Goal: Task Accomplishment & Management: Use online tool/utility

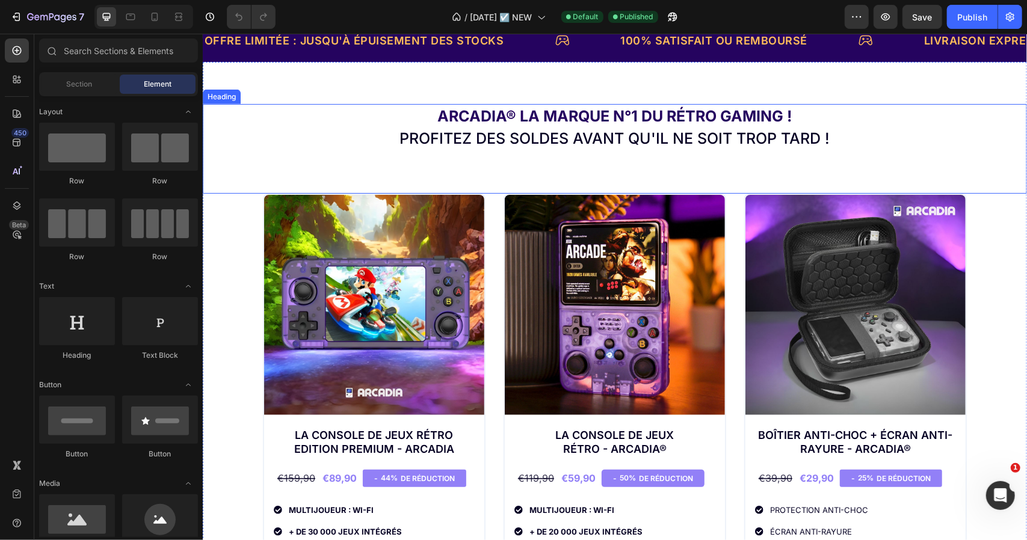
scroll to position [361, 0]
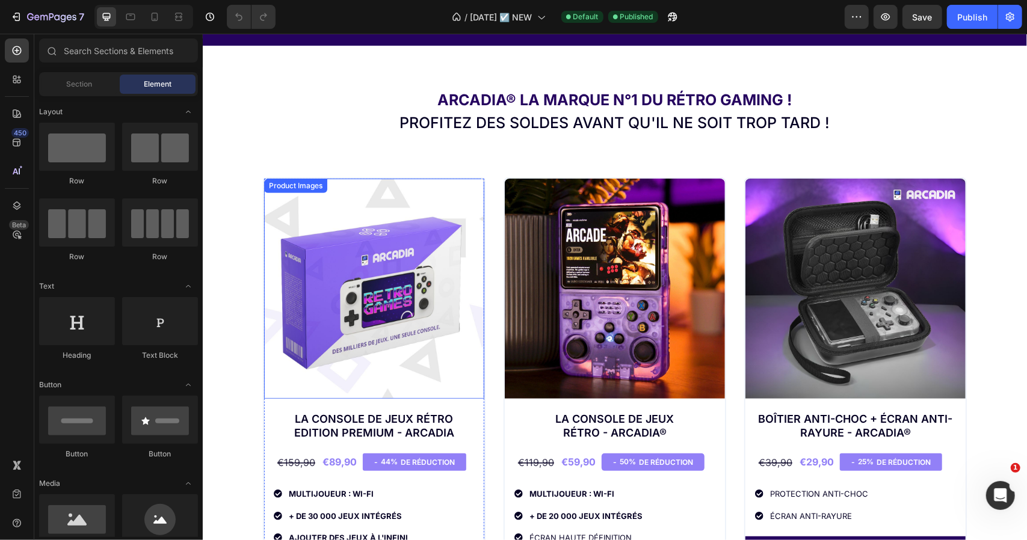
drag, startPoint x: 405, startPoint y: 246, endPoint x: 396, endPoint y: 235, distance: 14.1
click at [405, 246] on img at bounding box center [374, 288] width 220 height 220
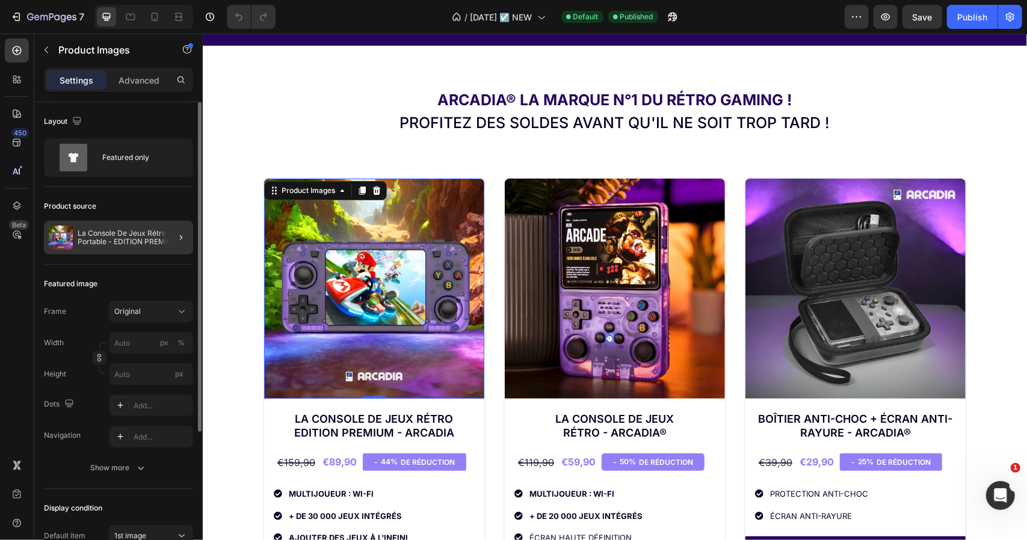
click at [165, 234] on div at bounding box center [176, 238] width 34 height 34
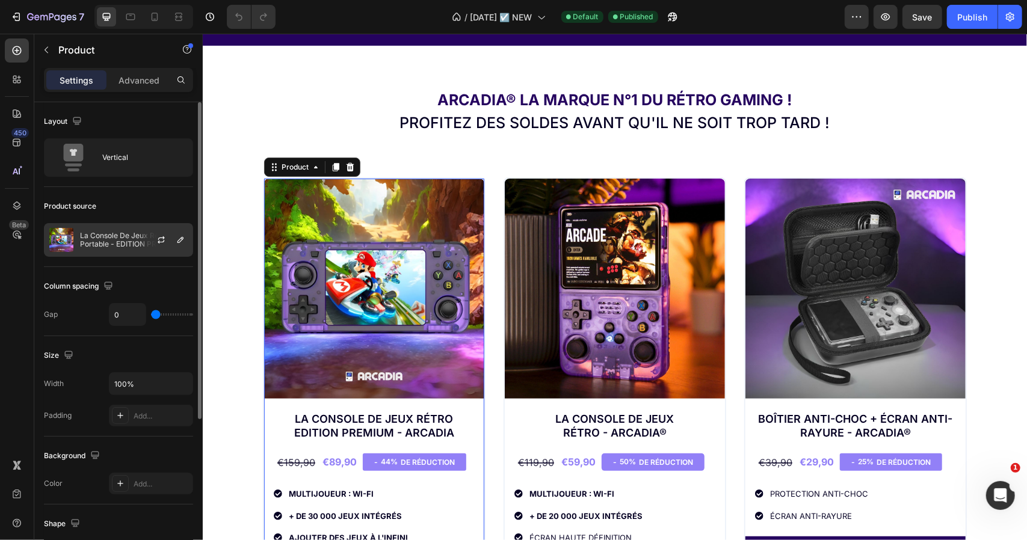
click at [112, 241] on p "La Console De Jeux Rétro Portable - EDITION PREMIUM - ARCADIA" at bounding box center [134, 240] width 108 height 17
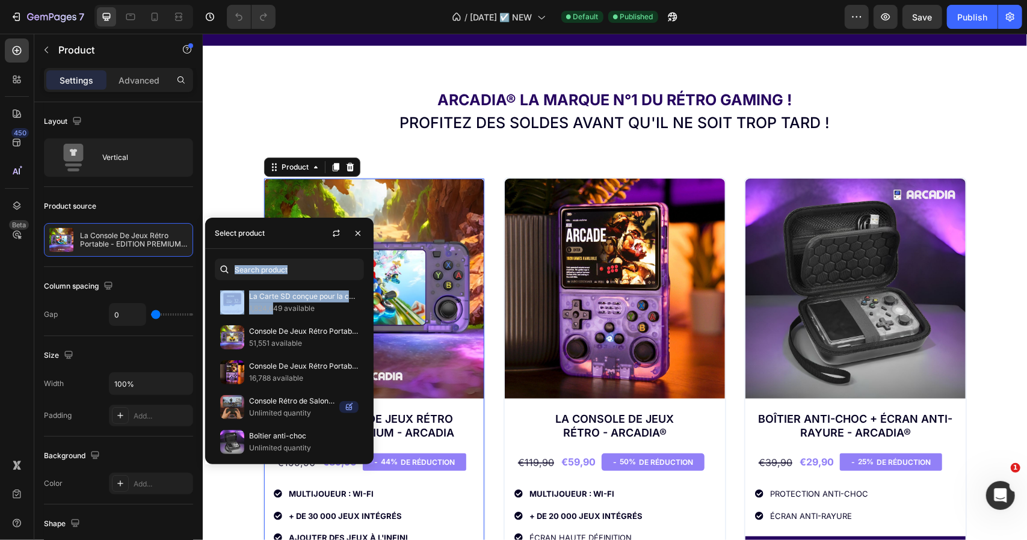
drag, startPoint x: 274, startPoint y: 309, endPoint x: 233, endPoint y: 261, distance: 63.1
click at [233, 261] on div "La Carte SD conçue pour la console Retro Arcadia® 1,824,649 available Console D…" at bounding box center [289, 356] width 168 height 215
click at [243, 255] on div "La Carte SD conçue pour la console Retro Arcadia® 1,824,649 available Console D…" at bounding box center [289, 356] width 168 height 215
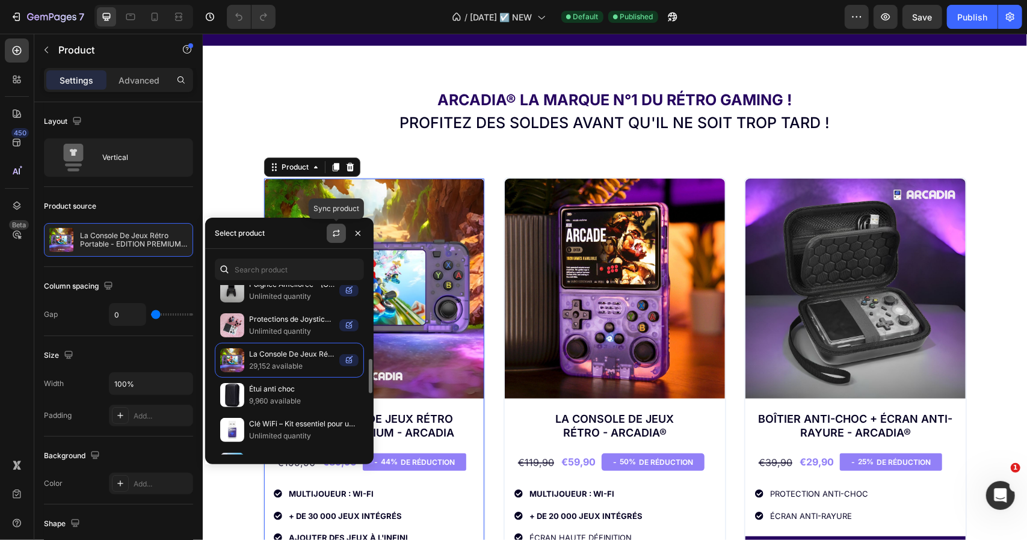
click at [334, 239] on button "button" at bounding box center [336, 233] width 19 height 19
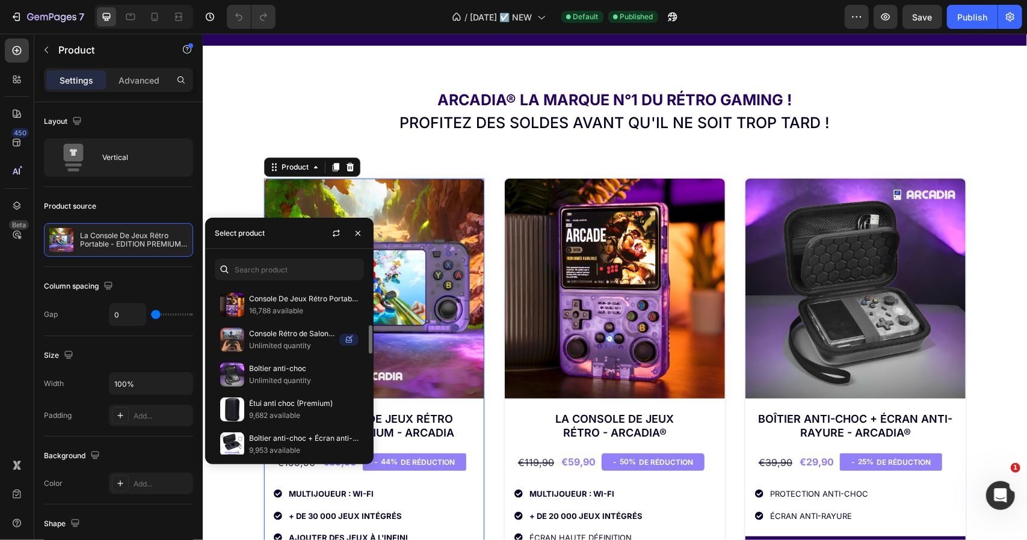
scroll to position [0, 0]
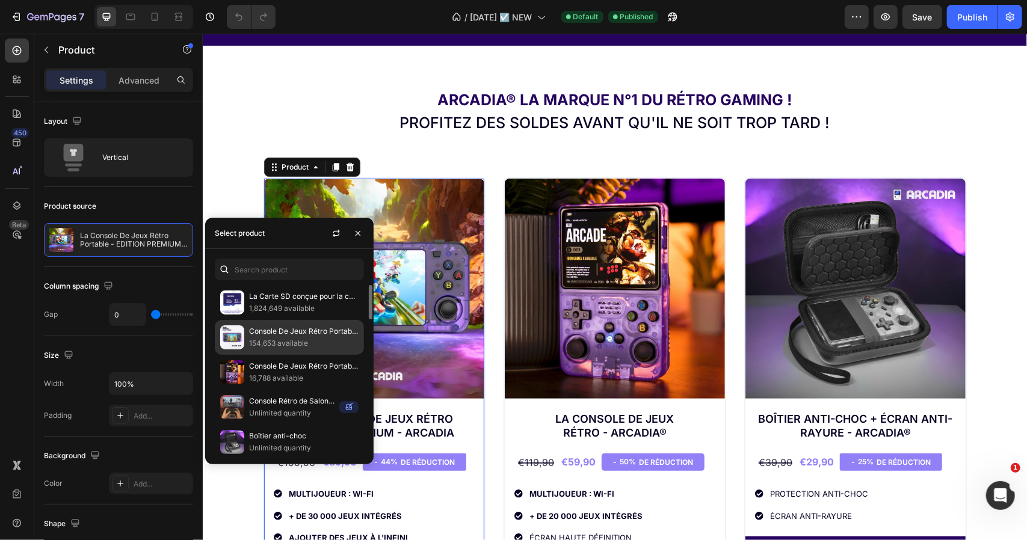
drag, startPoint x: 295, startPoint y: 333, endPoint x: 186, endPoint y: 247, distance: 138.4
click at [295, 333] on p "Console De Jeux Rétro Portable - EDITION PREMIUM - ARCADIA" at bounding box center [304, 332] width 110 height 12
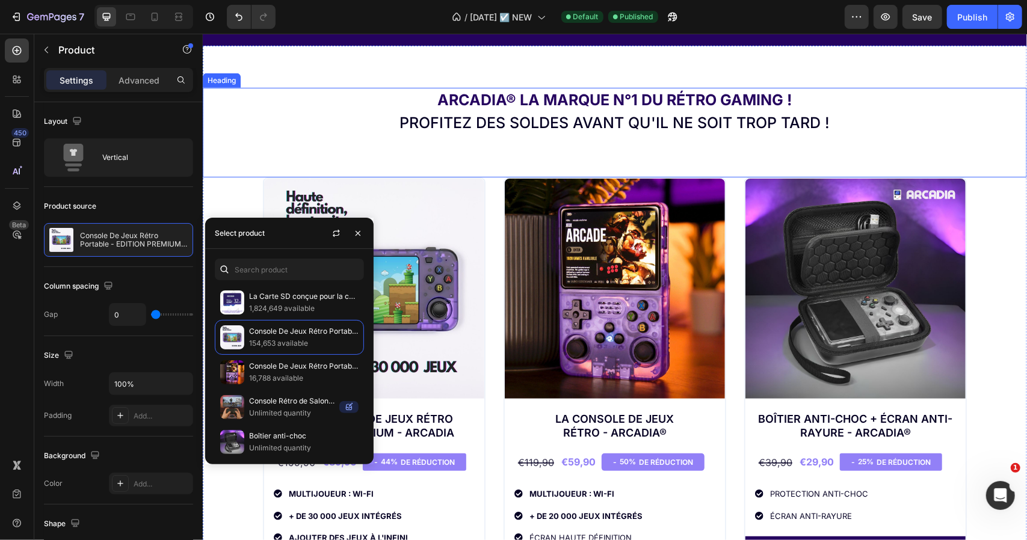
click at [355, 129] on h1 "Arcadia® la marque N°1 du rétro gaming ! Profitez des soldes avant qu'il ne soi…" at bounding box center [614, 111] width 824 height 48
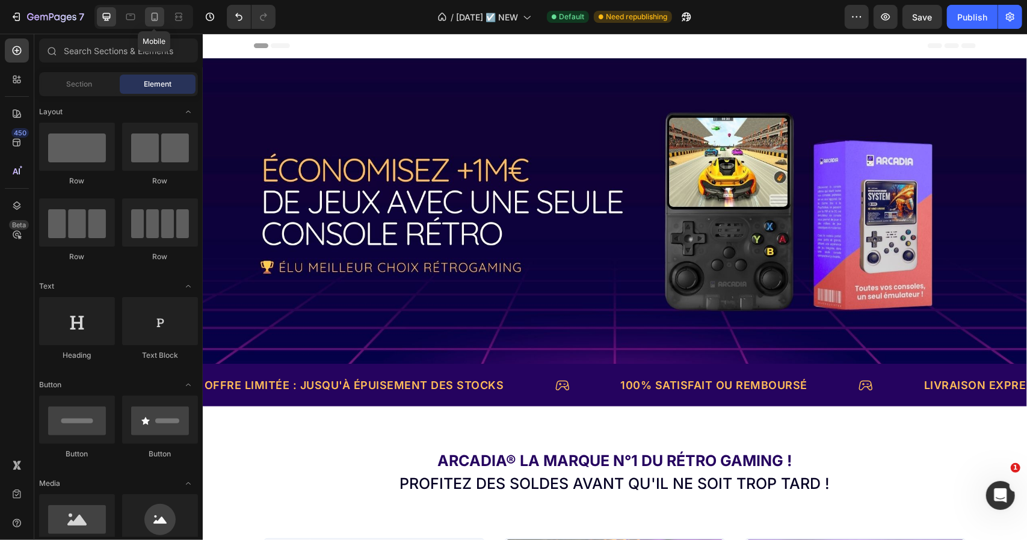
click at [158, 19] on icon at bounding box center [155, 17] width 12 height 12
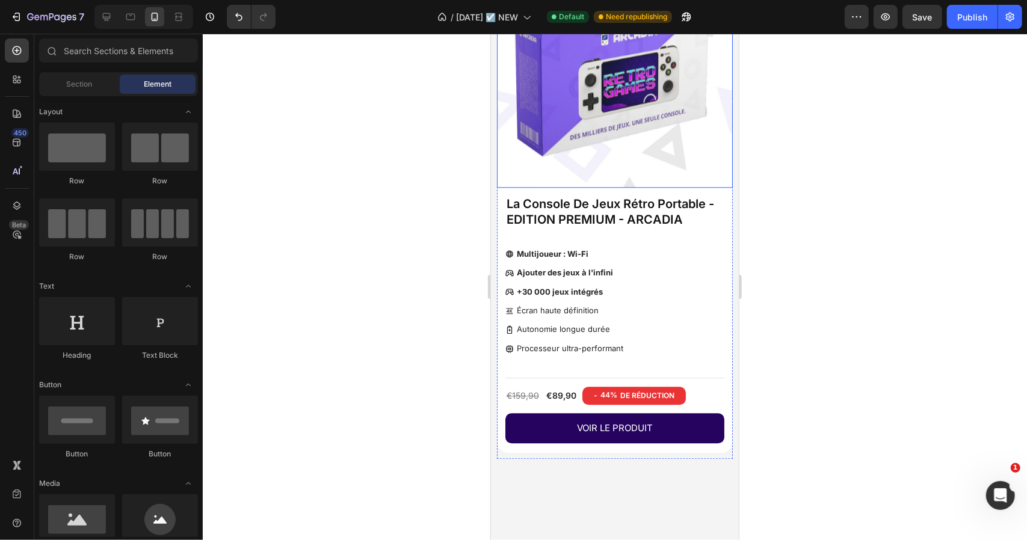
scroll to position [1625, 0]
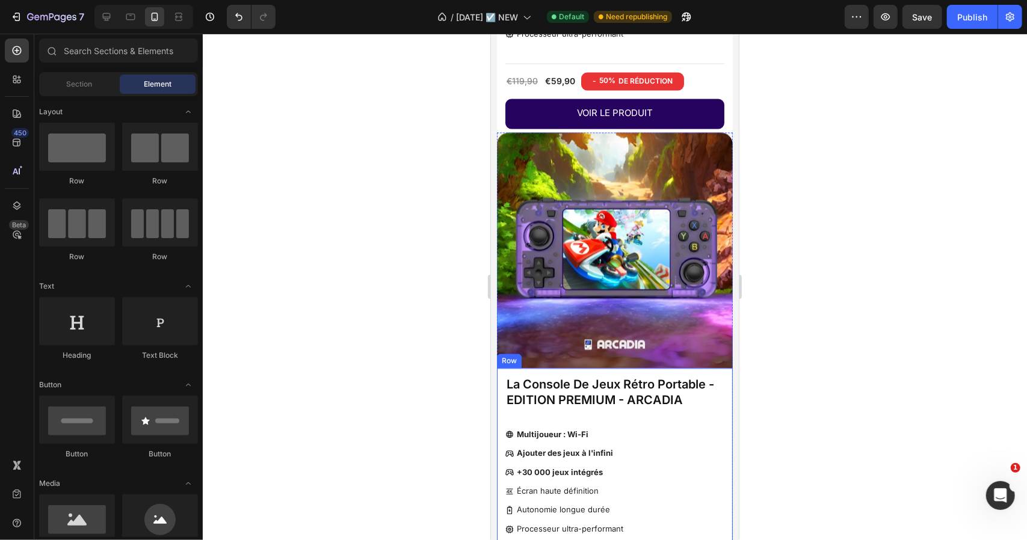
click at [622, 368] on div "La Console De Jeux Rétro Portable - EDITION PREMIUM - ARCADIA Product Title Mul…" at bounding box center [614, 500] width 236 height 265
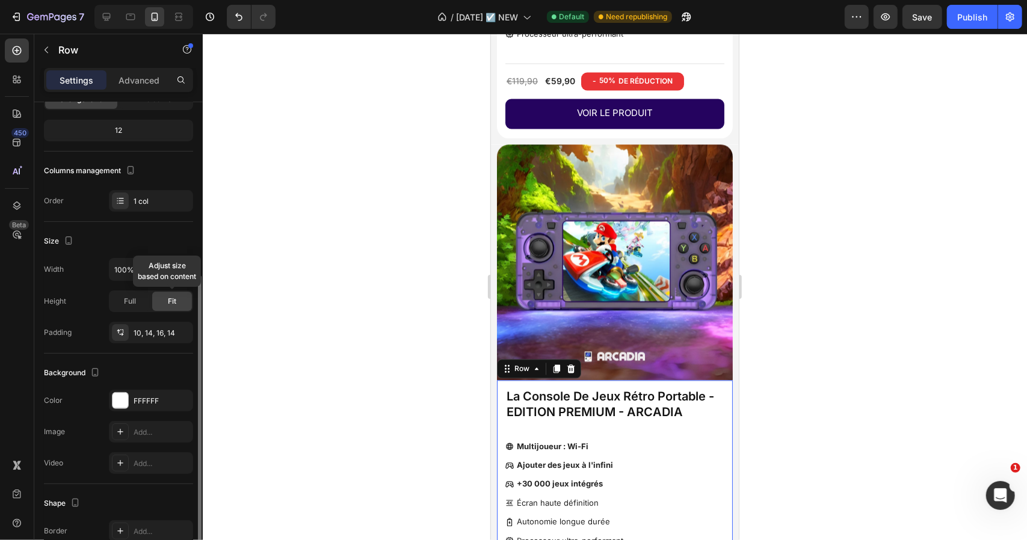
scroll to position [48, 0]
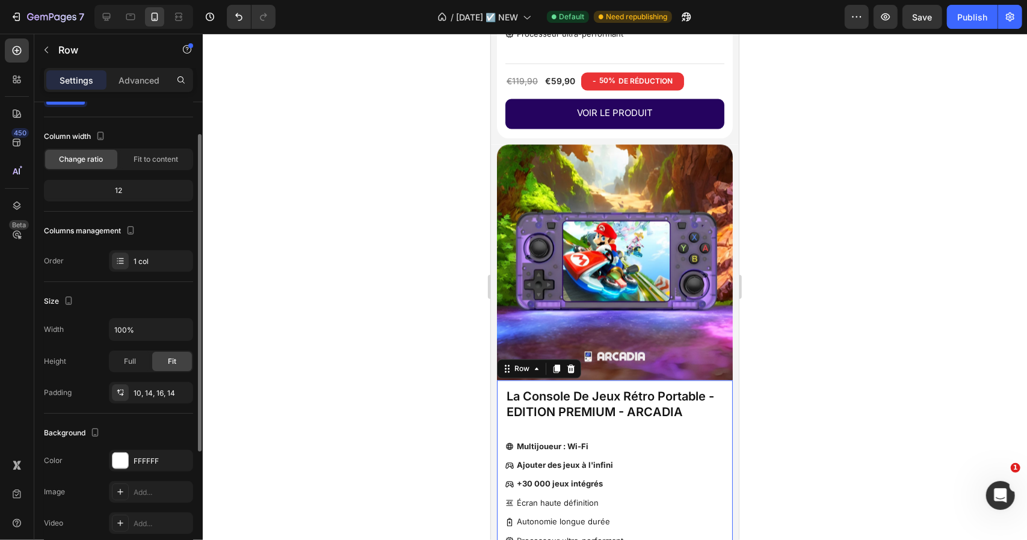
click at [593, 224] on img at bounding box center [614, 262] width 236 height 236
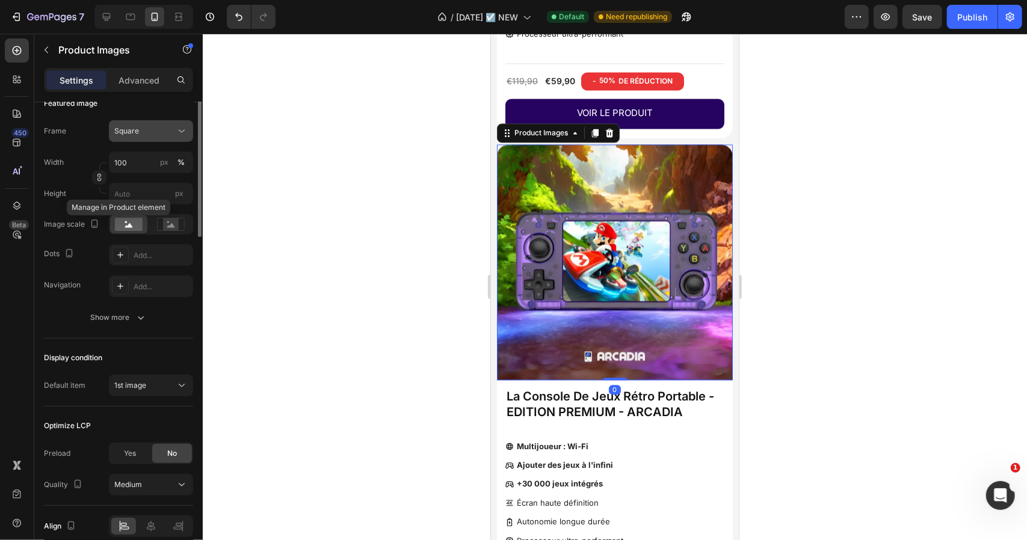
scroll to position [0, 0]
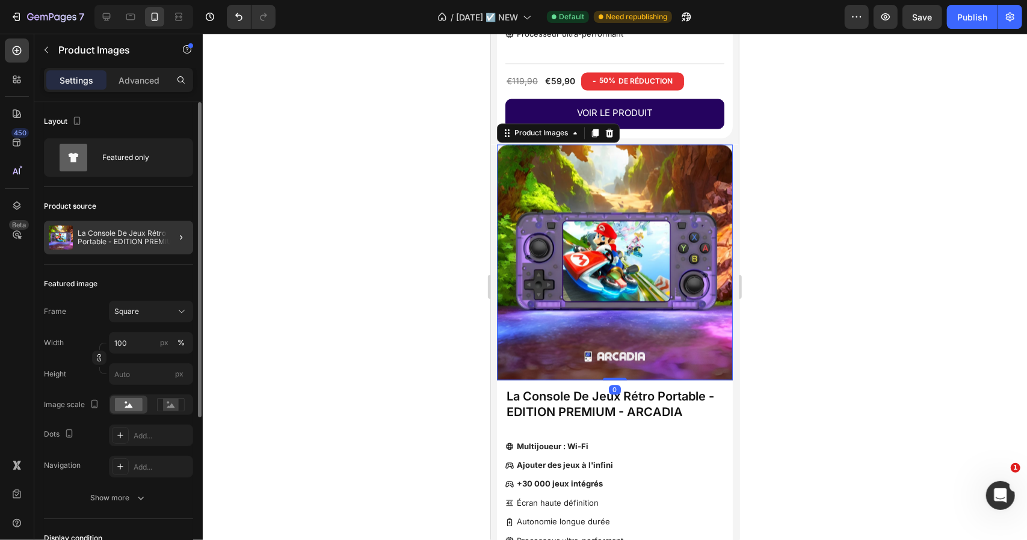
click at [171, 236] on div at bounding box center [176, 238] width 34 height 34
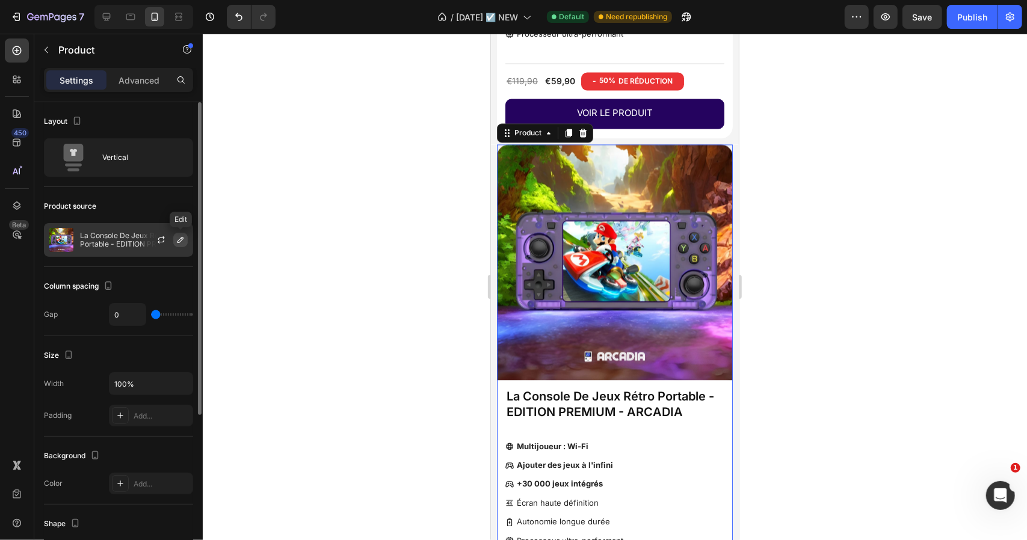
click at [179, 240] on icon "button" at bounding box center [181, 240] width 6 height 6
drag, startPoint x: 158, startPoint y: 244, endPoint x: 124, endPoint y: 244, distance: 33.7
click at [124, 244] on div "La Console De Jeux Rétro Portable - EDITION PREMIUM - ARCADIA" at bounding box center [118, 240] width 149 height 34
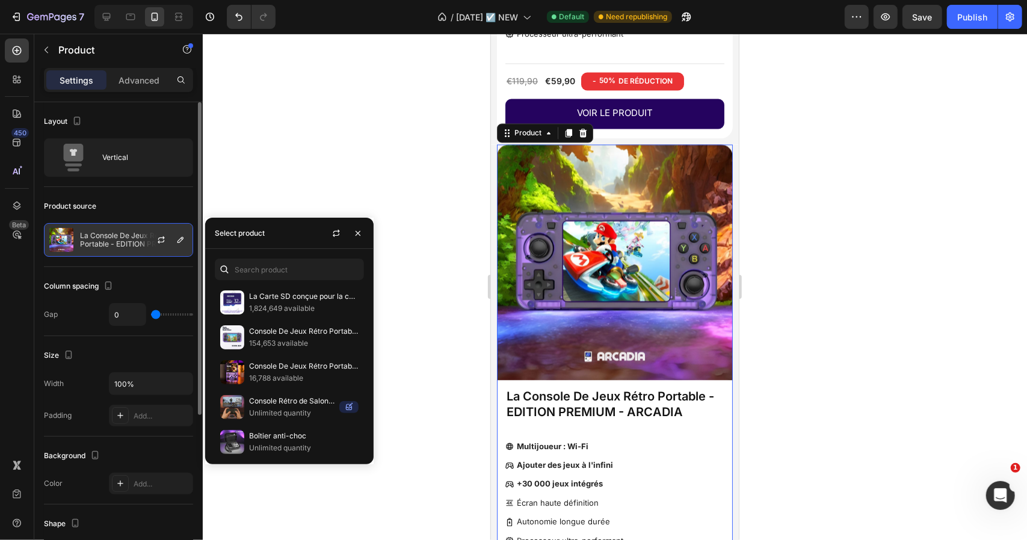
click at [124, 243] on p "La Console De Jeux Rétro Portable - EDITION PREMIUM - ARCADIA" at bounding box center [134, 240] width 108 height 17
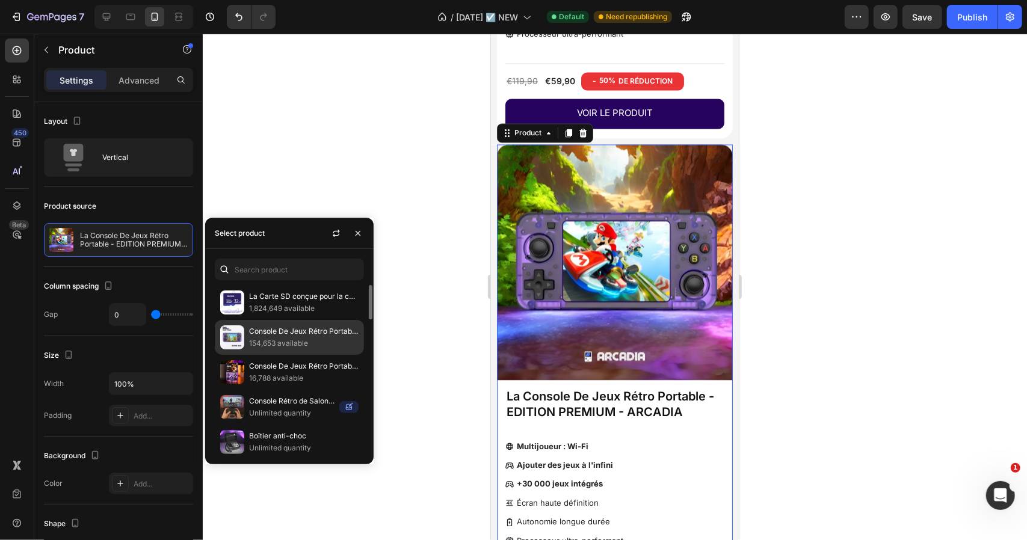
click at [281, 333] on p "Console De Jeux Rétro Portable - EDITION PREMIUM - ARCADIA" at bounding box center [304, 332] width 110 height 12
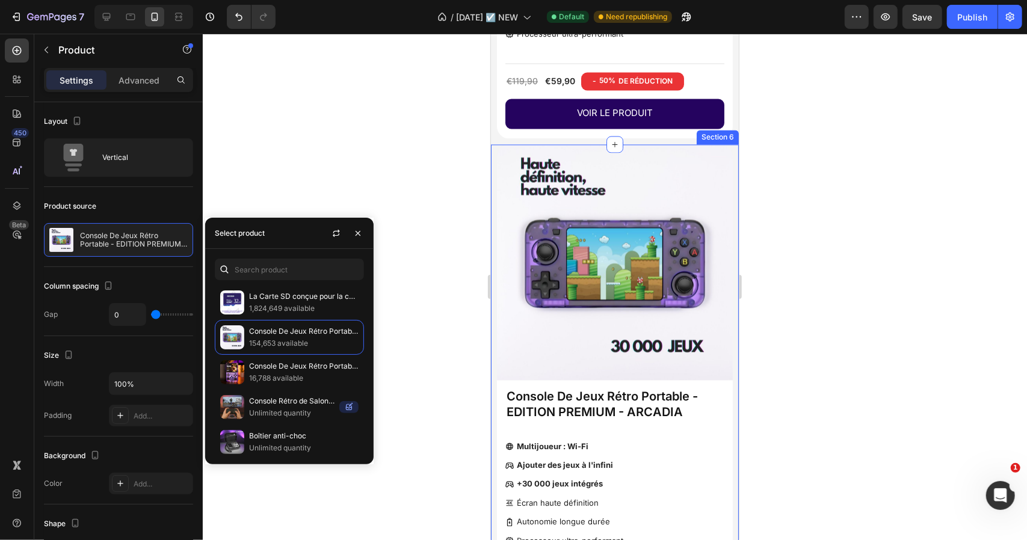
click at [818, 173] on div at bounding box center [615, 287] width 824 height 507
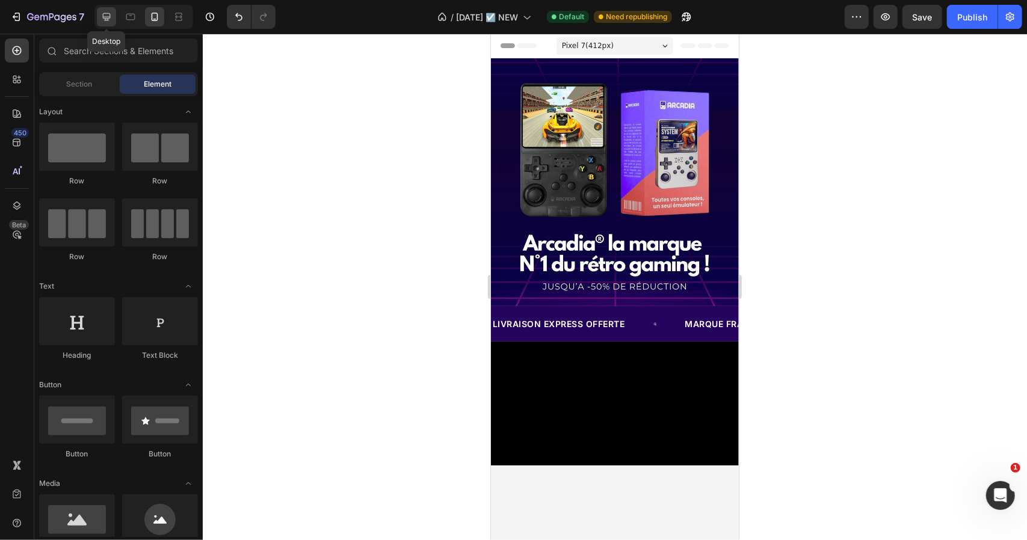
click at [113, 19] on div at bounding box center [106, 16] width 19 height 19
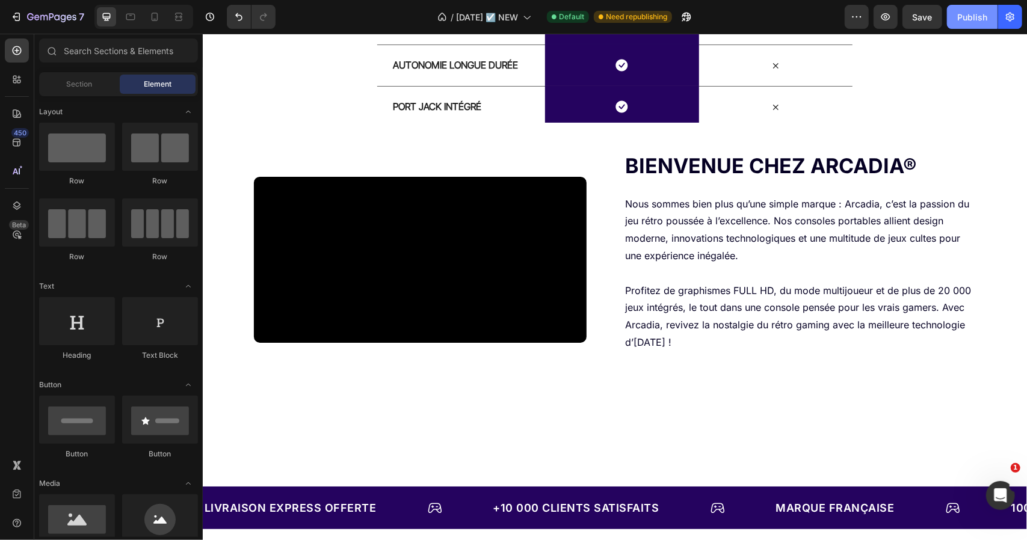
scroll to position [1565, 0]
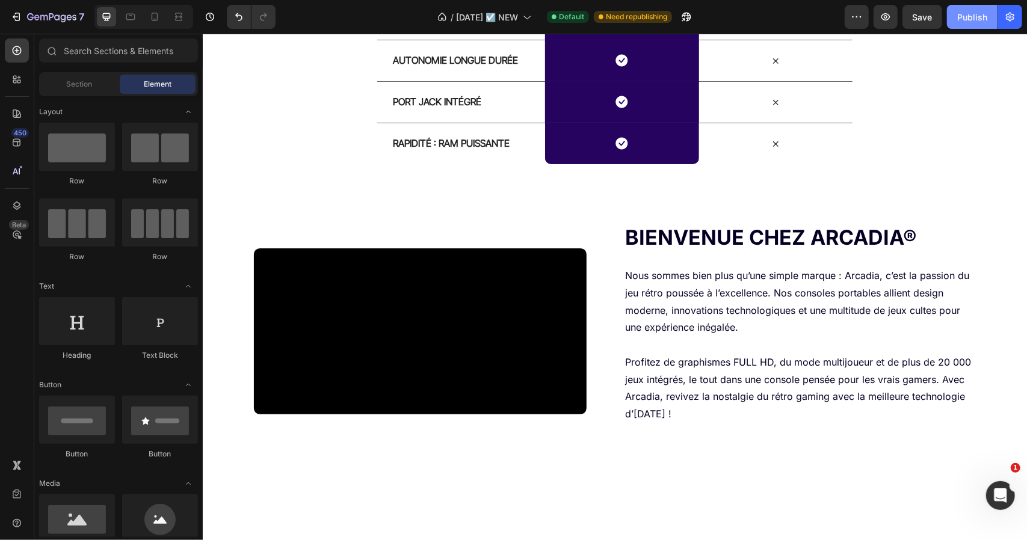
click at [972, 18] on div "Publish" at bounding box center [972, 17] width 30 height 13
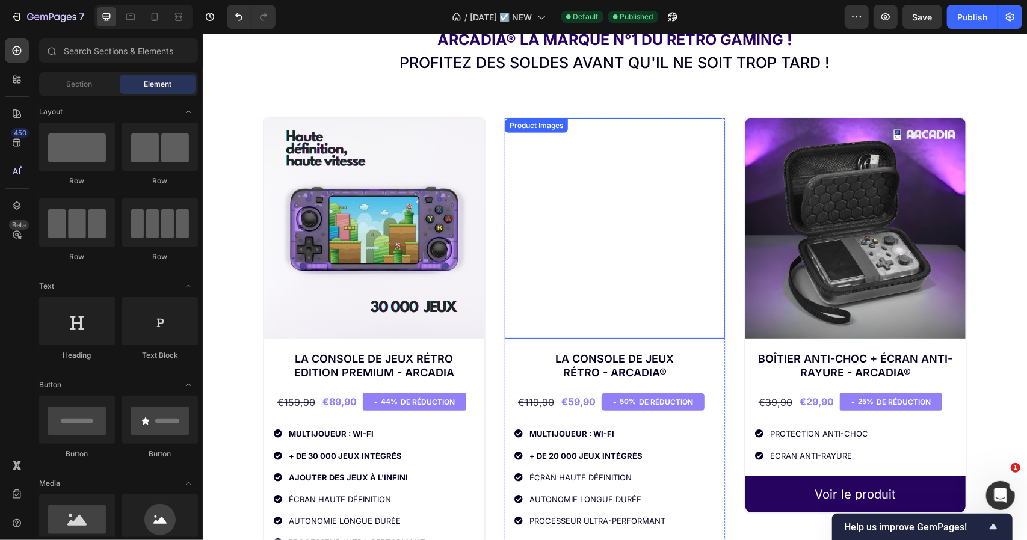
scroll to position [542, 0]
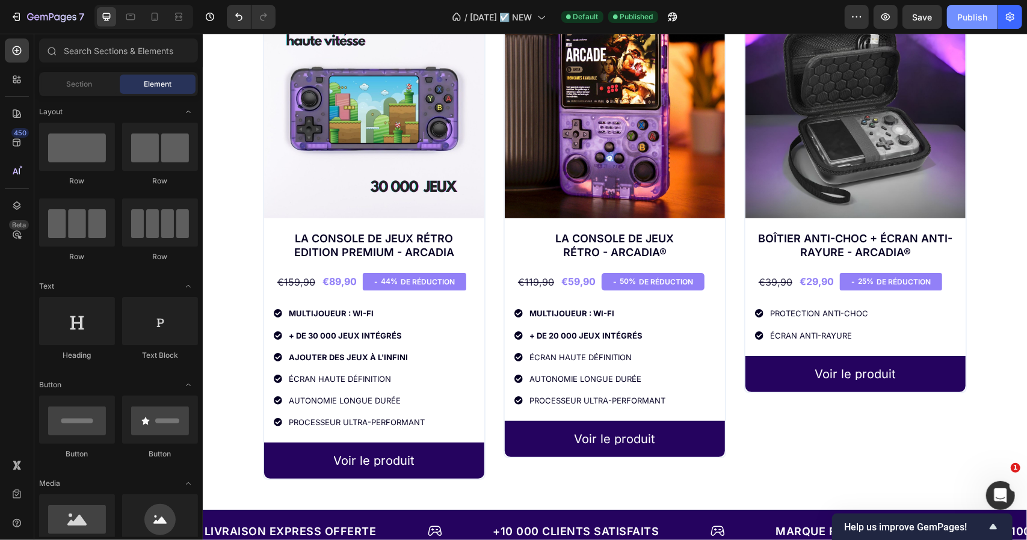
click at [966, 14] on div "Publish" at bounding box center [972, 17] width 30 height 13
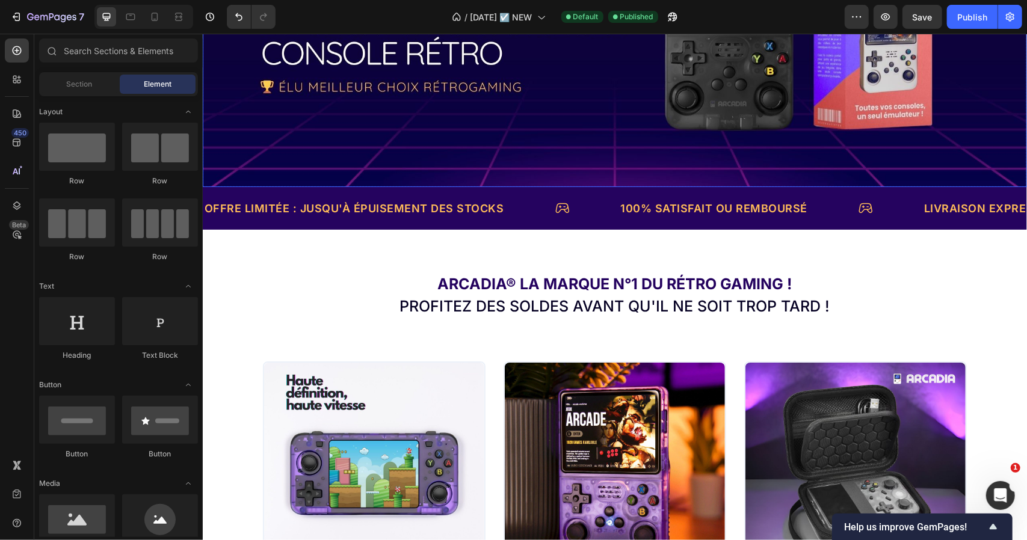
scroll to position [0, 0]
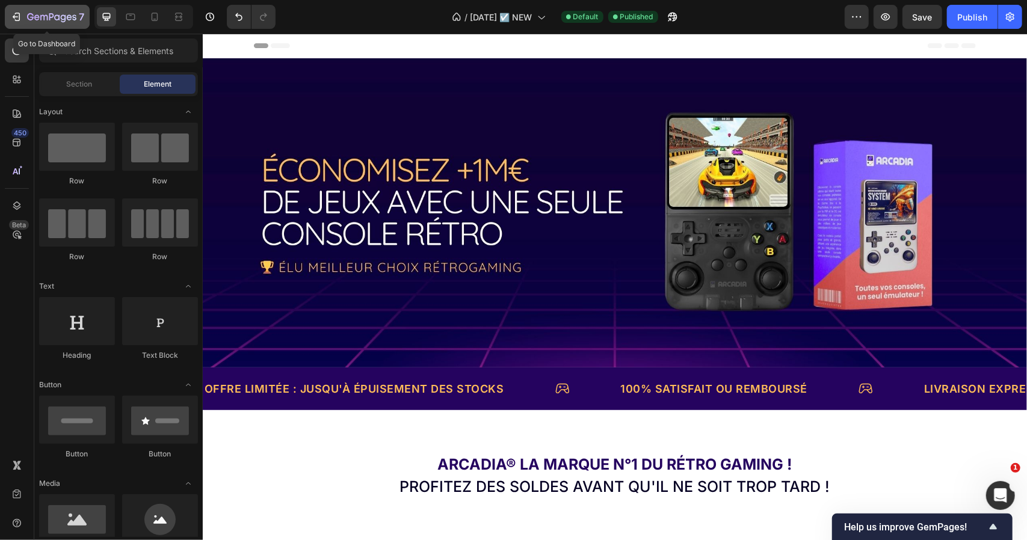
click at [14, 14] on icon "button" at bounding box center [16, 17] width 12 height 12
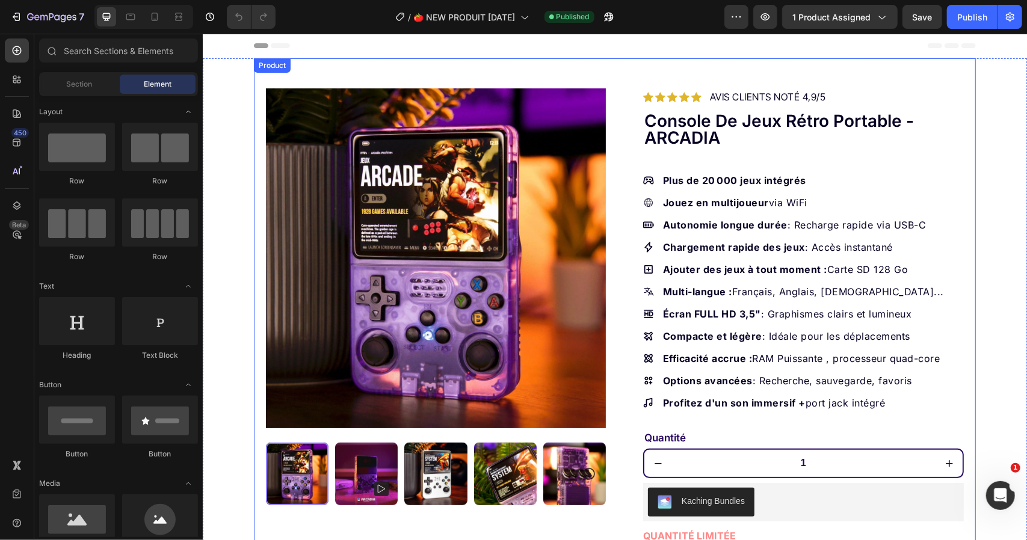
click at [613, 128] on div "Product Images Row Icon Icon Icon Icon Icon Icon List Hoz AVIS CLIENTS NOTÉ 4,9…" at bounding box center [614, 418] width 722 height 720
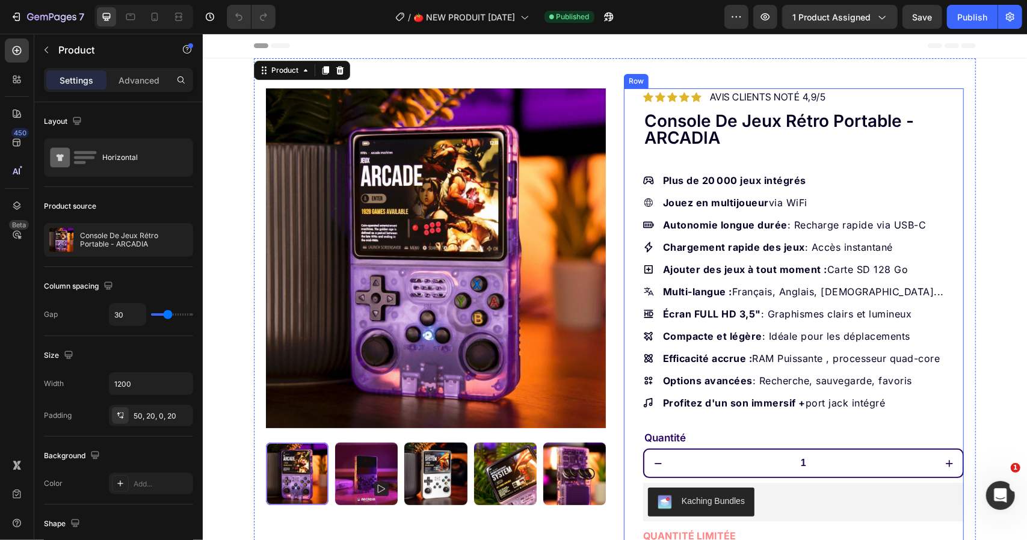
click at [623, 161] on div "Icon Icon Icon Icon Icon Icon List Hoz AVIS CLIENTS NOTÉ 4,9/5 Text block Row C…" at bounding box center [793, 433] width 340 height 690
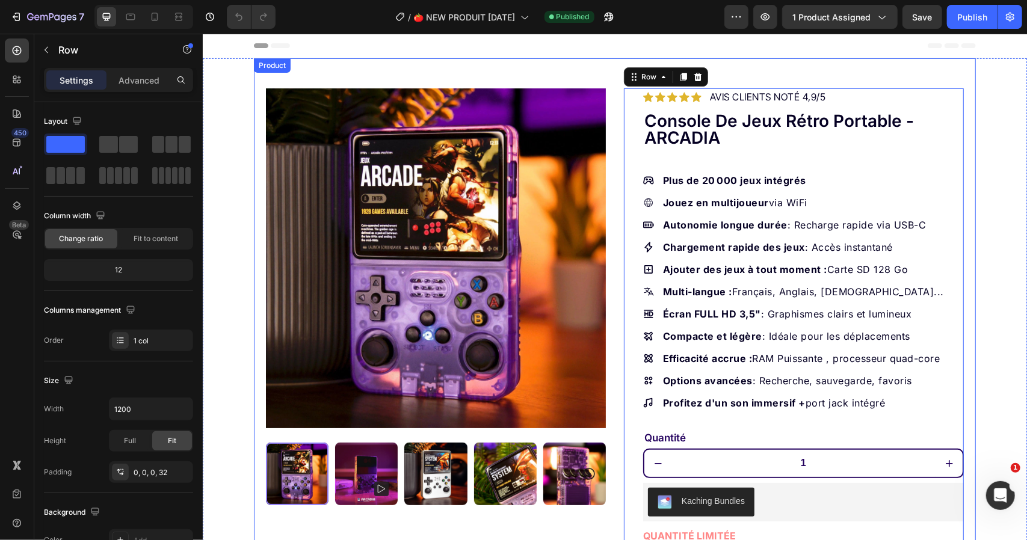
click at [616, 176] on div "Product Images Row Icon Icon Icon Icon Icon Icon List Hoz AVIS CLIENTS NOTÉ 4,9…" at bounding box center [614, 418] width 722 height 720
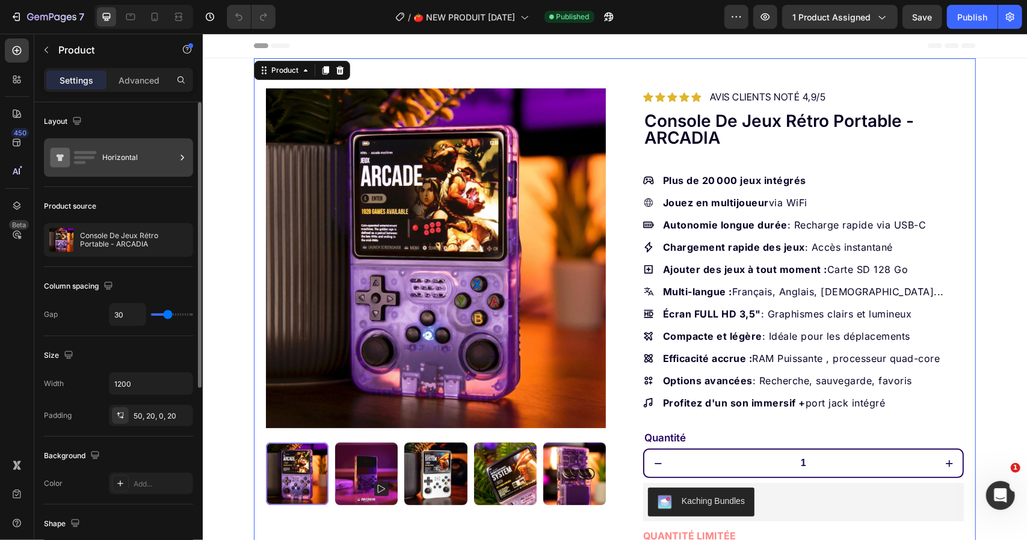
click at [168, 169] on div "Horizontal" at bounding box center [138, 158] width 73 height 28
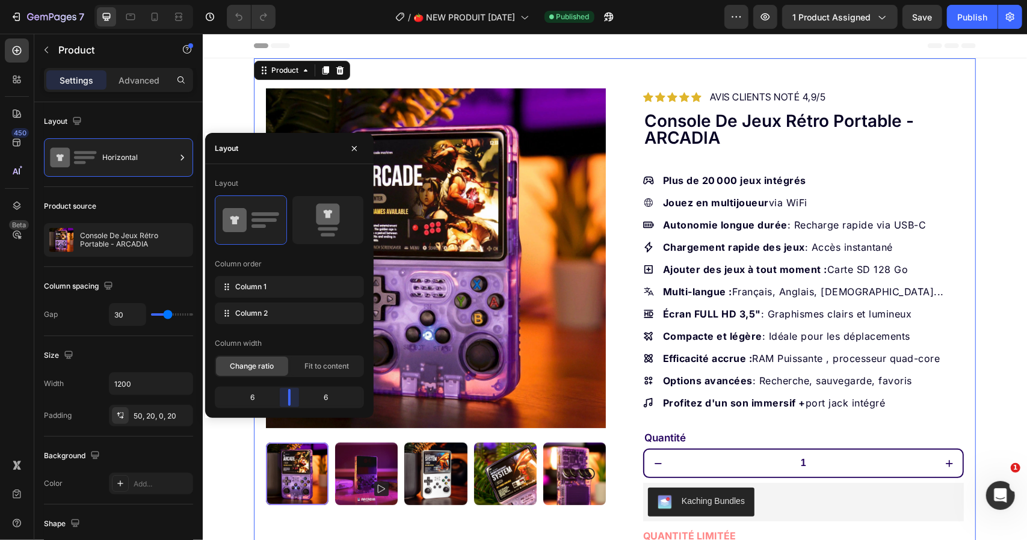
drag, startPoint x: 292, startPoint y: 394, endPoint x: 36, endPoint y: 72, distance: 411.2
click at [296, 101] on body "7 Version history / 🍅 NEW PRODUIT 26-09-25 Published Preview 1 product assigned…" at bounding box center [513, 50] width 1027 height 101
click at [238, 105] on div "Product Images Row Icon Icon Icon Icon Icon Icon List Hoz AVIS CLIENTS NOTÉ 4,9…" at bounding box center [614, 418] width 824 height 720
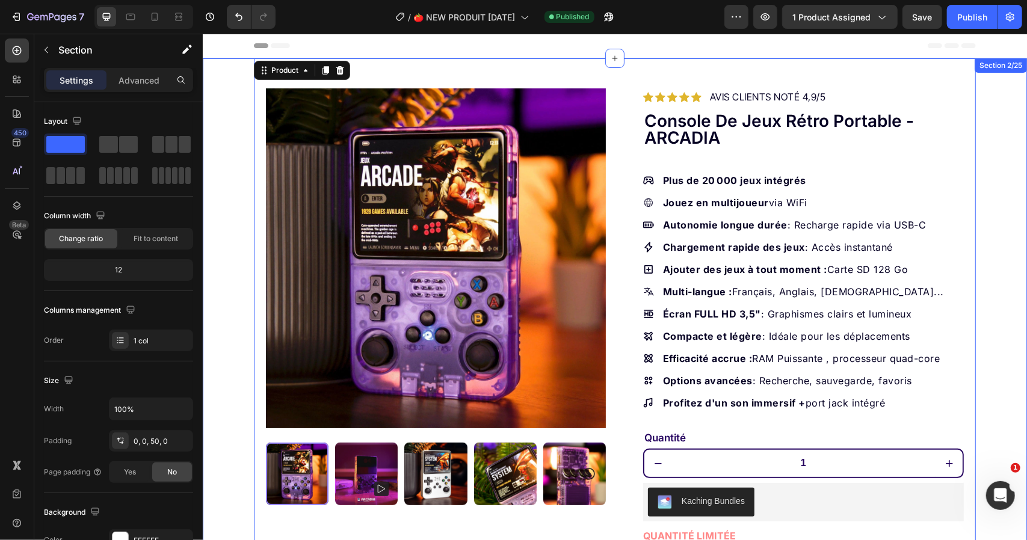
click at [233, 94] on div "Product Images Row Icon Icon Icon Icon Icon Icon List Hoz AVIS CLIENTS NOTÉ 4,9…" at bounding box center [614, 418] width 824 height 720
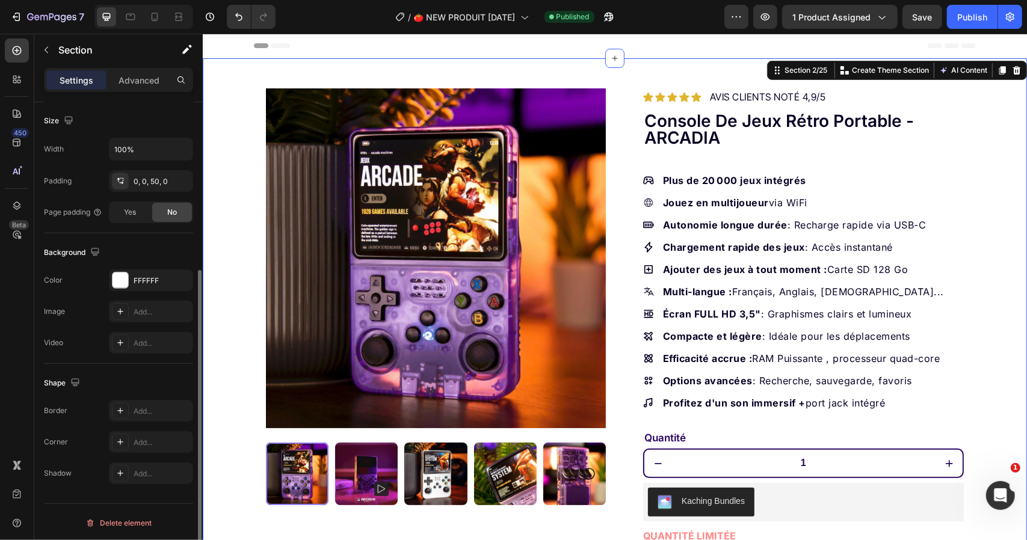
scroll to position [200, 0]
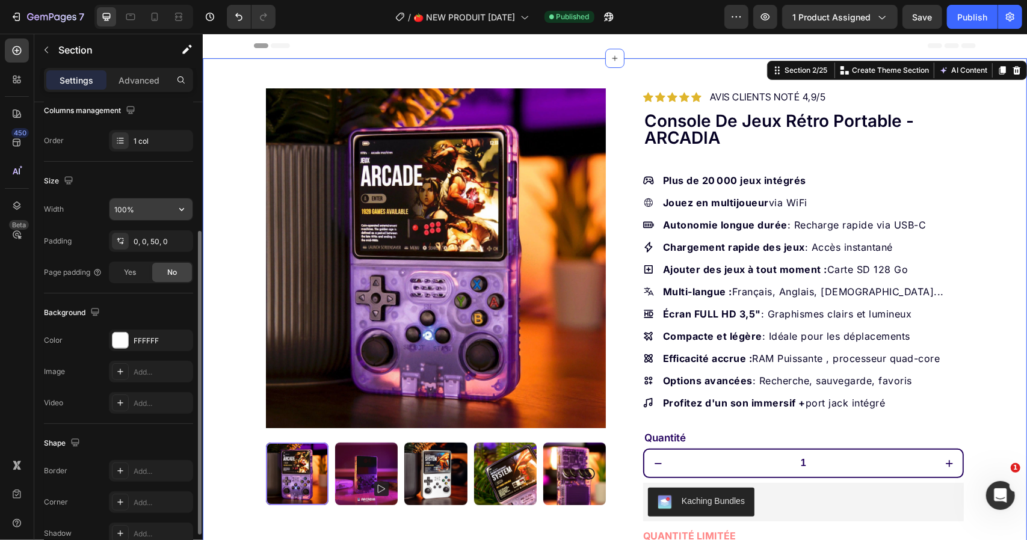
click at [148, 208] on input "100%" at bounding box center [151, 210] width 83 height 22
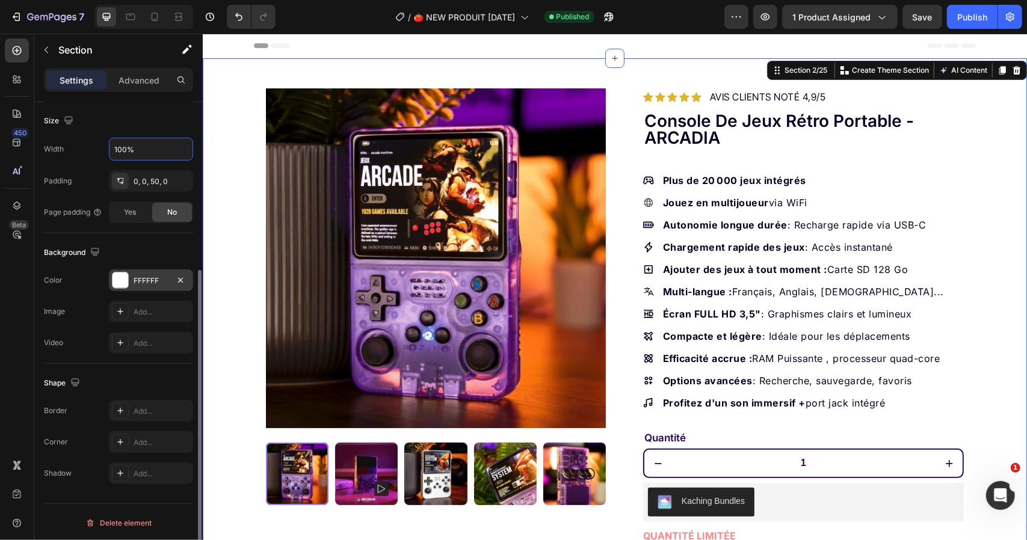
scroll to position [0, 0]
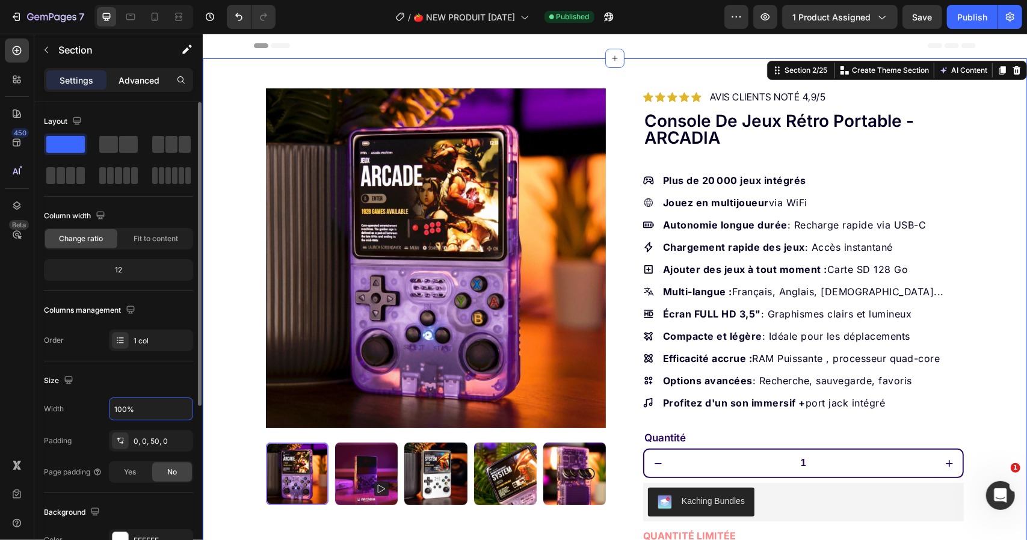
click at [144, 84] on p "Advanced" at bounding box center [139, 80] width 41 height 13
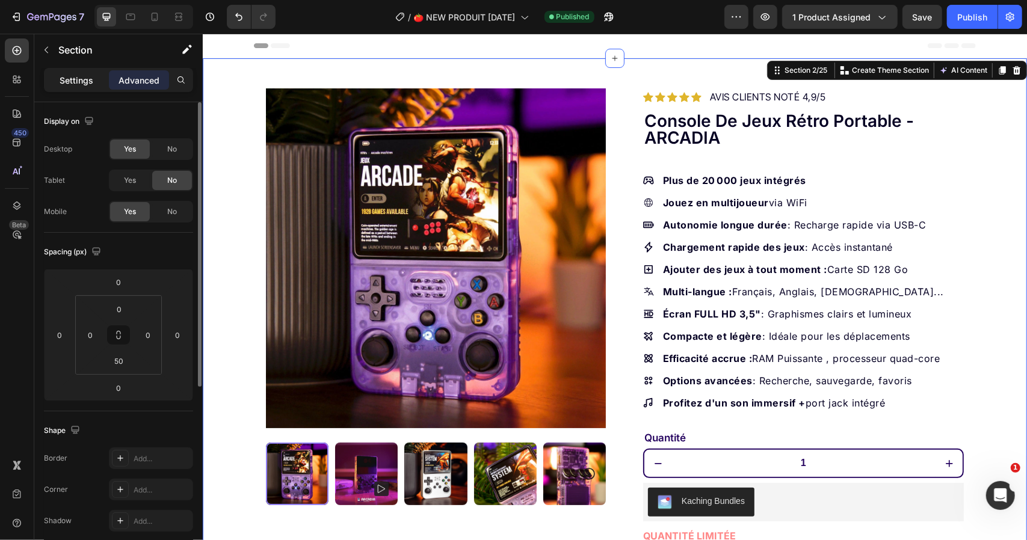
click at [85, 83] on p "Settings" at bounding box center [77, 80] width 34 height 13
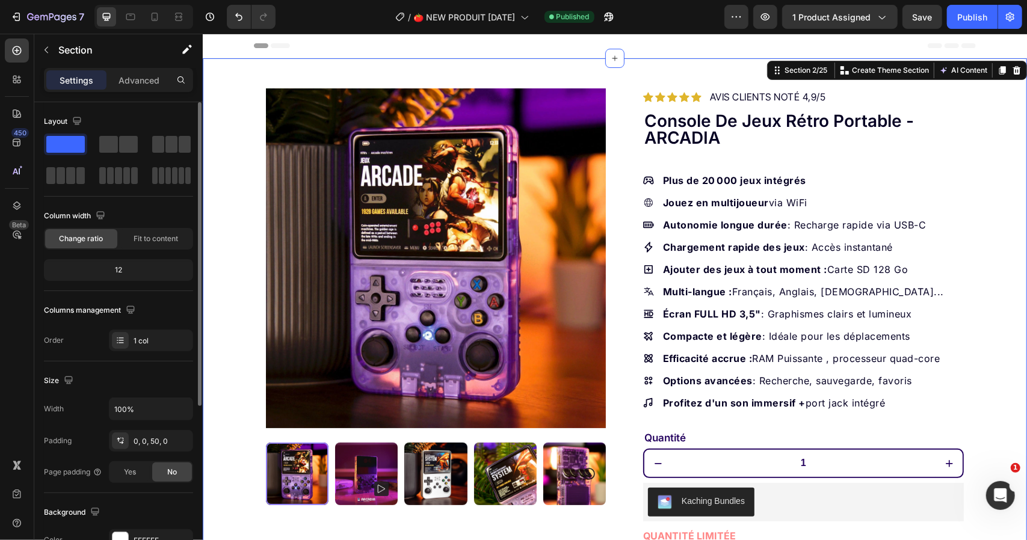
scroll to position [60, 0]
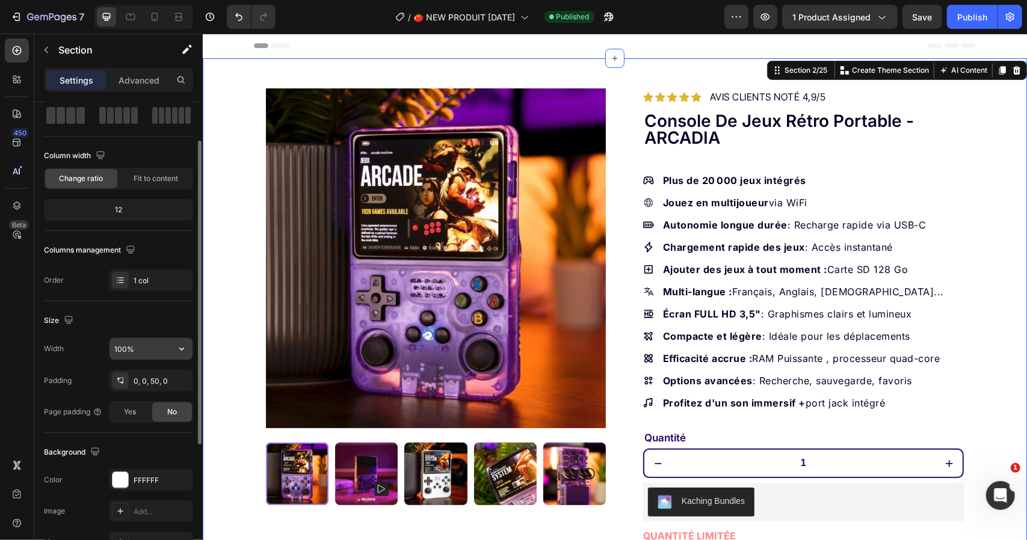
click at [132, 345] on input "100%" at bounding box center [151, 349] width 83 height 22
click at [140, 342] on input "120%" at bounding box center [151, 349] width 83 height 22
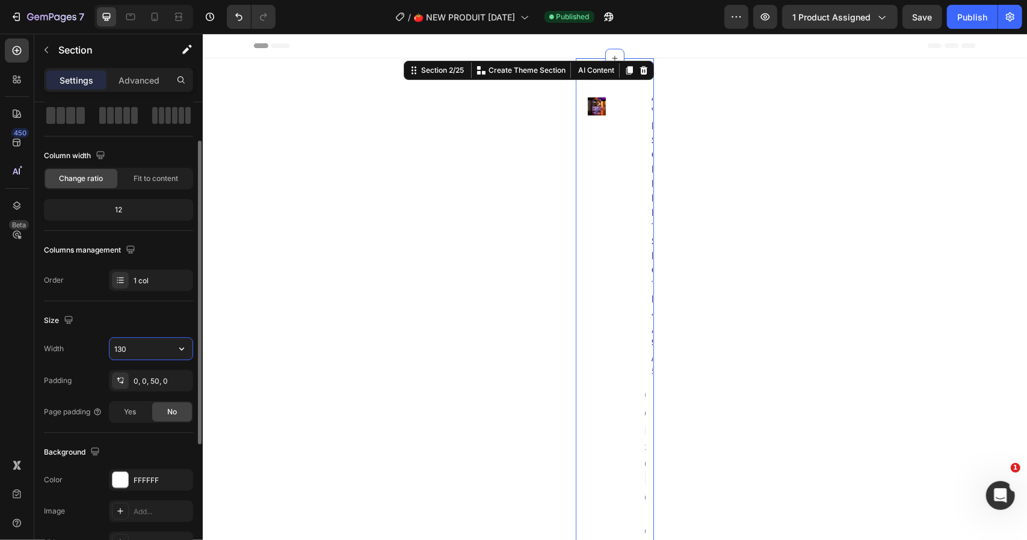
click at [131, 327] on div "Size" at bounding box center [118, 320] width 149 height 19
click at [131, 346] on input "130" at bounding box center [151, 349] width 83 height 22
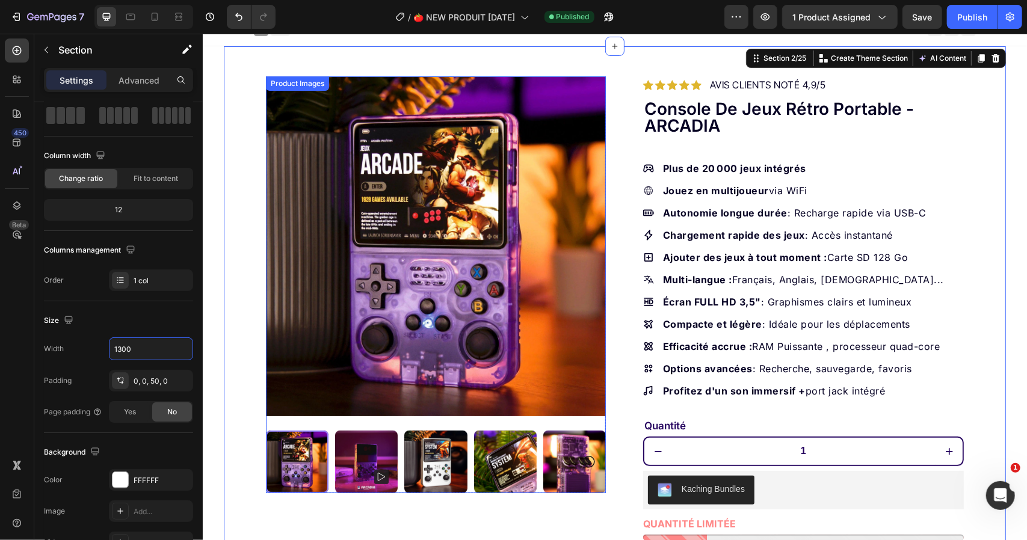
scroll to position [0, 0]
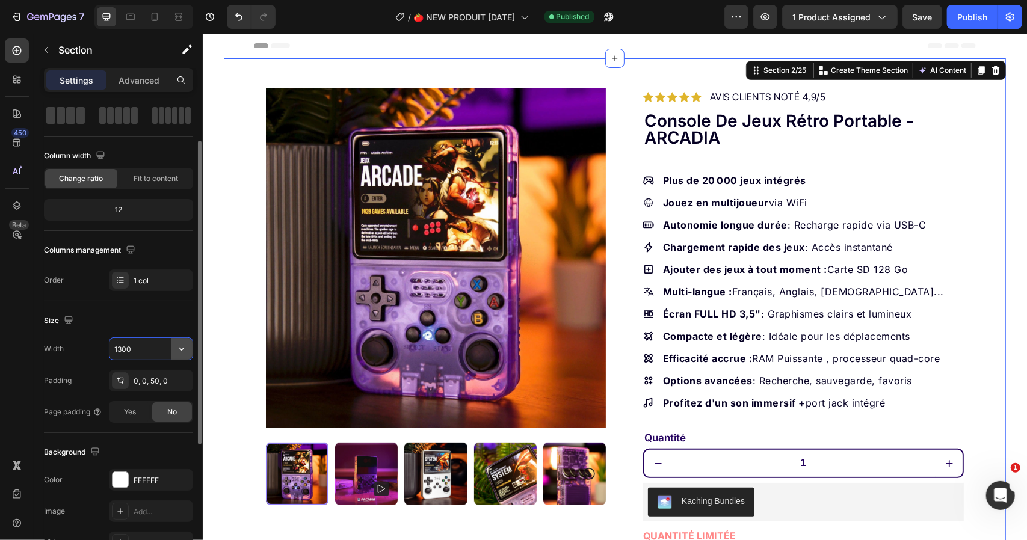
click at [178, 344] on icon "button" at bounding box center [182, 349] width 12 height 12
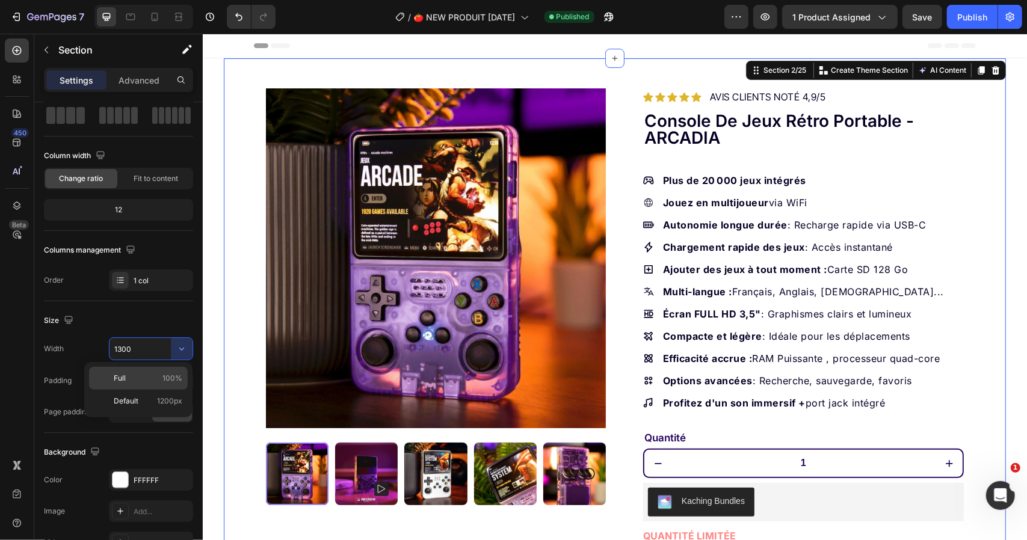
click at [165, 372] on div "Full 100%" at bounding box center [138, 378] width 99 height 23
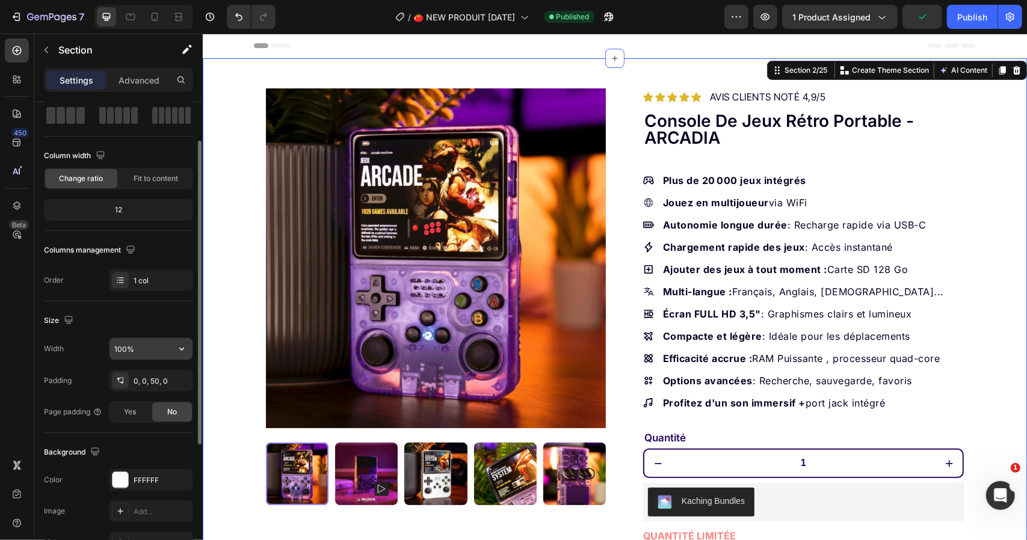
click at [148, 348] on input "100%" at bounding box center [151, 349] width 83 height 22
type input "1300%"
click at [152, 324] on div "Size" at bounding box center [118, 320] width 149 height 19
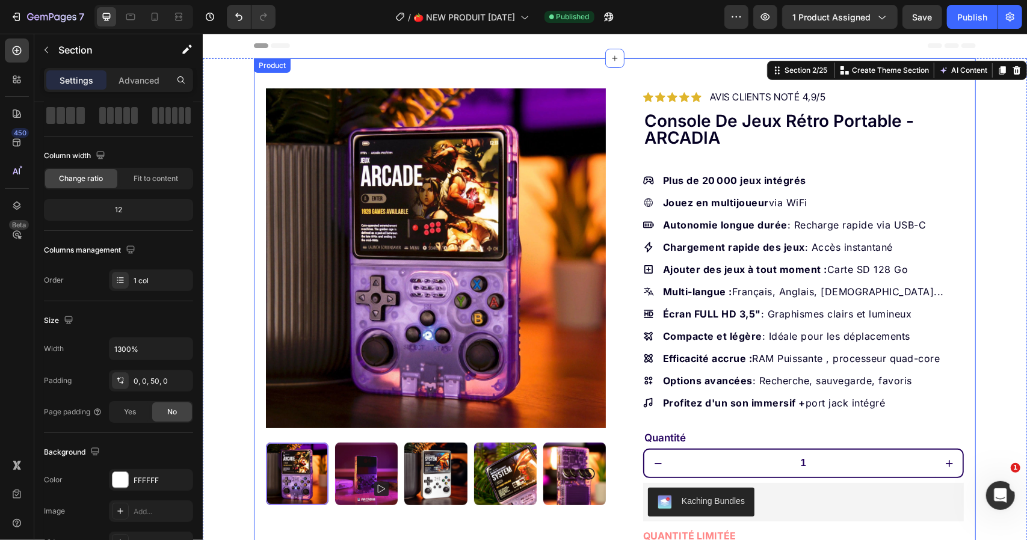
click at [614, 215] on div "Product Images Row Icon Icon Icon Icon Icon Icon List Hoz AVIS CLIENTS NOTÉ 4,9…" at bounding box center [614, 418] width 722 height 720
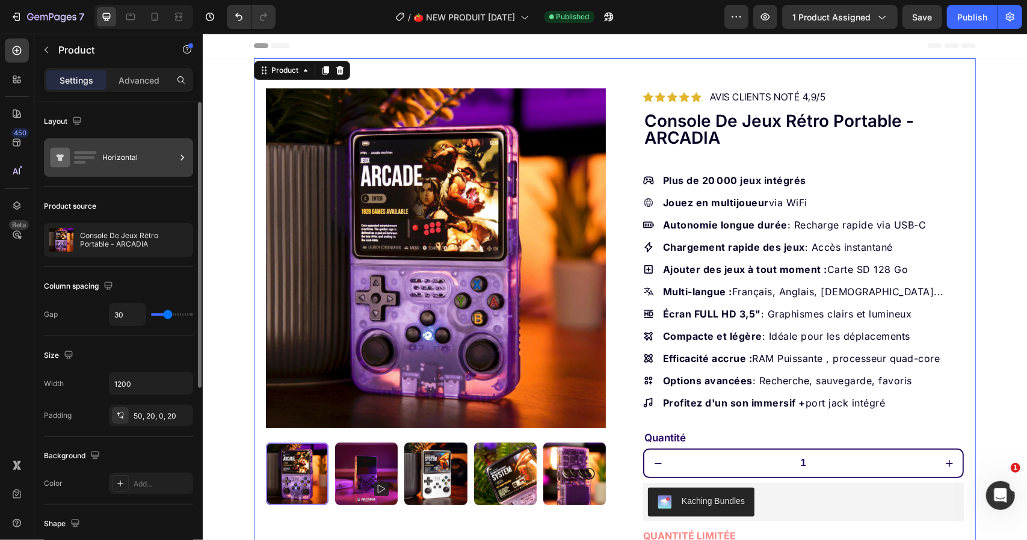
click at [163, 159] on div "Horizontal" at bounding box center [138, 158] width 73 height 28
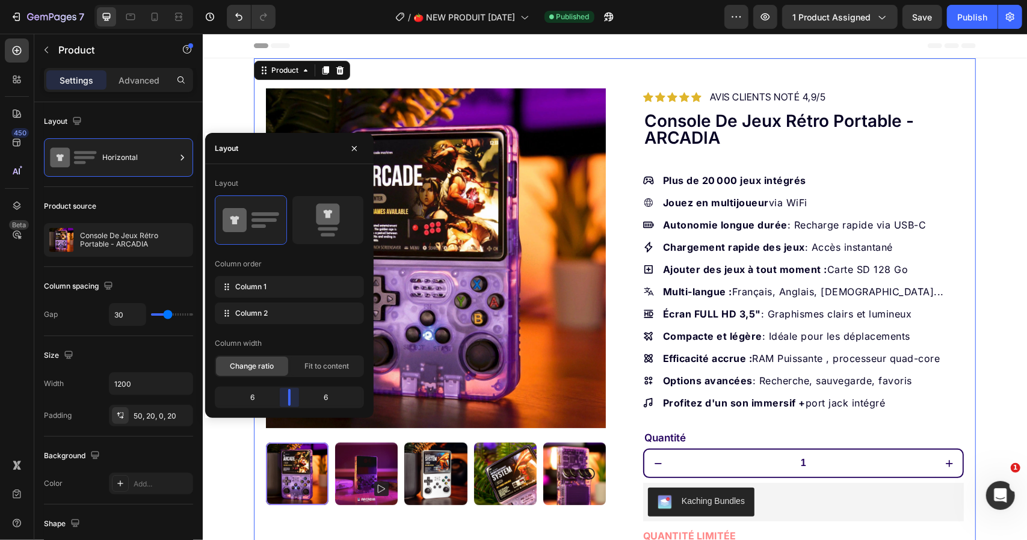
click at [293, 101] on body "7 Version history / 🍅 NEW PRODUIT 26-09-25 Published Preview 1 product assigned…" at bounding box center [513, 50] width 1027 height 101
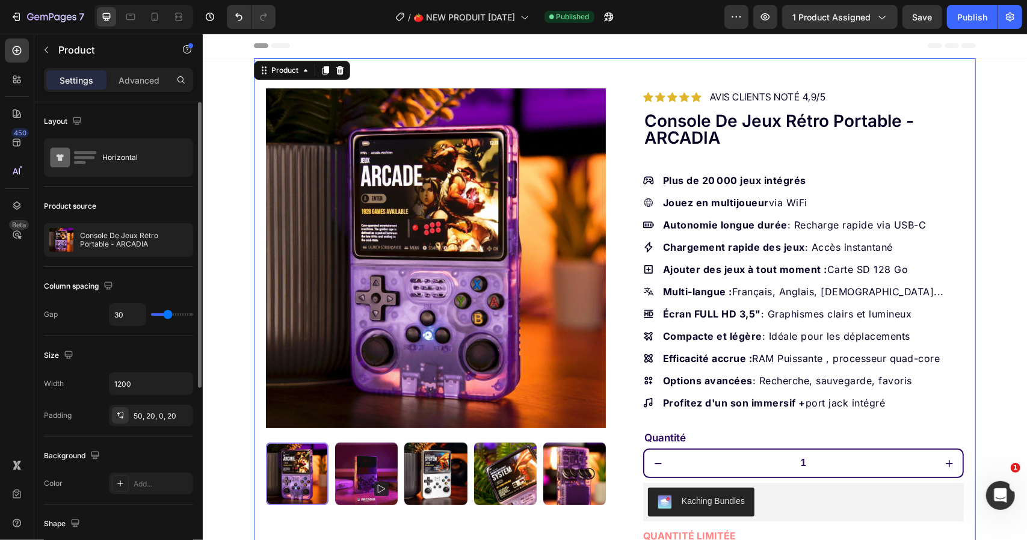
click at [84, 329] on div "Column spacing Gap 30" at bounding box center [118, 301] width 149 height 69
click at [141, 385] on input "1200" at bounding box center [151, 384] width 83 height 22
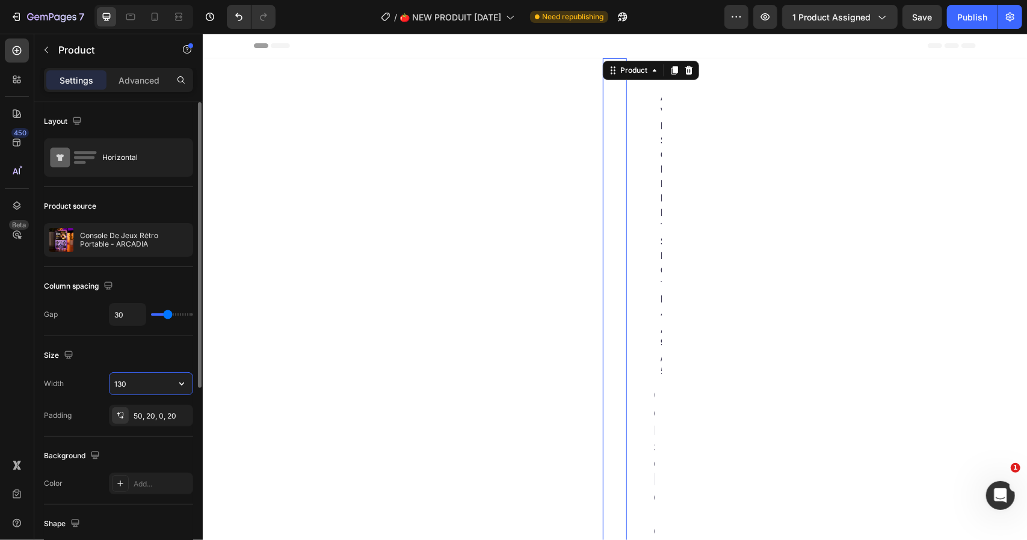
type input "1300"
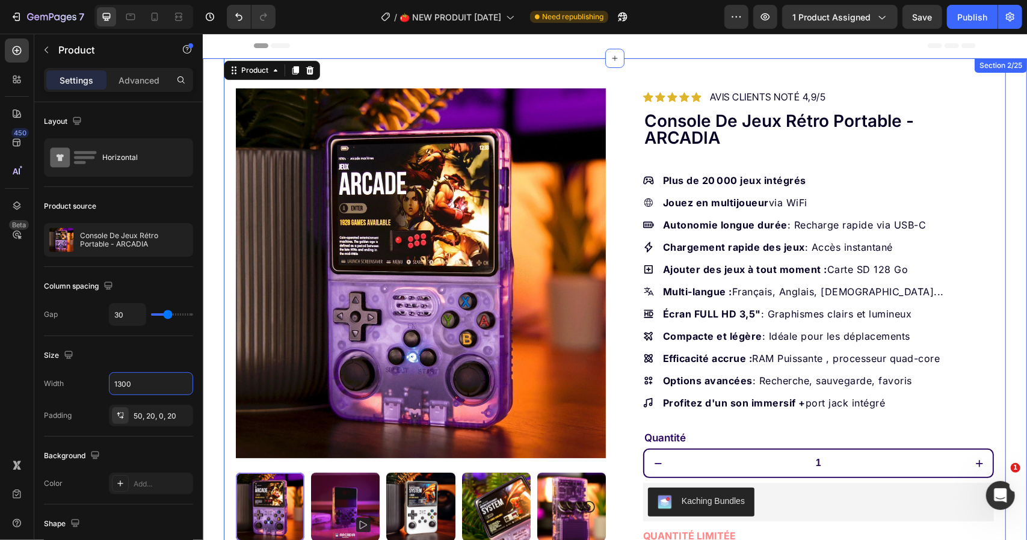
click at [208, 265] on div "Product Images Row Icon Icon Icon Icon Icon Icon List Hoz AVIS CLIENTS NOTÉ 4,9…" at bounding box center [614, 419] width 824 height 723
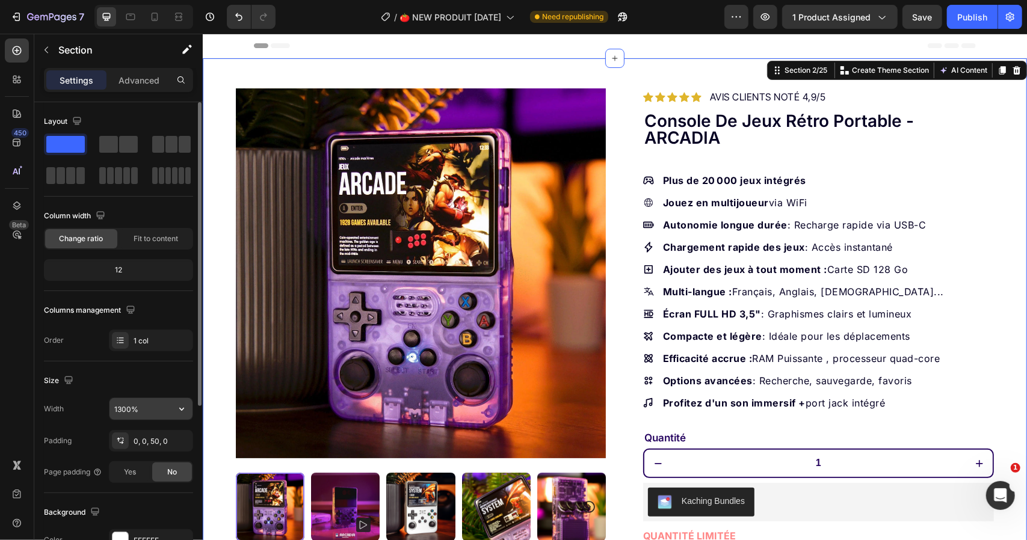
click at [135, 402] on input "1300%" at bounding box center [151, 409] width 83 height 22
type input "1350%"
click at [165, 378] on div "Size" at bounding box center [118, 380] width 149 height 19
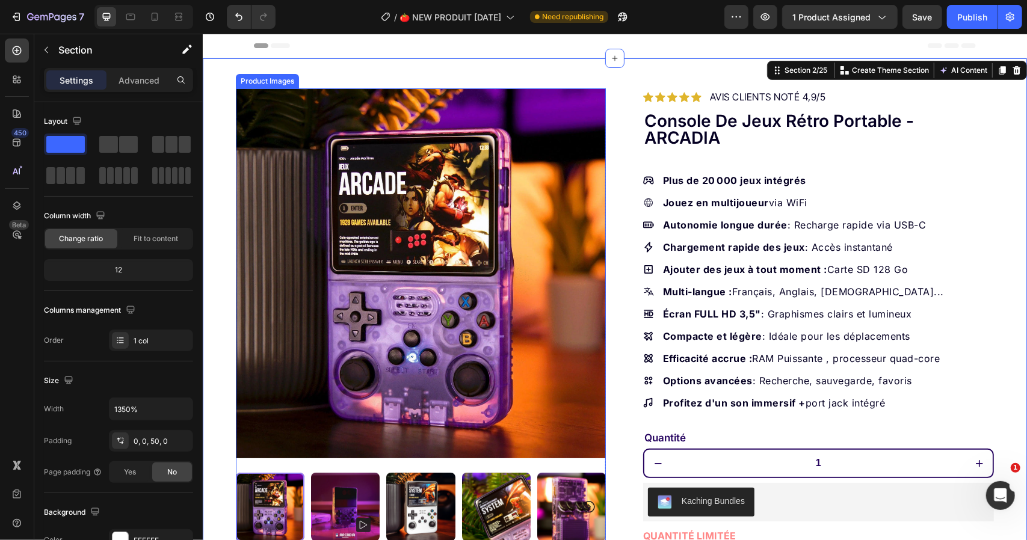
click at [607, 244] on div "Product Images Row Icon Icon Icon Icon Icon Icon List Hoz AVIS CLIENTS NOTÉ 4,9…" at bounding box center [614, 419] width 782 height 723
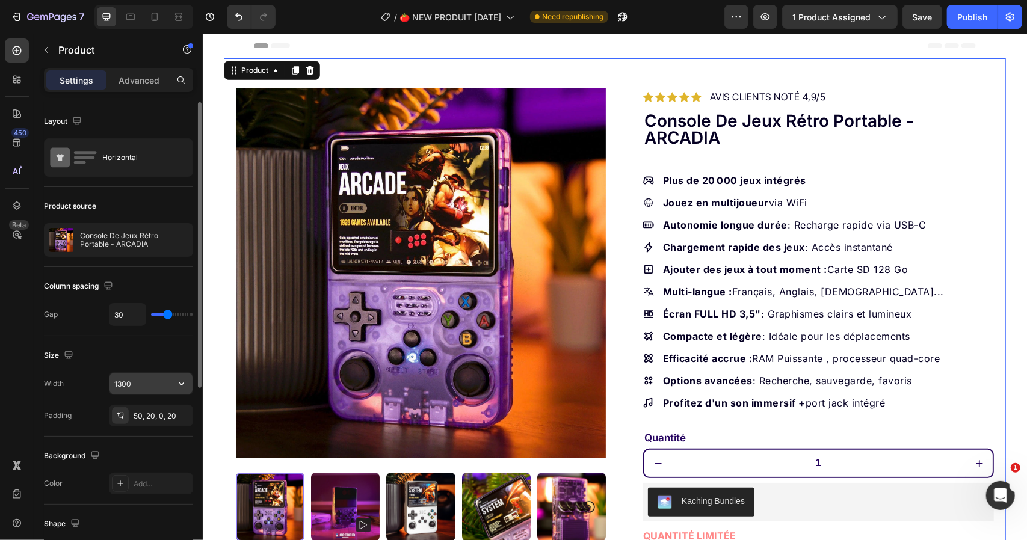
click at [122, 384] on input "1300" at bounding box center [151, 384] width 83 height 22
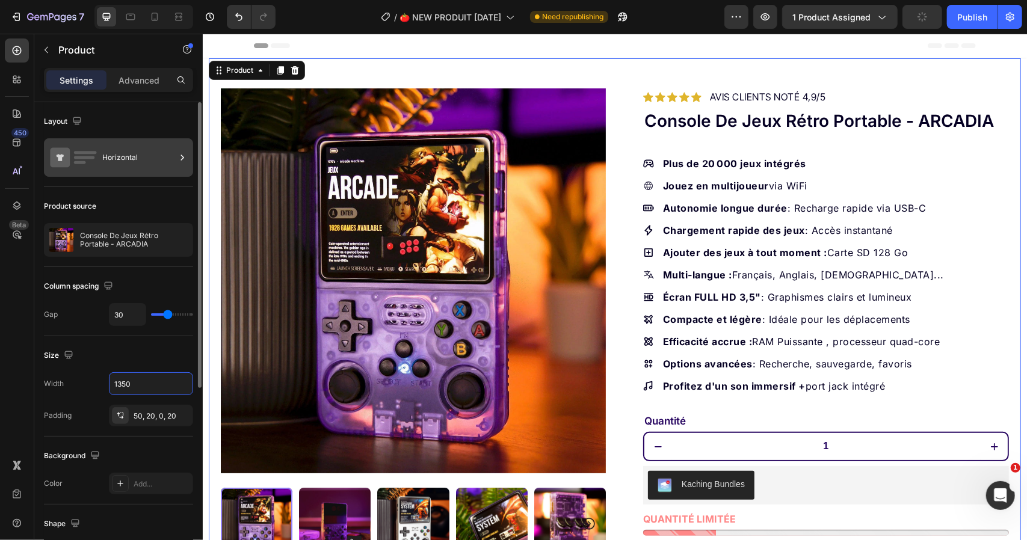
type input "1350"
click at [168, 173] on div "Horizontal" at bounding box center [118, 157] width 149 height 39
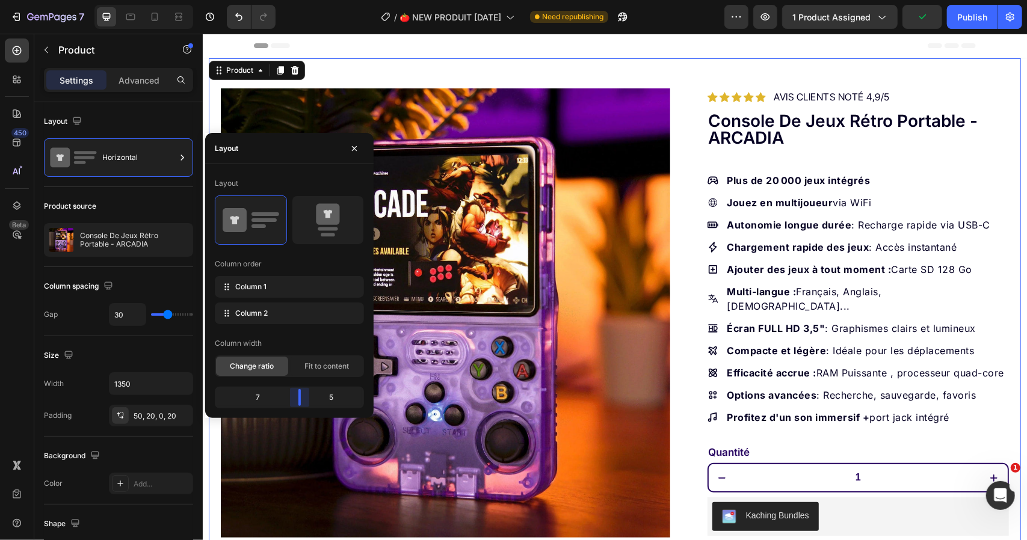
drag, startPoint x: 291, startPoint y: 399, endPoint x: 386, endPoint y: 258, distance: 169.9
click at [300, 101] on body "7 Version history / 🍅 NEW PRODUIT 26-09-25 Need republishing Preview 1 product …" at bounding box center [513, 50] width 1027 height 101
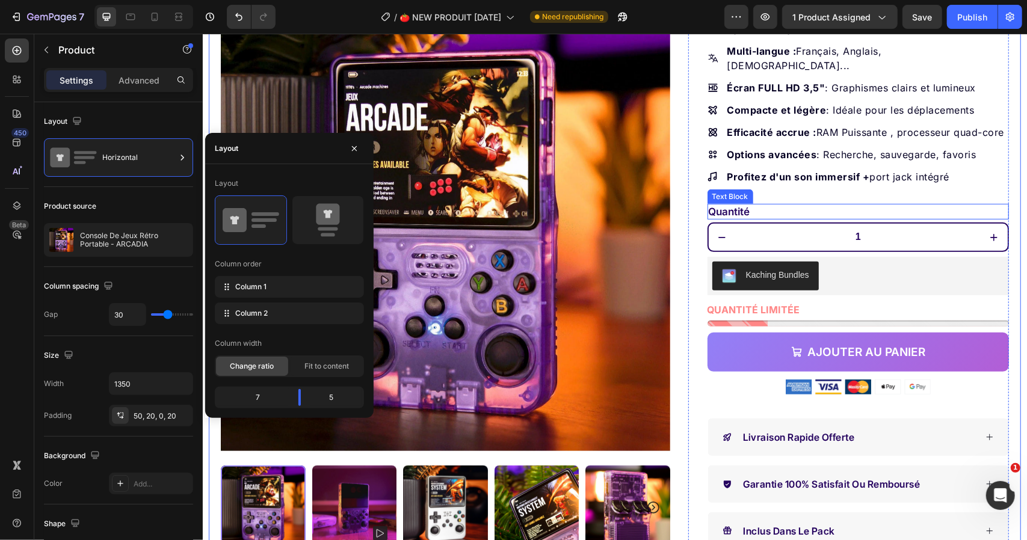
scroll to position [60, 0]
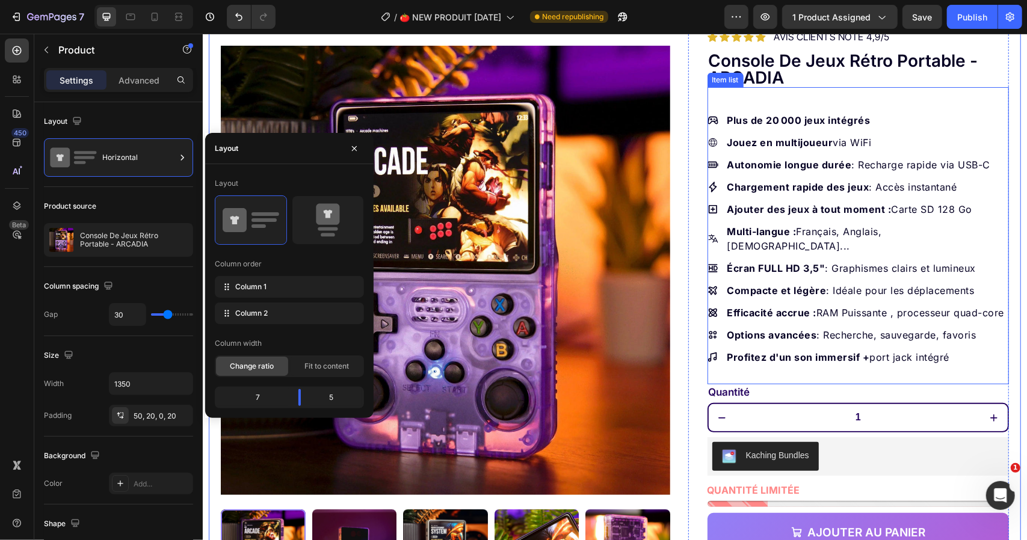
click at [830, 305] on p "Efficacité accrue : RAM Puissante , processeur quad-core" at bounding box center [867, 312] width 280 height 14
click at [859, 305] on p "Efficacité accrue : RAM Puissante , processeur quad-core" at bounding box center [867, 312] width 280 height 14
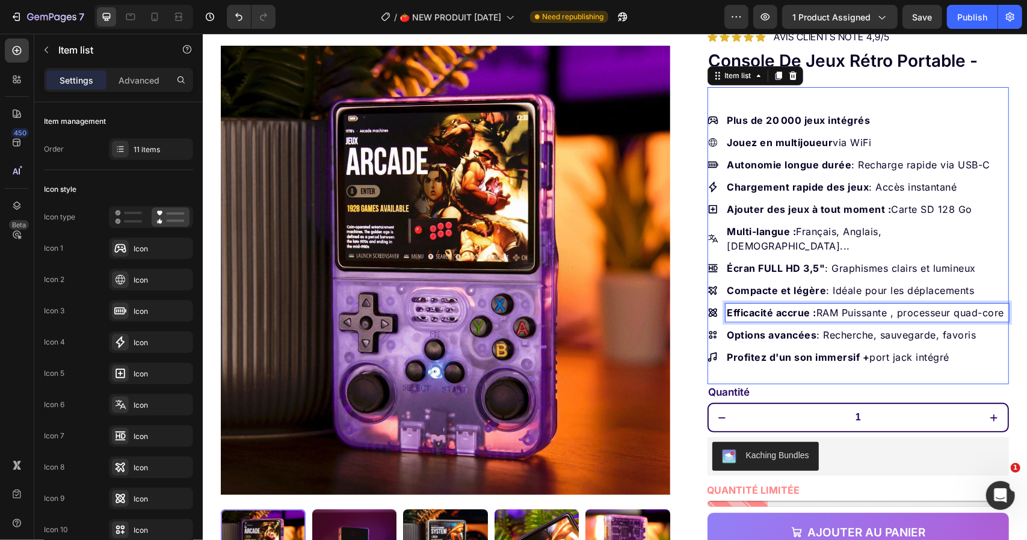
click at [825, 305] on p "Efficacité accrue : RAM Puissante , processeur quad-core" at bounding box center [867, 312] width 280 height 14
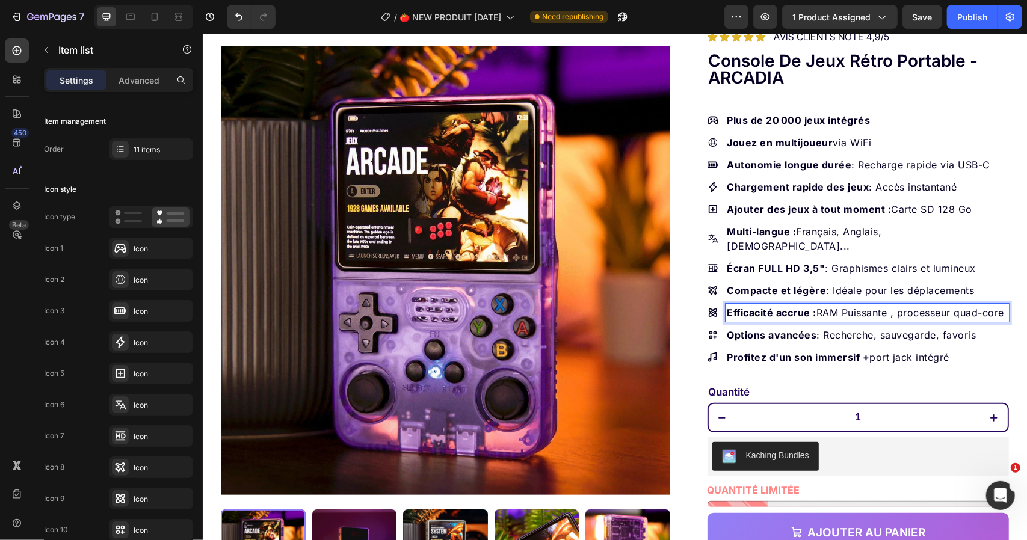
click at [862, 305] on p "Efficacité accrue : RAM Puissante , processeur quad-core" at bounding box center [867, 312] width 280 height 14
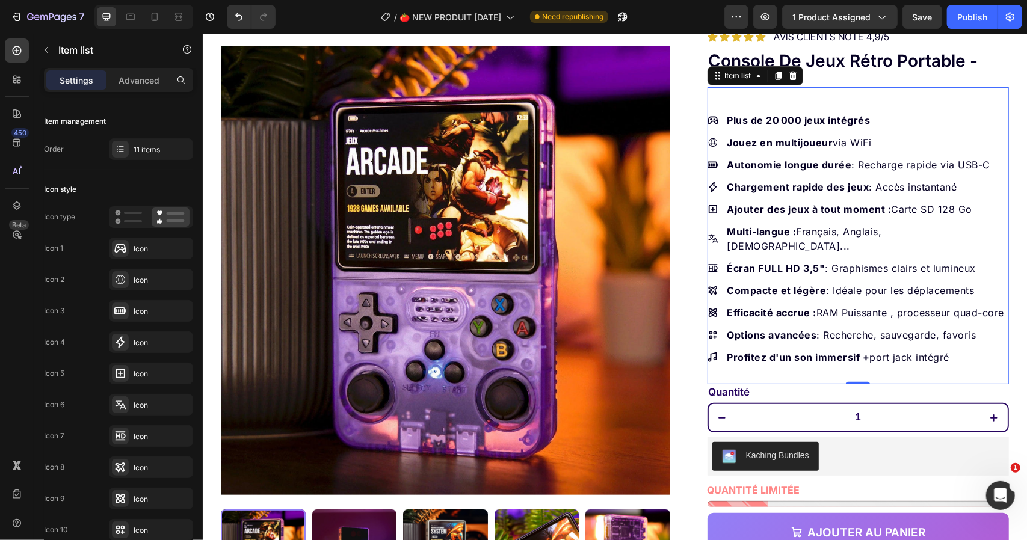
click at [805, 306] on strong "Efficacité accrue :" at bounding box center [772, 312] width 90 height 12
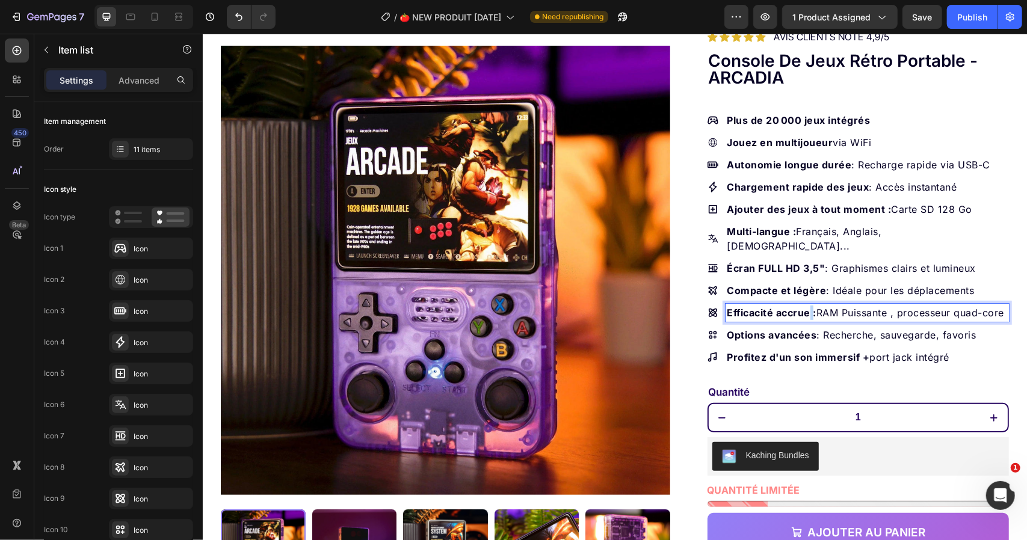
click at [805, 306] on strong "Efficacité accrue :" at bounding box center [772, 312] width 90 height 12
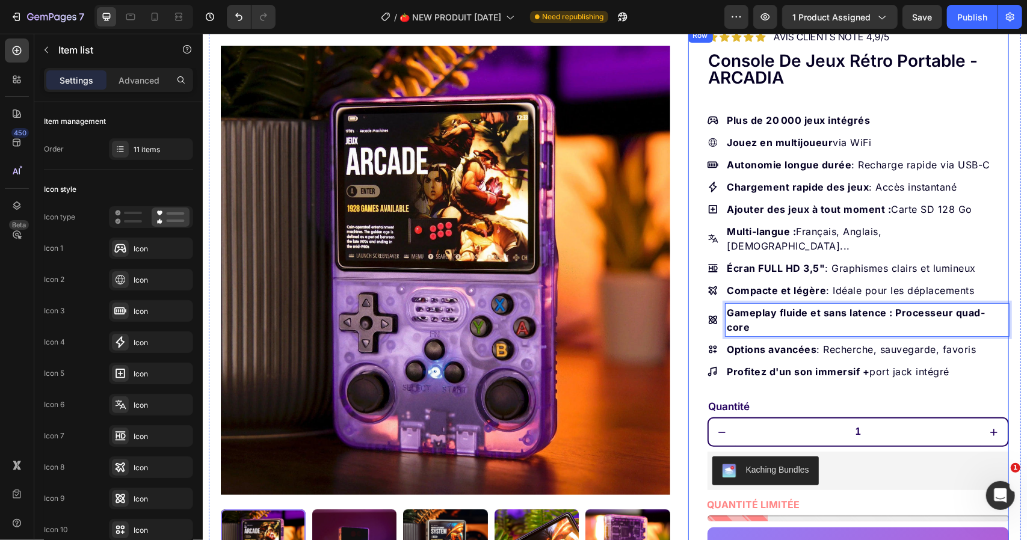
click at [688, 302] on div "Icon Icon Icon Icon Icon Icon List Hoz AVIS CLIENTS NOTÉ 4,9/5 Text block Row C…" at bounding box center [848, 386] width 321 height 717
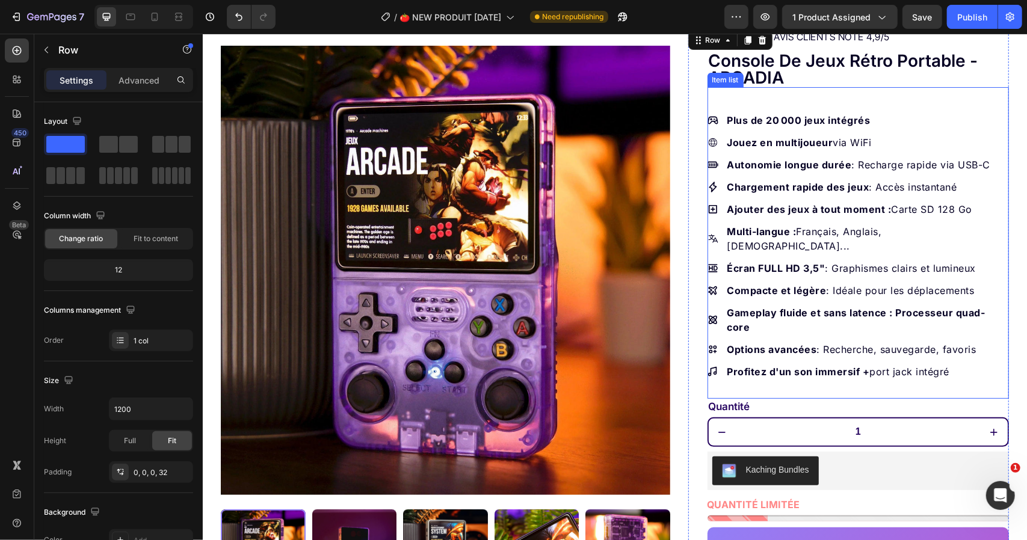
click at [933, 306] on strong "Gameplay fluide et sans latence : Processeur quad-core" at bounding box center [856, 319] width 258 height 26
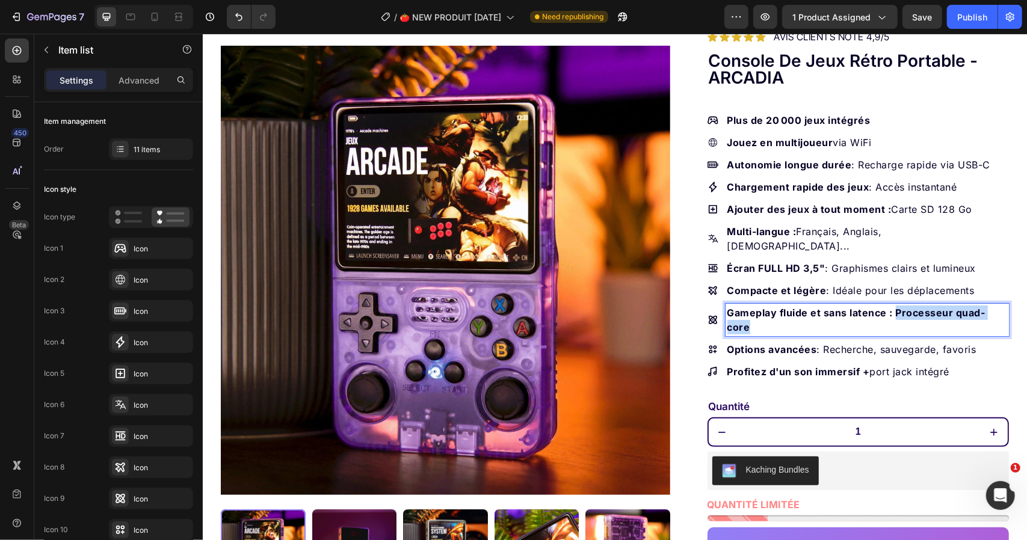
drag, startPoint x: 889, startPoint y: 292, endPoint x: 1000, endPoint y: 291, distance: 111.3
click at [985, 306] on strong "Gameplay fluide et sans latence : Processeur quad-core" at bounding box center [856, 319] width 258 height 26
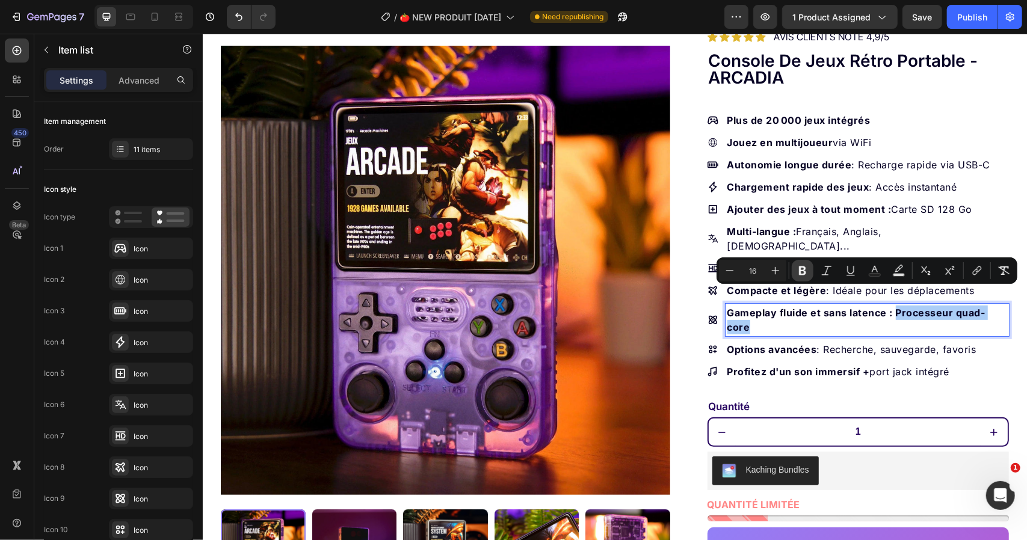
click at [802, 270] on icon "Editor contextual toolbar" at bounding box center [802, 271] width 7 height 9
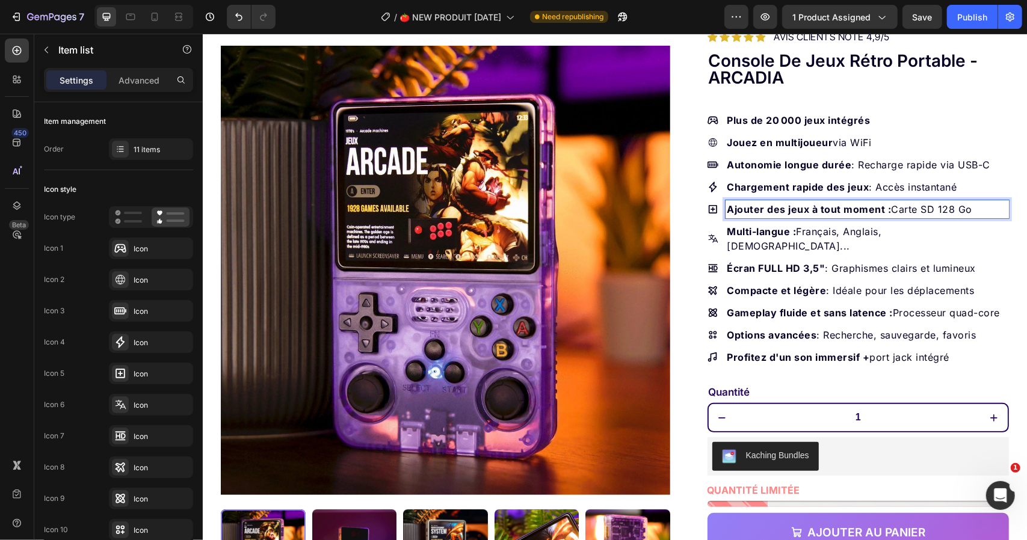
scroll to position [181, 0]
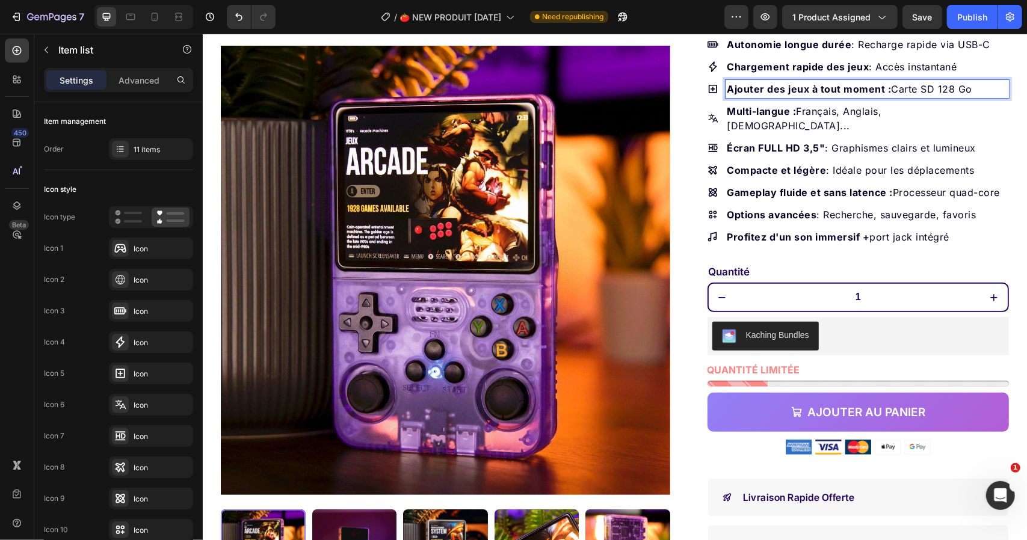
click at [514, 180] on img at bounding box center [445, 270] width 450 height 450
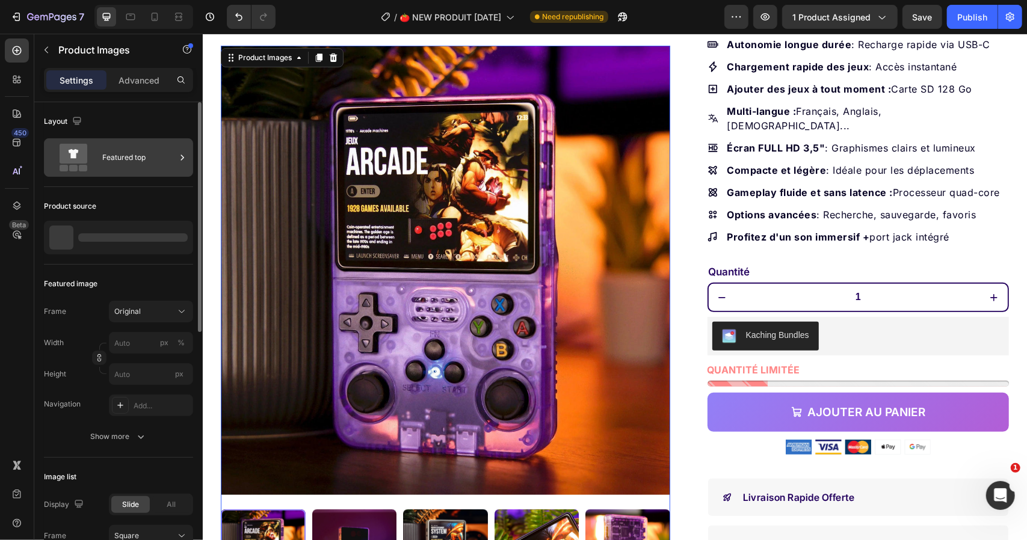
click at [161, 159] on div "Featured top" at bounding box center [138, 158] width 73 height 28
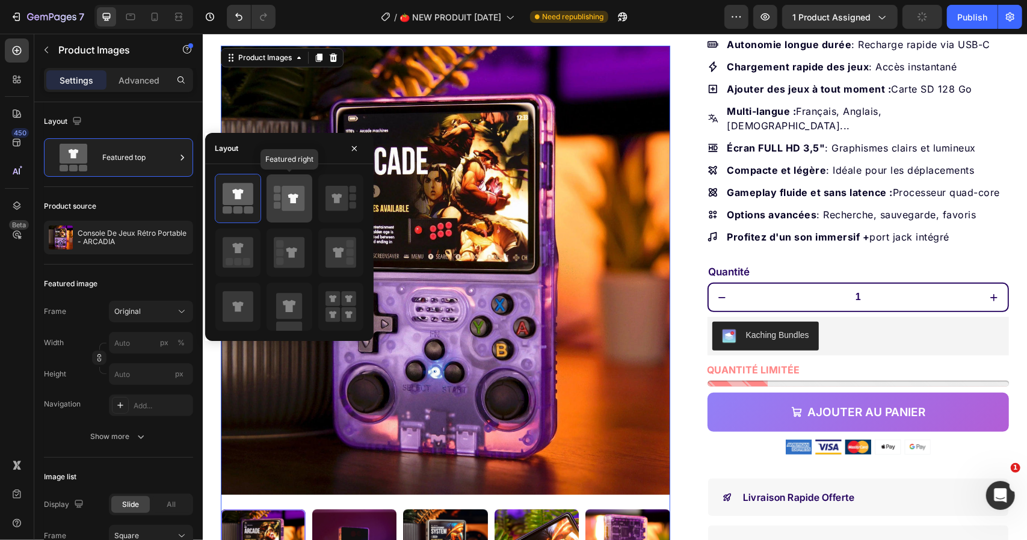
drag, startPoint x: 295, startPoint y: 213, endPoint x: 443, endPoint y: 155, distance: 158.9
click at [295, 213] on icon at bounding box center [289, 199] width 31 height 34
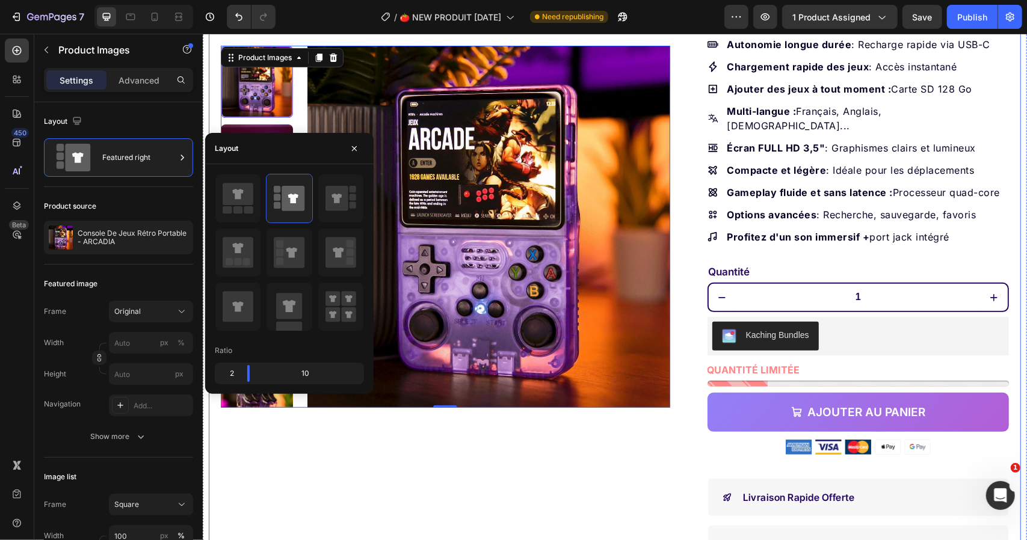
click at [673, 172] on div "Product Images 0 Row Icon Icon Icon Icon Icon Icon List Hoz AVIS CLIENTS NOTÉ 4…" at bounding box center [614, 243] width 812 height 732
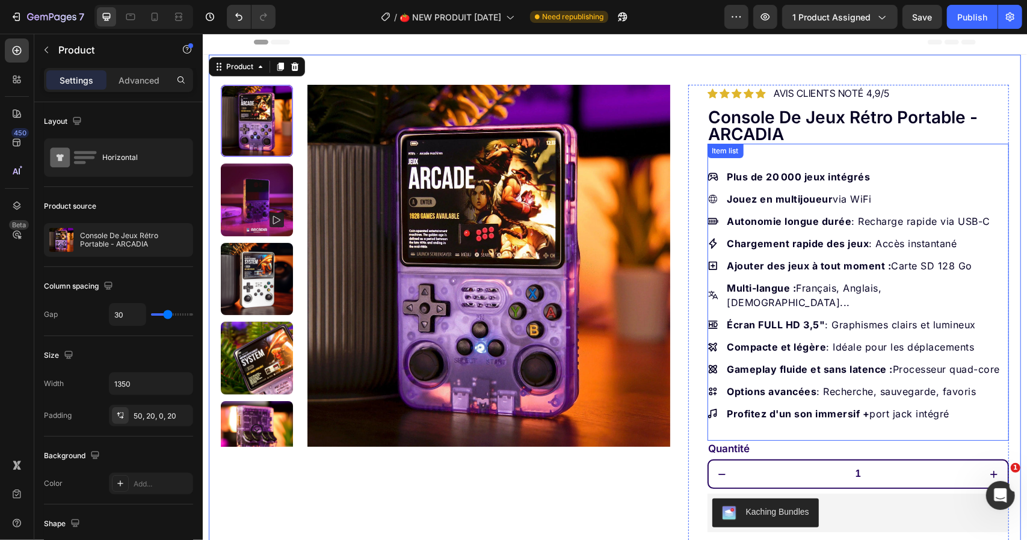
scroll to position [0, 0]
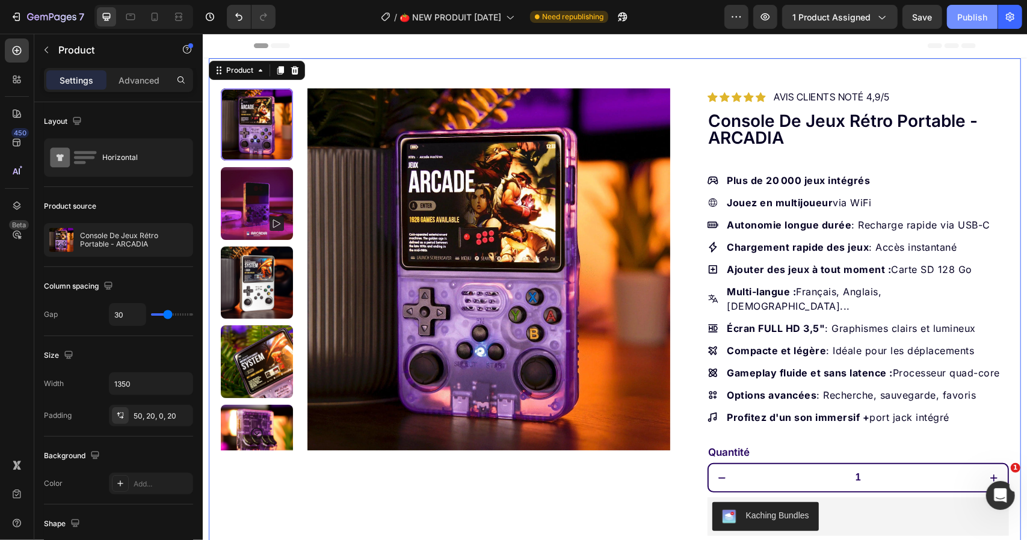
click at [976, 6] on button "Publish" at bounding box center [972, 17] width 51 height 24
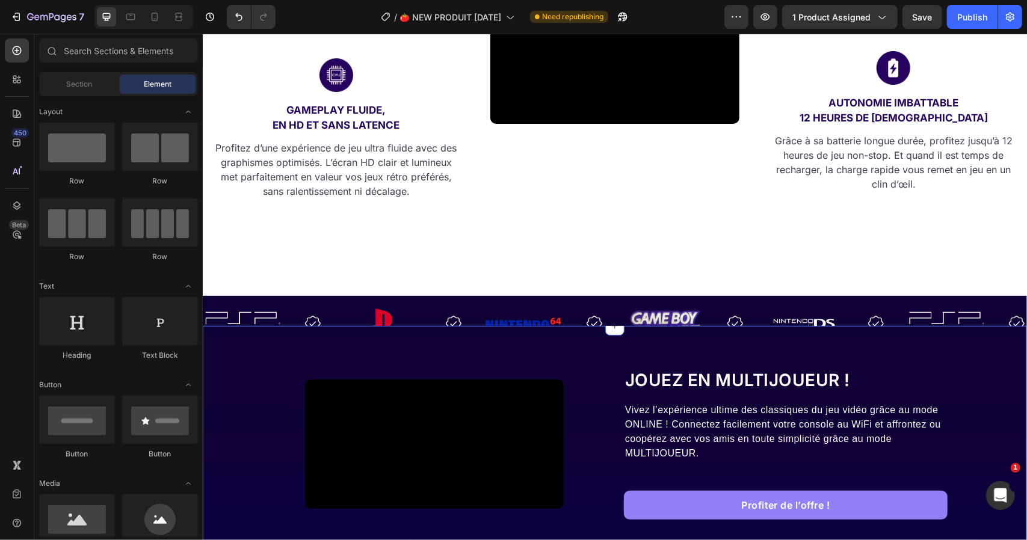
scroll to position [1258, 0]
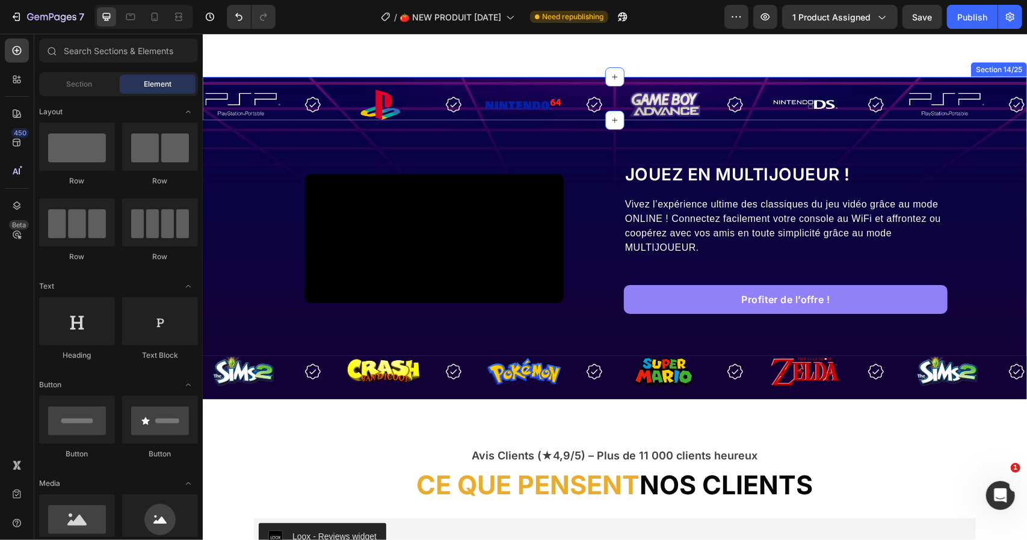
click at [678, 117] on div "Image Image Image Image Image Image Image Image Image Image Image Image Image I…" at bounding box center [614, 97] width 824 height 43
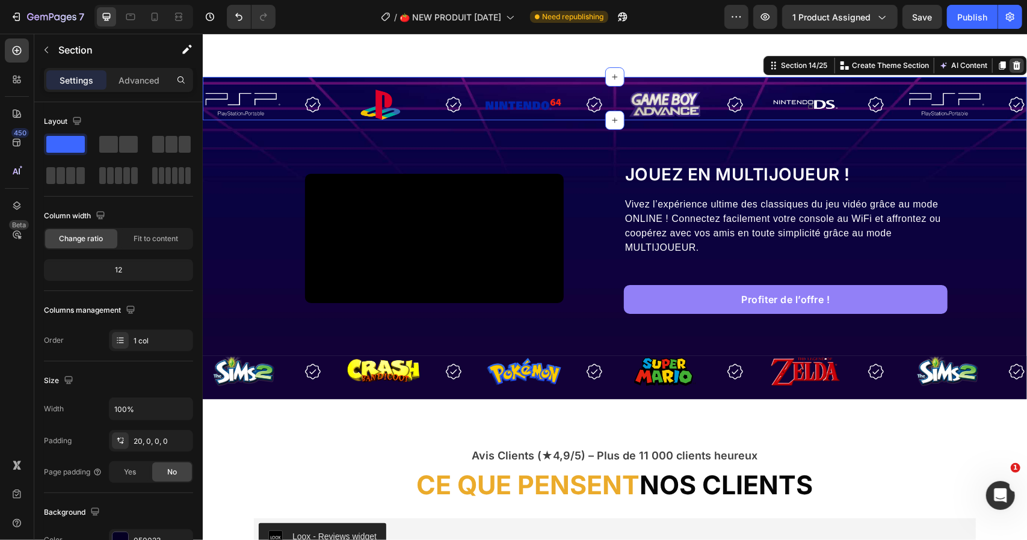
click at [1012, 70] on icon at bounding box center [1017, 65] width 10 height 10
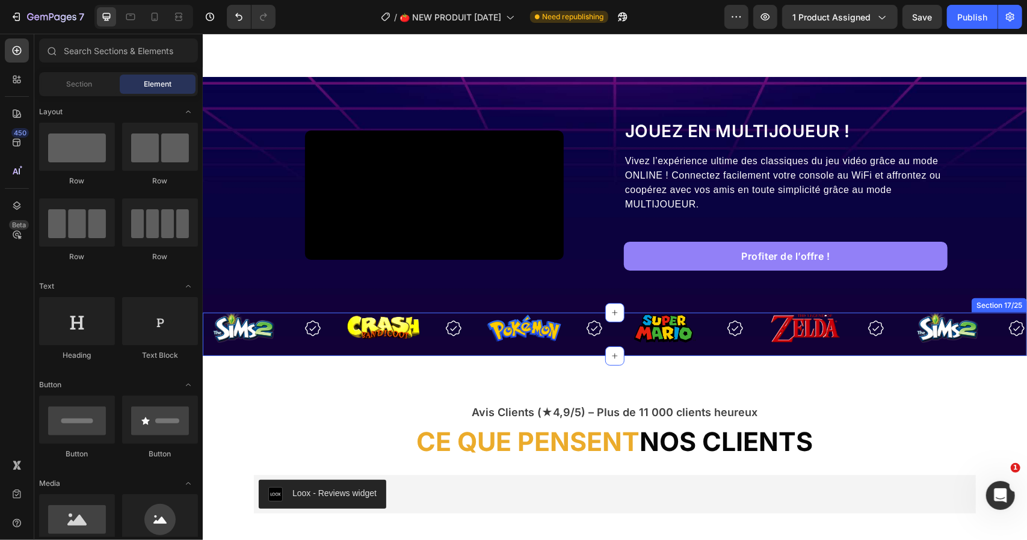
drag, startPoint x: 629, startPoint y: 489, endPoint x: 653, endPoint y: 483, distance: 24.8
click at [629, 356] on div "Image Image Image Image Image Image Image Image Image Image Image Image Image I…" at bounding box center [614, 333] width 824 height 43
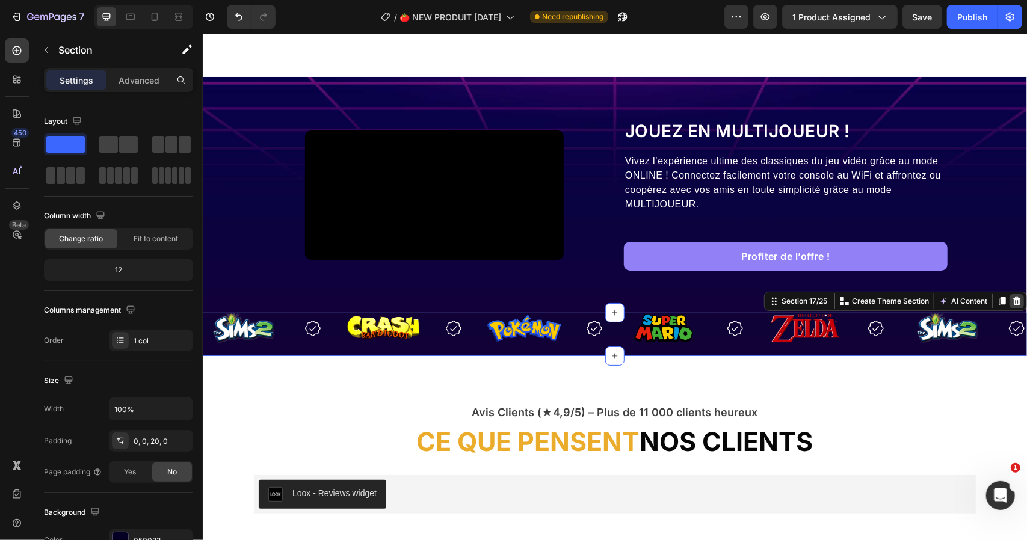
click at [1013, 305] on icon at bounding box center [1017, 301] width 8 height 8
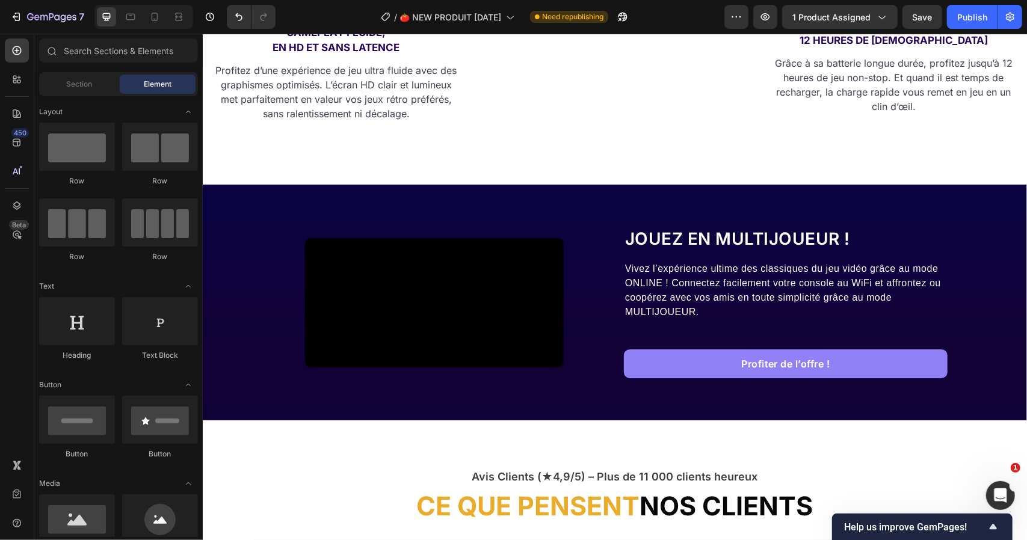
scroll to position [1064, 0]
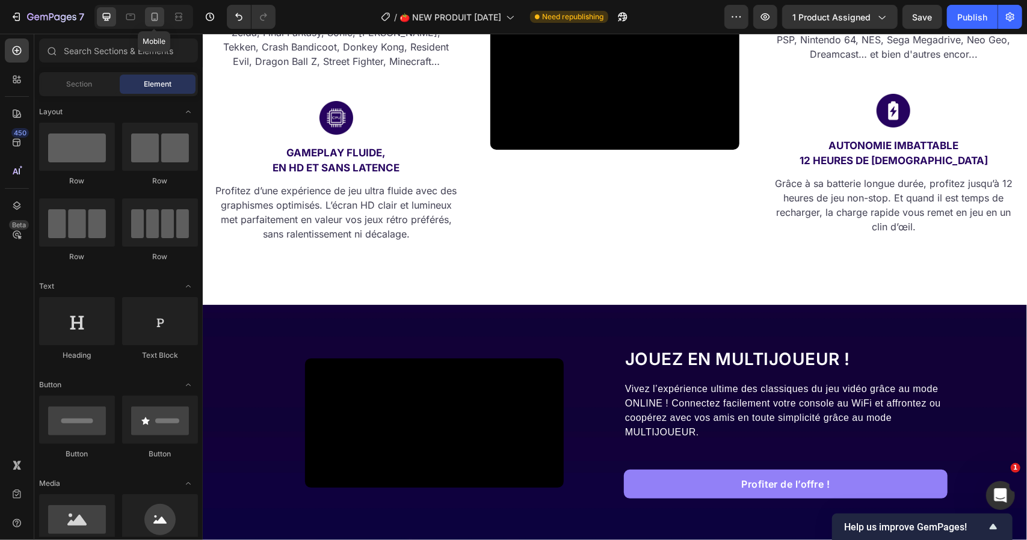
click at [153, 16] on icon at bounding box center [155, 17] width 12 height 12
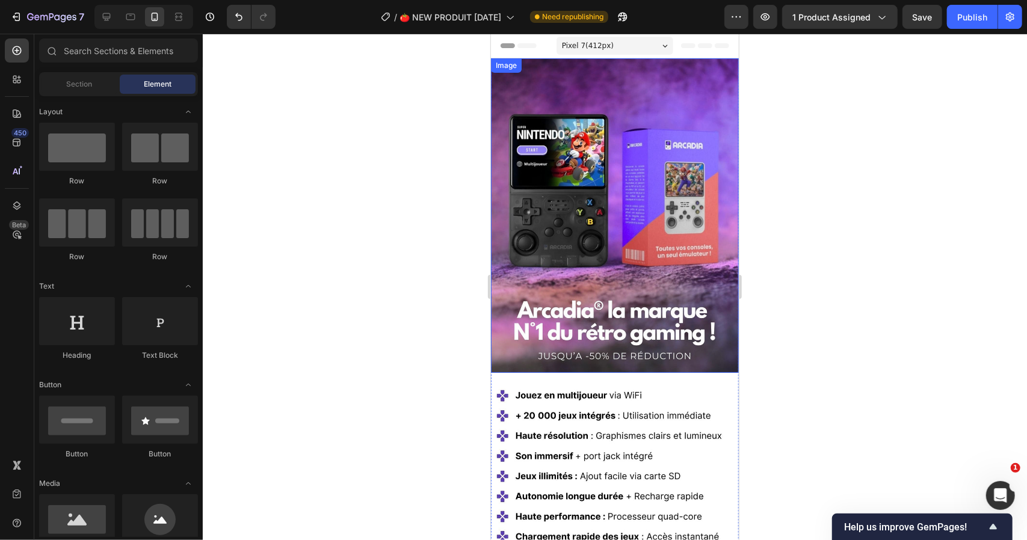
click at [626, 152] on img at bounding box center [614, 215] width 248 height 315
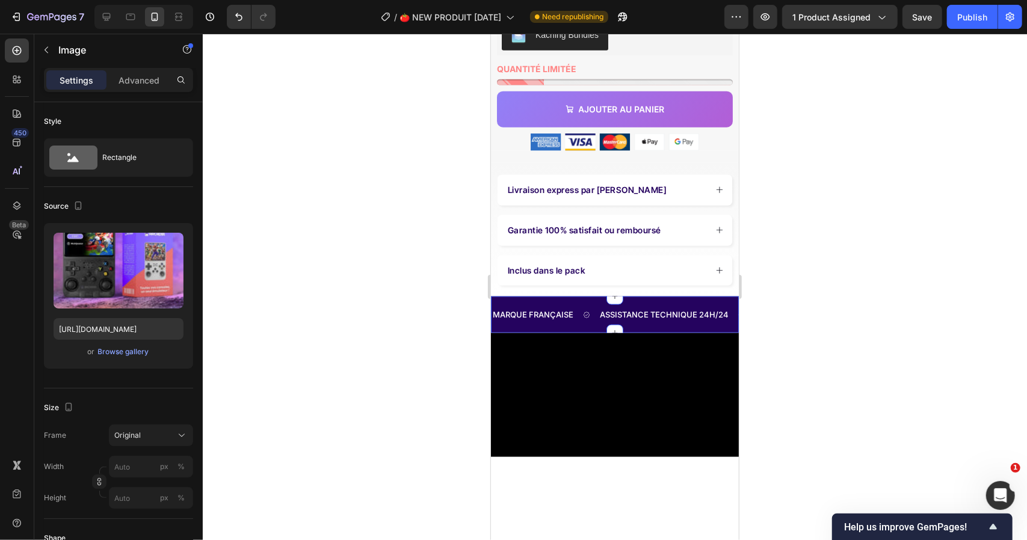
scroll to position [1203, 0]
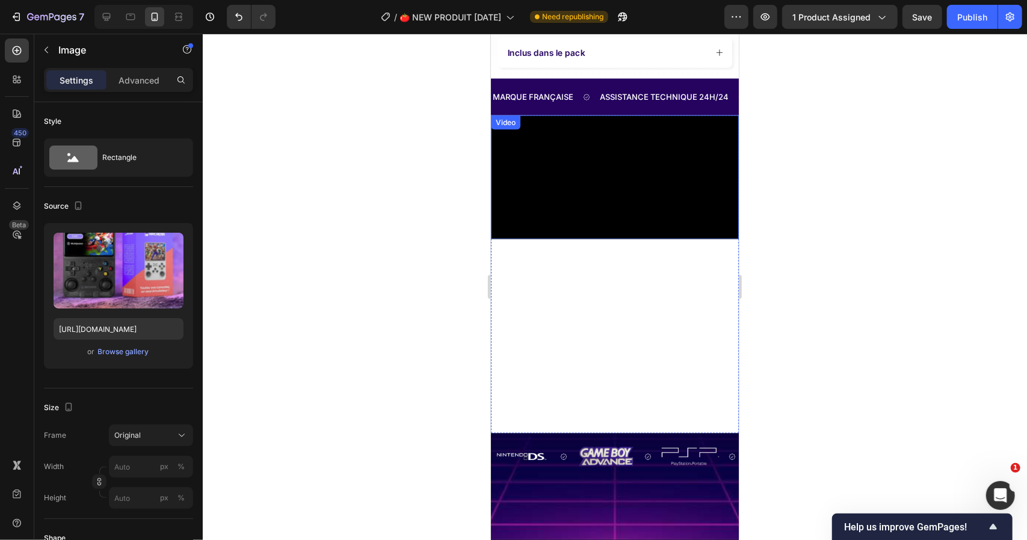
click at [603, 239] on video at bounding box center [614, 177] width 248 height 124
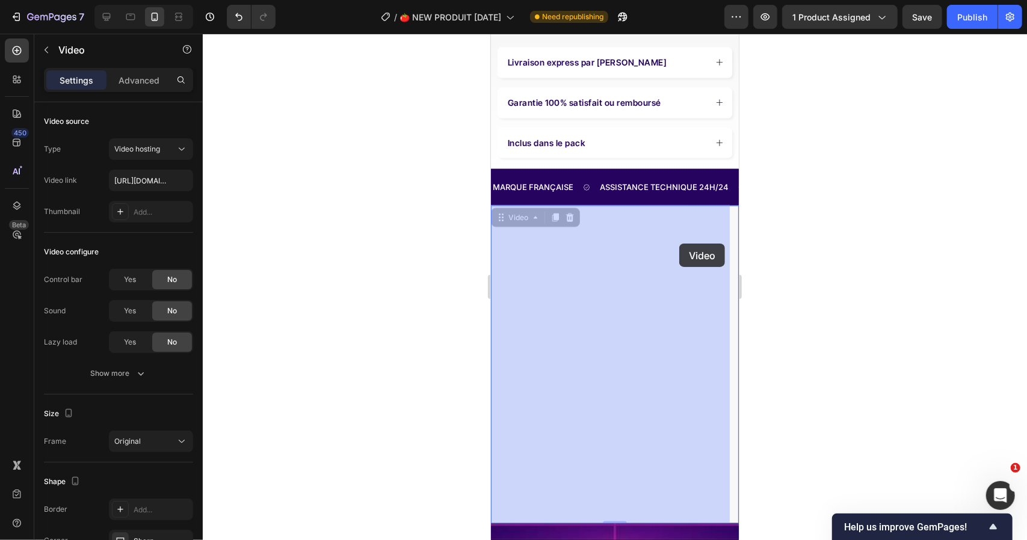
scroll to position [0, 0]
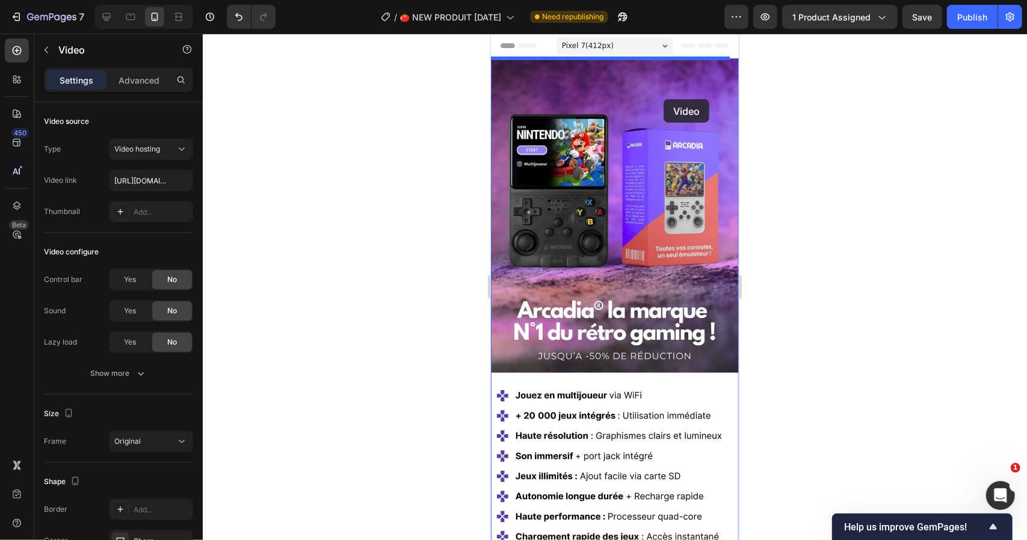
drag, startPoint x: 523, startPoint y: 223, endPoint x: 663, endPoint y: 99, distance: 187.1
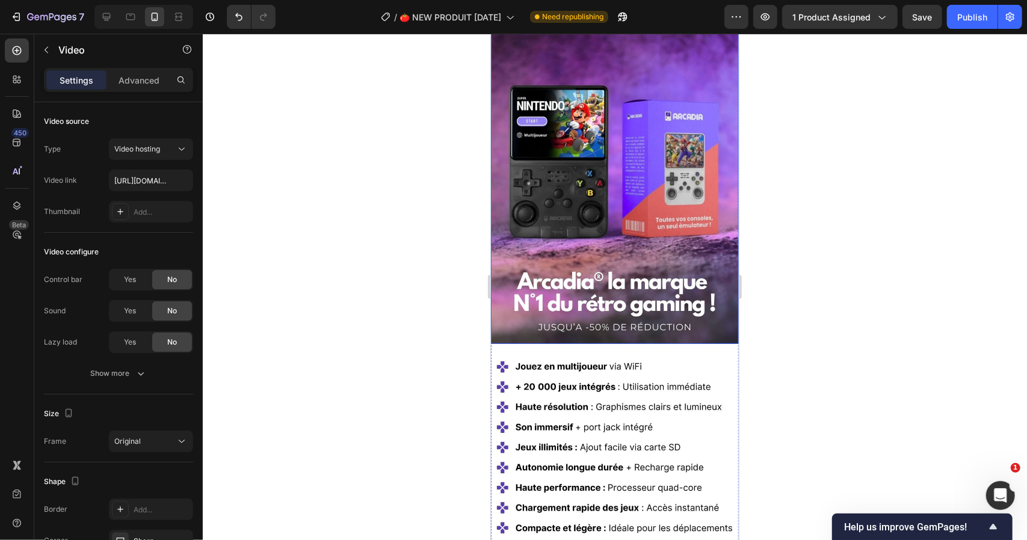
scroll to position [181, 0]
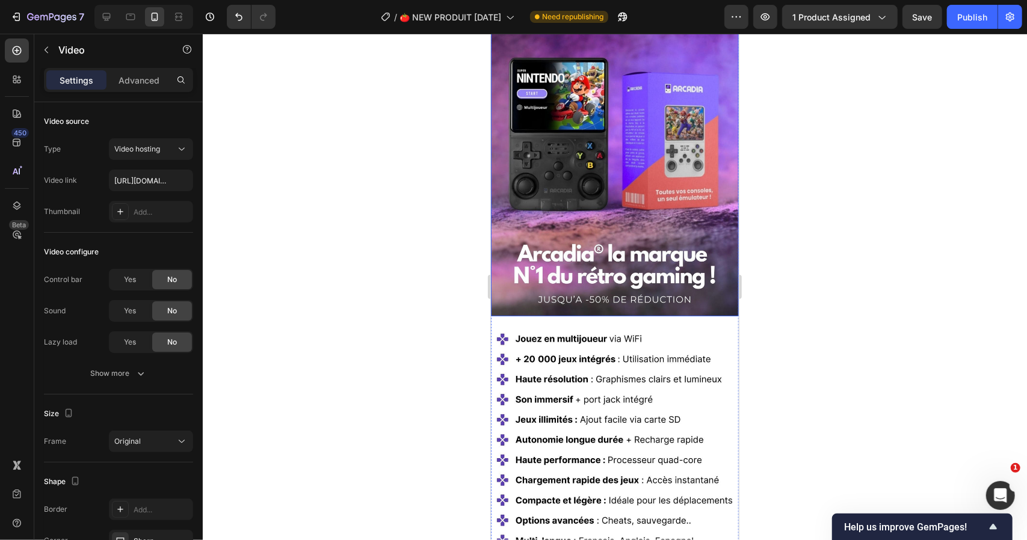
click at [620, 237] on img at bounding box center [614, 158] width 248 height 315
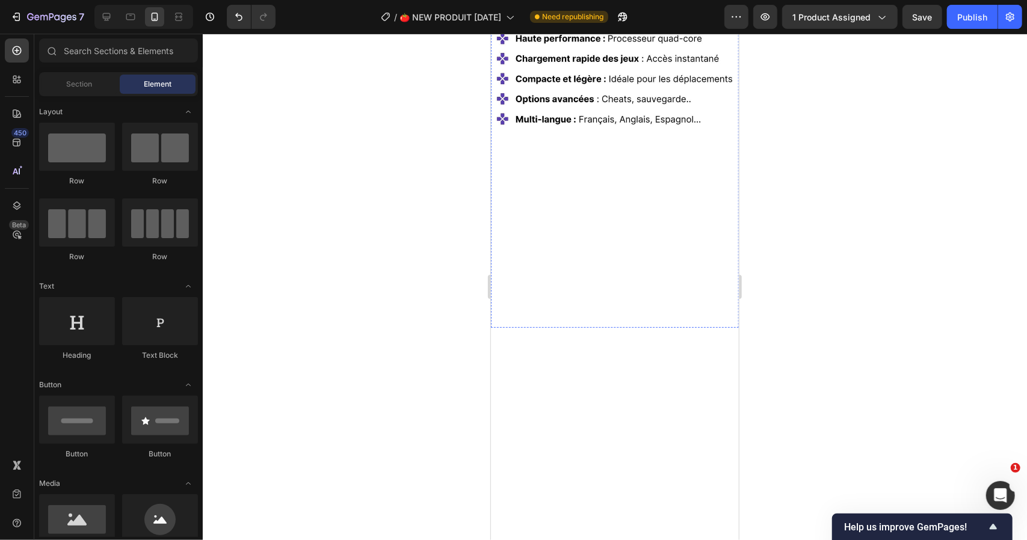
scroll to position [0, 0]
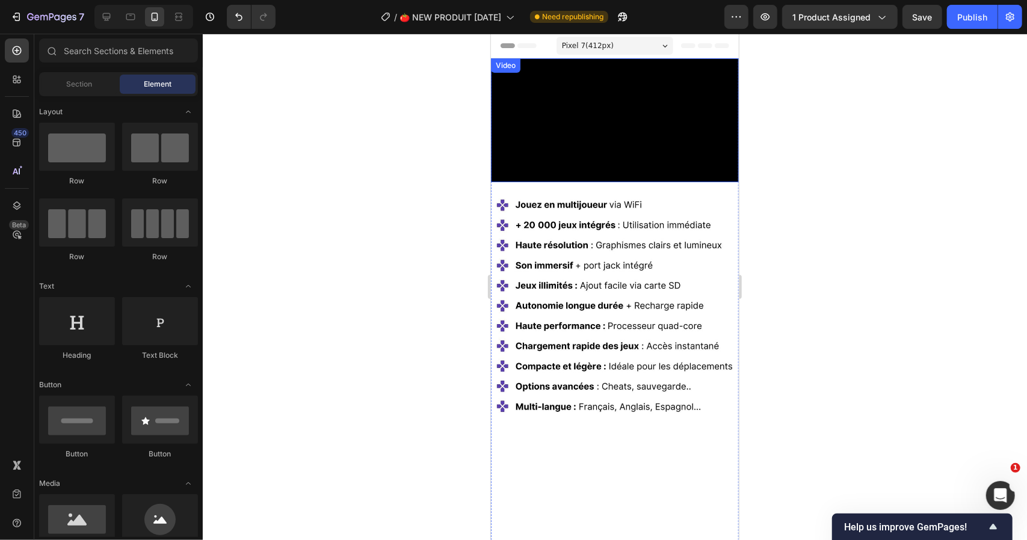
click at [625, 172] on video at bounding box center [614, 120] width 248 height 124
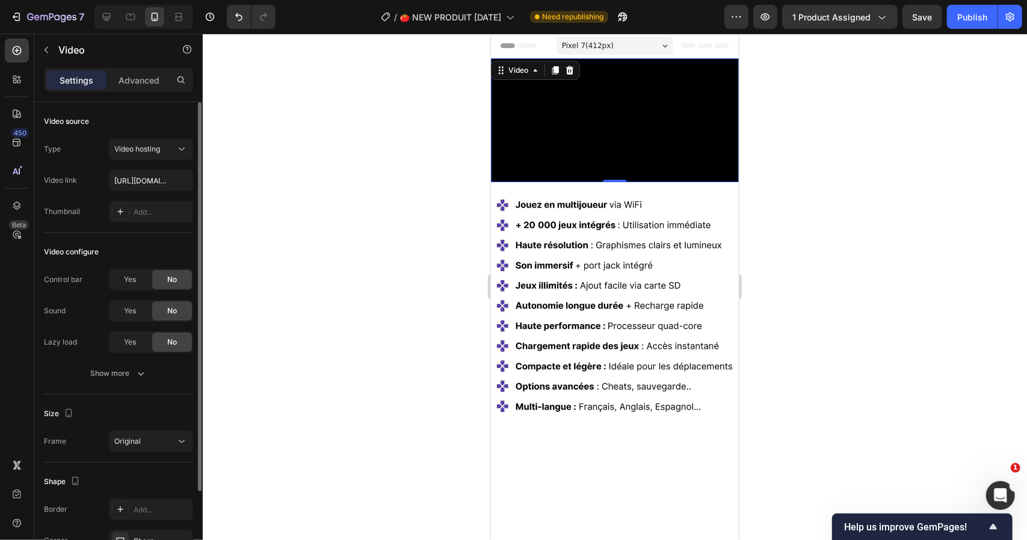
scroll to position [100, 0]
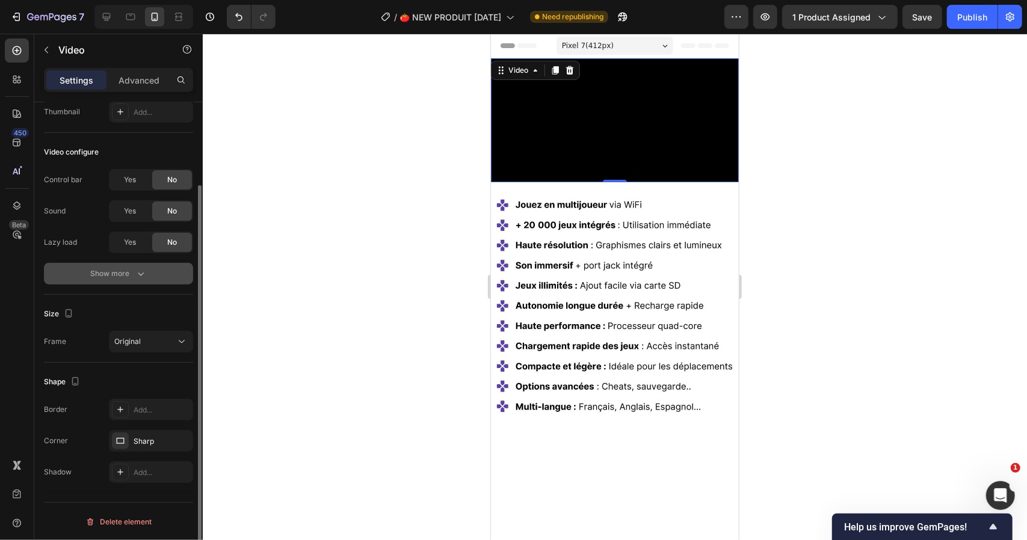
click at [131, 263] on button "Show more" at bounding box center [118, 274] width 149 height 22
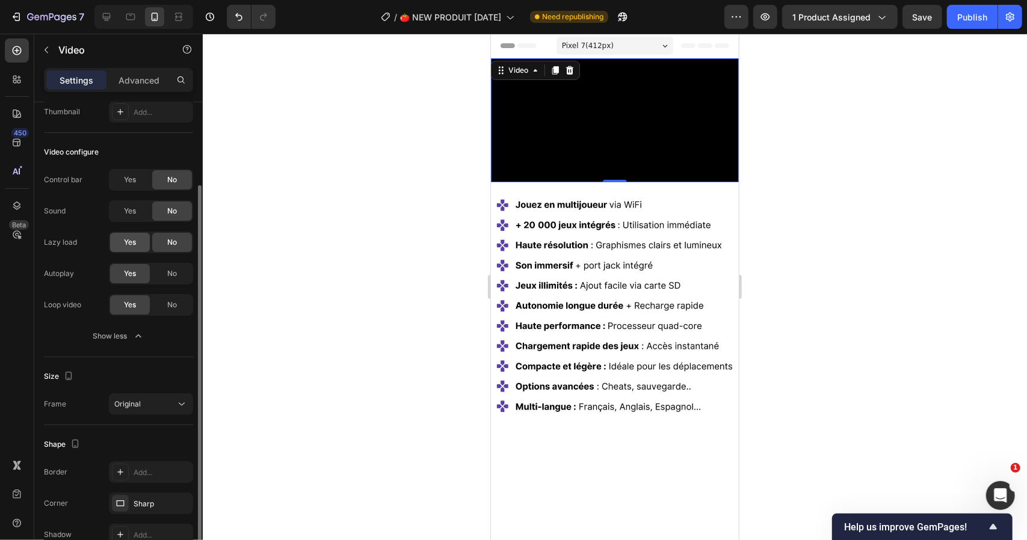
click at [128, 243] on span "Yes" at bounding box center [130, 242] width 12 height 11
click at [653, 166] on video at bounding box center [614, 120] width 248 height 124
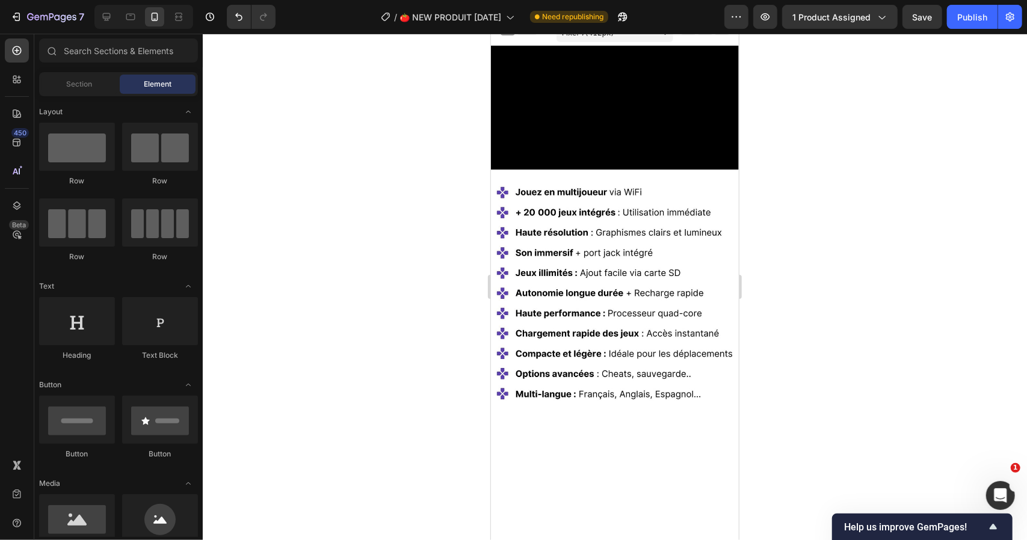
scroll to position [0, 0]
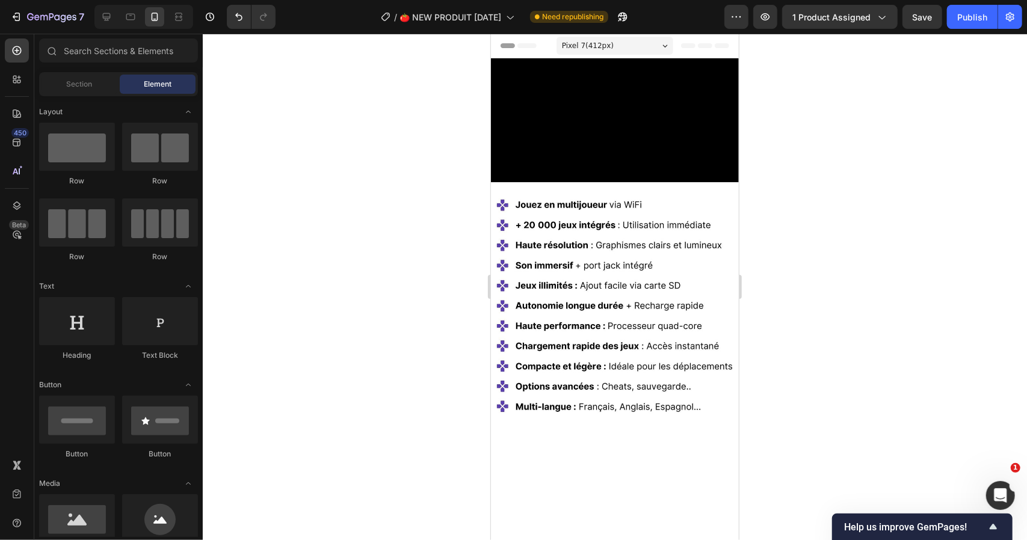
drag, startPoint x: 734, startPoint y: 75, endPoint x: 1229, endPoint y: 100, distance: 495.9
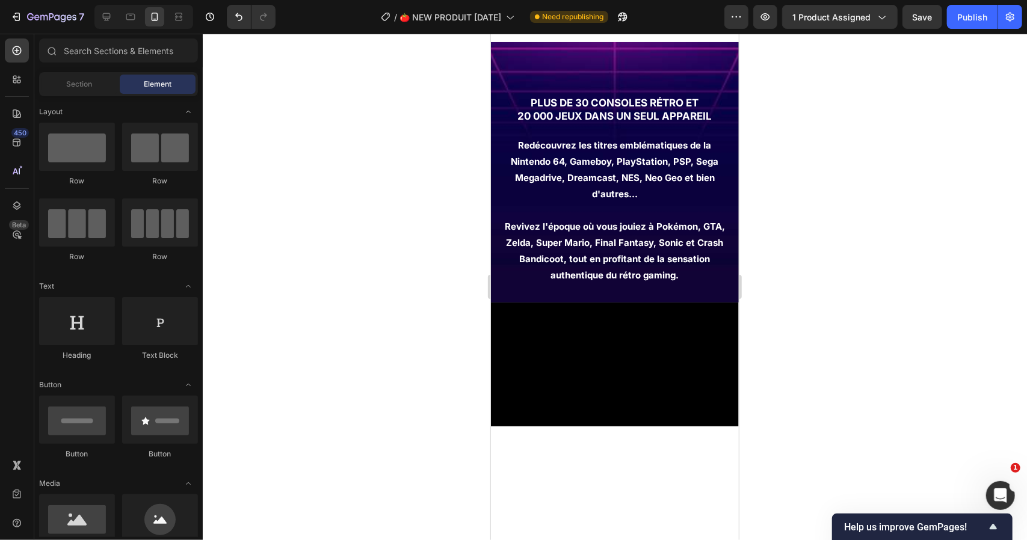
scroll to position [1820, 0]
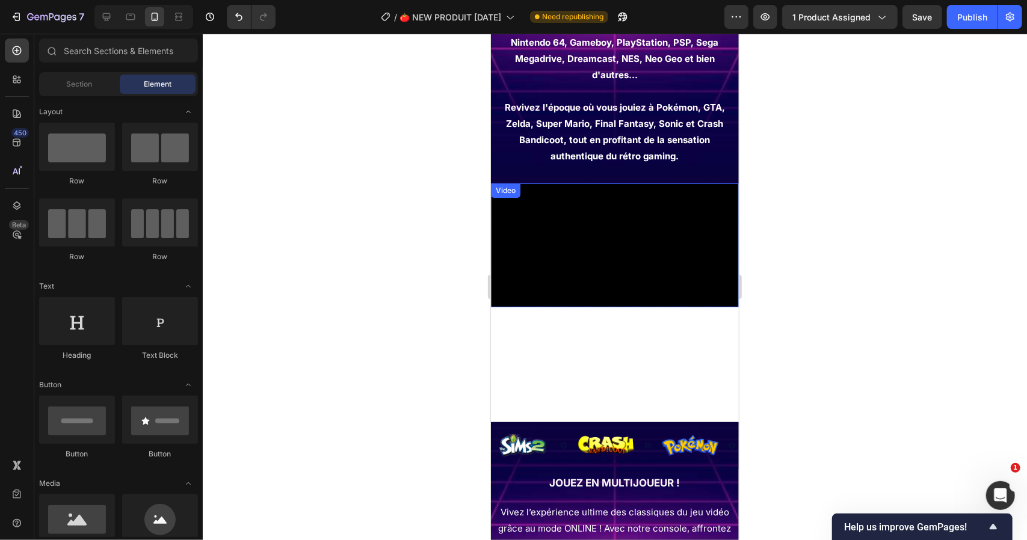
click at [654, 291] on video at bounding box center [614, 245] width 248 height 124
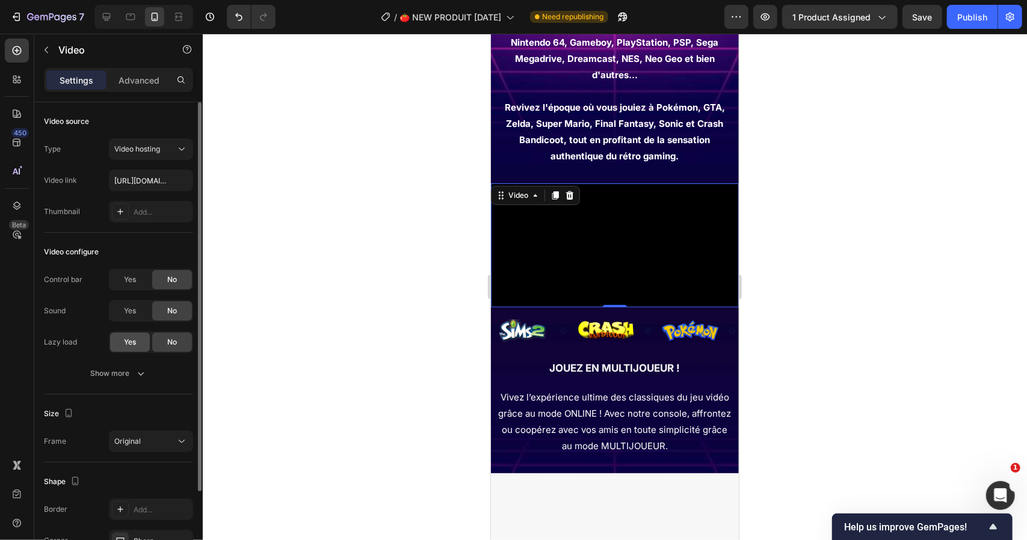
click at [136, 333] on div "Yes" at bounding box center [130, 342] width 40 height 19
click at [976, 15] on div "Publish" at bounding box center [972, 17] width 30 height 13
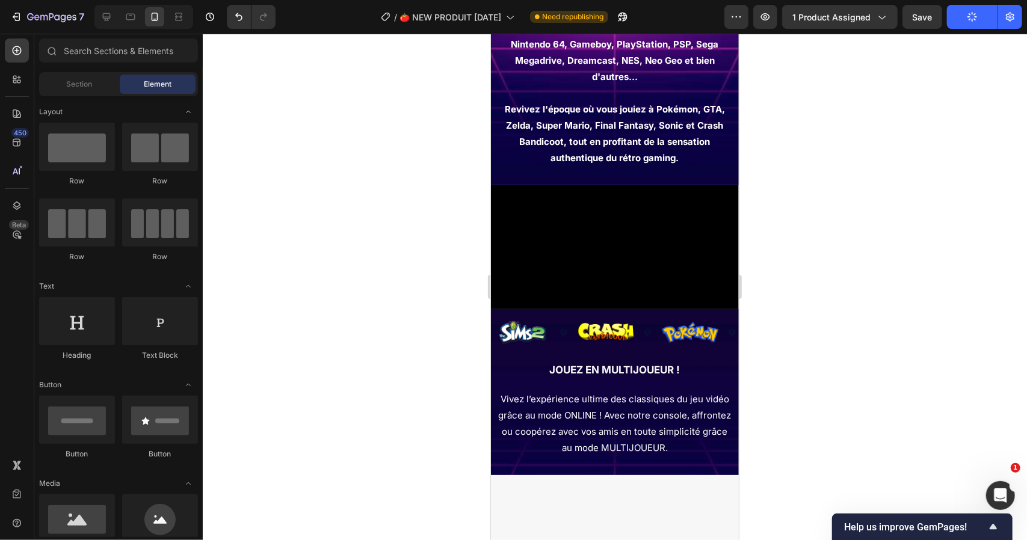
scroll to position [1814, 0]
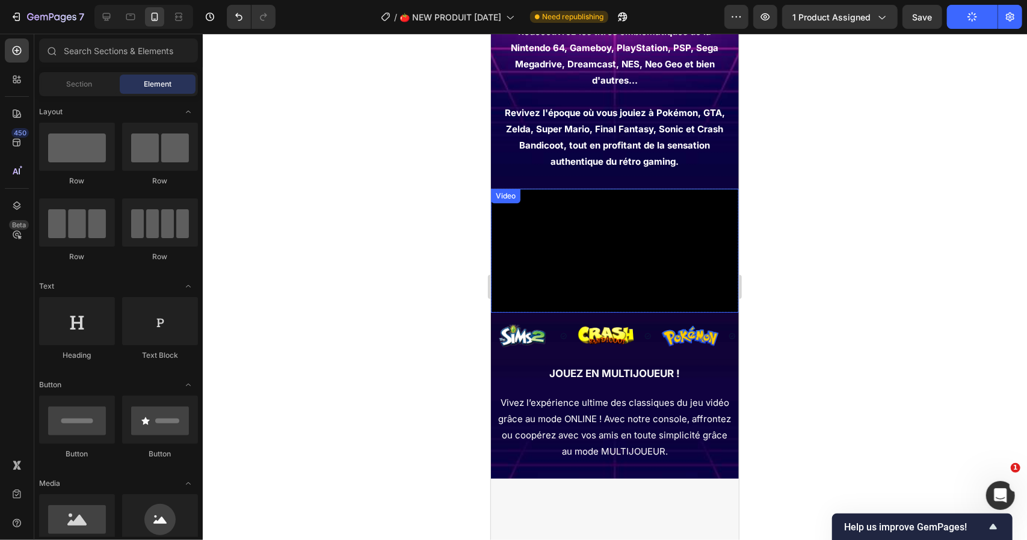
click at [647, 268] on video at bounding box center [614, 250] width 248 height 124
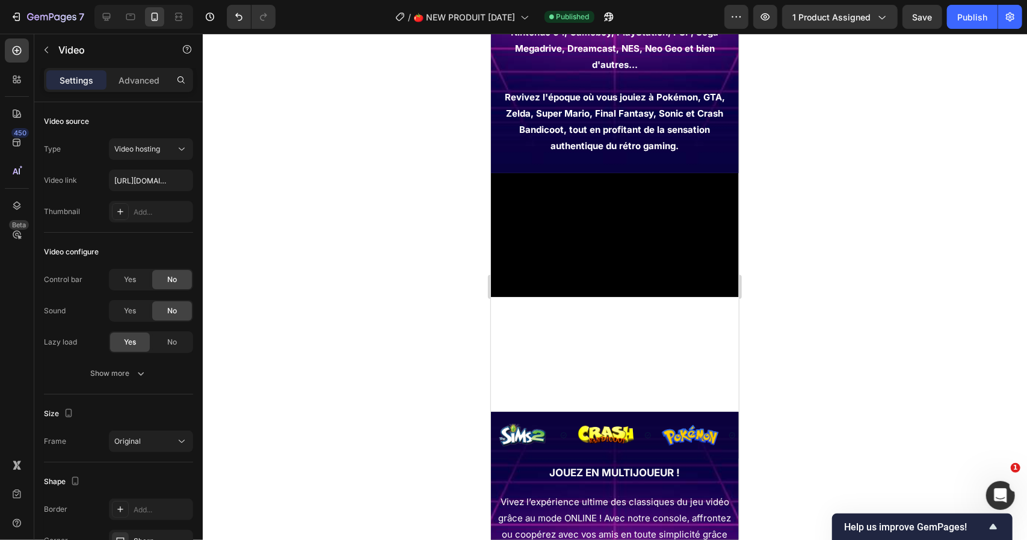
scroll to position [1565, 0]
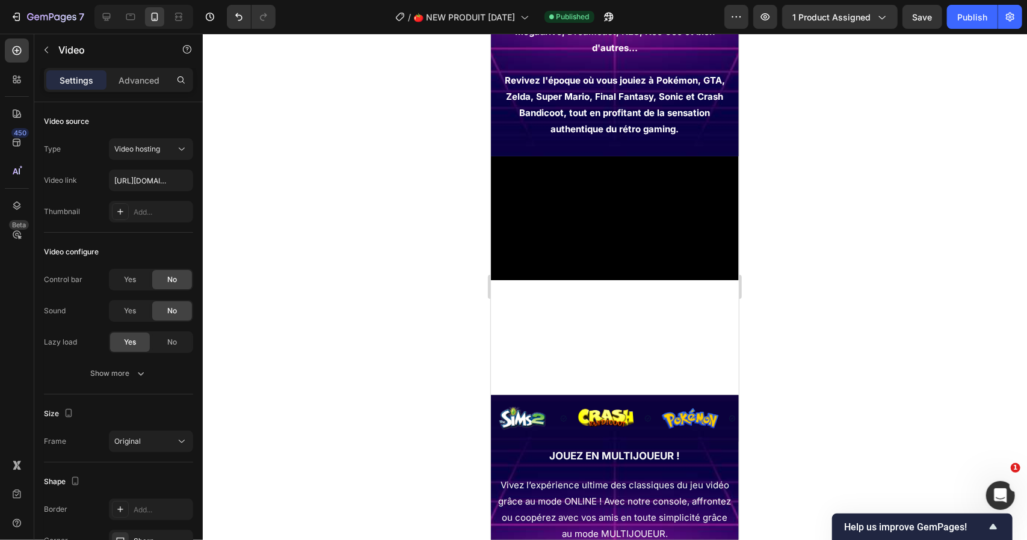
click at [652, 232] on video at bounding box center [614, 218] width 248 height 124
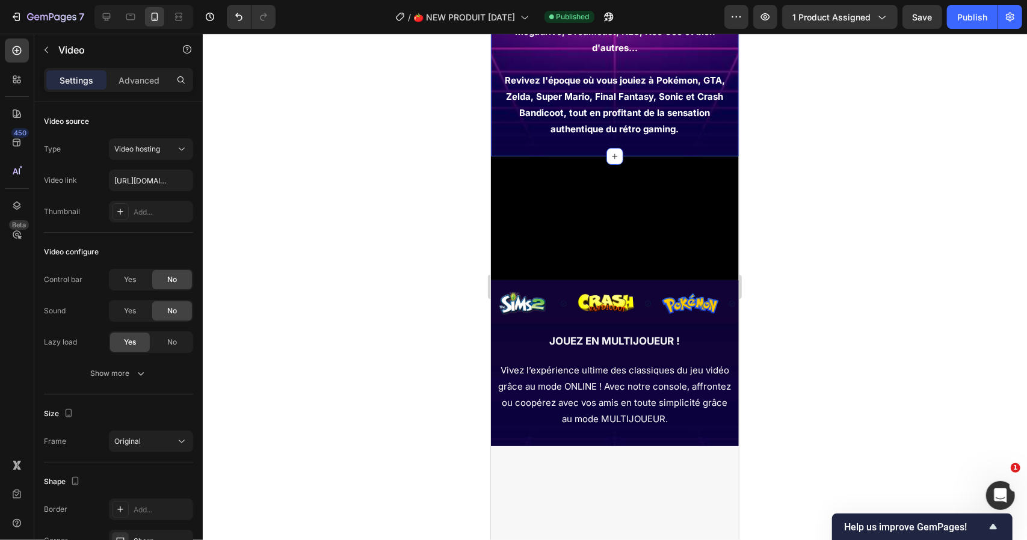
click at [581, 147] on div "plus de 30 consoles rétro et 20 000 jeux dans un seul appareil Heading Redécouv…" at bounding box center [614, 49] width 248 height 214
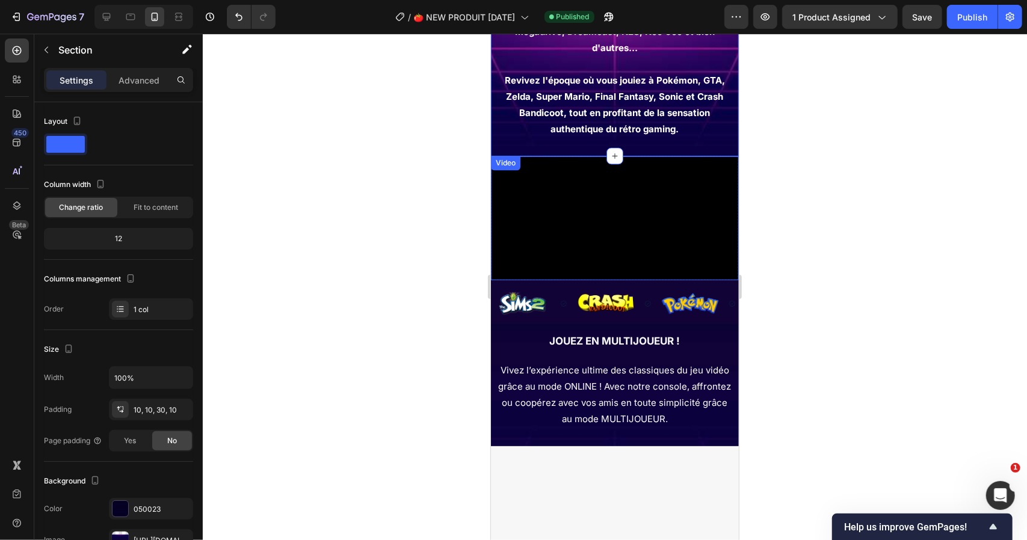
click at [560, 183] on video at bounding box center [614, 218] width 248 height 124
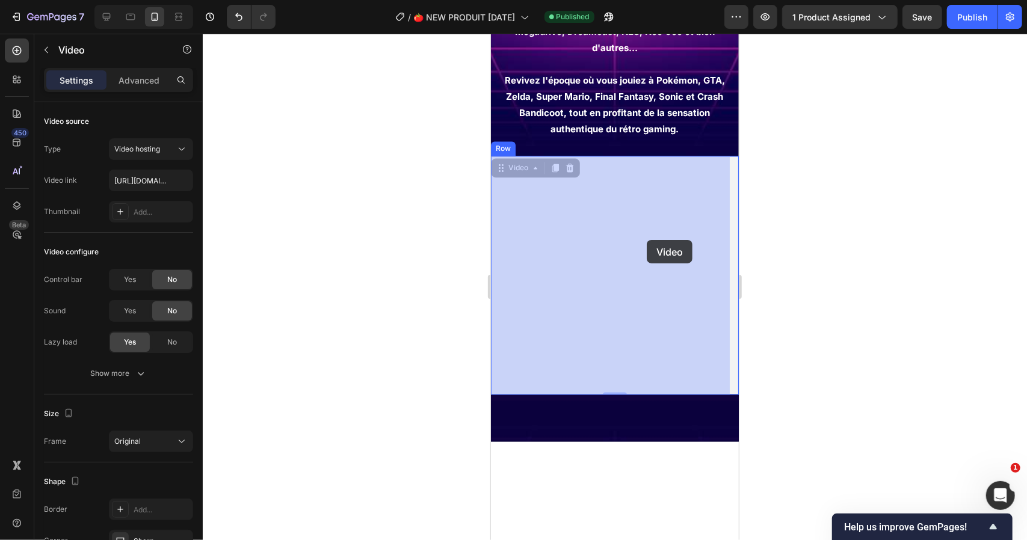
scroll to position [1264, 0]
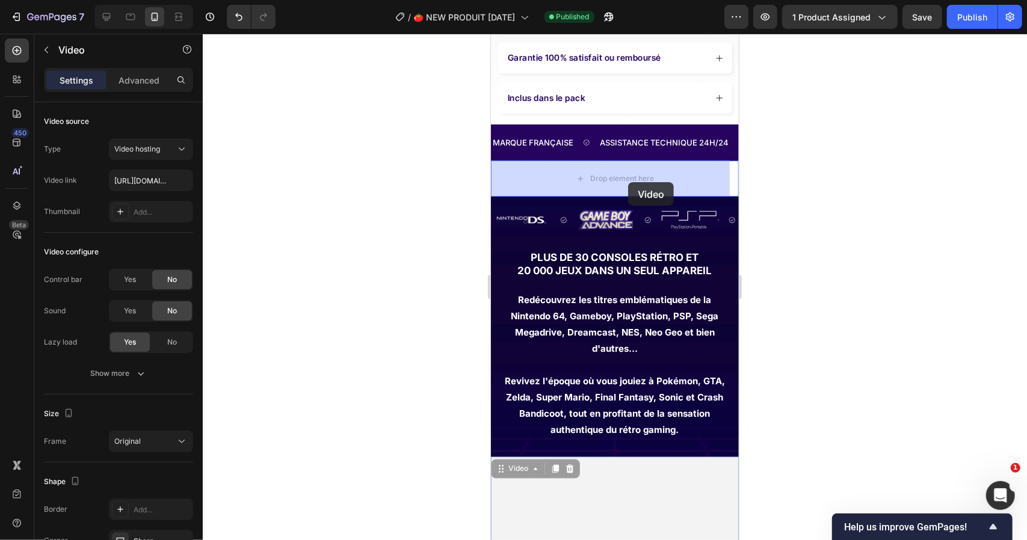
drag, startPoint x: 509, startPoint y: 170, endPoint x: 628, endPoint y: 182, distance: 119.1
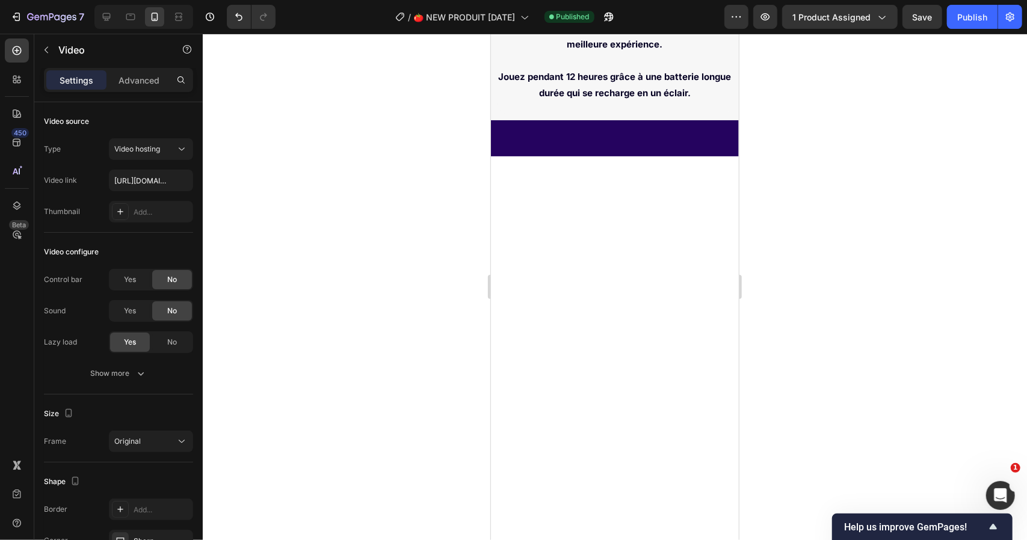
scroll to position [1685, 0]
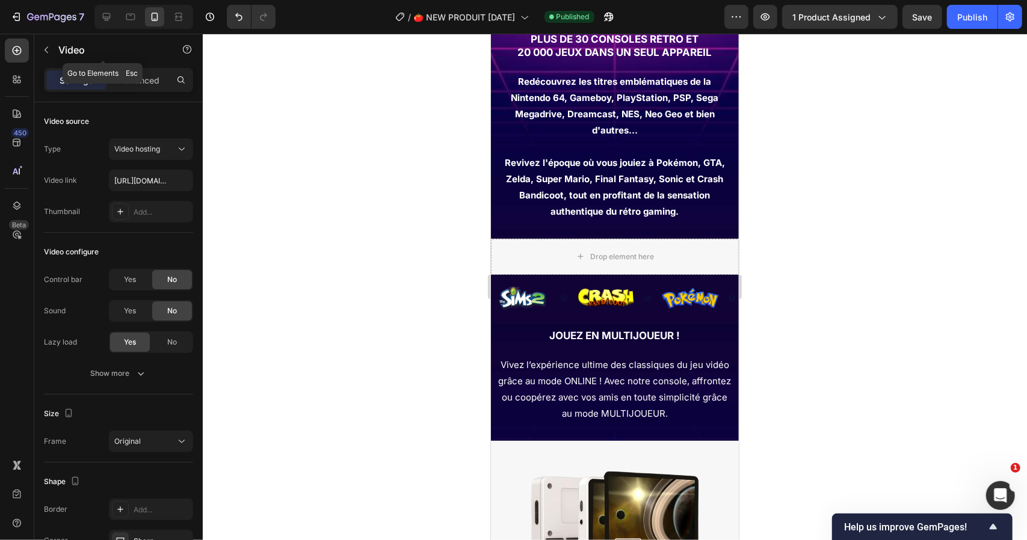
click at [85, 58] on div "Video" at bounding box center [102, 49] width 137 height 31
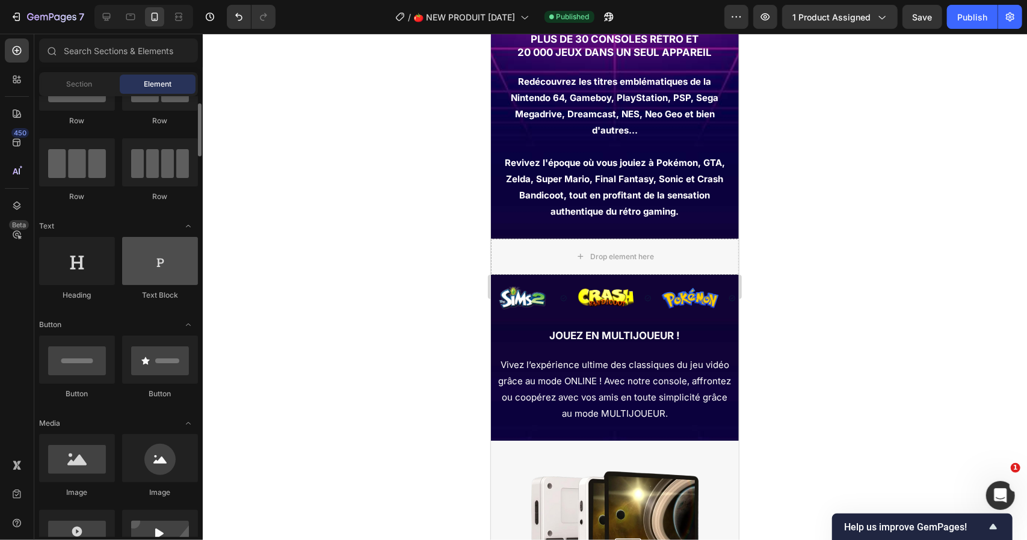
scroll to position [181, 0]
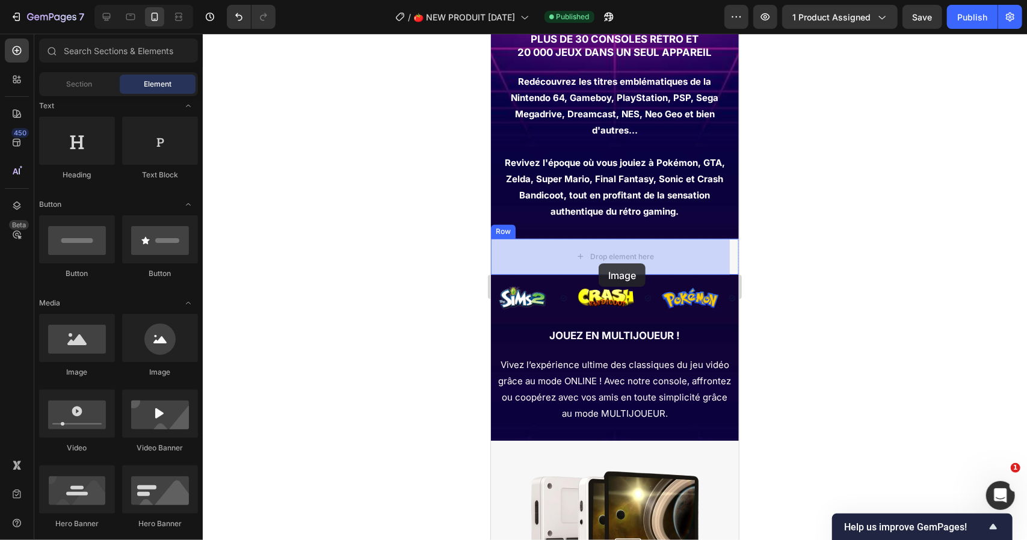
drag, startPoint x: 578, startPoint y: 379, endPoint x: 598, endPoint y: 264, distance: 117.2
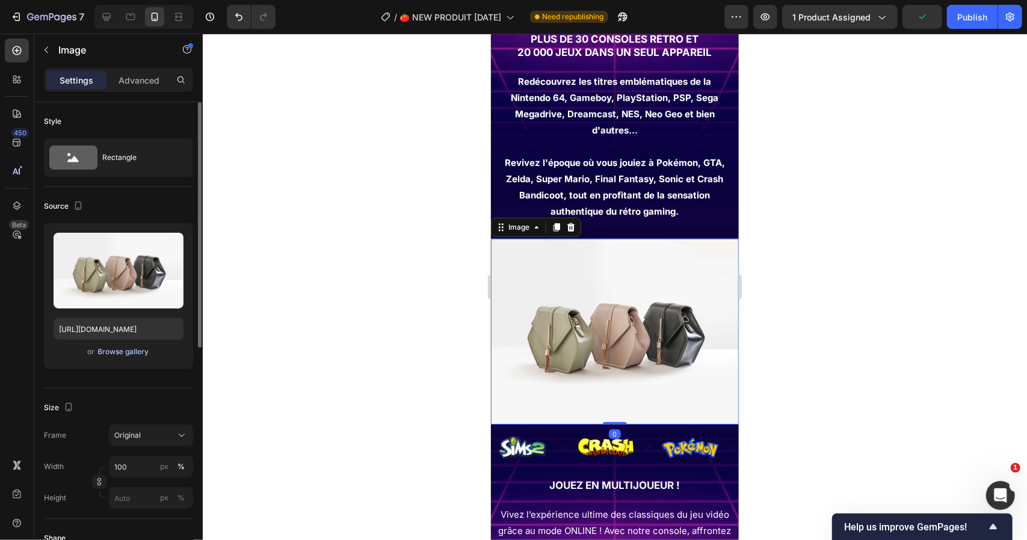
click at [134, 353] on div "Browse gallery" at bounding box center [123, 352] width 51 height 11
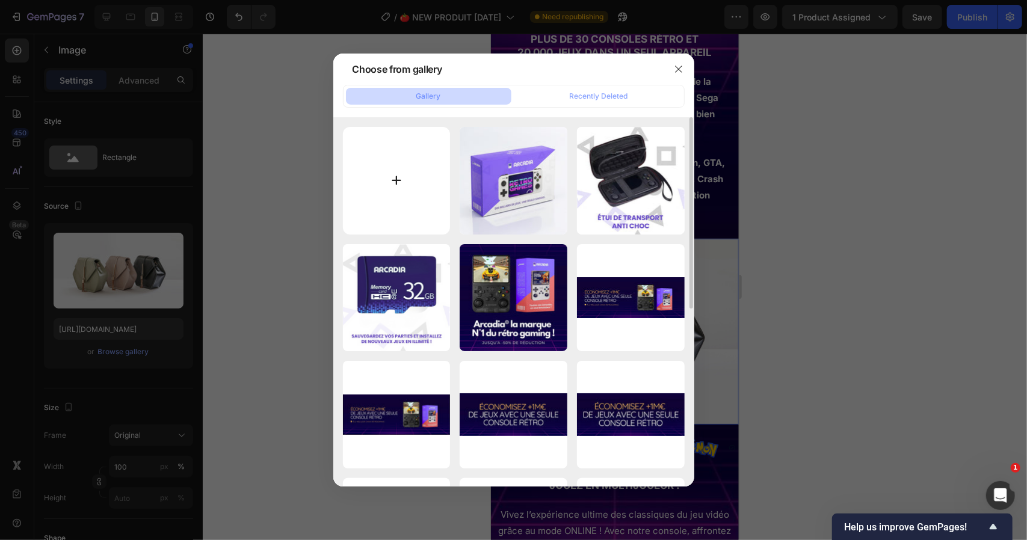
click at [398, 174] on input "file" at bounding box center [397, 181] width 108 height 108
type input "C:\fakepath\purple_4_800x800.jpg"
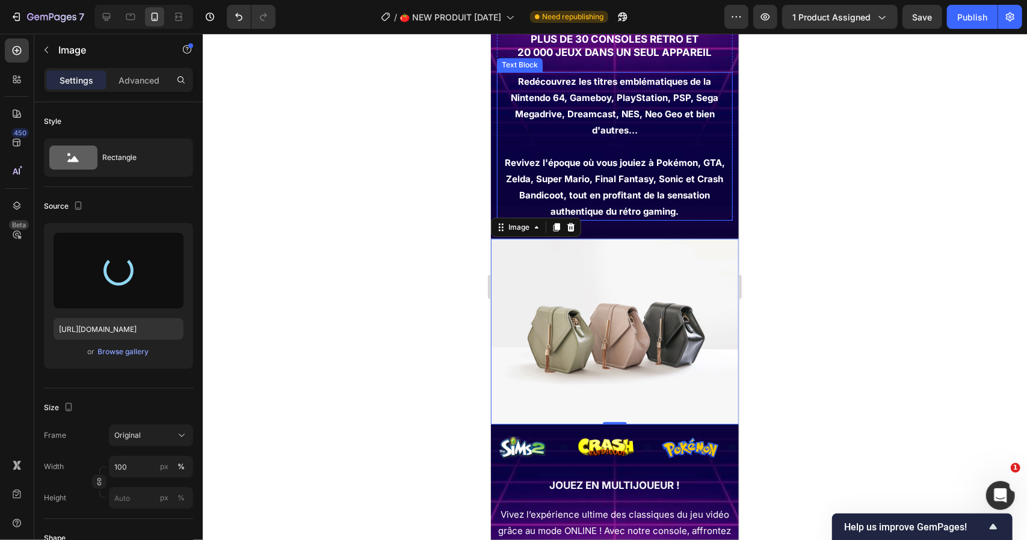
type input "https://cdn.shopify.com/s/files/1/0908/0782/8815/files/gempages_553285915523417…"
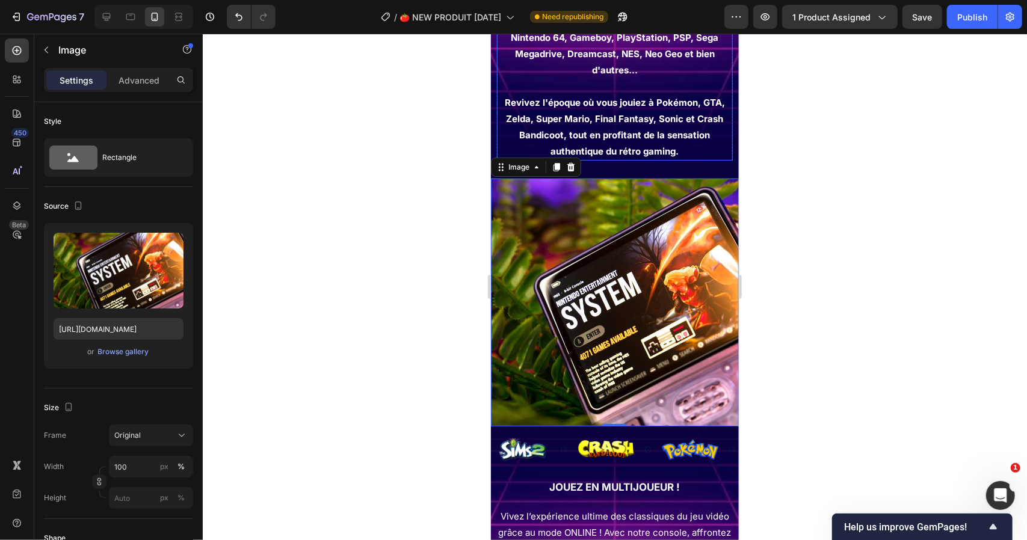
scroll to position [1865, 0]
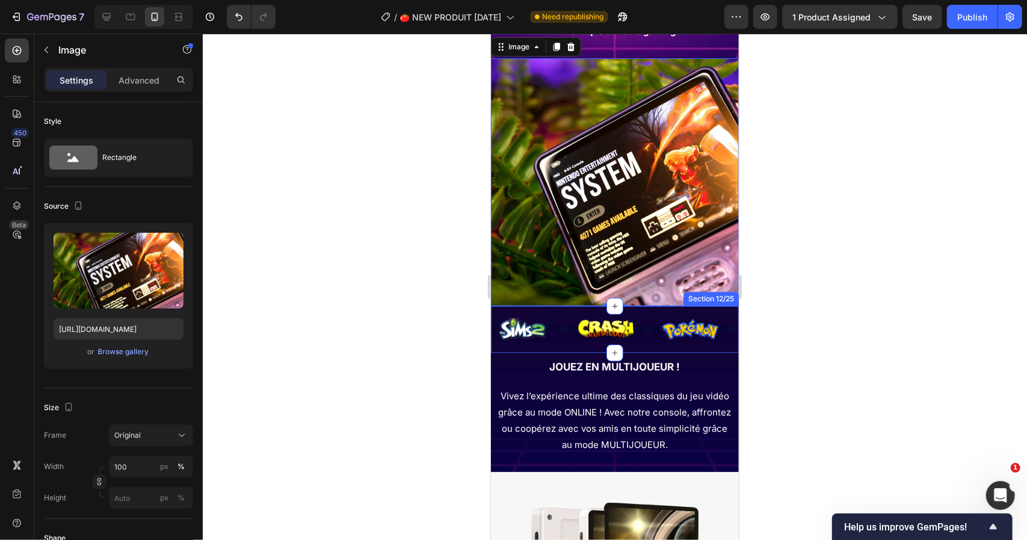
click at [657, 306] on div "Image Image Image Image Image Image Image Image Image Image Marquee Section 12/…" at bounding box center [614, 329] width 248 height 47
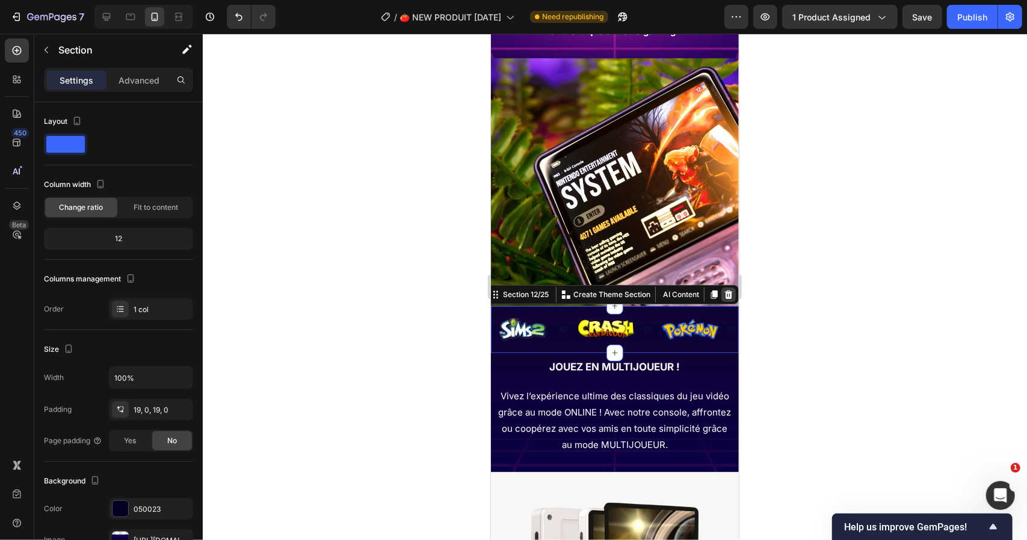
click at [725, 290] on icon at bounding box center [729, 294] width 8 height 8
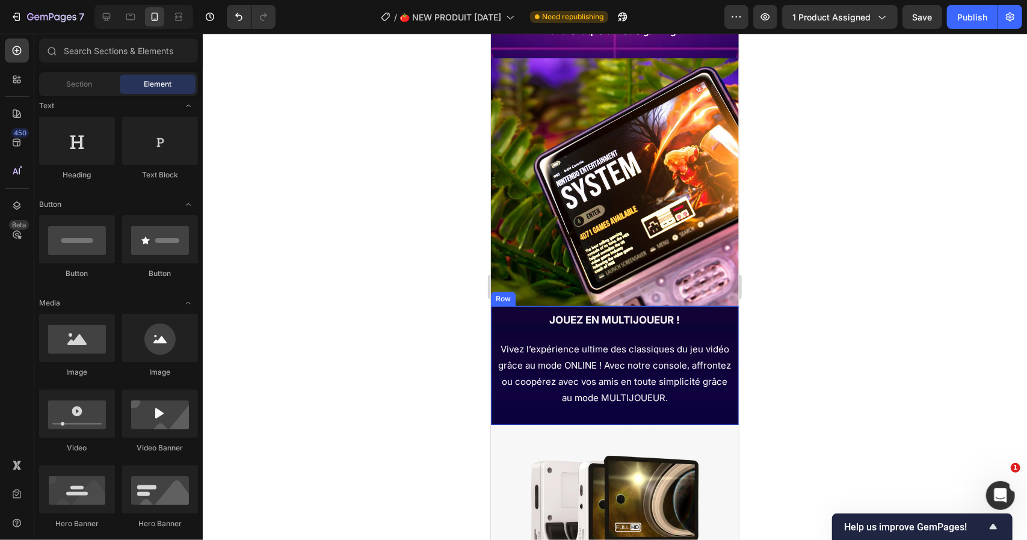
click at [497, 325] on div "JOUEZ EN MULTIJOUEUR ! Heading Vivez l’expérience ultime des classiques du jeu …" at bounding box center [614, 359] width 236 height 95
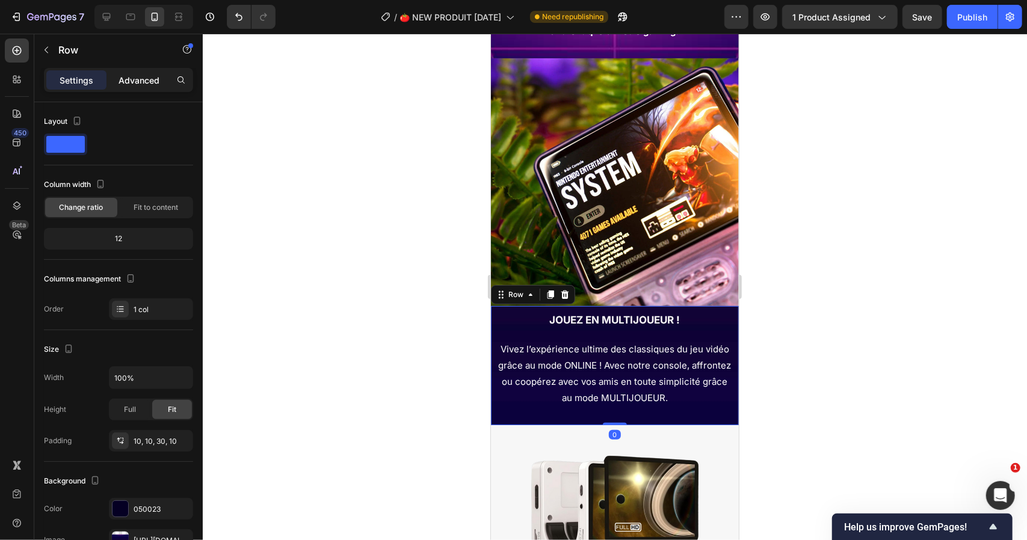
click at [141, 83] on p "Advanced" at bounding box center [139, 80] width 41 height 13
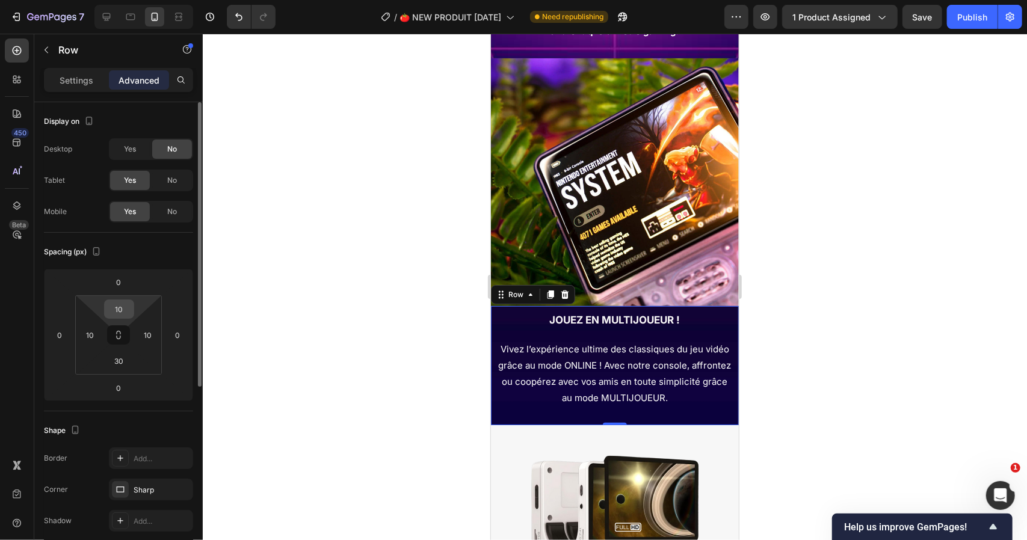
click at [118, 300] on div "10" at bounding box center [119, 309] width 30 height 19
click at [120, 311] on input "10" at bounding box center [119, 309] width 24 height 18
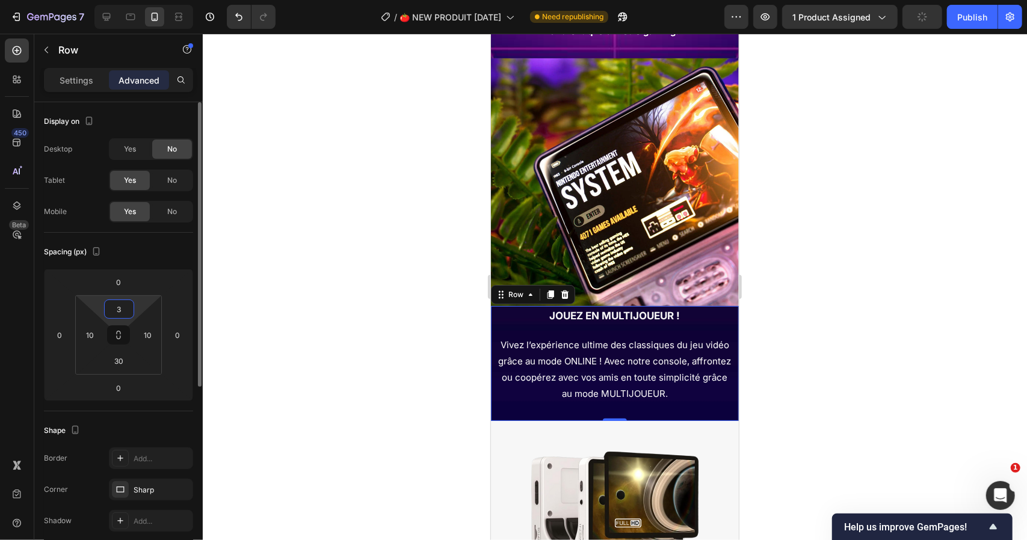
type input "30"
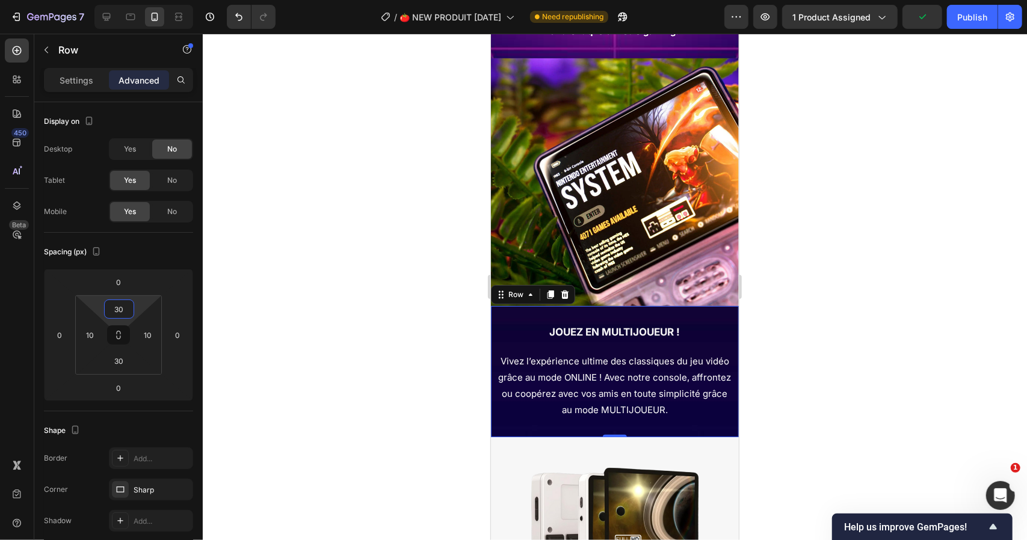
click at [318, 265] on div at bounding box center [615, 287] width 824 height 507
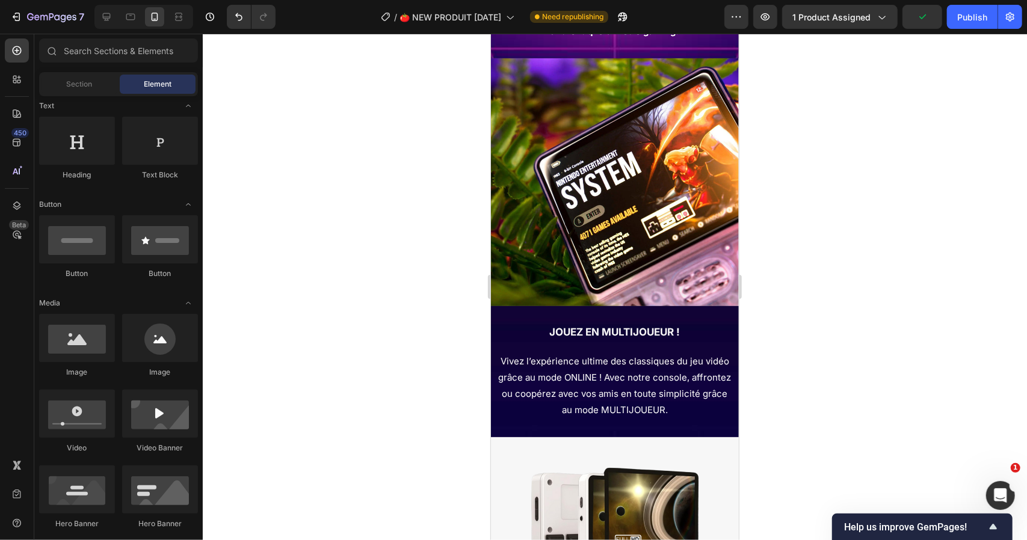
click at [764, 197] on div at bounding box center [615, 287] width 824 height 507
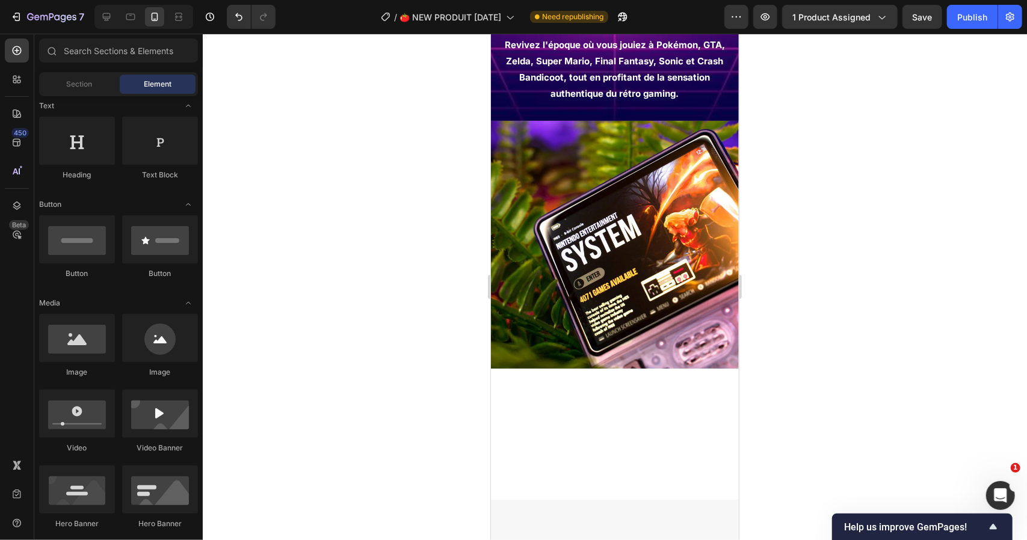
scroll to position [1407, 0]
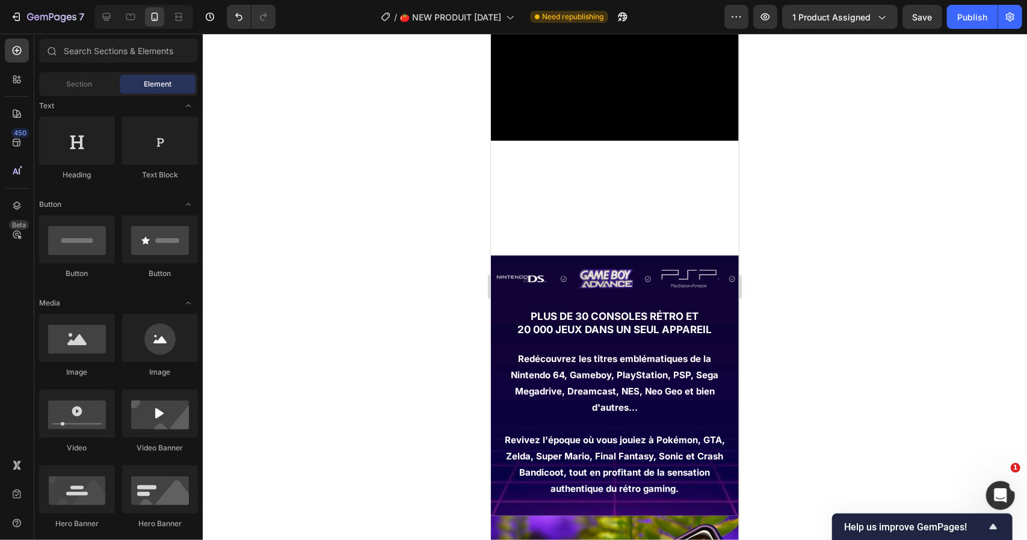
drag, startPoint x: 732, startPoint y: 217, endPoint x: 1231, endPoint y: 270, distance: 501.6
drag, startPoint x: 653, startPoint y: 261, endPoint x: 662, endPoint y: 259, distance: 8.8
click at [654, 261] on div "Image Image Image Image Image Image Image Image Image Image Marquee Section 8" at bounding box center [614, 278] width 248 height 47
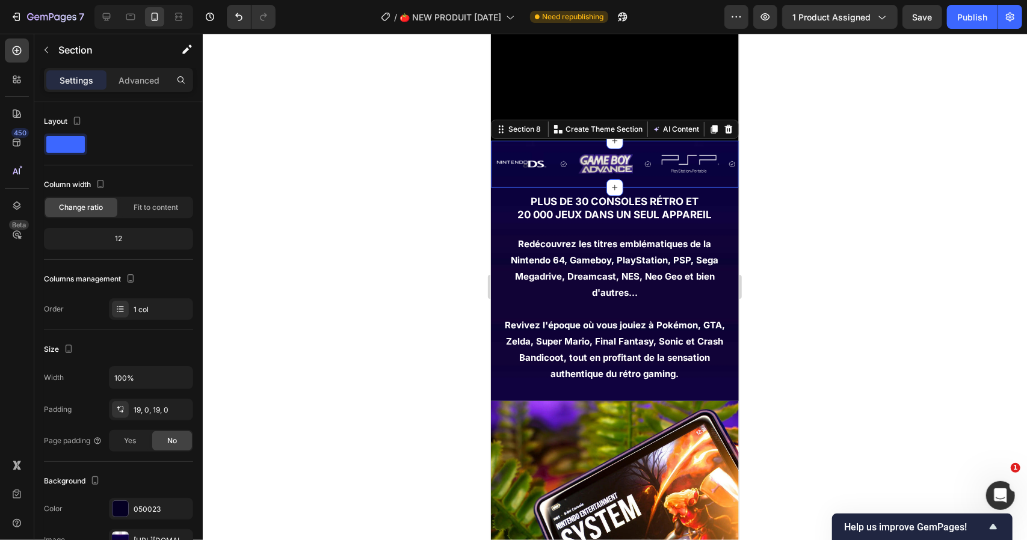
click at [725, 133] on icon at bounding box center [729, 129] width 8 height 8
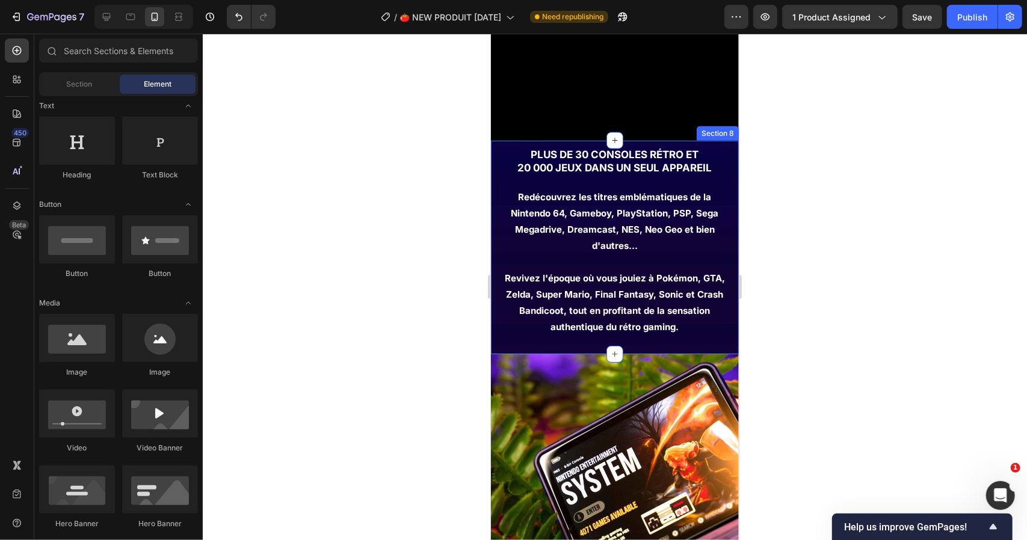
click at [493, 276] on div "plus de 30 consoles rétro et 20 000 jeux dans un seul appareil Heading Redécouv…" at bounding box center [614, 247] width 248 height 214
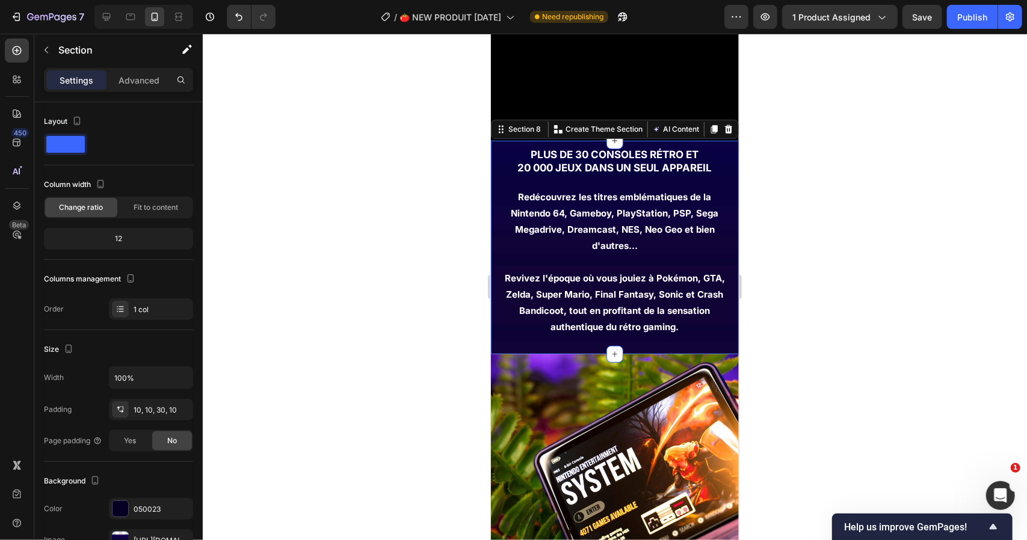
click at [126, 81] on p "Advanced" at bounding box center [139, 80] width 41 height 13
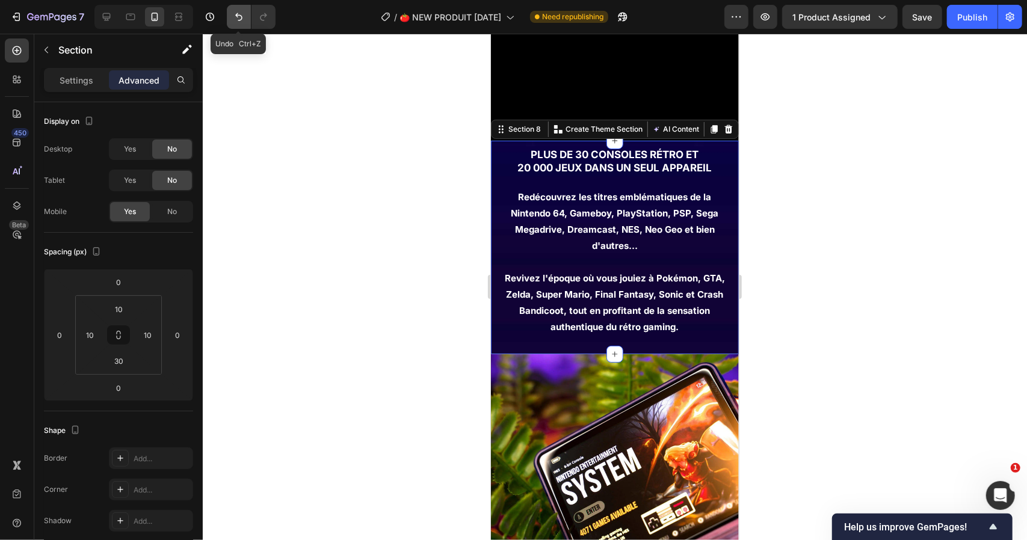
click at [235, 18] on icon "Undo/Redo" at bounding box center [239, 17] width 12 height 12
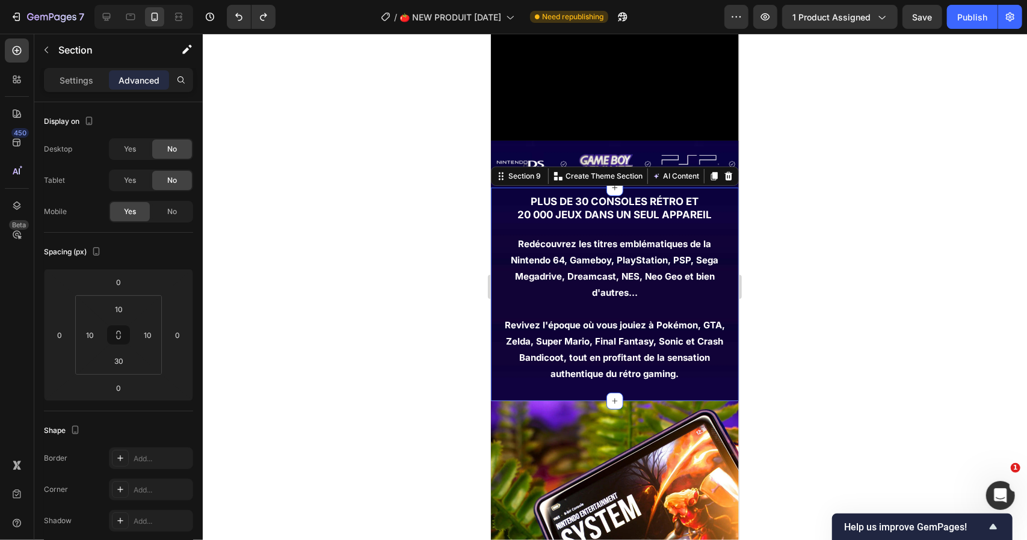
click at [814, 240] on div at bounding box center [615, 287] width 824 height 507
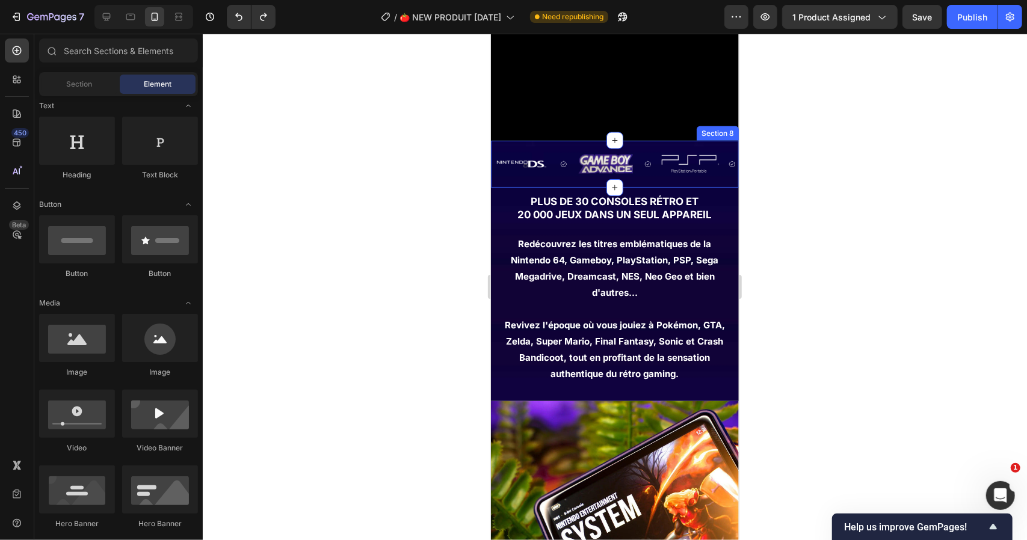
click at [543, 187] on div "Image Image Image Image Image Image Image Image Image Image Marquee Section 8" at bounding box center [614, 163] width 248 height 47
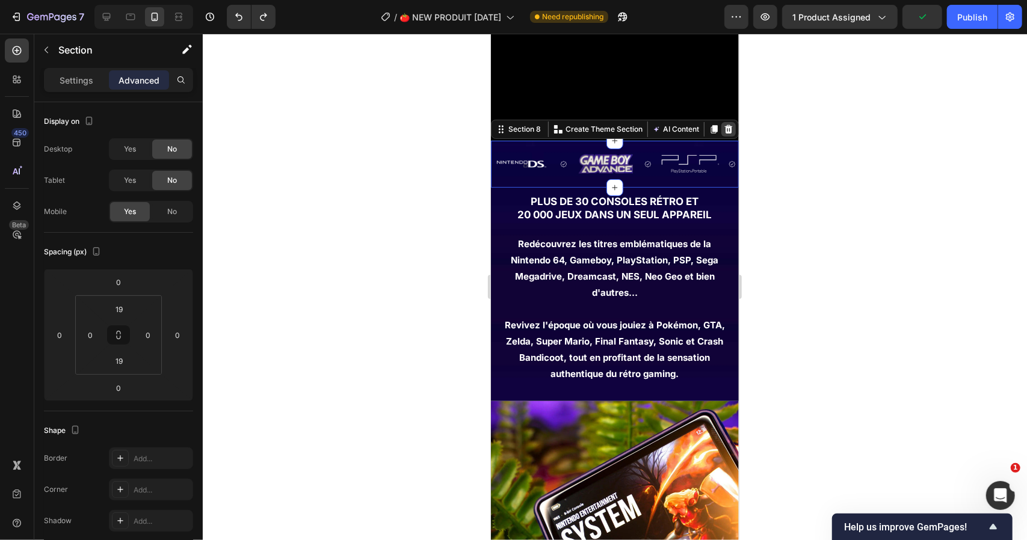
click at [725, 133] on icon at bounding box center [729, 129] width 8 height 8
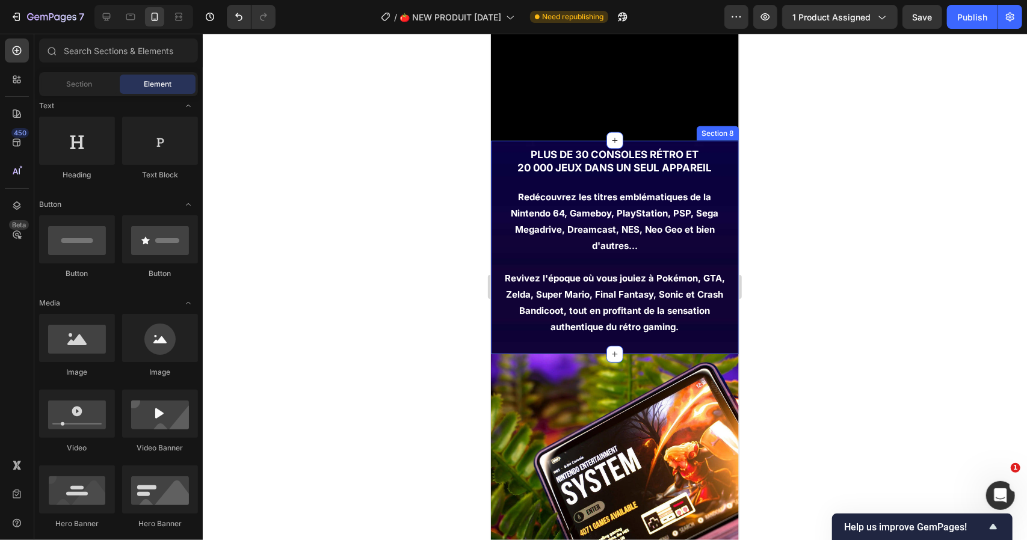
click at [493, 272] on div "plus de 30 consoles rétro et 20 000 jeux dans un seul appareil Heading Redécouv…" at bounding box center [614, 247] width 248 height 214
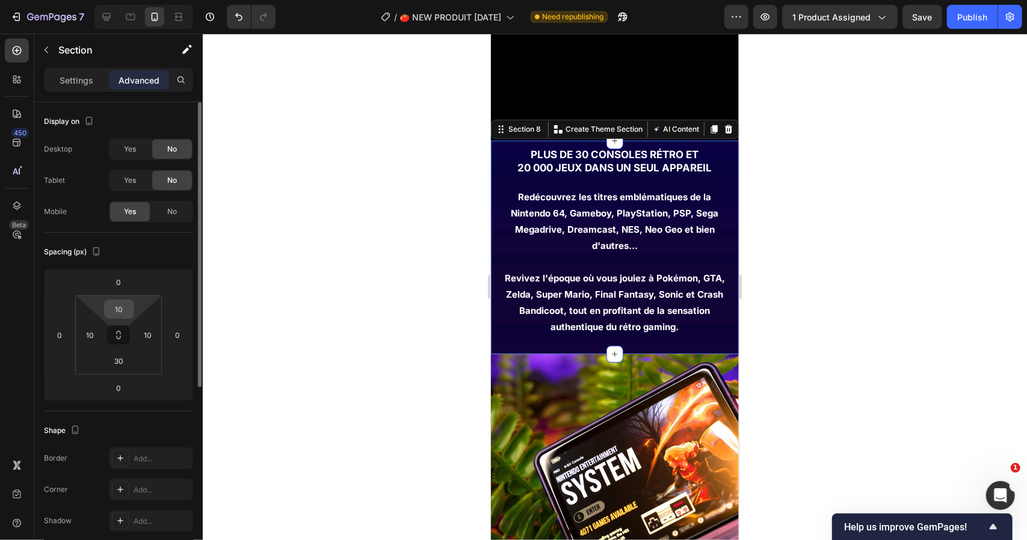
click at [122, 312] on input "10" at bounding box center [119, 309] width 24 height 18
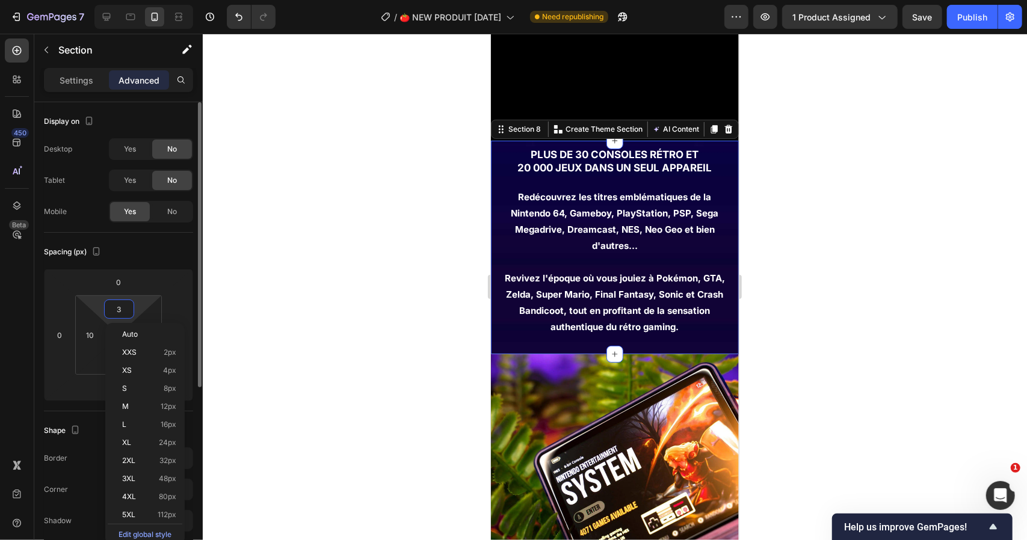
type input "30"
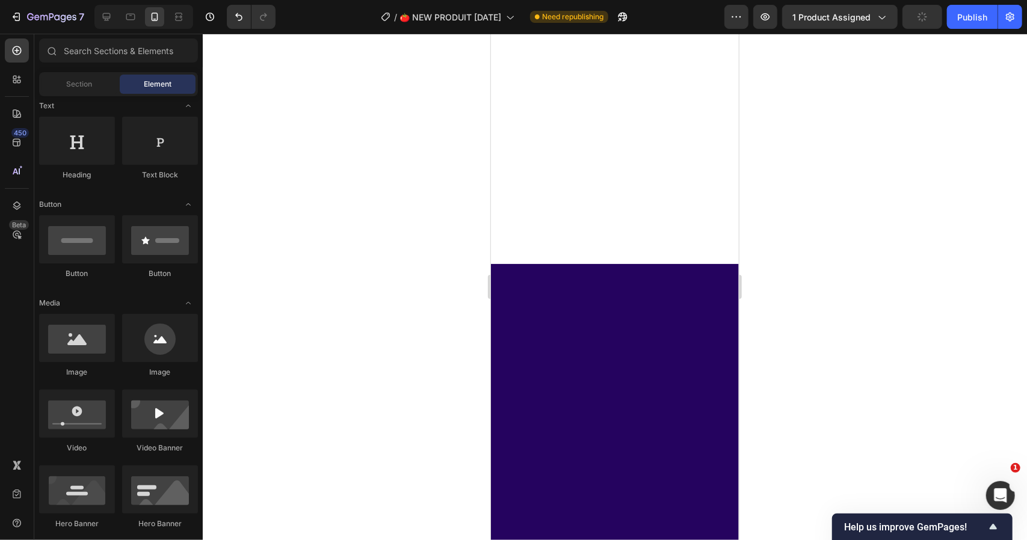
scroll to position [18, 0]
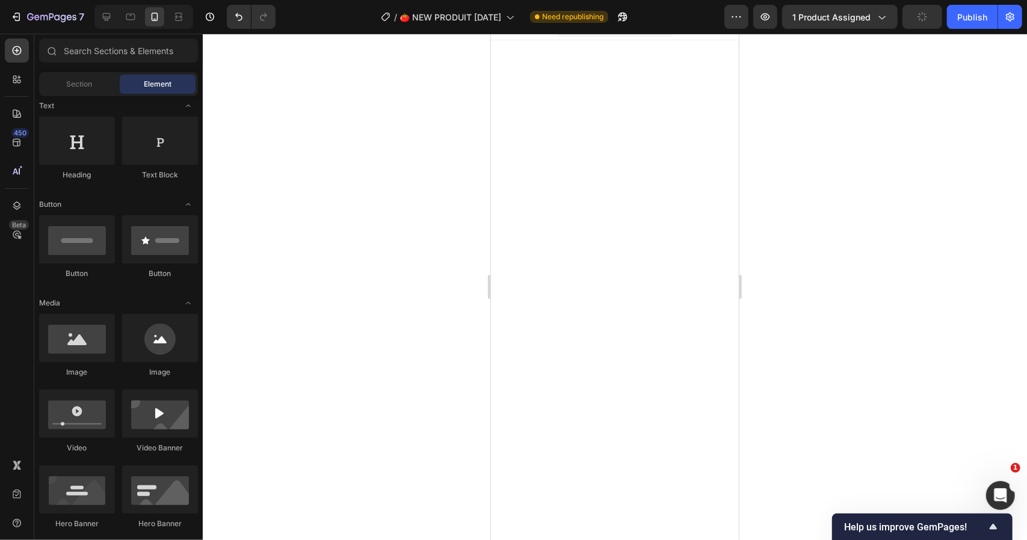
drag, startPoint x: 732, startPoint y: 282, endPoint x: 1229, endPoint y: 108, distance: 526.4
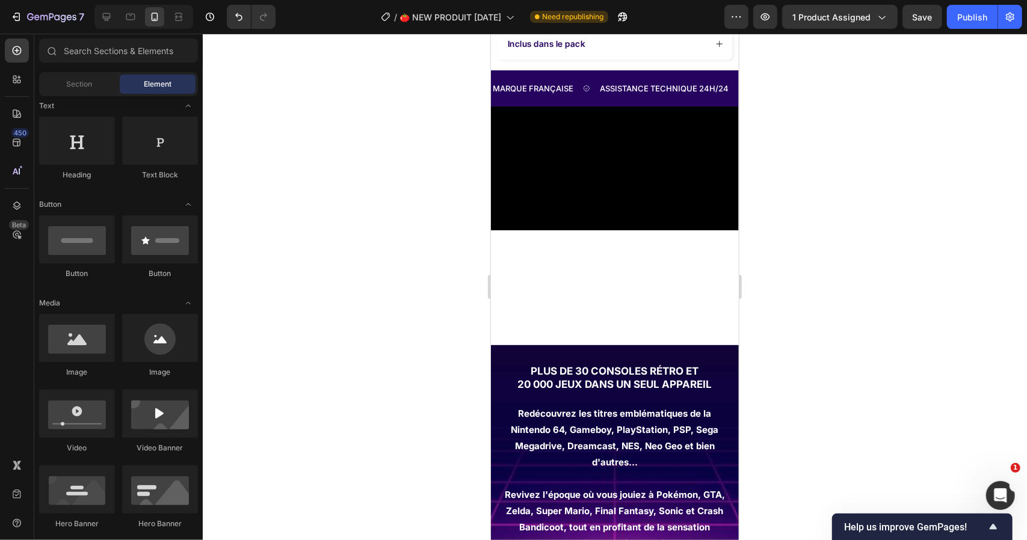
scroll to position [1516, 0]
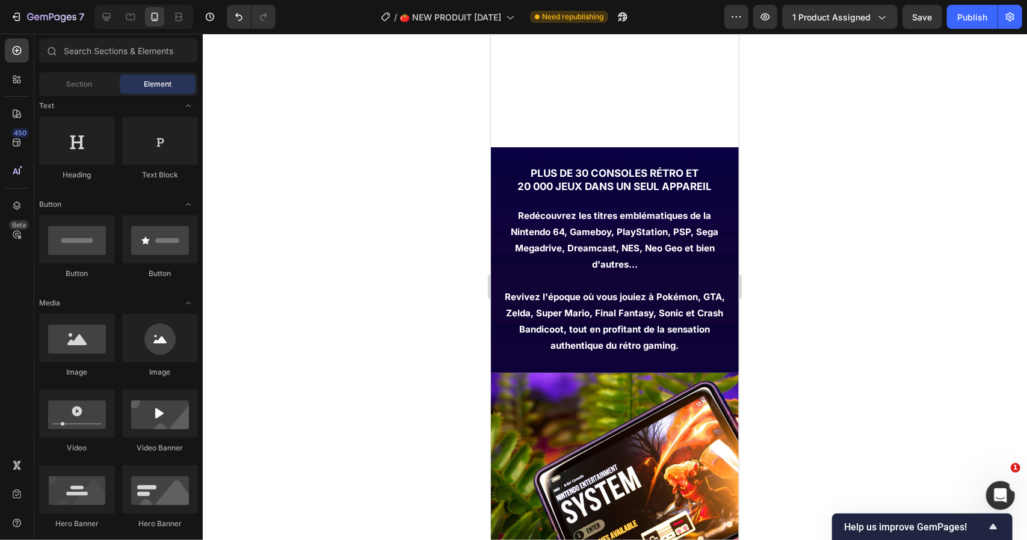
drag, startPoint x: 736, startPoint y: 147, endPoint x: 805, endPoint y: 58, distance: 112.8
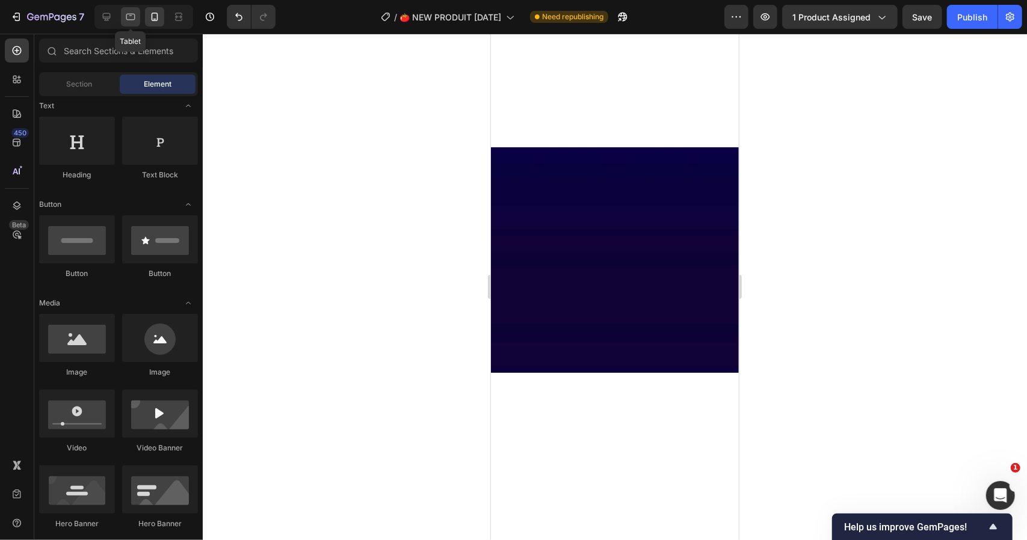
scroll to position [0, 0]
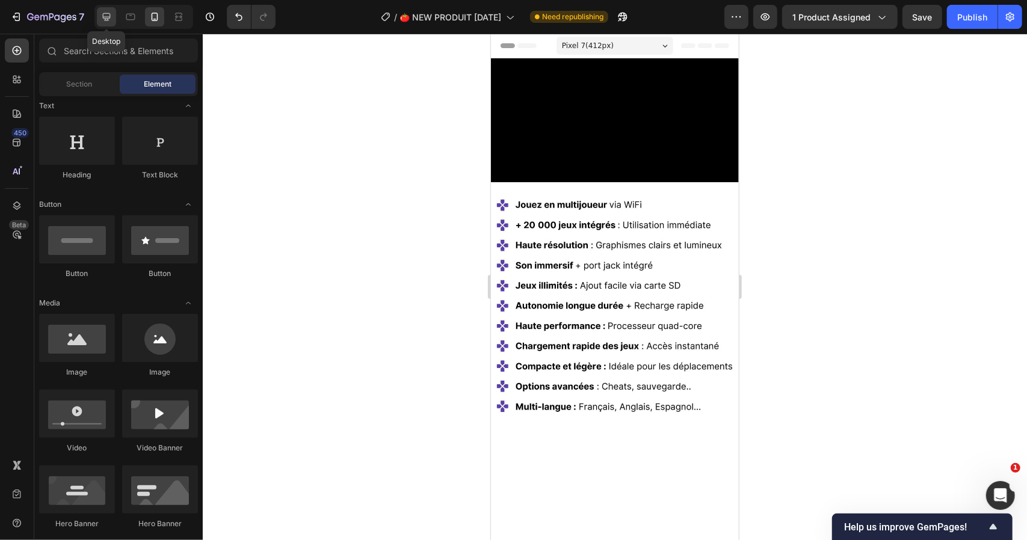
click at [116, 16] on div at bounding box center [106, 16] width 19 height 19
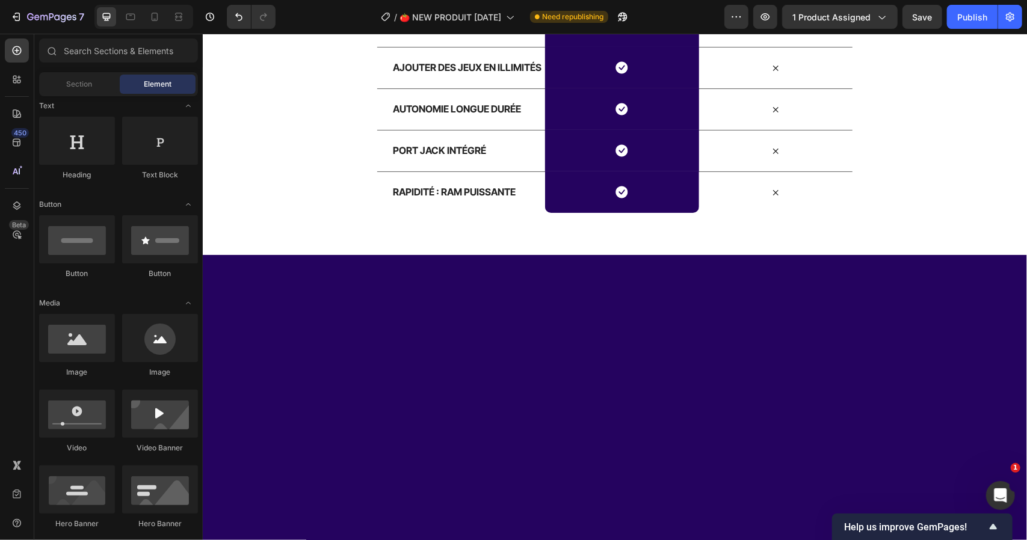
scroll to position [1685, 0]
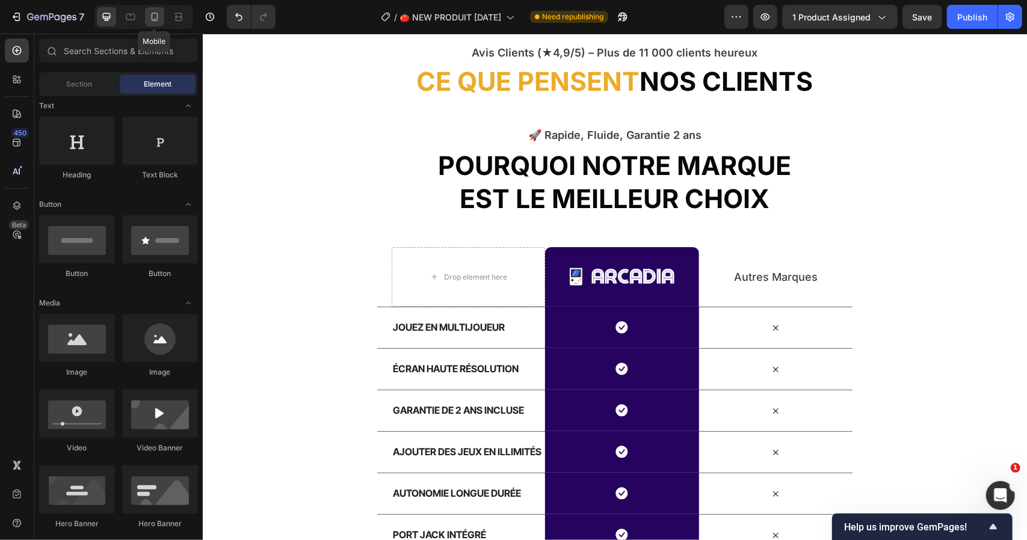
click at [158, 13] on icon at bounding box center [155, 17] width 12 height 12
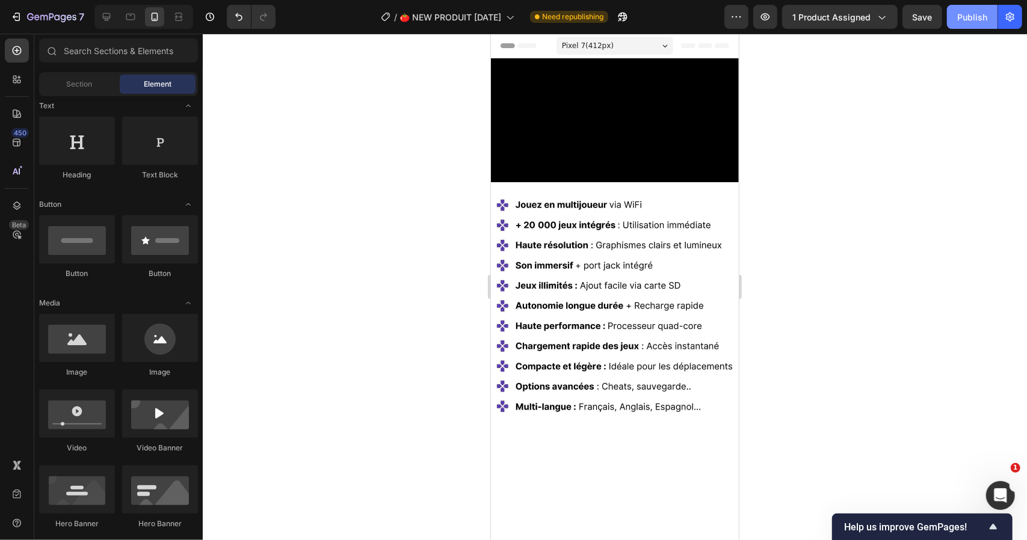
click at [957, 14] on button "Publish" at bounding box center [972, 17] width 51 height 24
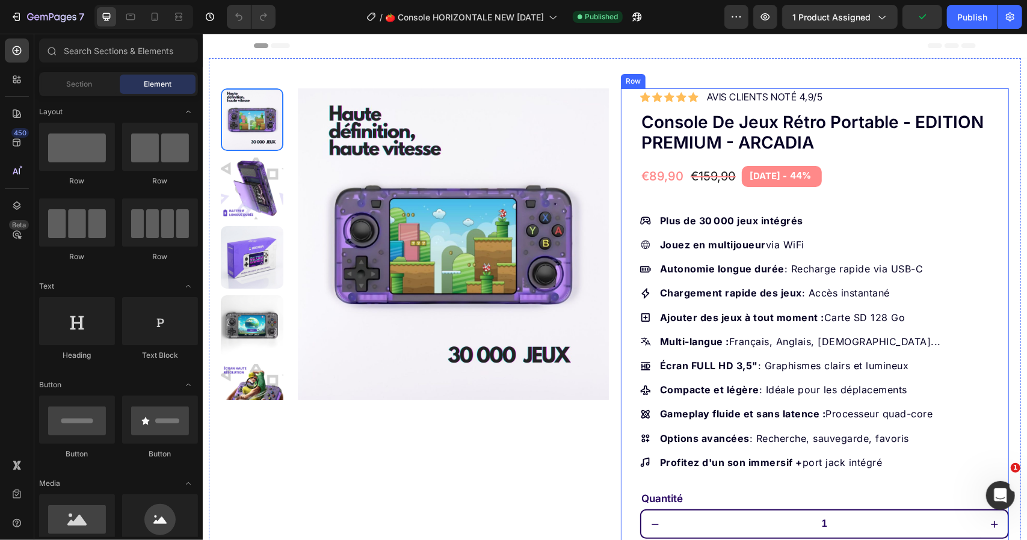
click at [625, 168] on div "Icon Icon Icon Icon Icon Icon List Hoz AVIS CLIENTS NOTÉ 4,9/5 Text block Row C…" at bounding box center [814, 455] width 388 height 734
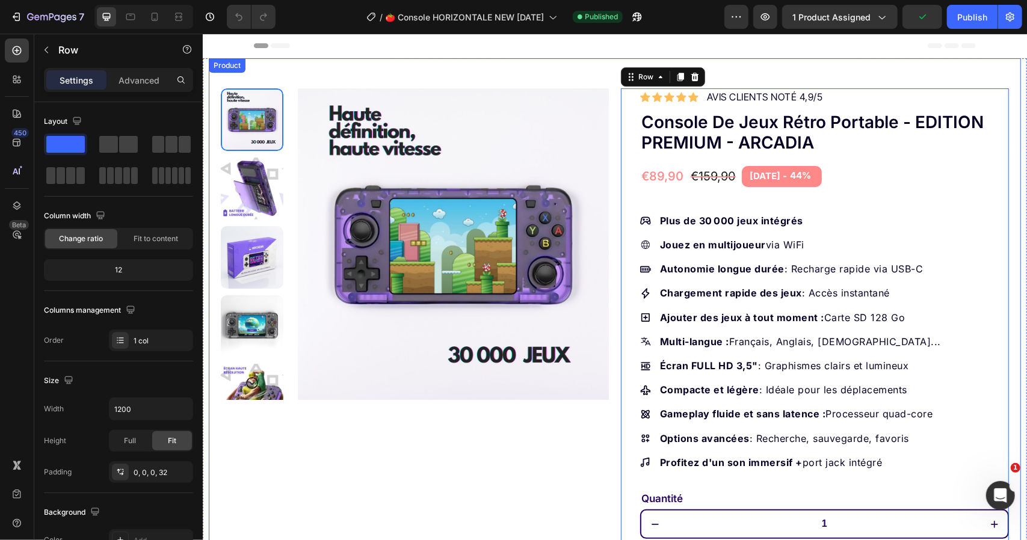
click at [608, 167] on div "Product Images Row Icon Icon Icon Icon Icon Icon List Hoz AVIS CLIENTS NOTÉ 4,9…" at bounding box center [614, 440] width 812 height 764
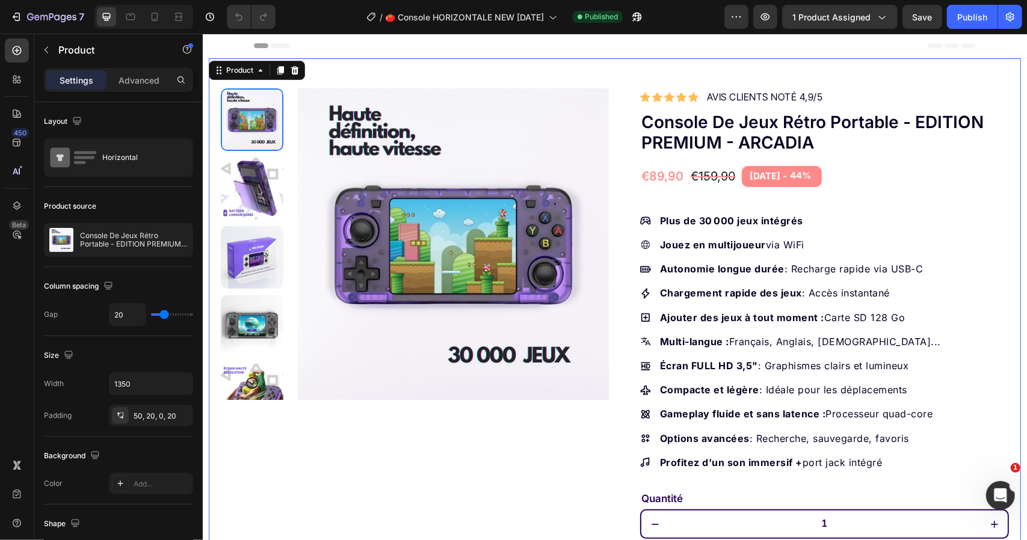
click at [614, 174] on div "Product Images Row Icon Icon Icon Icon Icon Icon List Hoz AVIS CLIENTS NOTÉ 4,9…" at bounding box center [614, 440] width 812 height 764
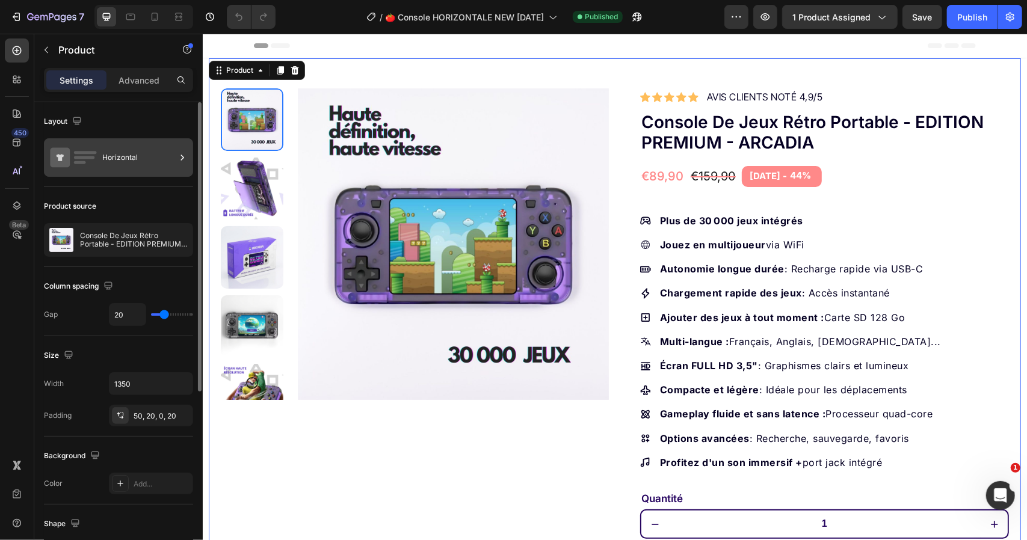
click at [181, 157] on icon at bounding box center [182, 158] width 12 height 12
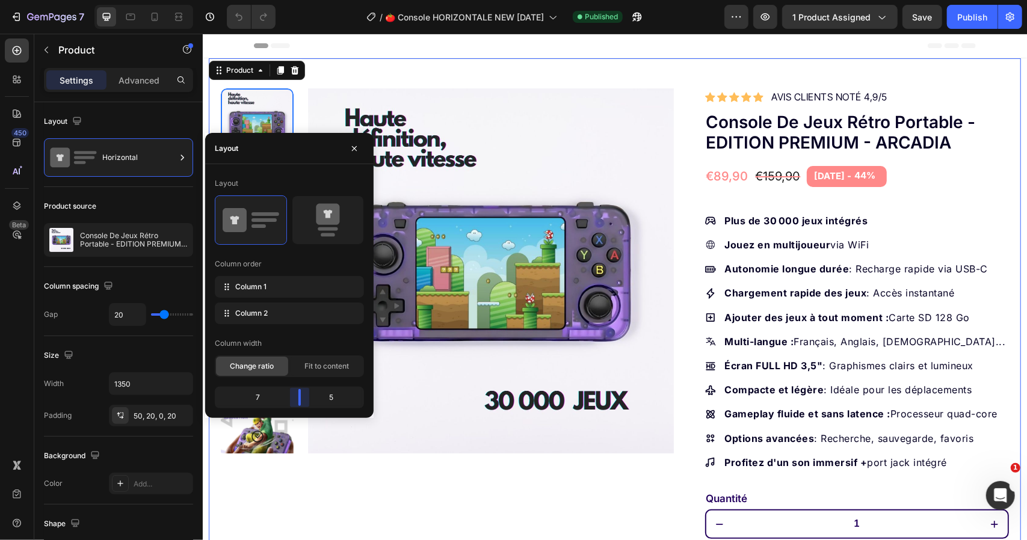
drag, startPoint x: 286, startPoint y: 398, endPoint x: 543, endPoint y: 199, distance: 325.0
click at [299, 101] on body "7 Version history / 🍅 Console HORIZONTALE NEW 26-09-2025 Published Preview 1 pr…" at bounding box center [513, 50] width 1027 height 101
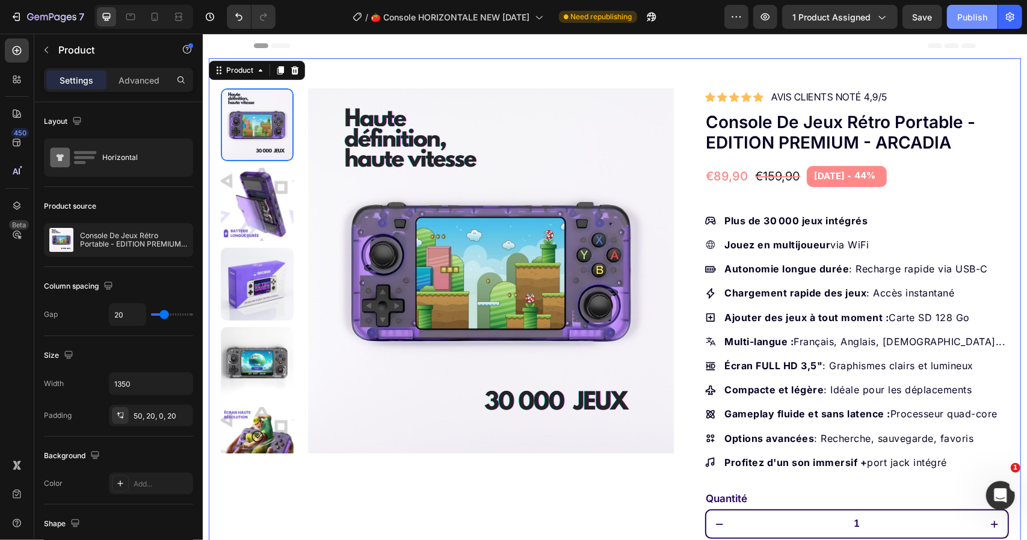
click at [956, 16] on button "Publish" at bounding box center [972, 17] width 51 height 24
click at [209, 221] on div "Product Images Row Icon Icon Icon Icon Icon Icon List Hoz AVIS CLIENTS NOTÉ 4,9…" at bounding box center [614, 447] width 812 height 779
click at [679, 498] on div "Product Images Row Icon Icon Icon Icon Icon Icon List Hoz AVIS CLIENTS NOTÉ 4,9…" at bounding box center [614, 447] width 812 height 779
click at [673, 250] on div "Product Images Row Icon Icon Icon Icon Icon Icon List Hoz AVIS CLIENTS NOTÉ 4,9…" at bounding box center [614, 447] width 812 height 779
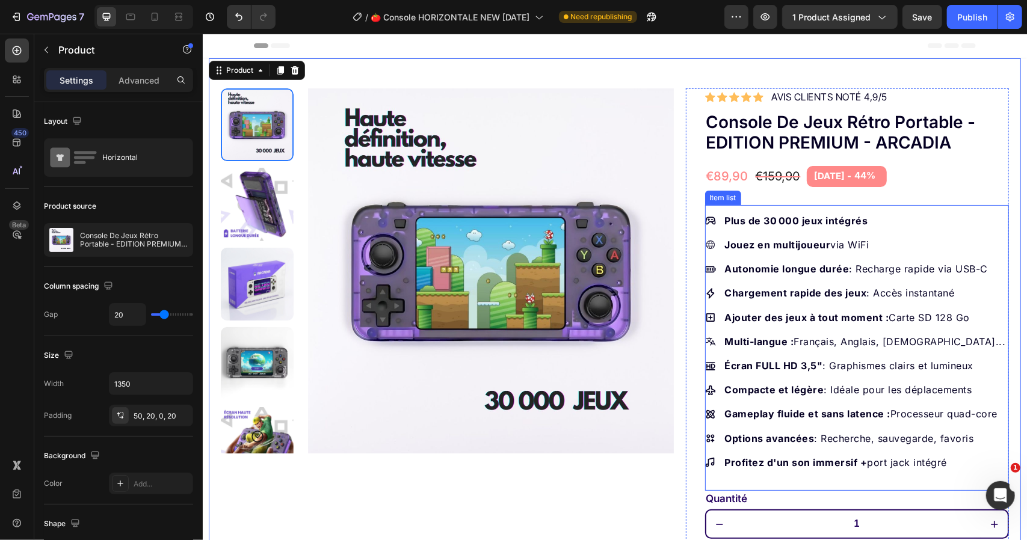
click at [887, 415] on p "Gameplay fluide et sans latence : Processeur quad-core" at bounding box center [865, 414] width 281 height 16
click at [887, 416] on p "Gameplay fluide et sans latence : Processeur quad-core" at bounding box center [865, 414] width 281 height 16
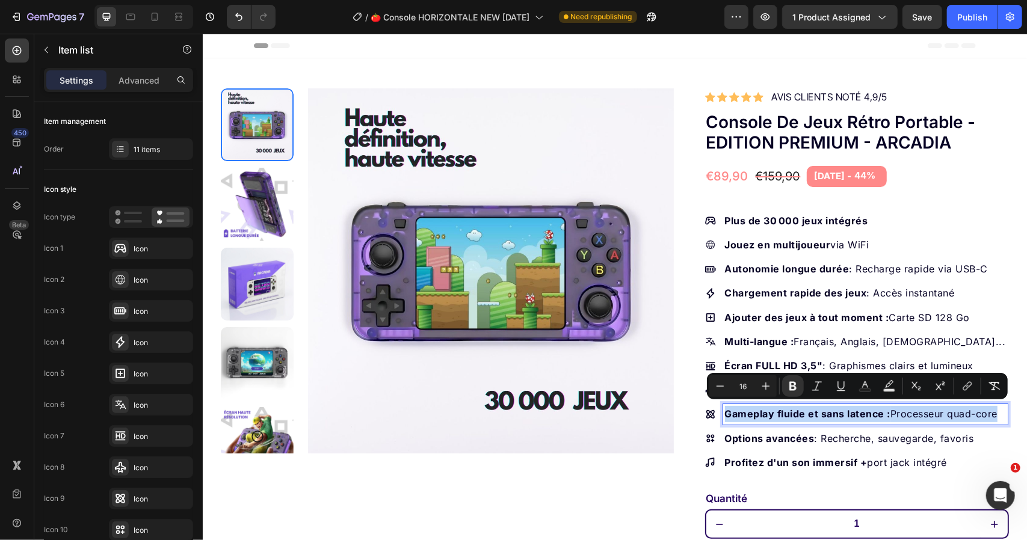
copy p "Gameplay fluide et sans latence : Processeur quad-core"
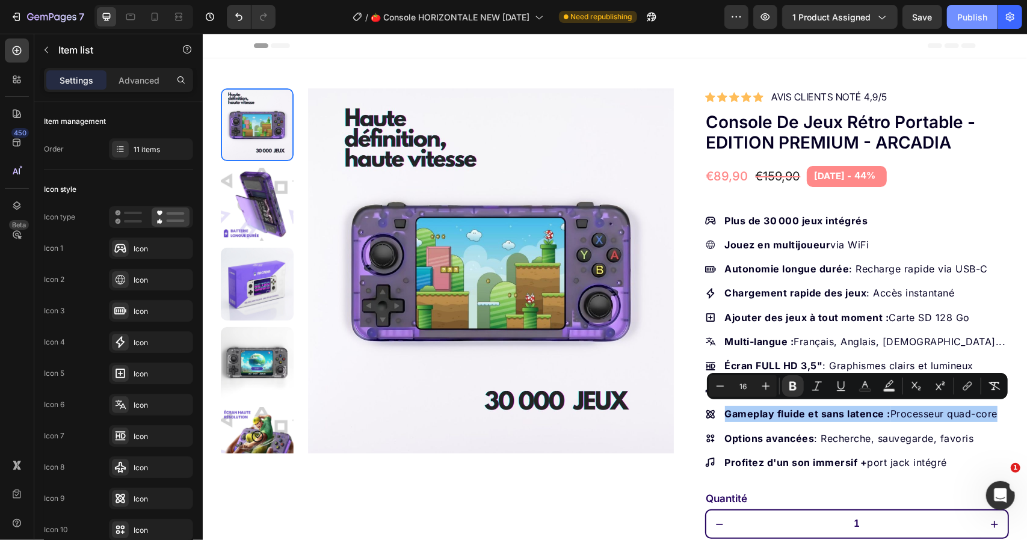
click at [963, 9] on button "Publish" at bounding box center [972, 17] width 51 height 24
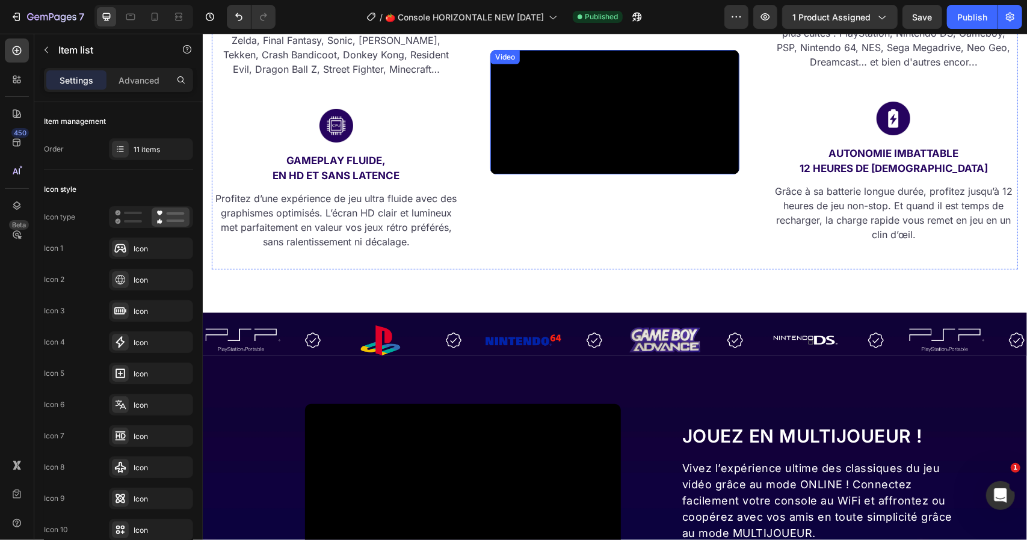
scroll to position [963, 0]
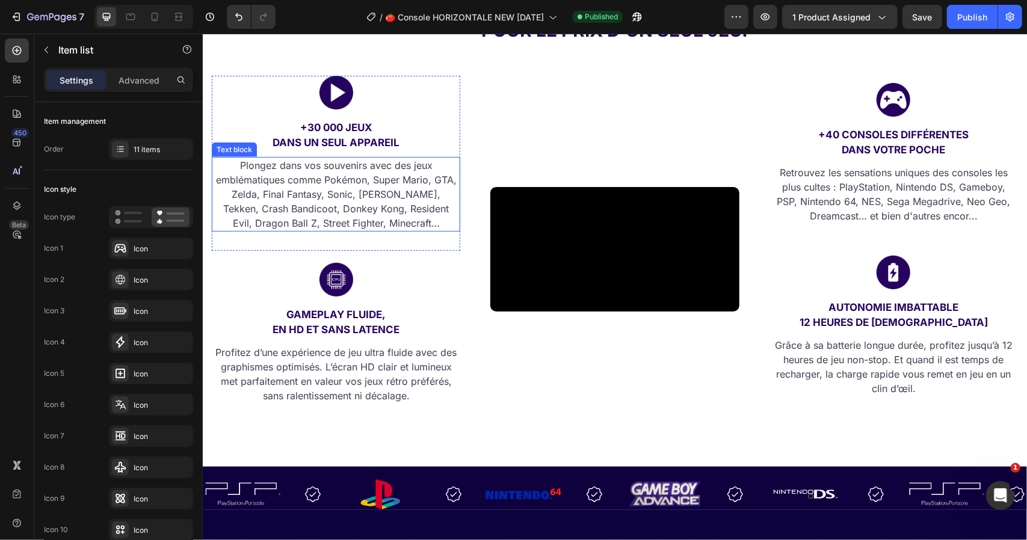
click at [374, 191] on p "Plongez dans vos souvenirs avec des jeux emblématiques comme Pokémon, Super Mar…" at bounding box center [335, 194] width 246 height 72
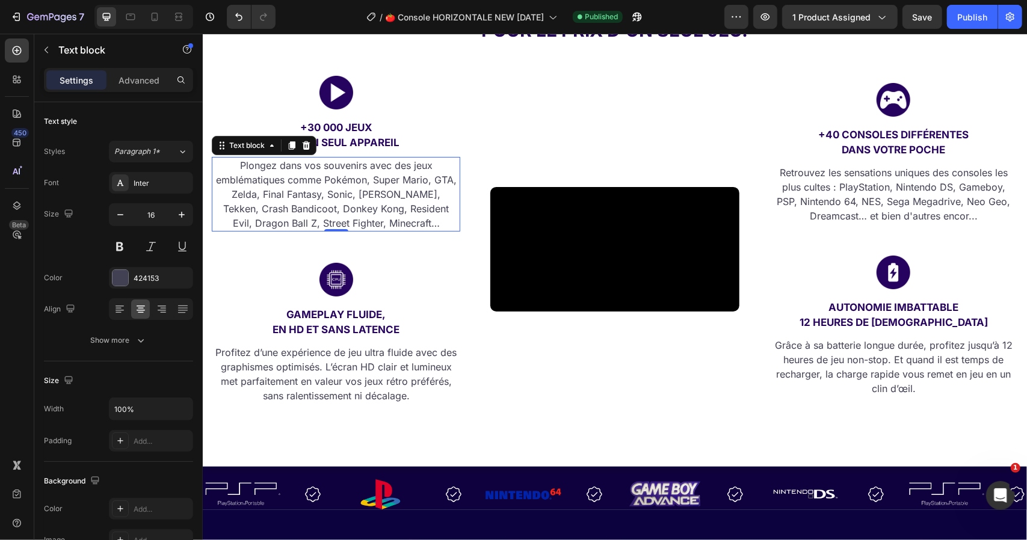
click at [359, 194] on p "Plongez dans vos souvenirs avec des jeux emblématiques comme Pokémon, Super Mar…" at bounding box center [335, 194] width 246 height 72
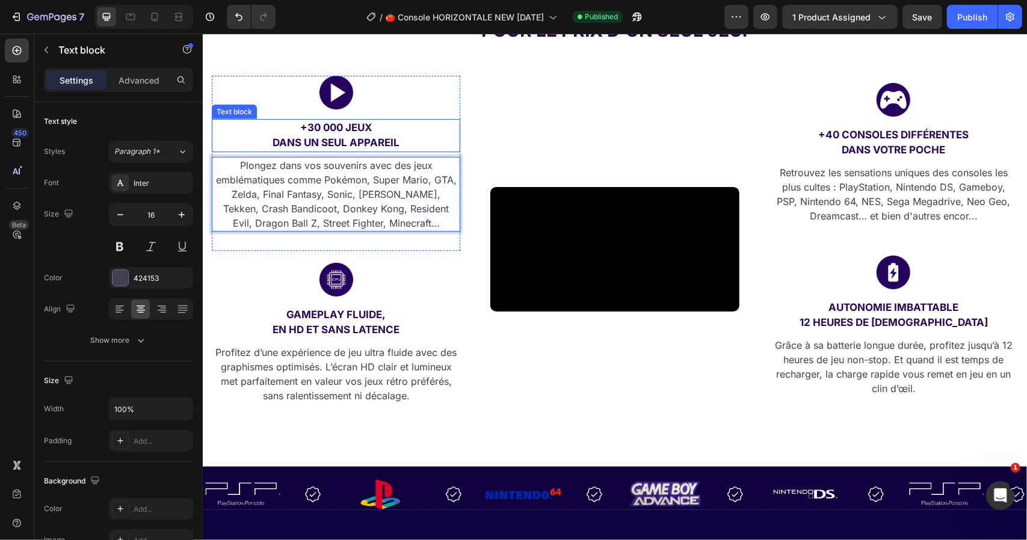
click at [448, 126] on p "+30 000 jeux" at bounding box center [335, 128] width 246 height 16
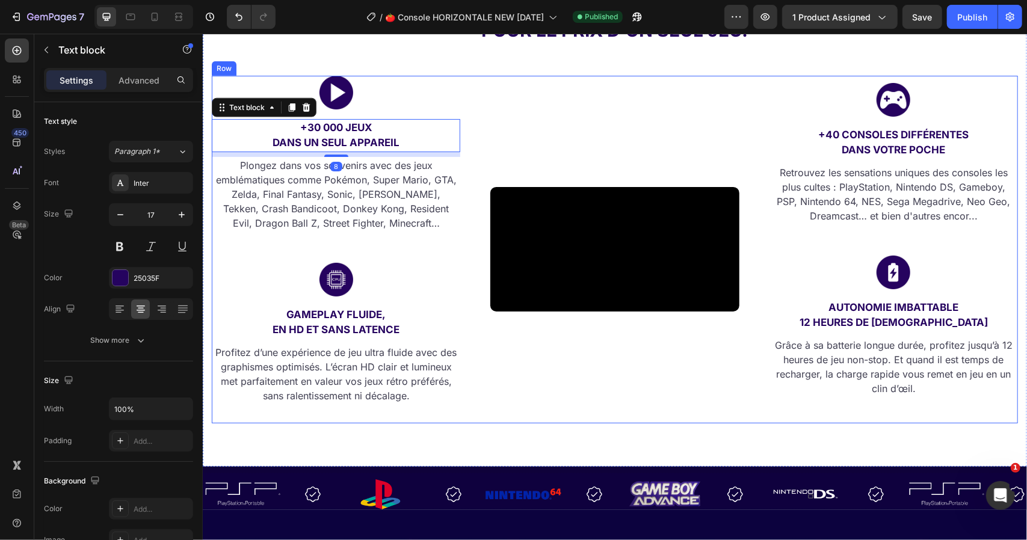
click at [462, 99] on div "Image +30 000 jeux dans un seul appareil Text block 8 Plongez dans vos souvenir…" at bounding box center [614, 249] width 806 height 348
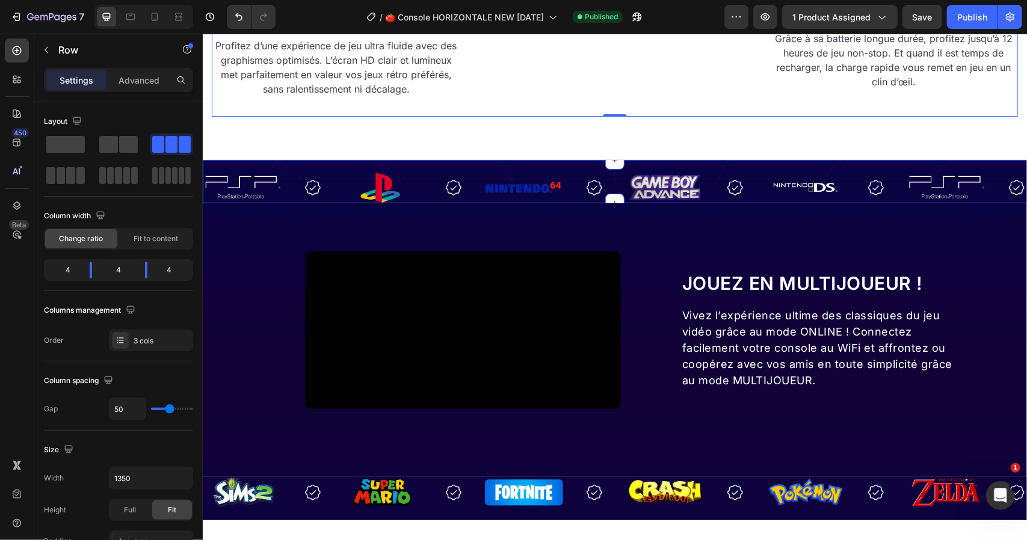
scroll to position [1264, 0]
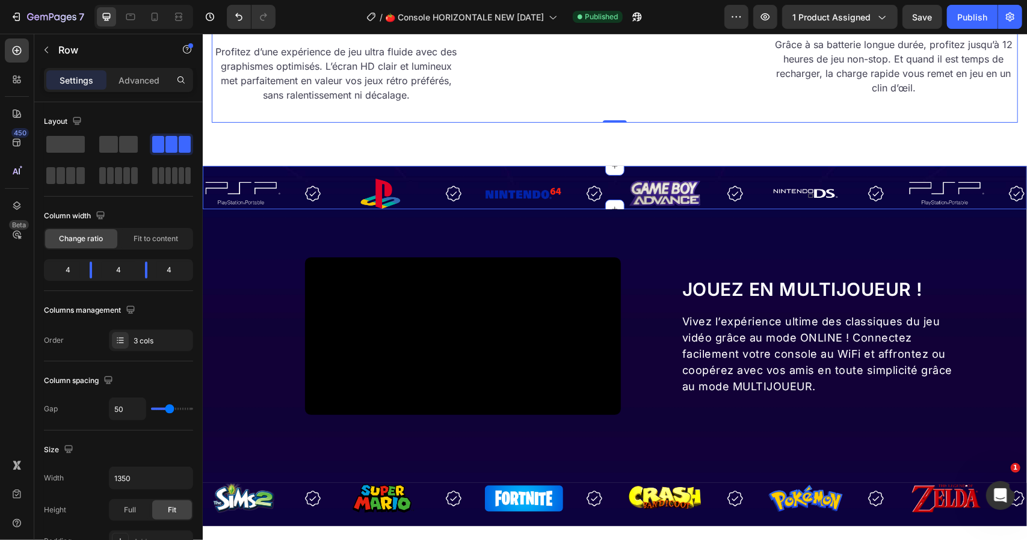
click at [554, 173] on div "Image Image Image Image Image Image Image Image Image Image Image Image Image I…" at bounding box center [614, 186] width 824 height 43
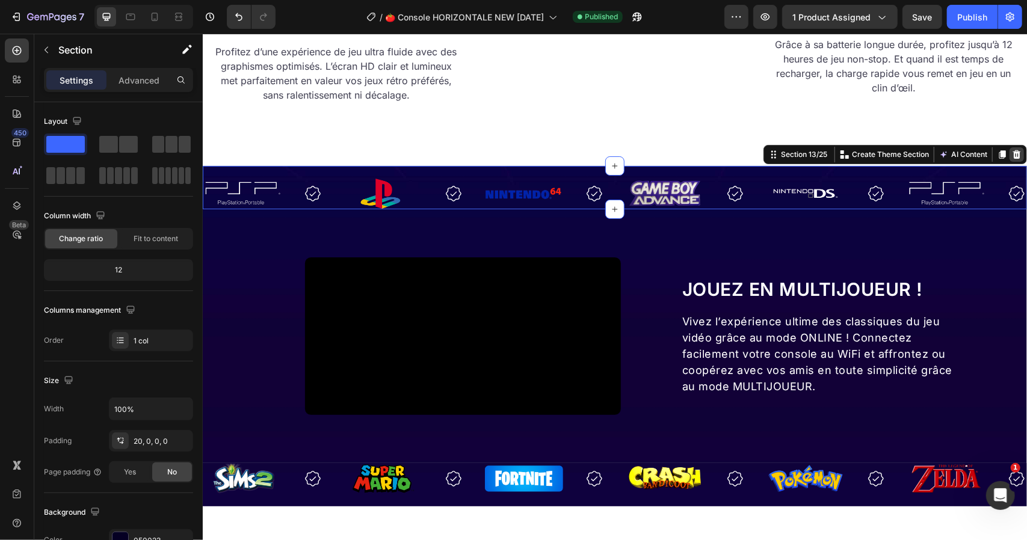
click at [1012, 150] on icon at bounding box center [1017, 154] width 10 height 10
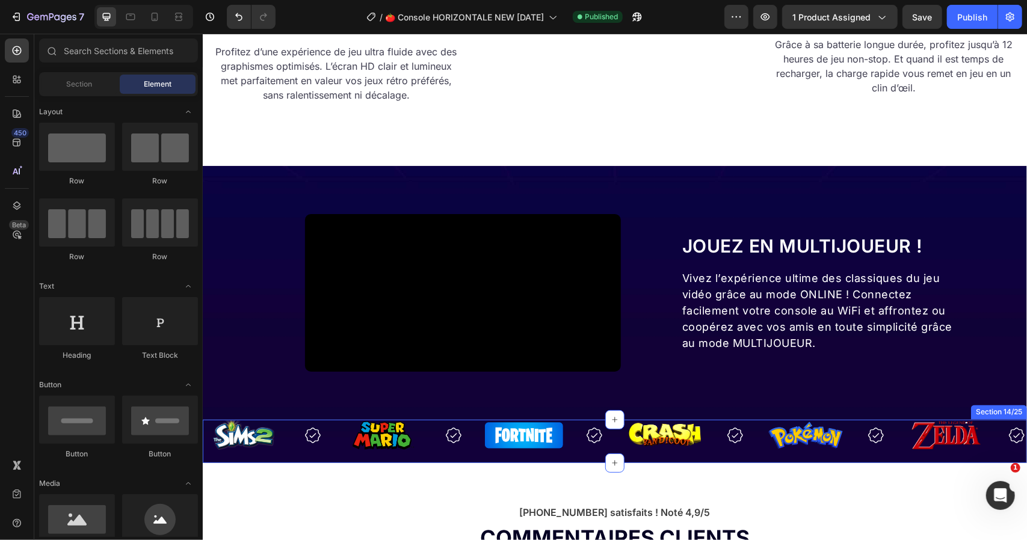
click at [572, 463] on div "Image Image Image Image Image Image Image Image Image Image Image Image Marquee…" at bounding box center [614, 440] width 824 height 43
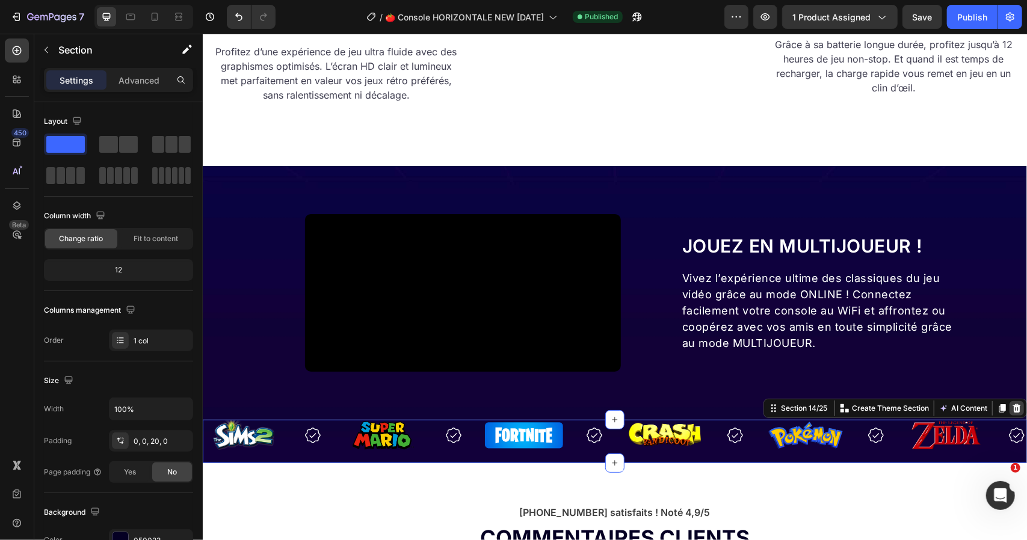
click at [1012, 413] on icon at bounding box center [1017, 408] width 10 height 10
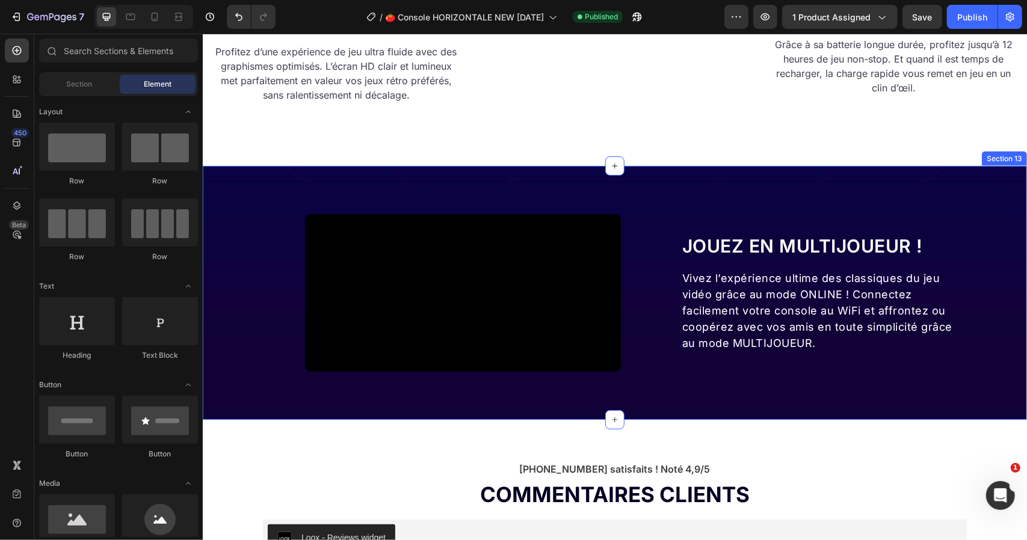
click at [581, 199] on div "JOUEZ EN MULTIJOUEUR ! Heading Vivez l’expérience ultime des classiques du jeu …" at bounding box center [614, 292] width 824 height 255
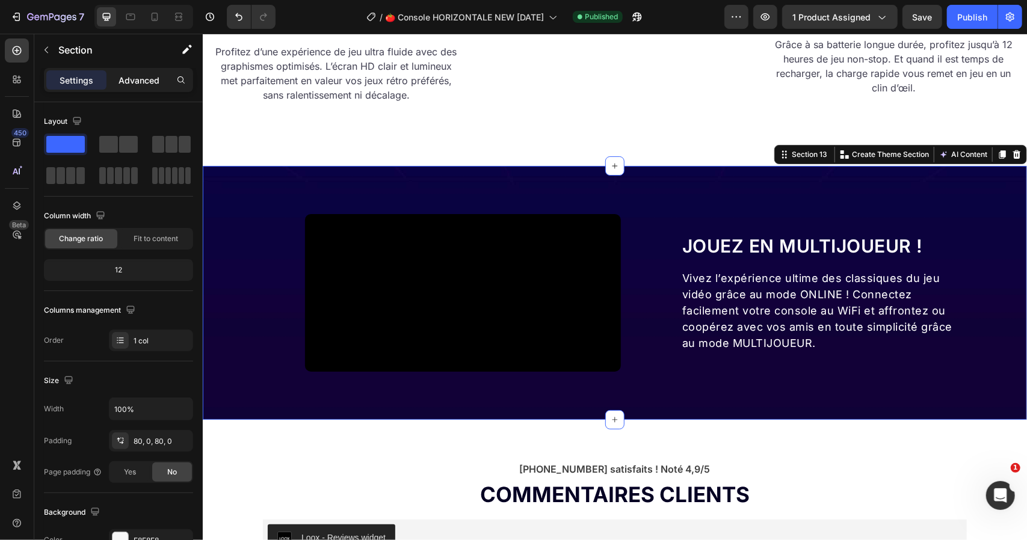
click at [141, 88] on div "Advanced" at bounding box center [139, 79] width 60 height 19
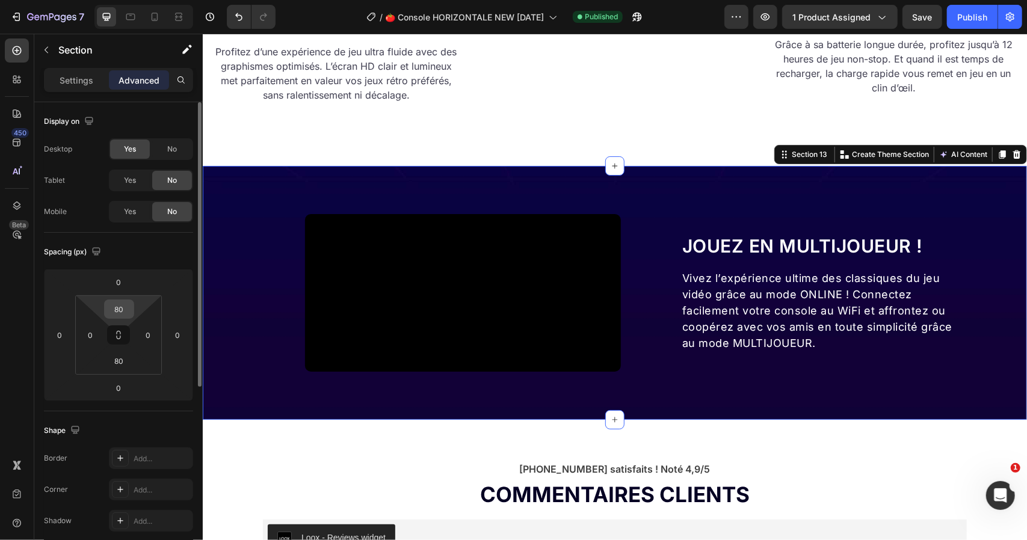
click at [119, 309] on input "80" at bounding box center [119, 309] width 24 height 18
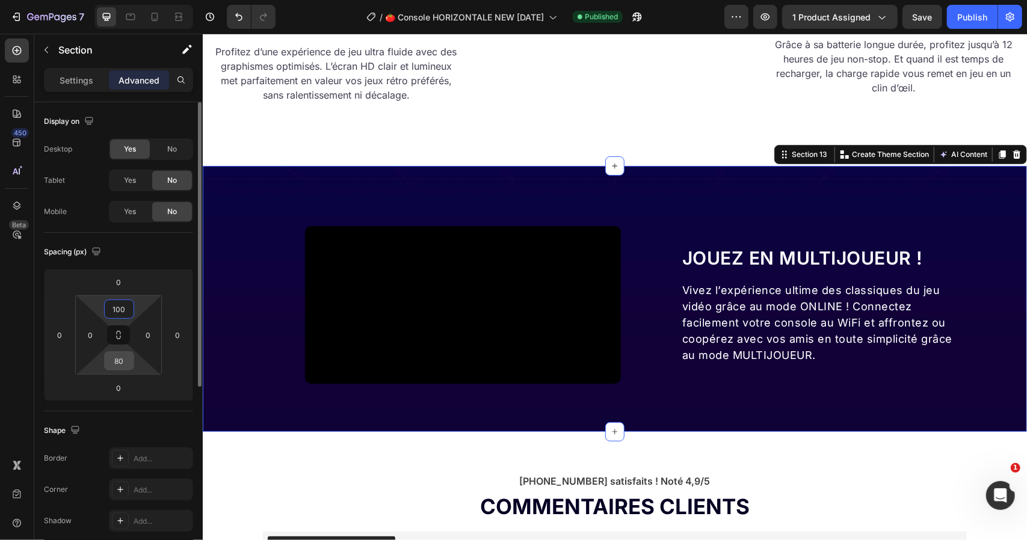
type input "100"
click at [125, 357] on input "80" at bounding box center [119, 361] width 24 height 18
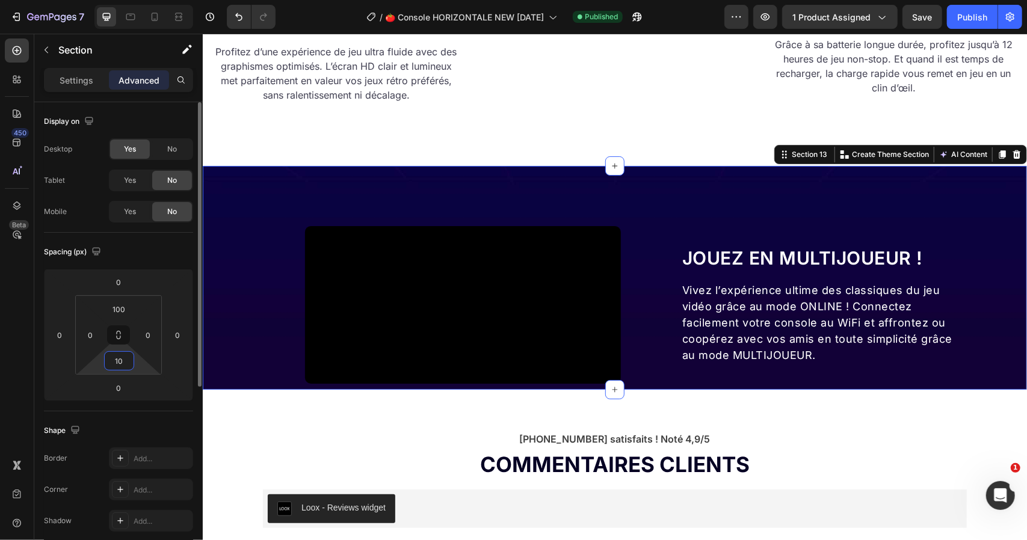
type input "100"
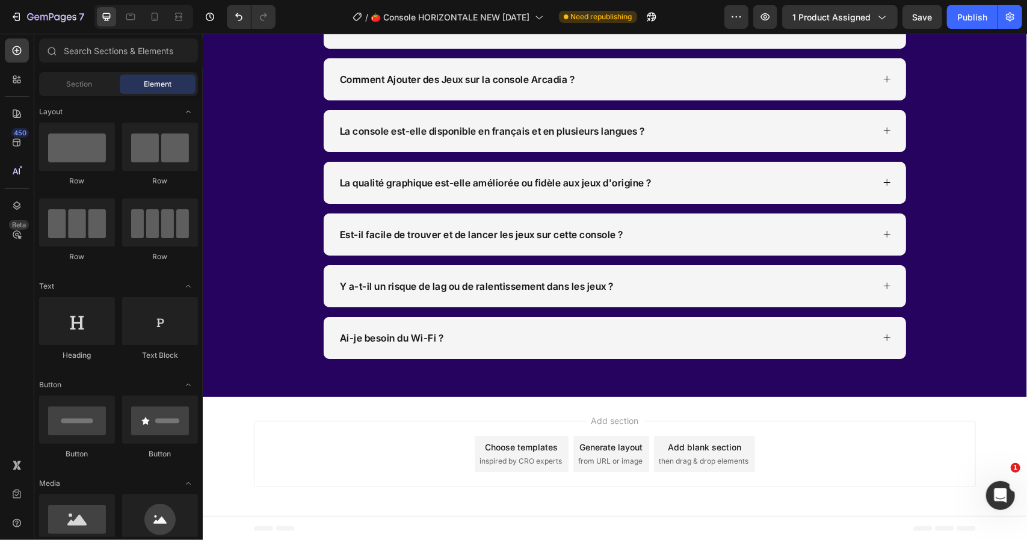
scroll to position [537, 0]
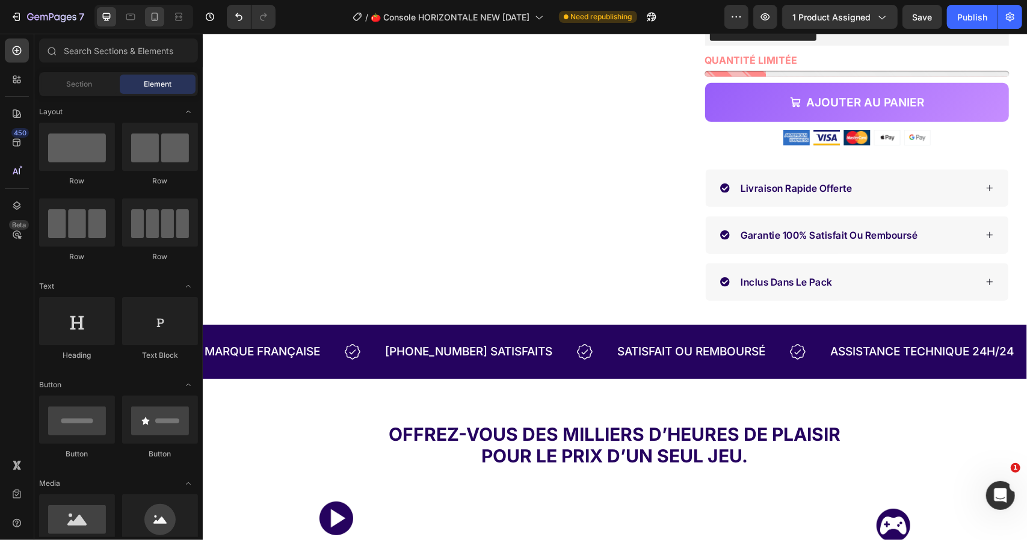
click at [161, 19] on div at bounding box center [154, 16] width 19 height 19
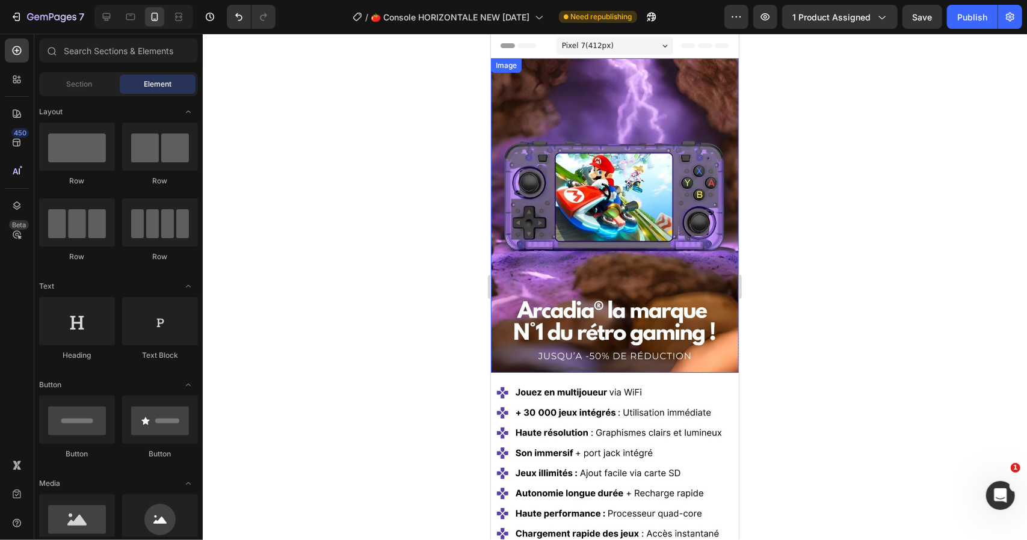
click at [620, 177] on img at bounding box center [614, 215] width 248 height 315
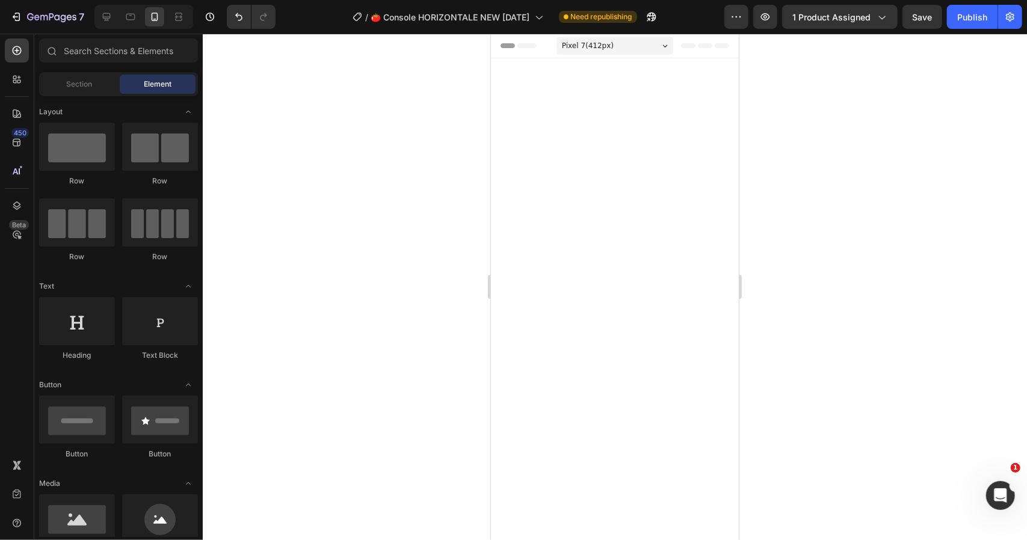
scroll to position [1223, 0]
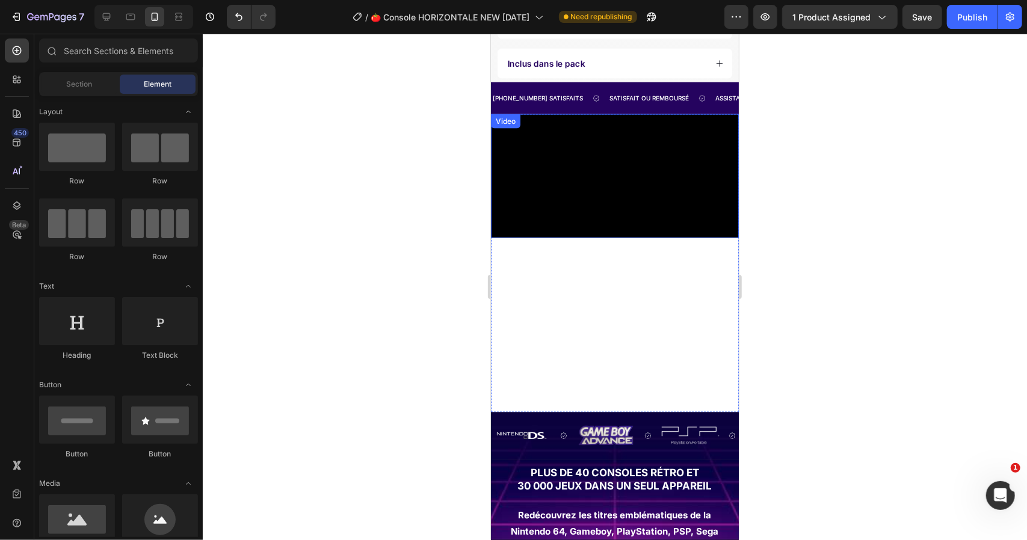
click at [641, 232] on video at bounding box center [614, 176] width 248 height 124
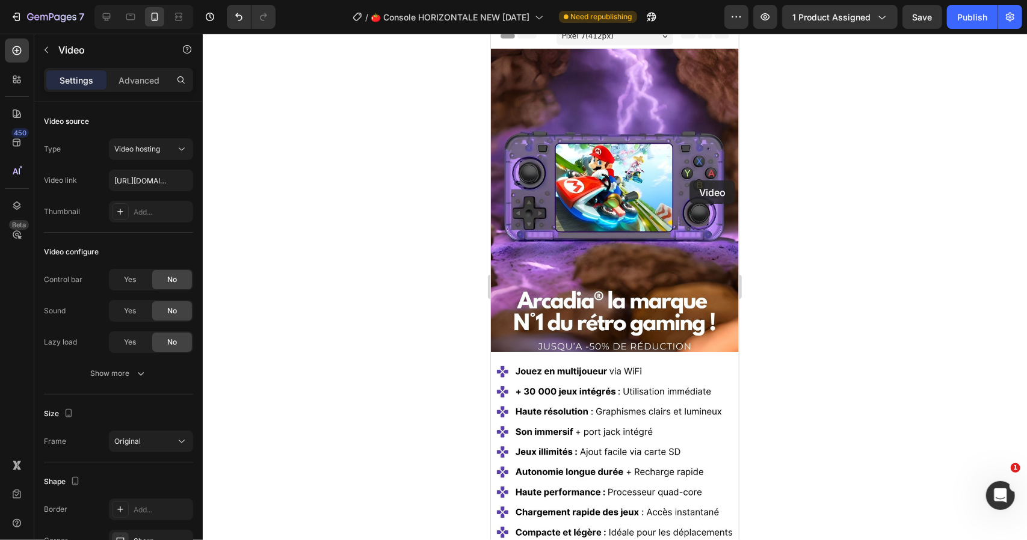
scroll to position [0, 0]
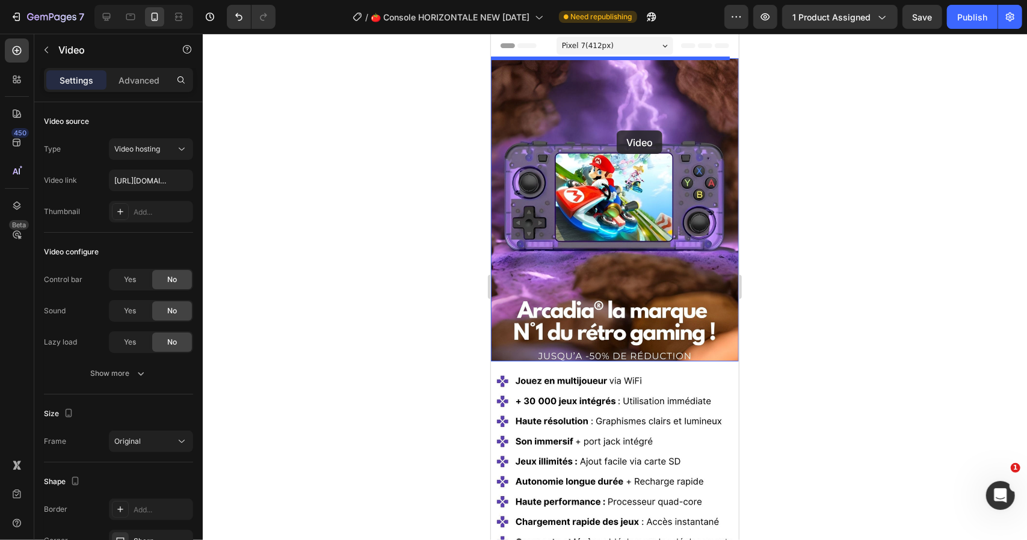
drag, startPoint x: 525, startPoint y: 129, endPoint x: 616, endPoint y: 130, distance: 91.5
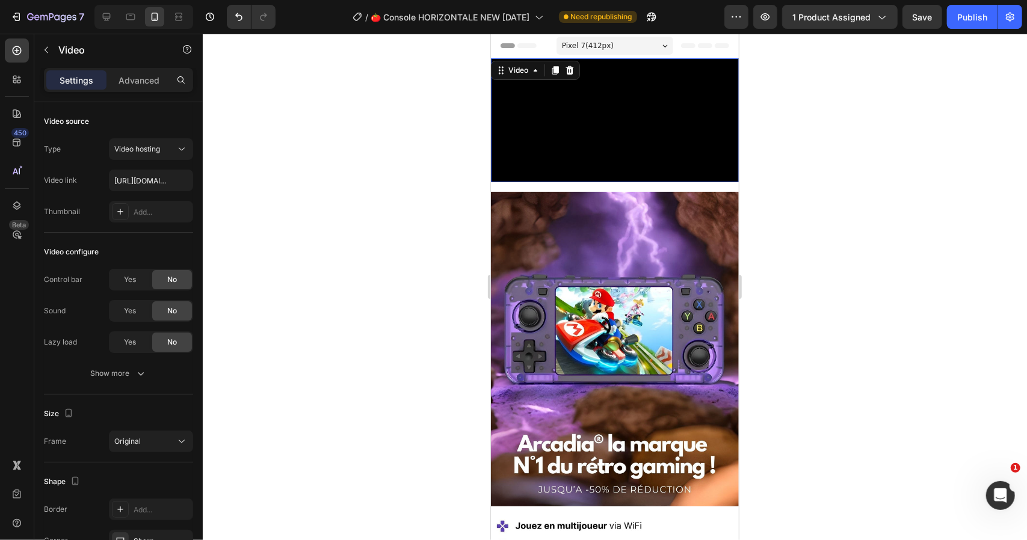
scroll to position [120, 0]
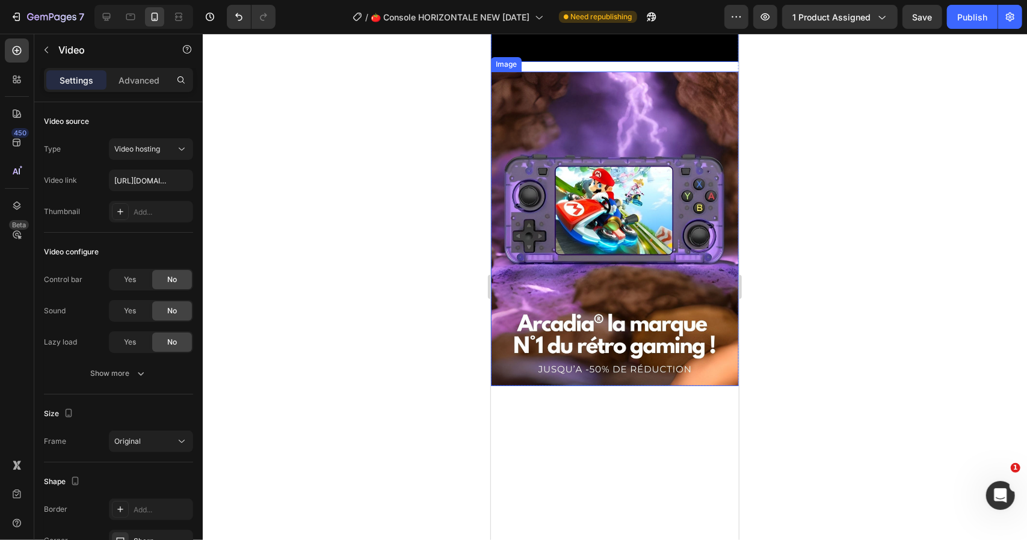
click at [631, 301] on img at bounding box center [614, 228] width 248 height 315
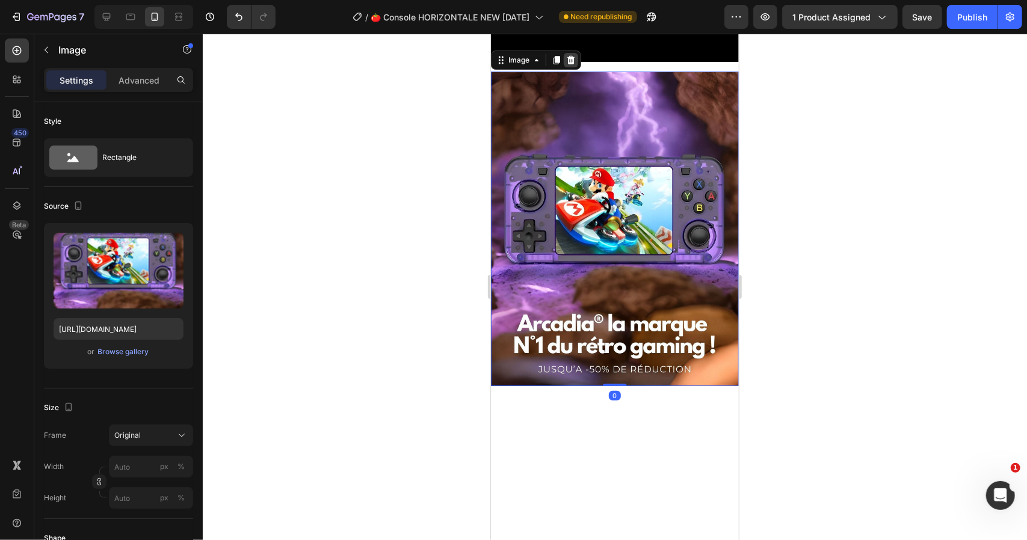
click at [573, 64] on icon at bounding box center [571, 59] width 8 height 8
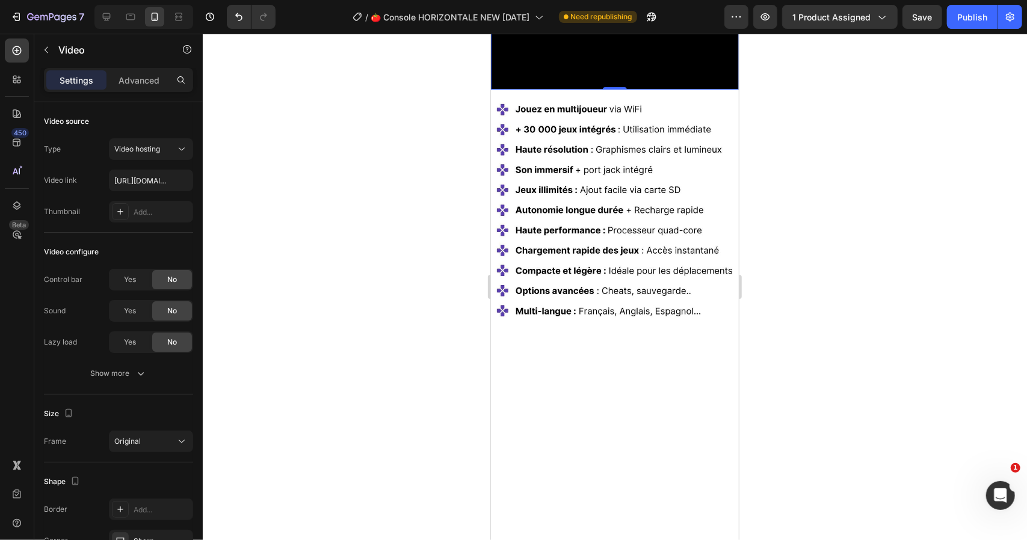
scroll to position [0, 0]
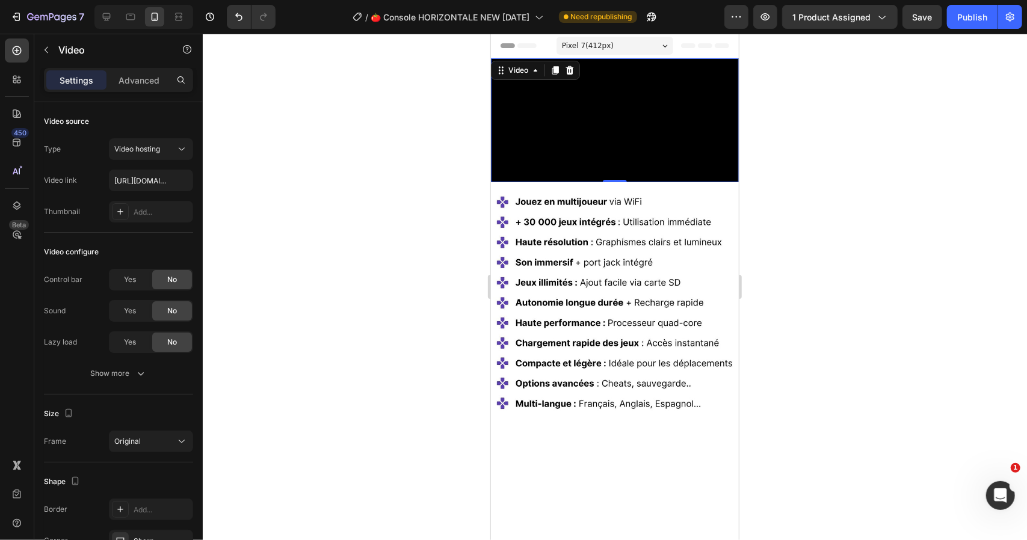
click at [817, 136] on div at bounding box center [615, 287] width 824 height 507
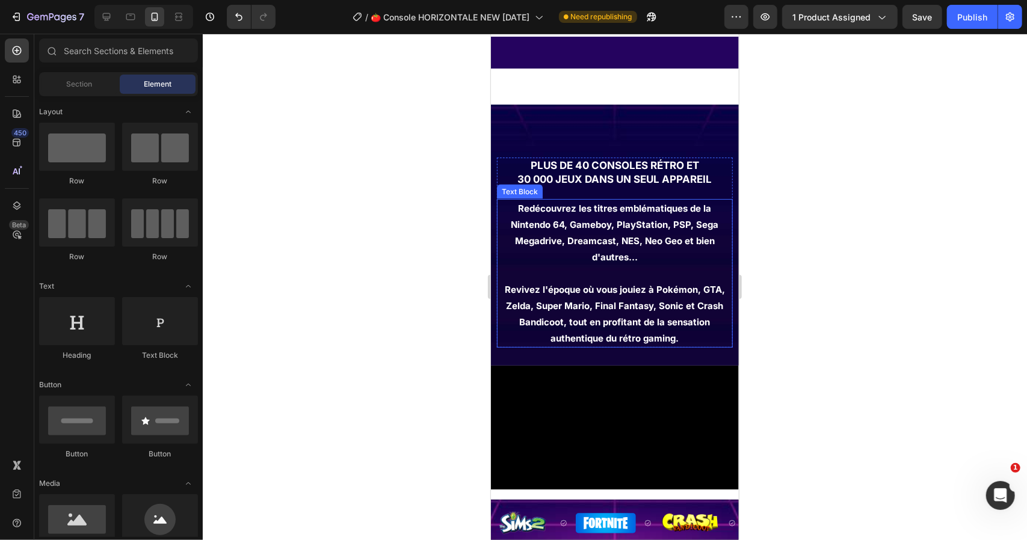
scroll to position [1384, 0]
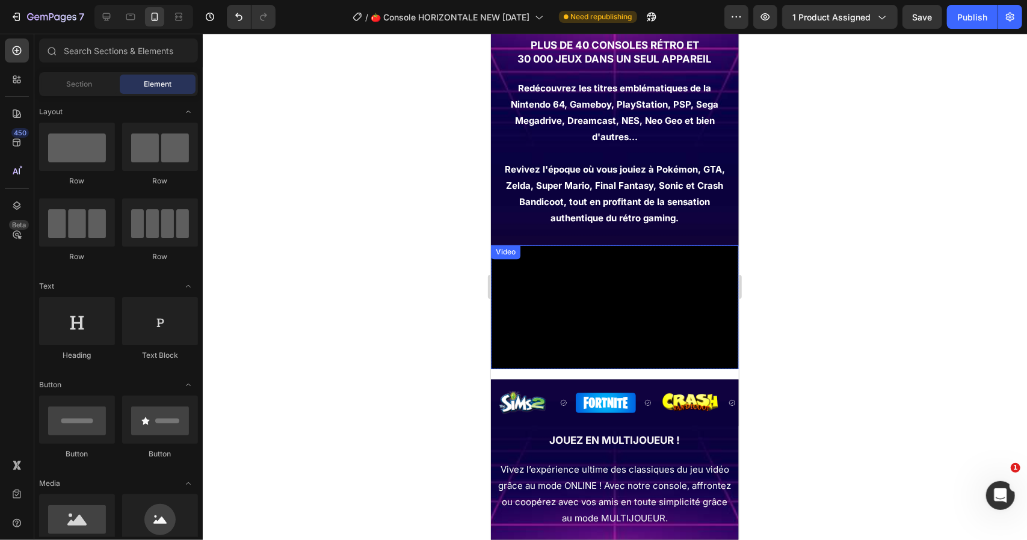
click at [579, 258] on video at bounding box center [614, 307] width 248 height 124
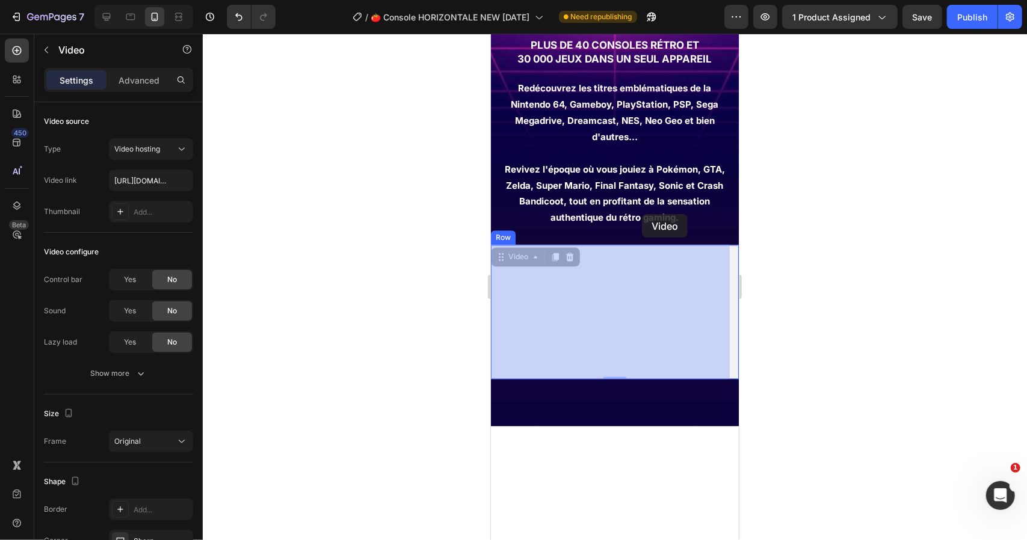
scroll to position [1143, 0]
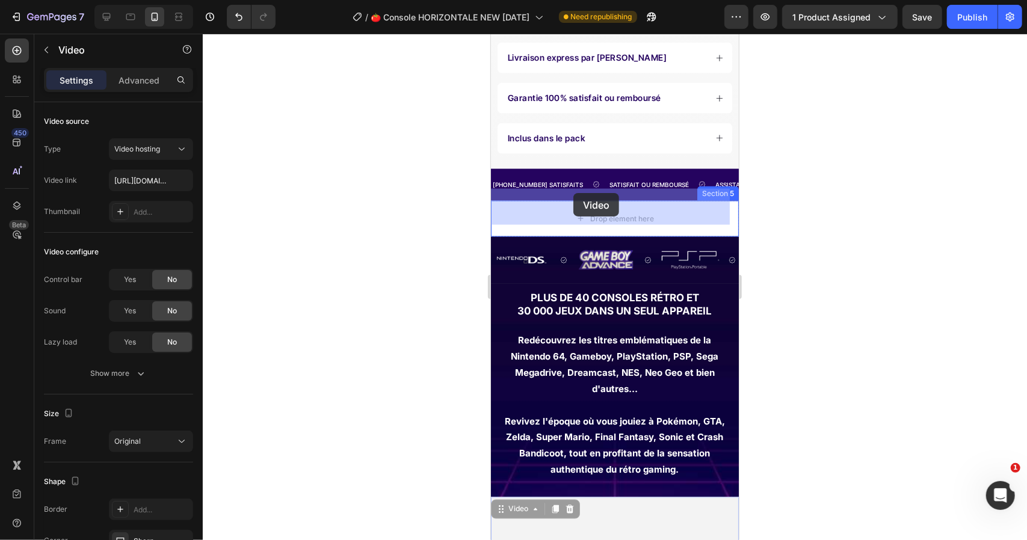
drag, startPoint x: 518, startPoint y: 262, endPoint x: 573, endPoint y: 193, distance: 88.7
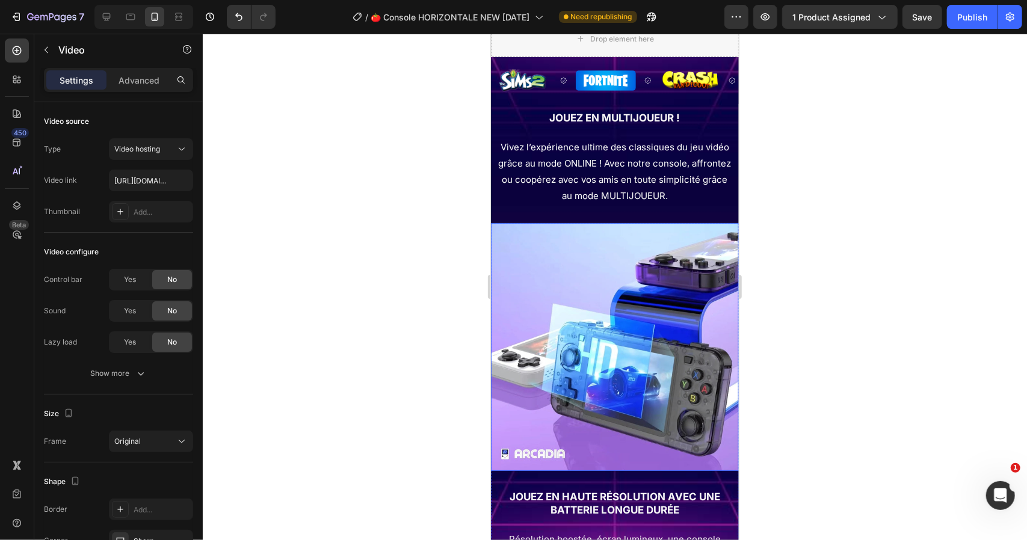
scroll to position [1625, 0]
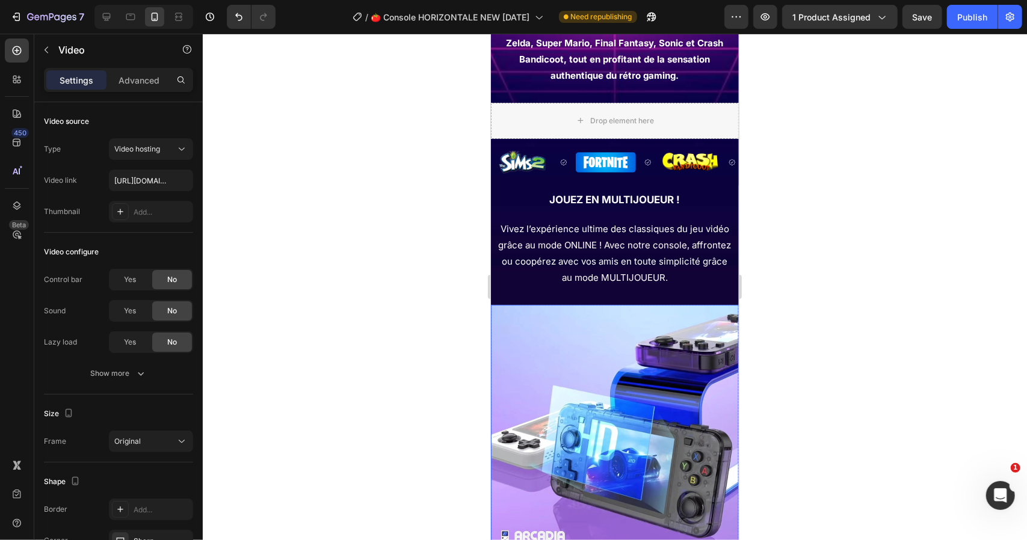
click at [593, 348] on img at bounding box center [614, 428] width 248 height 248
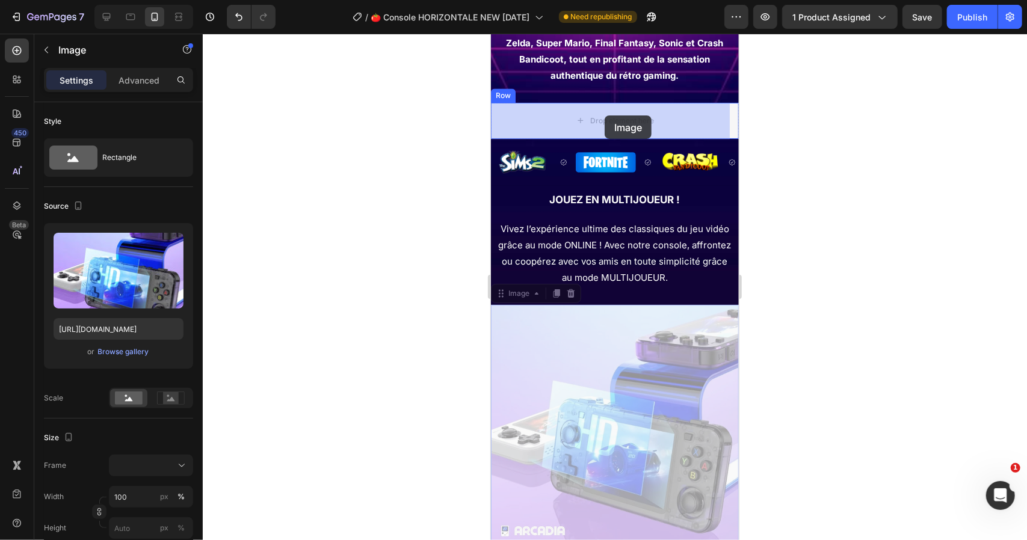
drag, startPoint x: 509, startPoint y: 295, endPoint x: 604, endPoint y: 114, distance: 204.6
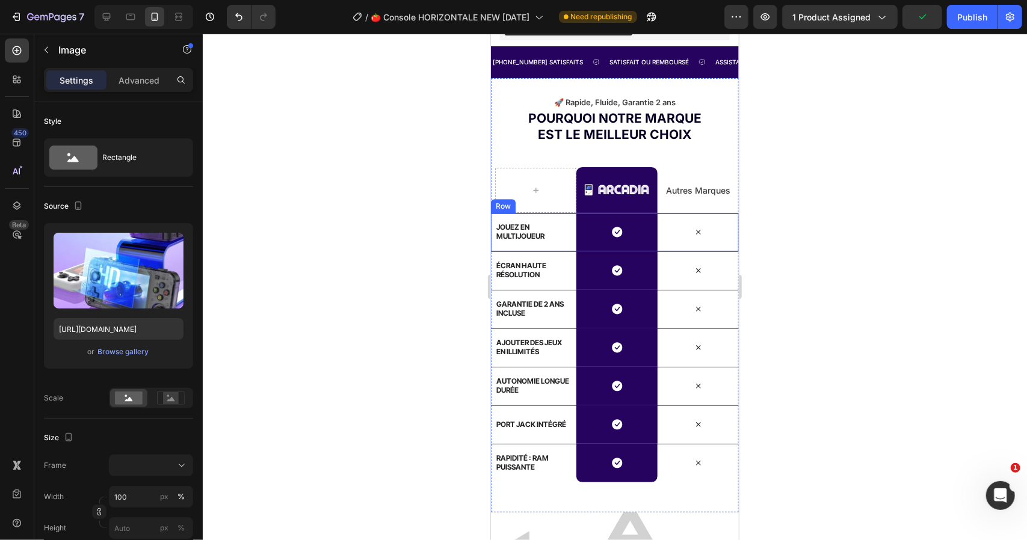
scroll to position [2648, 0]
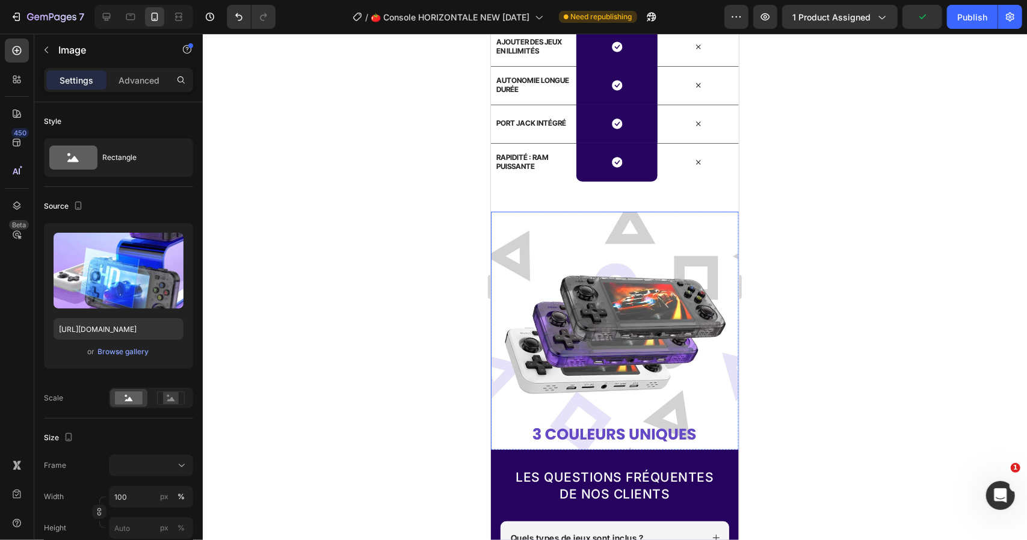
click at [612, 288] on img at bounding box center [614, 335] width 248 height 248
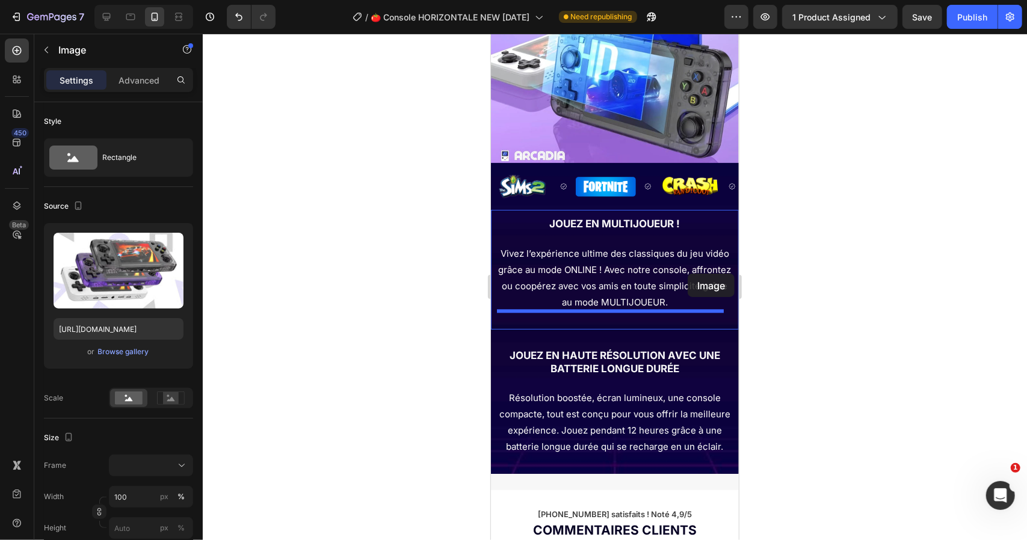
scroll to position [1863, 0]
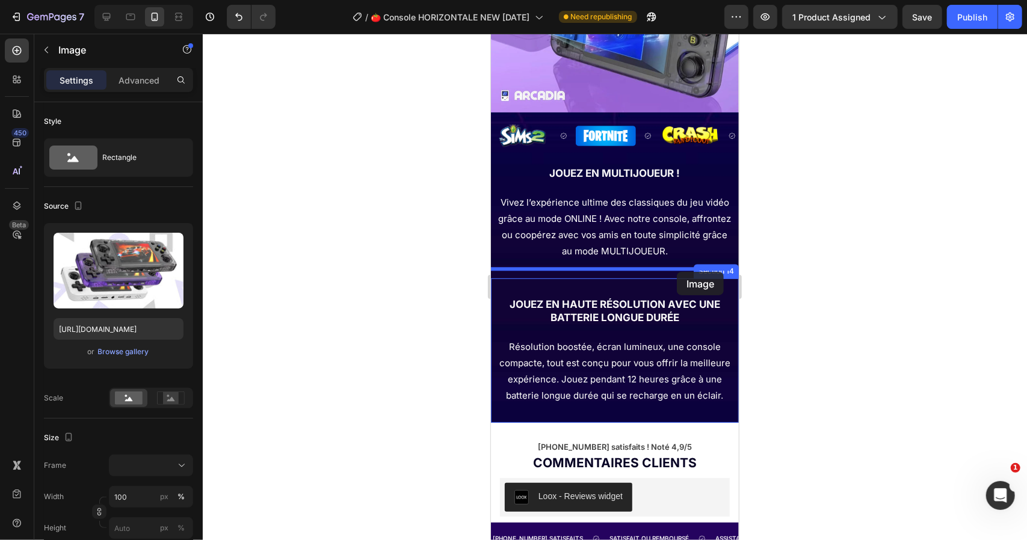
drag, startPoint x: 513, startPoint y: 196, endPoint x: 676, endPoint y: 271, distance: 179.6
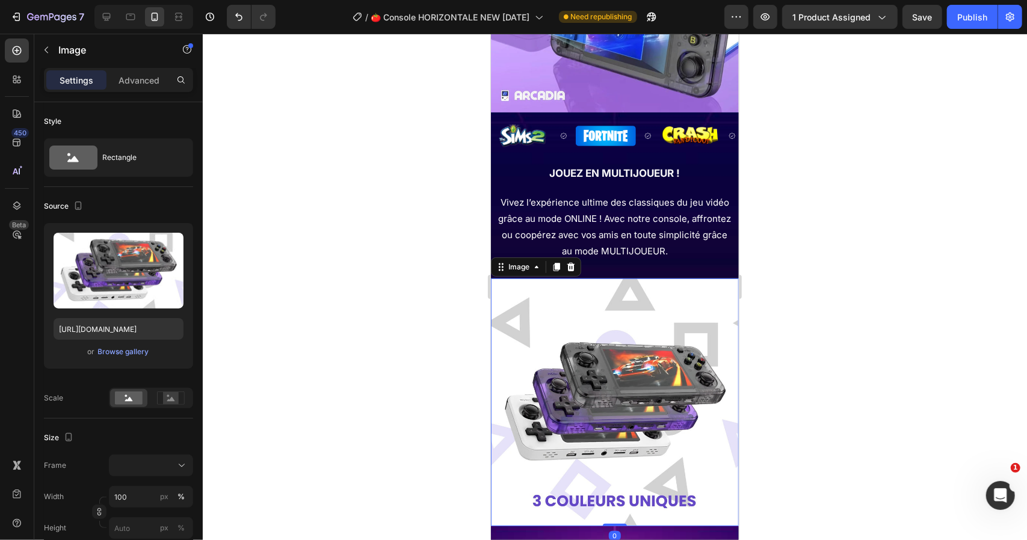
click at [639, 330] on img at bounding box center [614, 402] width 248 height 248
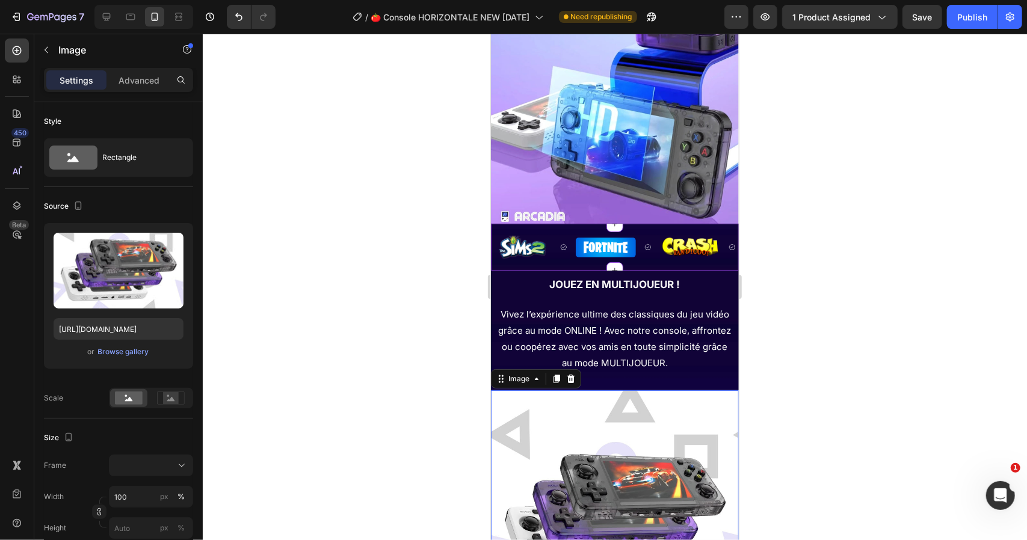
scroll to position [1622, 0]
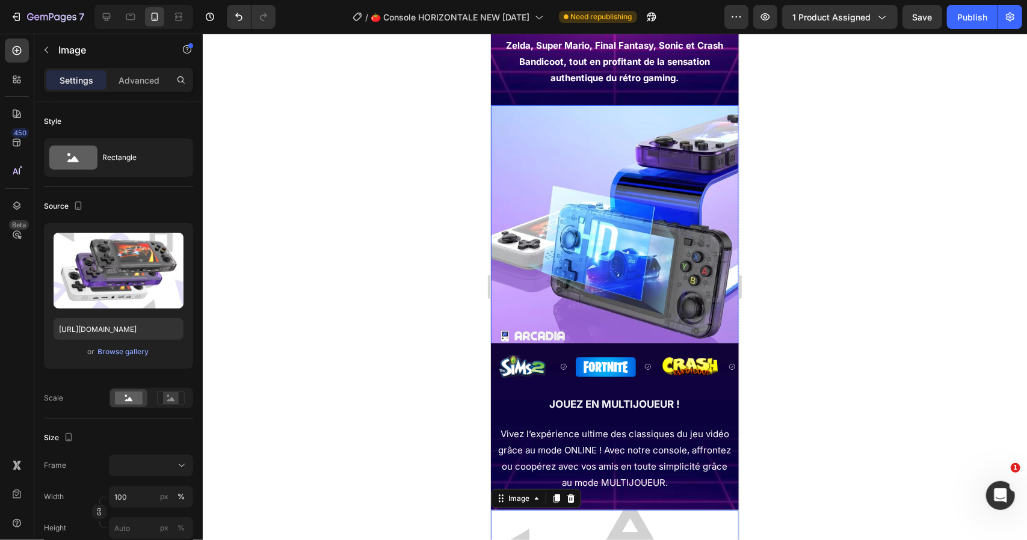
click at [615, 230] on img at bounding box center [614, 229] width 248 height 248
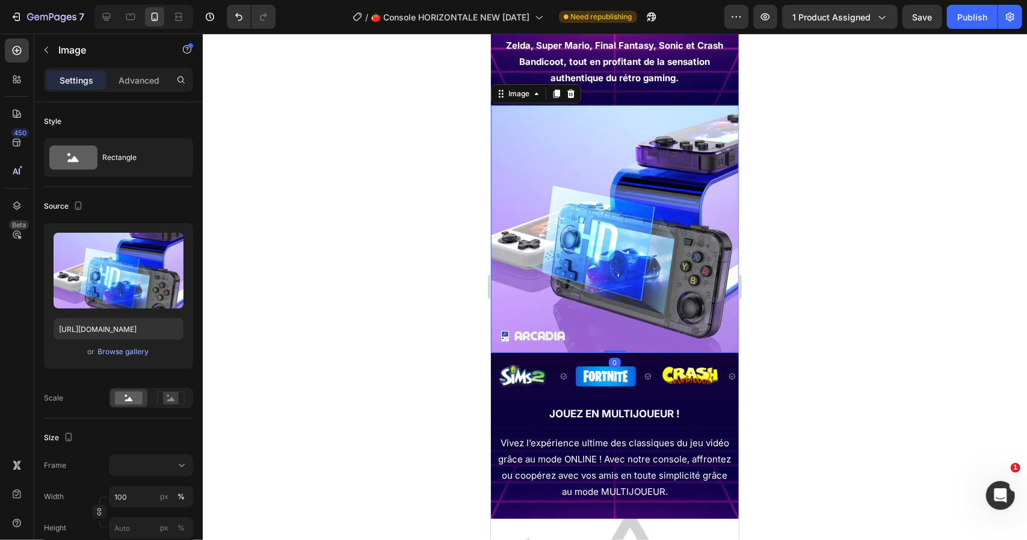
click at [558, 137] on img at bounding box center [614, 229] width 248 height 248
click at [120, 333] on input "https://cdn.shopify.com/s/files/1/0908/0782/8815/files/gempages_553285915523417…" at bounding box center [119, 329] width 130 height 22
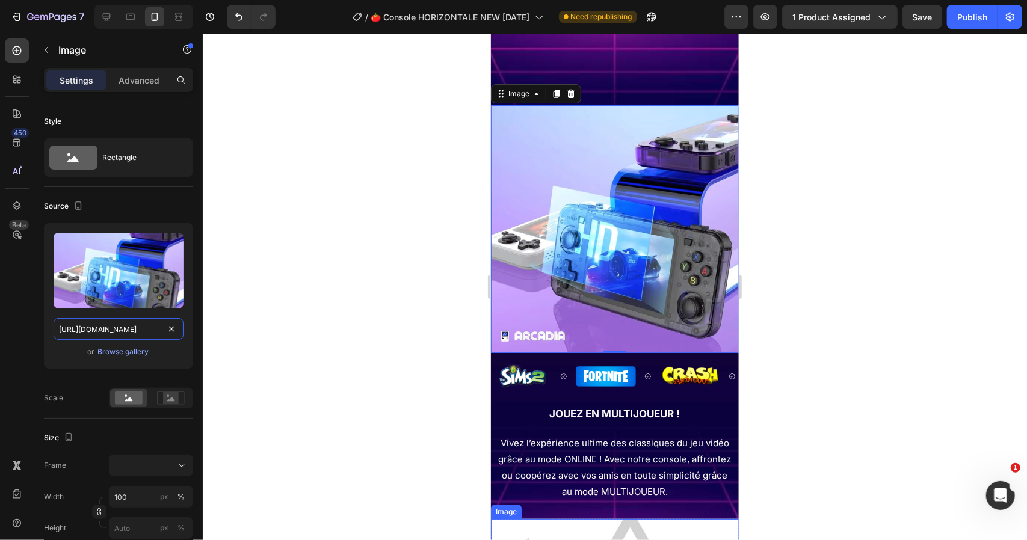
scroll to position [1863, 0]
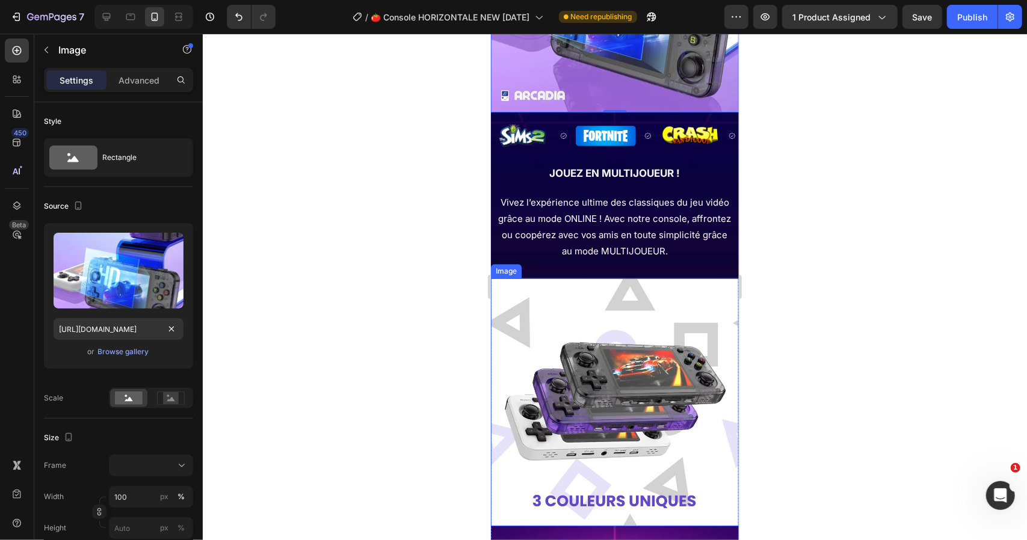
click at [609, 336] on img at bounding box center [614, 402] width 248 height 248
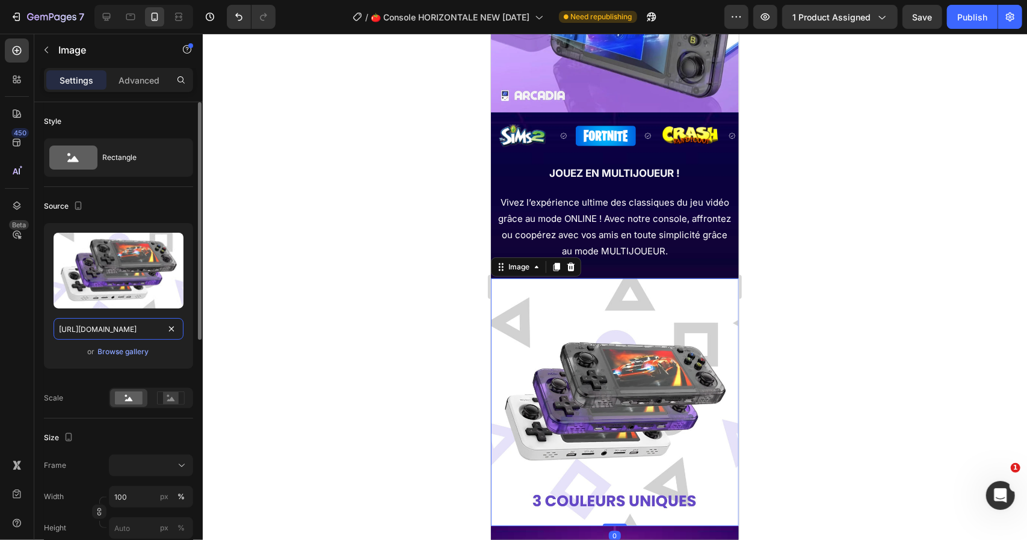
click at [108, 327] on input "https://cdn.shopify.com/s/files/1/0908/0782/8815/files/gempages_553285915523417…" at bounding box center [119, 329] width 130 height 22
paste input "473c0b84-8385-475e-b2b7-2258de7024e5"
type input "https://cdn.shopify.com/s/files/1/0908/0782/8815/files/gempages_553285915523417…"
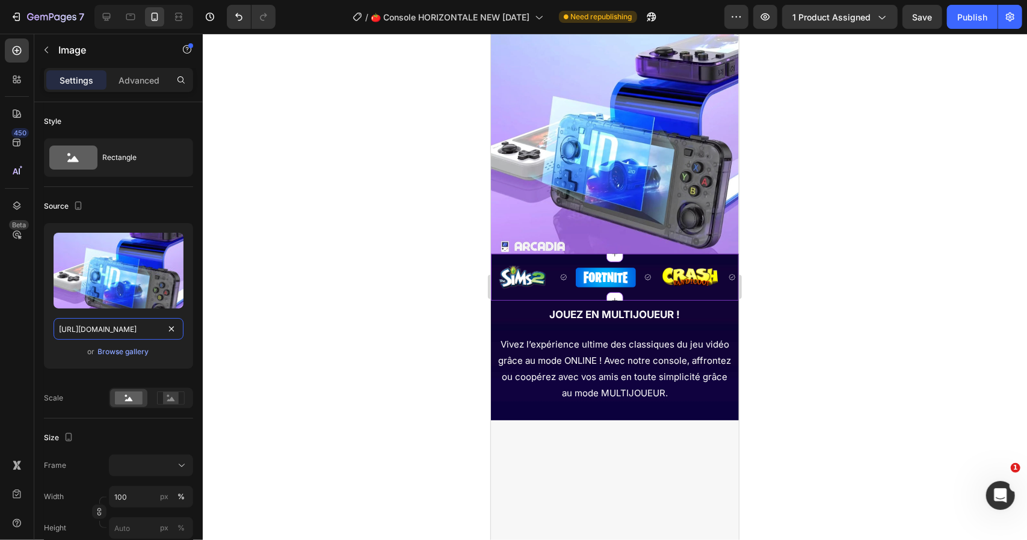
scroll to position [1562, 0]
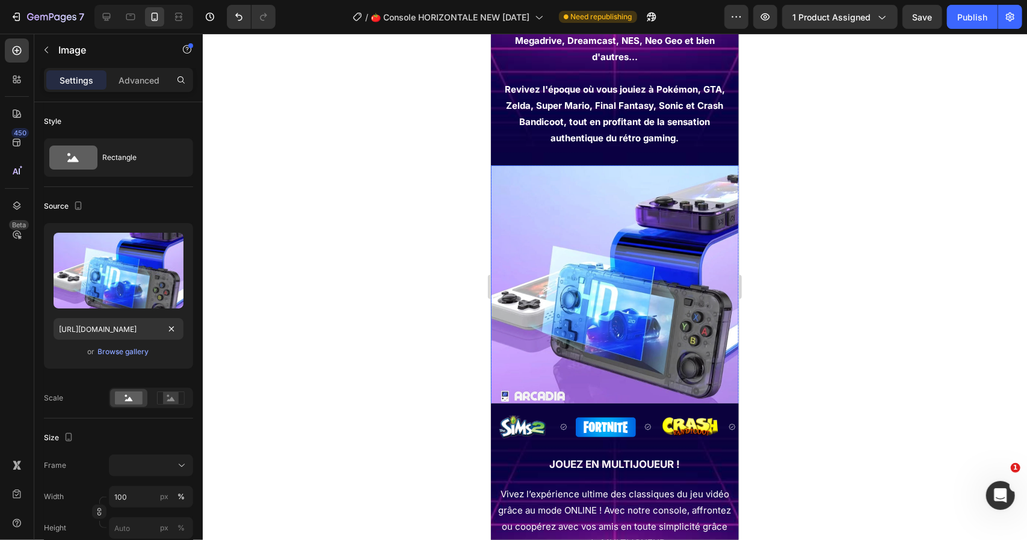
click at [605, 303] on img at bounding box center [614, 289] width 248 height 248
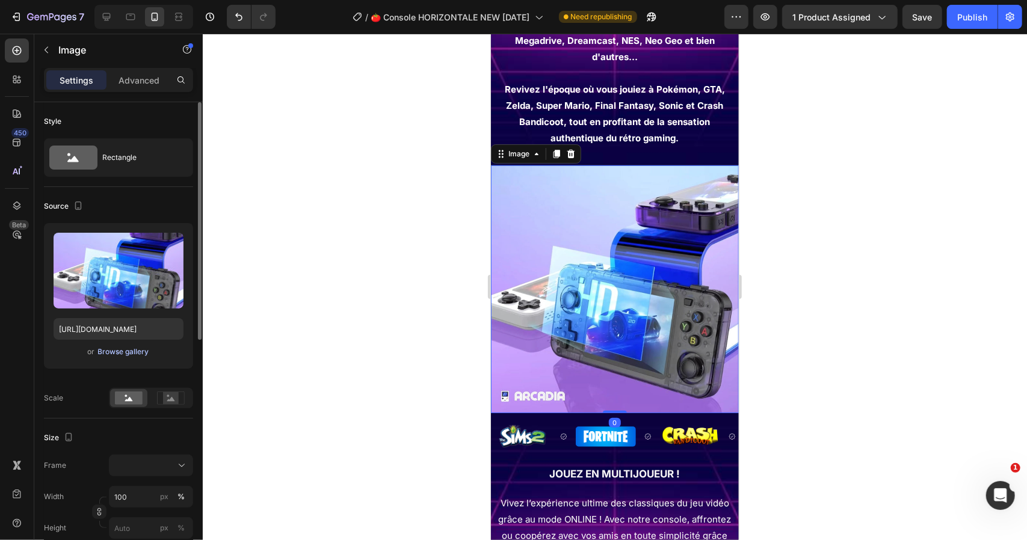
click at [119, 351] on div "Browse gallery" at bounding box center [123, 352] width 51 height 11
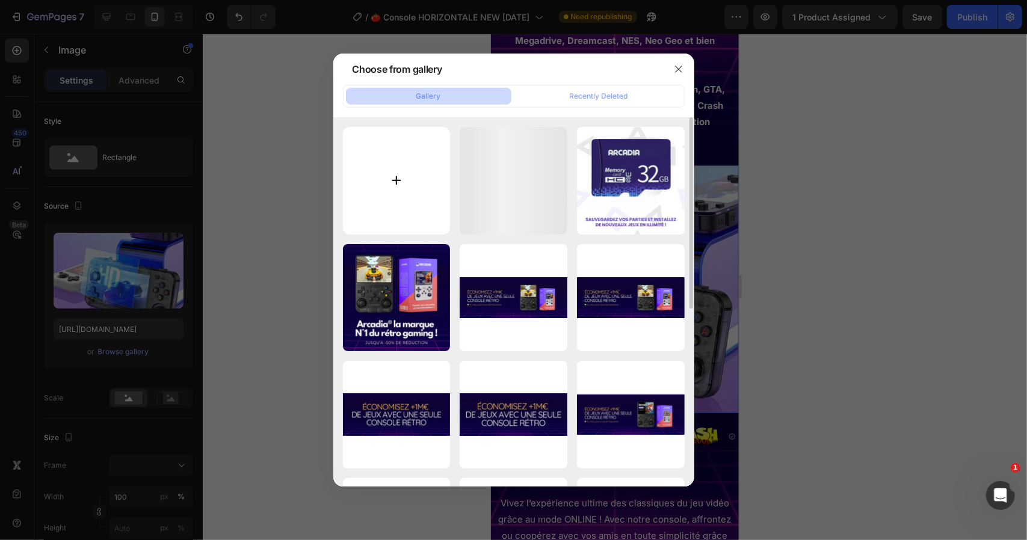
click at [398, 175] on input "file" at bounding box center [397, 181] width 108 height 108
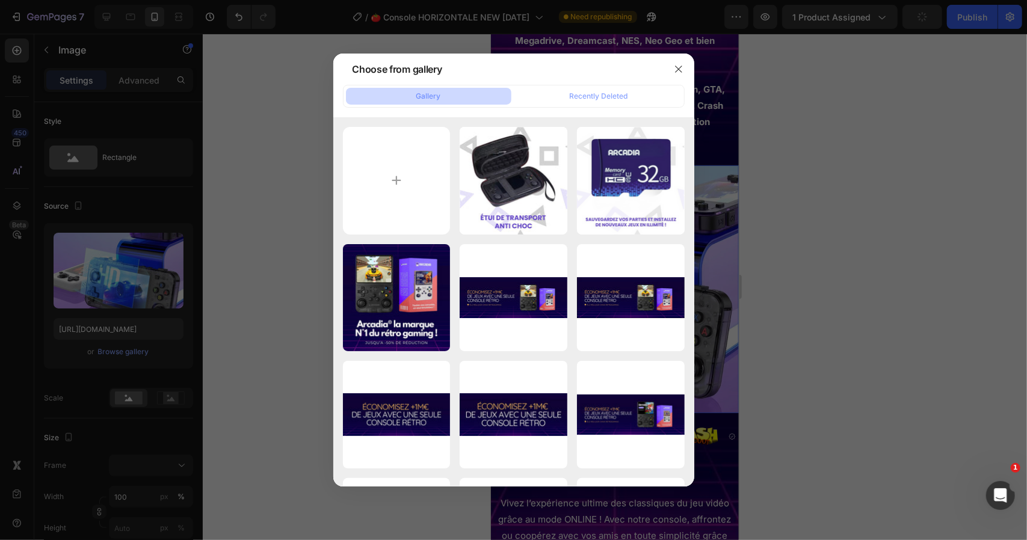
type input "C:\fakepath\picwish_8823337121_image1.jpg"
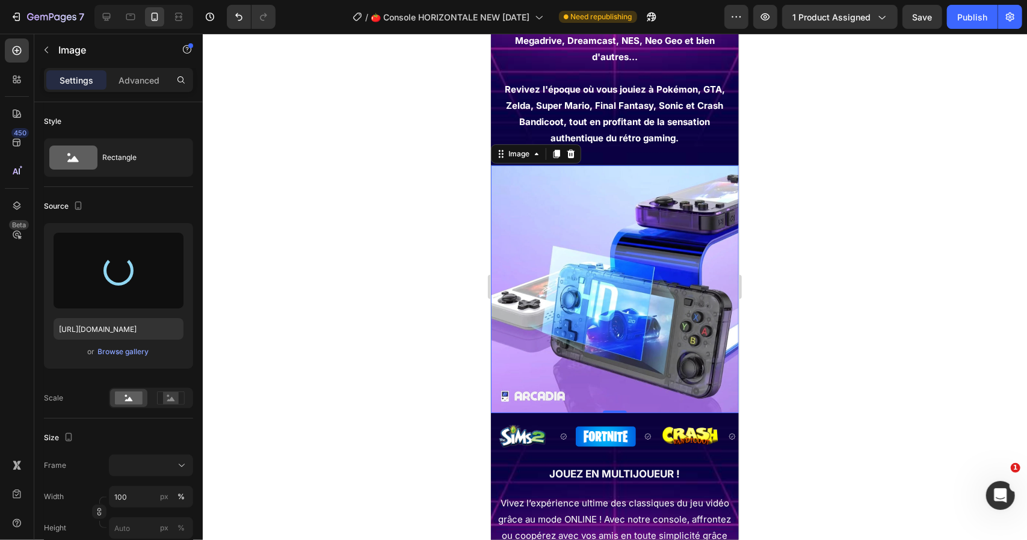
type input "https://cdn.shopify.com/s/files/1/0908/0782/8815/files/gempages_553285915523417…"
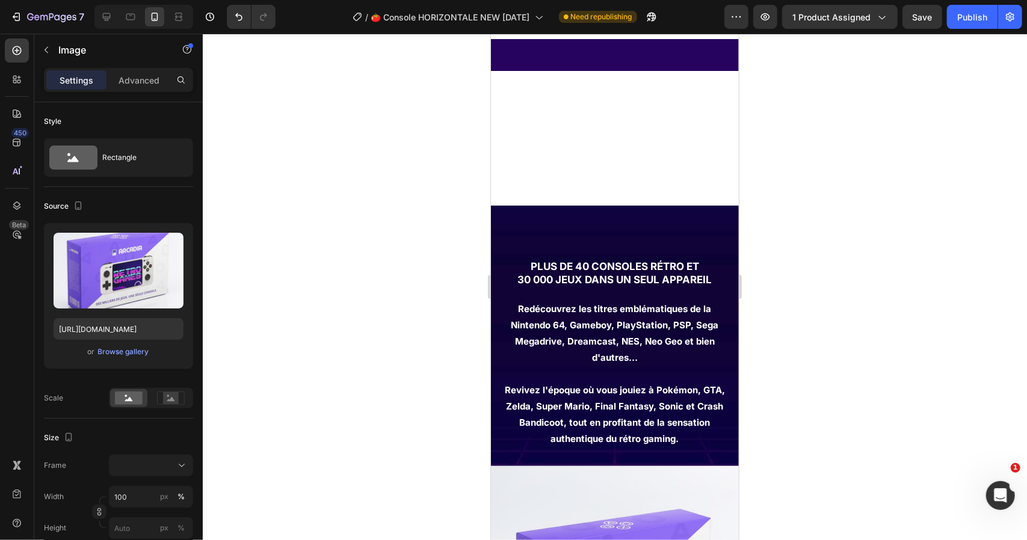
scroll to position [1682, 0]
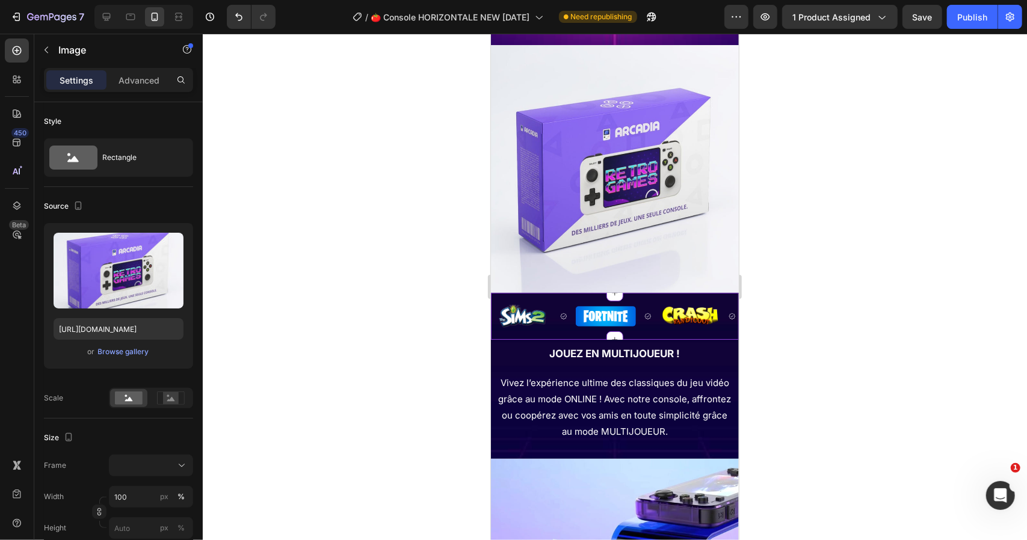
click at [570, 292] on div "Image Image Image Image Image Image Image Image Image Image Image Image Marquee…" at bounding box center [614, 315] width 248 height 47
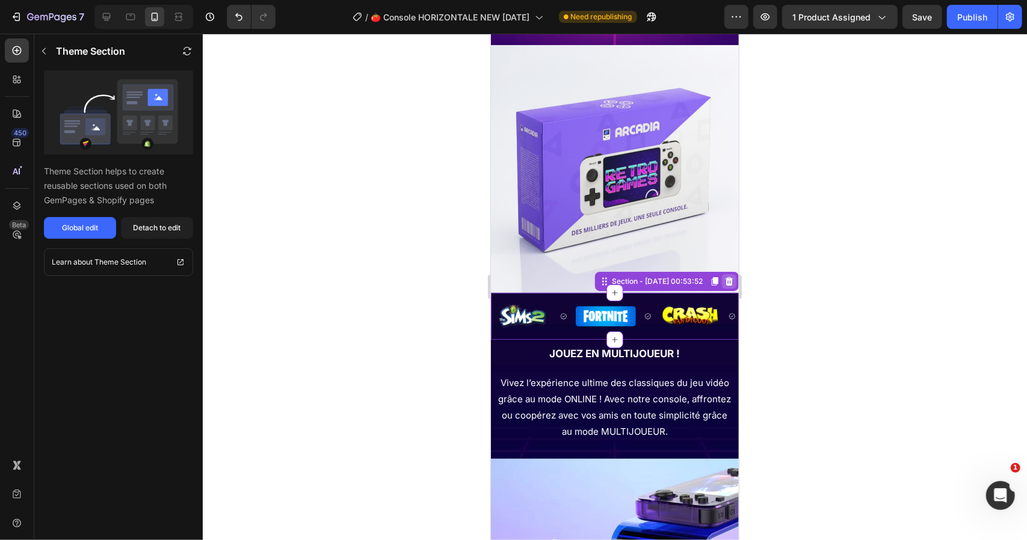
click at [725, 277] on icon at bounding box center [729, 281] width 8 height 8
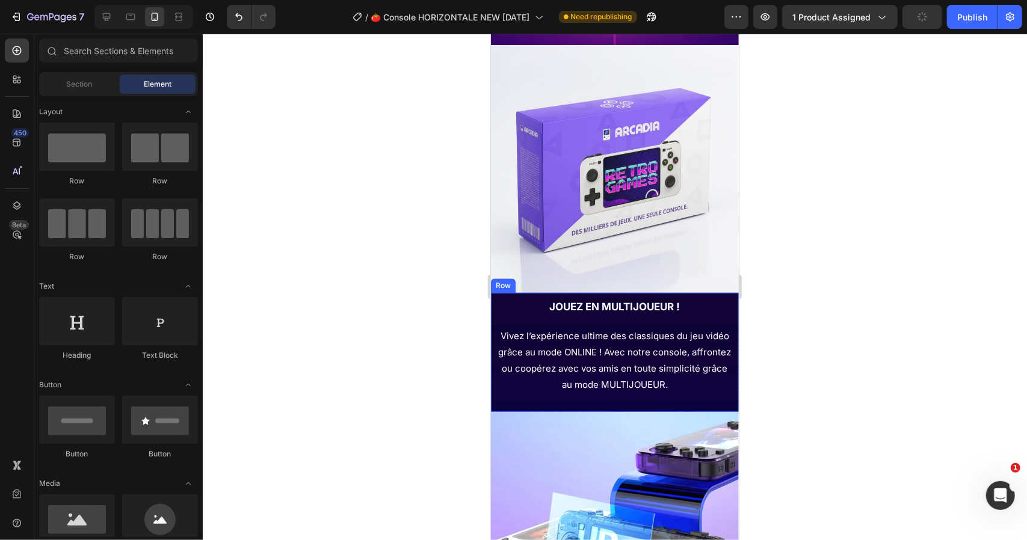
click at [495, 304] on div "JOUEZ EN MULTIJOUEUR ! Heading Vivez l’expérience ultime des classiques du jeu …" at bounding box center [614, 351] width 248 height 119
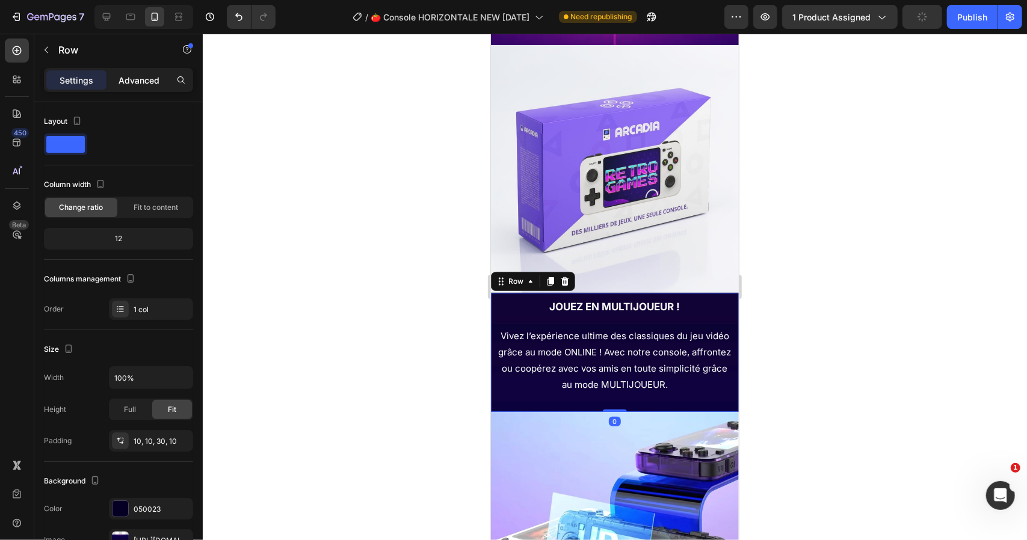
click at [145, 84] on p "Advanced" at bounding box center [139, 80] width 41 height 13
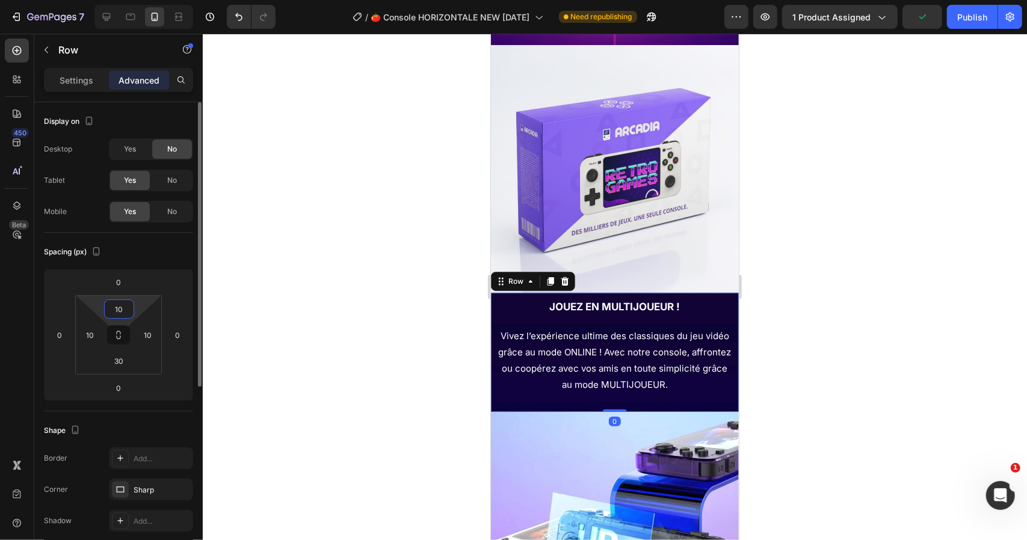
click at [120, 306] on input "10" at bounding box center [119, 309] width 24 height 18
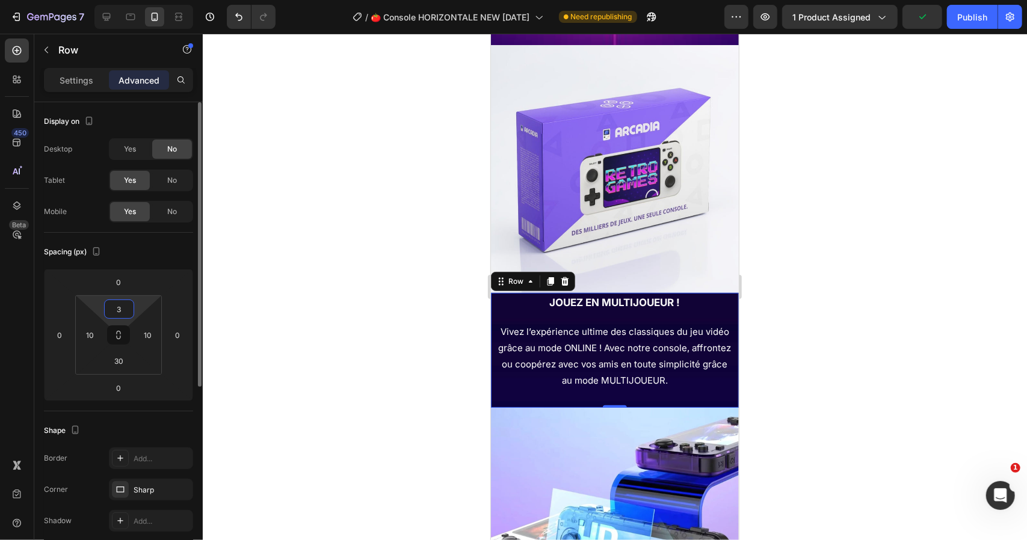
type input "30"
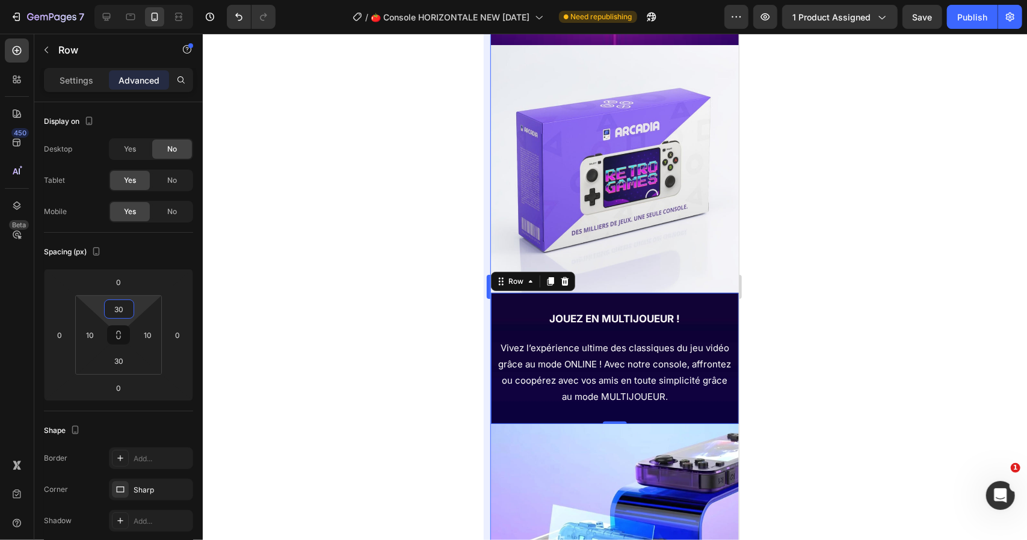
drag, startPoint x: 67, startPoint y: 181, endPoint x: 490, endPoint y: 225, distance: 424.7
click at [289, 274] on div at bounding box center [615, 287] width 824 height 507
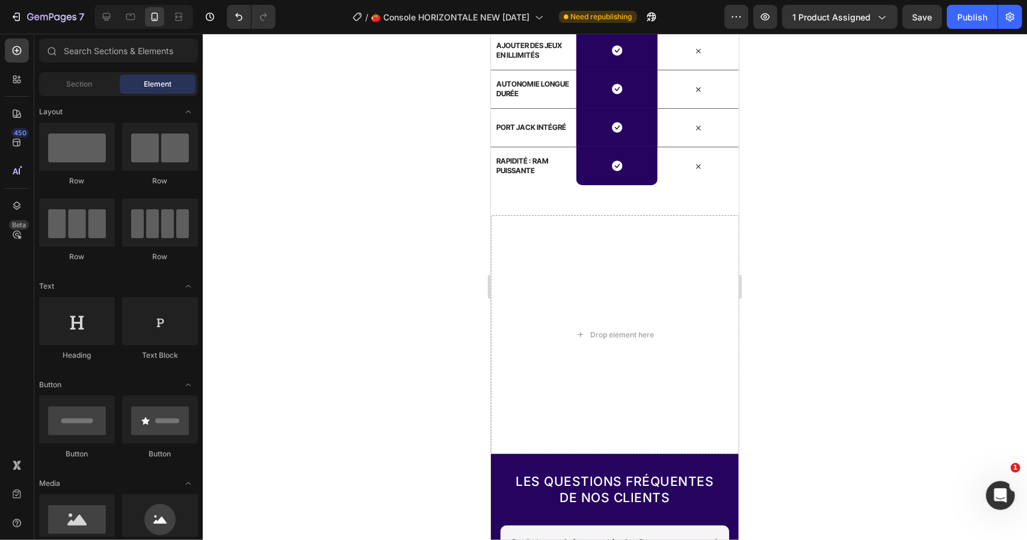
scroll to position [2844, 0]
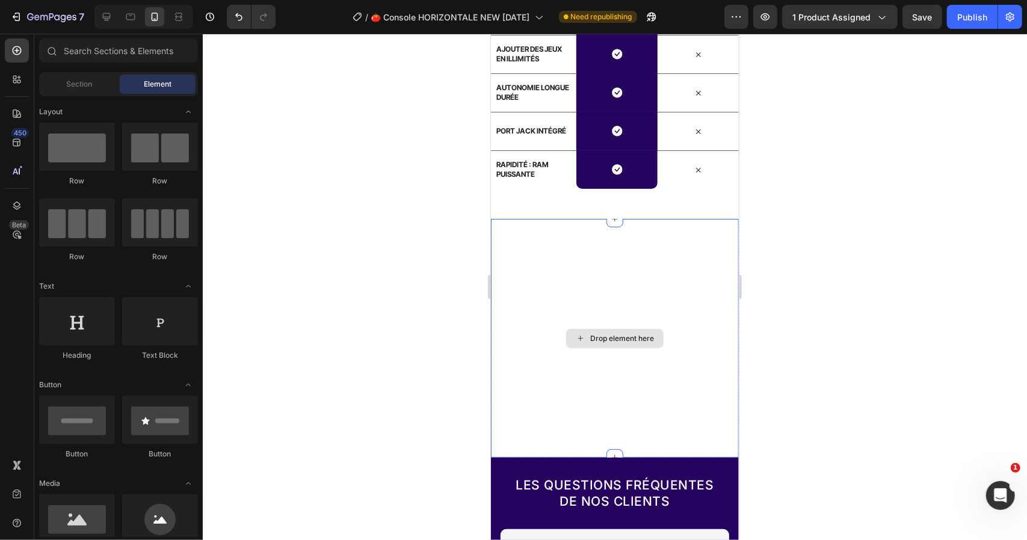
click at [675, 316] on div "Drop element here" at bounding box center [614, 337] width 248 height 239
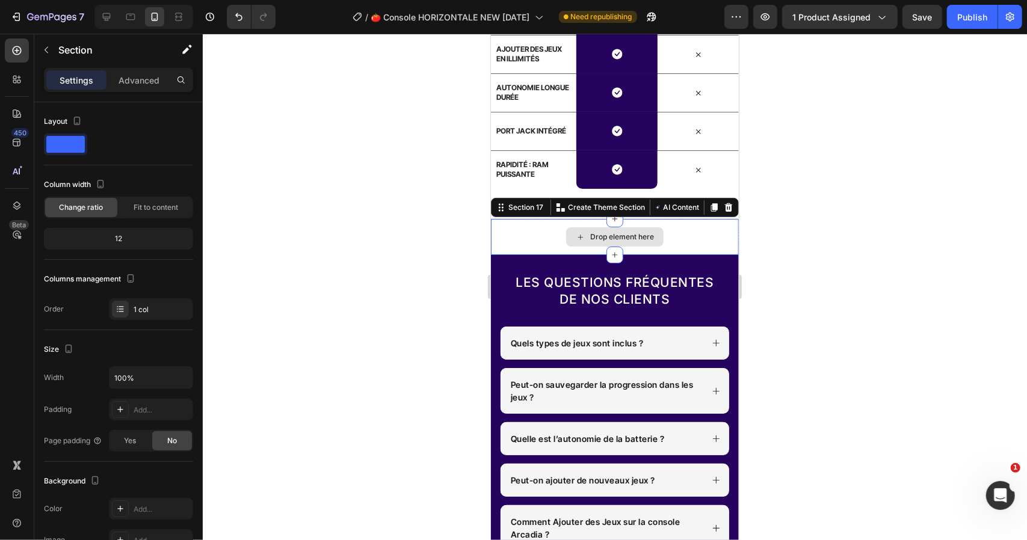
click at [692, 232] on div "Drop element here" at bounding box center [614, 236] width 248 height 36
click at [725, 206] on icon at bounding box center [729, 207] width 8 height 8
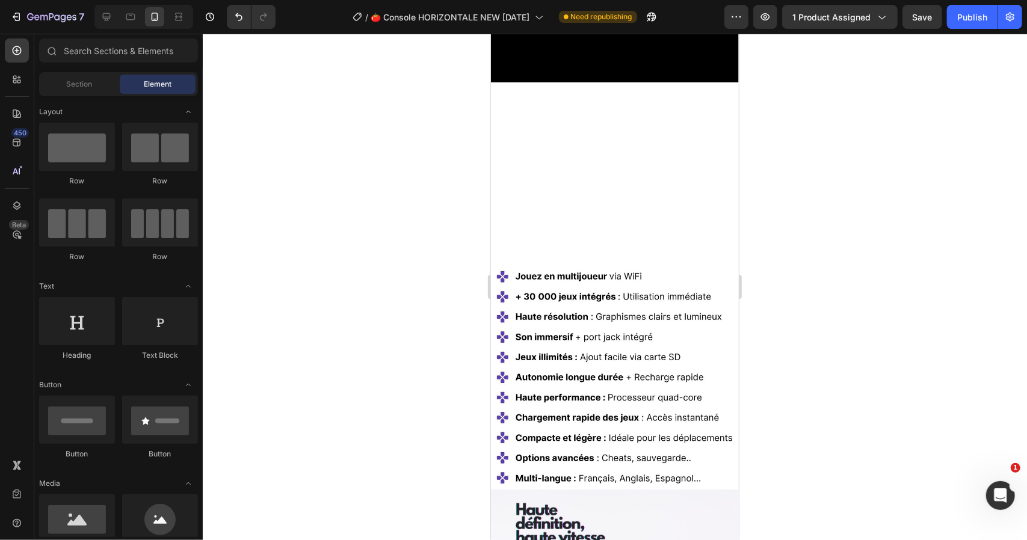
scroll to position [0, 0]
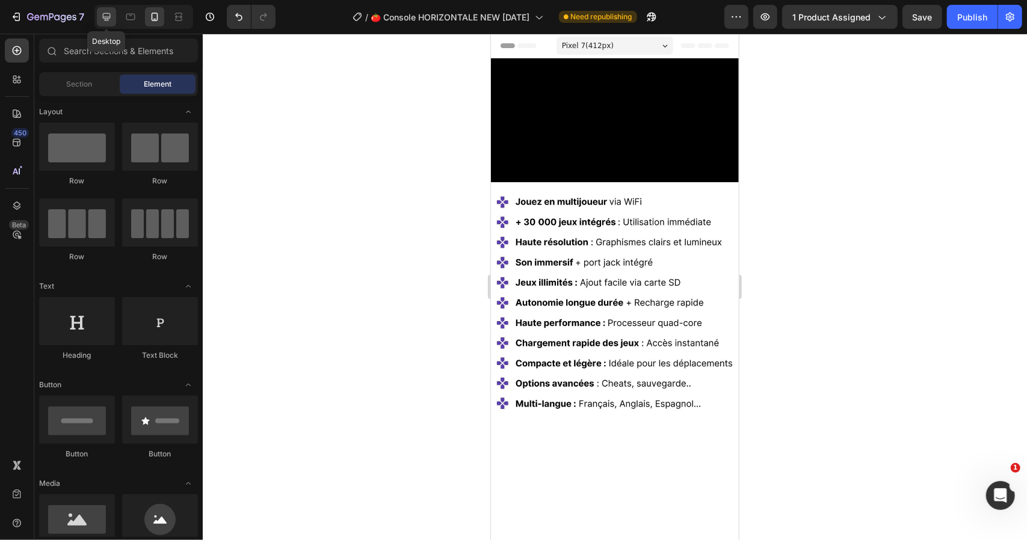
click at [107, 18] on icon at bounding box center [107, 17] width 8 height 8
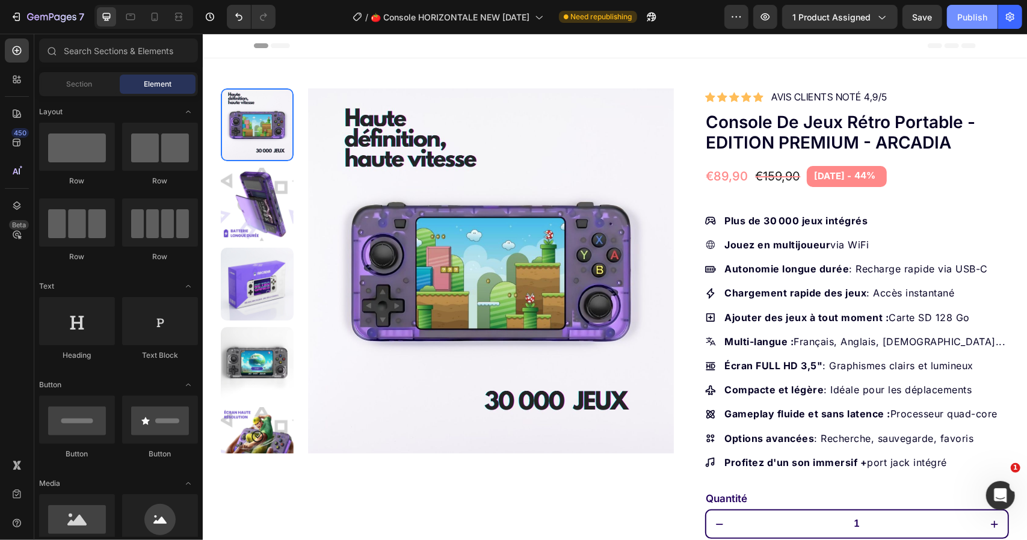
click at [978, 14] on div "Publish" at bounding box center [972, 17] width 30 height 13
click at [156, 20] on icon at bounding box center [155, 17] width 7 height 8
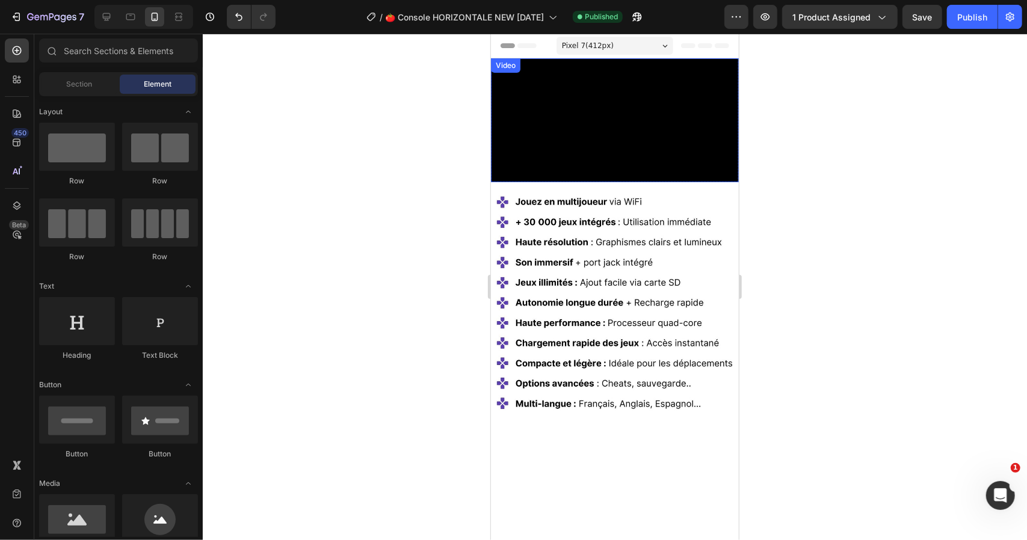
click at [628, 138] on video at bounding box center [614, 120] width 248 height 124
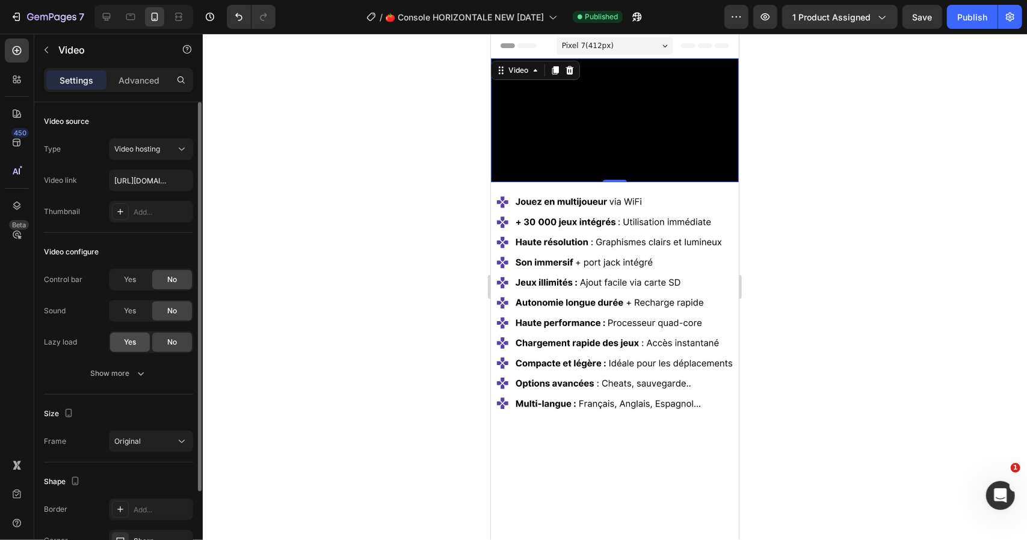
click at [127, 341] on span "Yes" at bounding box center [130, 342] width 12 height 11
click at [965, 15] on div "Publish" at bounding box center [972, 17] width 30 height 13
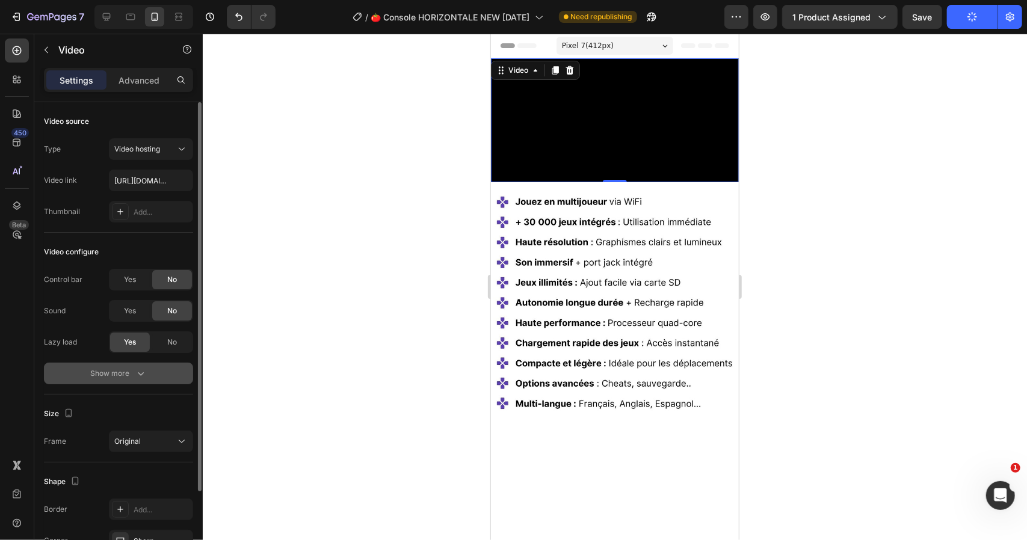
click at [147, 370] on button "Show more" at bounding box center [118, 374] width 149 height 22
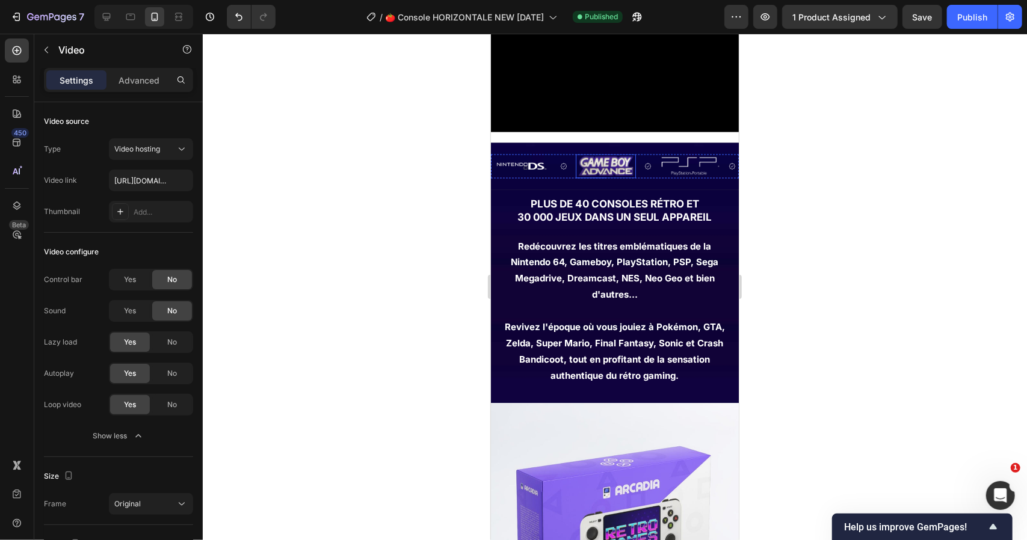
scroll to position [1203, 0]
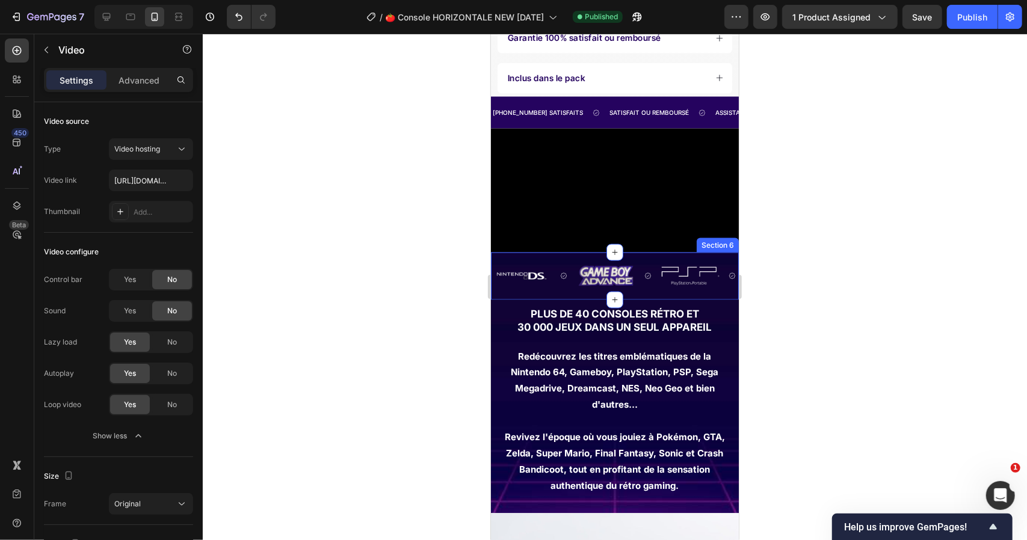
click at [568, 266] on div "Image Image Image Image Image Image Image Image Image Image Marquee Section 6" at bounding box center [614, 275] width 248 height 47
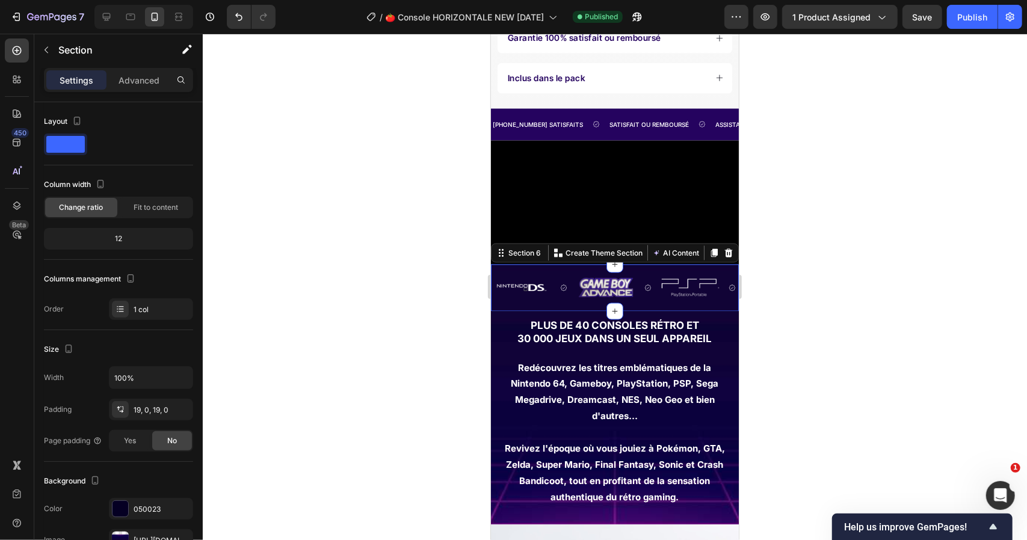
drag, startPoint x: 716, startPoint y: 249, endPoint x: 619, endPoint y: 262, distance: 97.7
click at [723, 249] on icon at bounding box center [728, 253] width 10 height 10
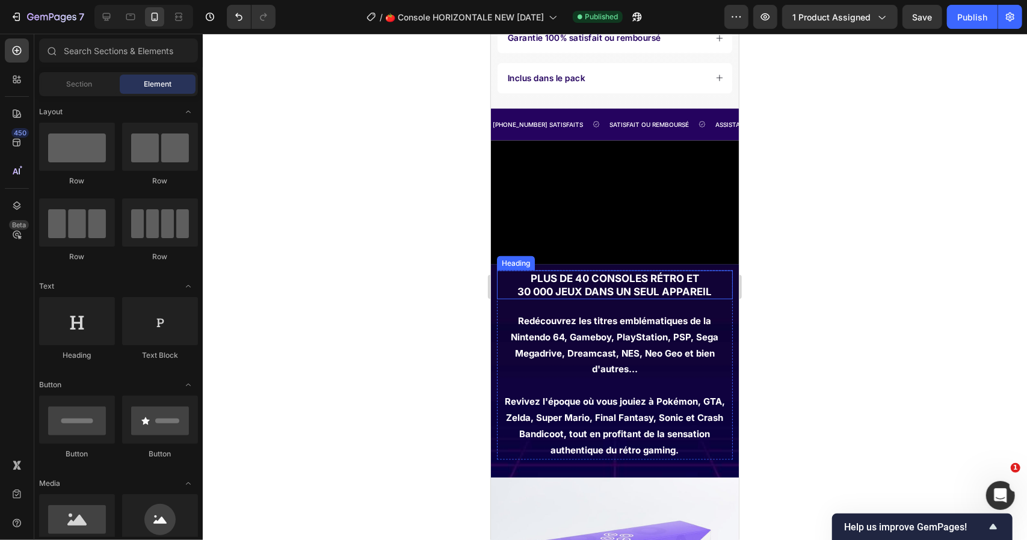
click at [493, 284] on div "plus de 40 consoles rétro et 30 000 jeux dans un seul appareil Heading Redécouv…" at bounding box center [614, 371] width 248 height 214
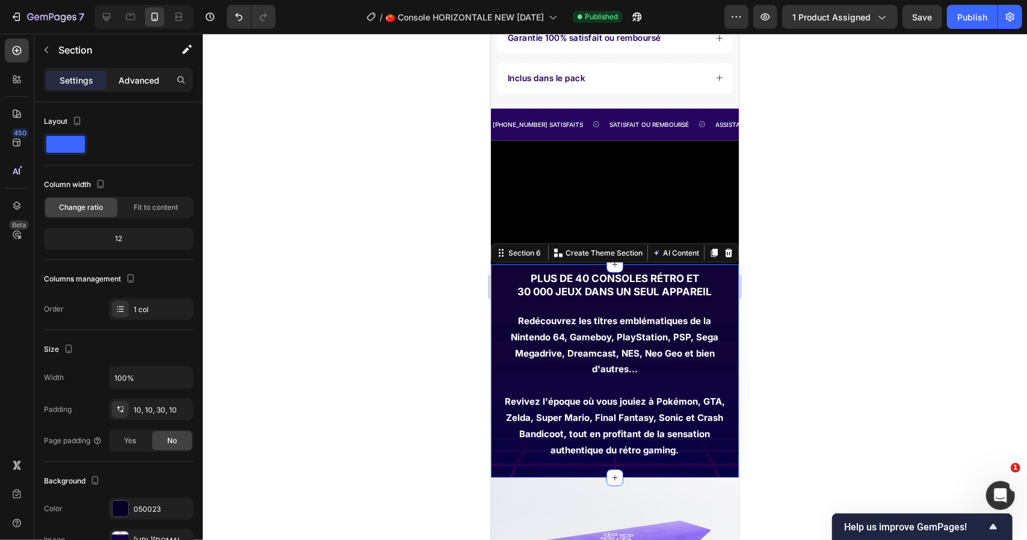
click at [116, 78] on div "Advanced" at bounding box center [139, 79] width 60 height 19
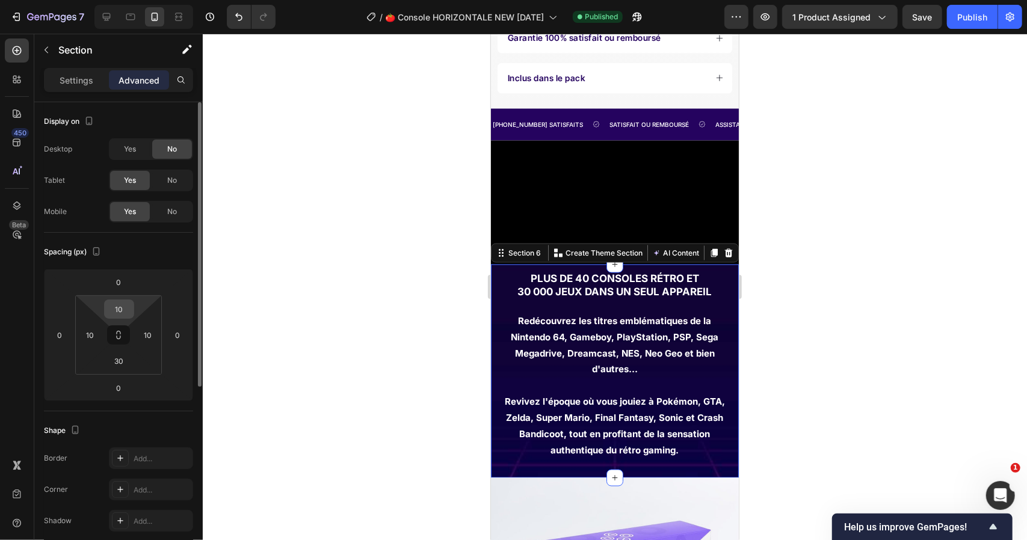
click at [119, 309] on input "10" at bounding box center [119, 309] width 24 height 18
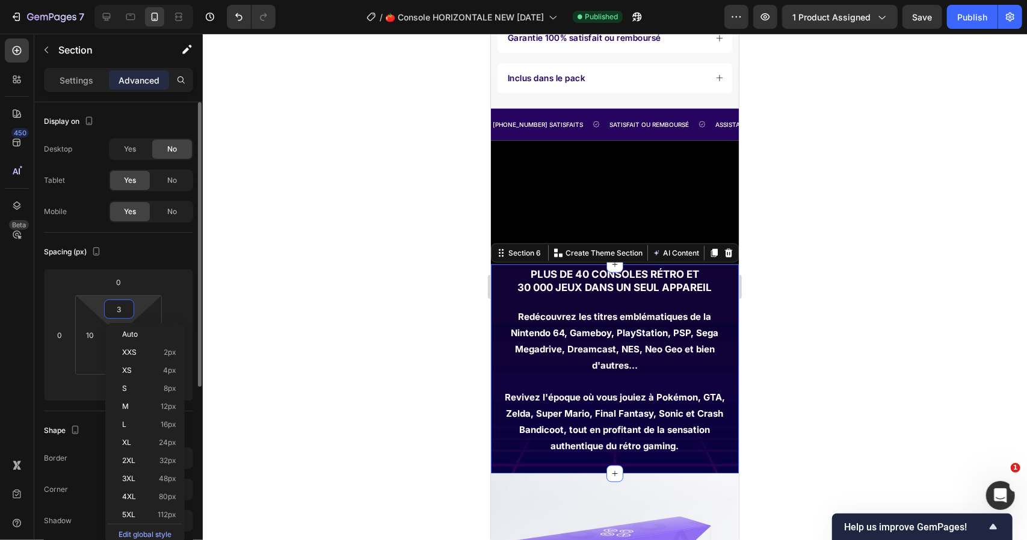
type input "30"
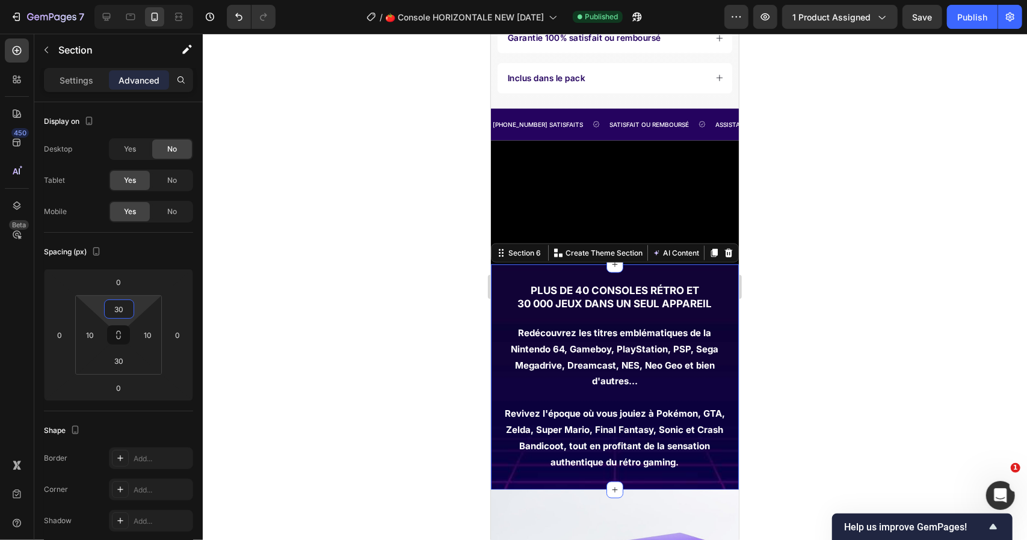
click at [780, 266] on div at bounding box center [615, 287] width 824 height 507
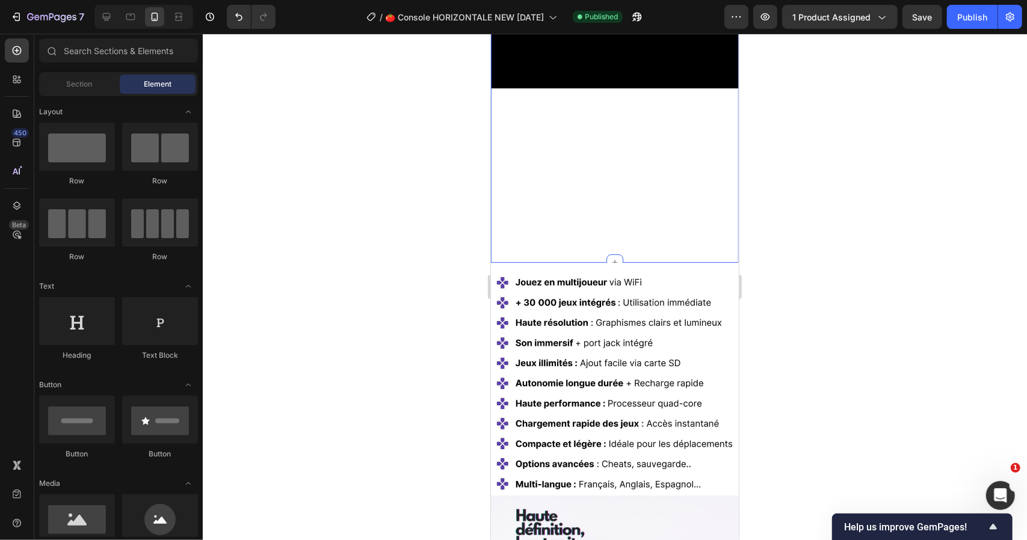
scroll to position [0, 0]
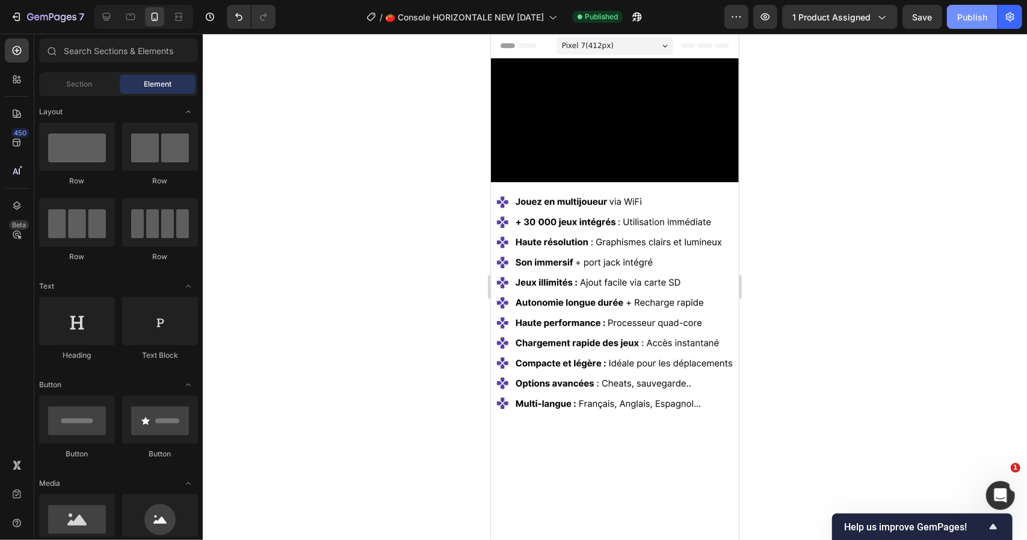
click at [973, 25] on button "Publish" at bounding box center [972, 17] width 51 height 24
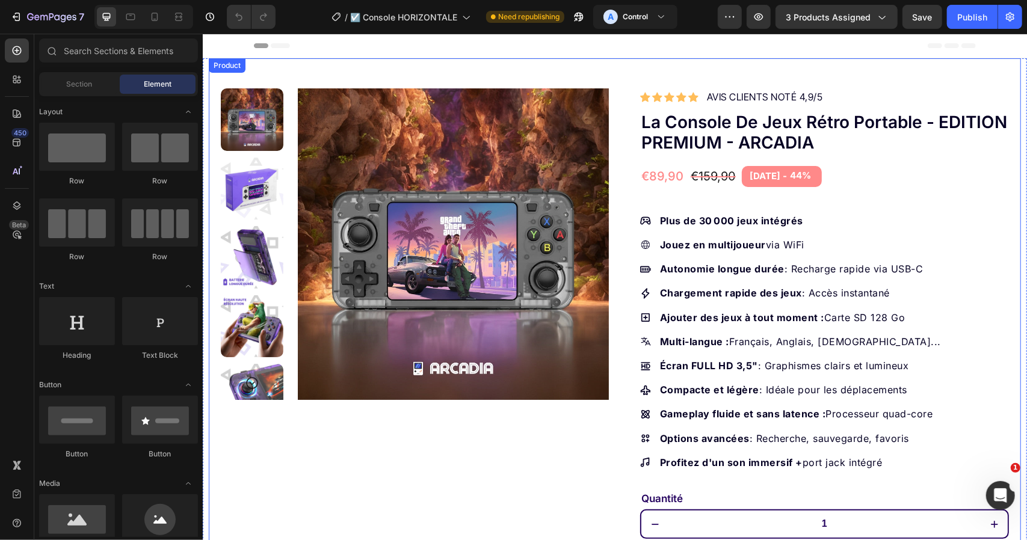
click at [613, 155] on div "Product Images Row Icon Icon Icon Icon Icon Icon List Hoz AVIS CLIENTS NOTÉ 4,9…" at bounding box center [614, 440] width 812 height 764
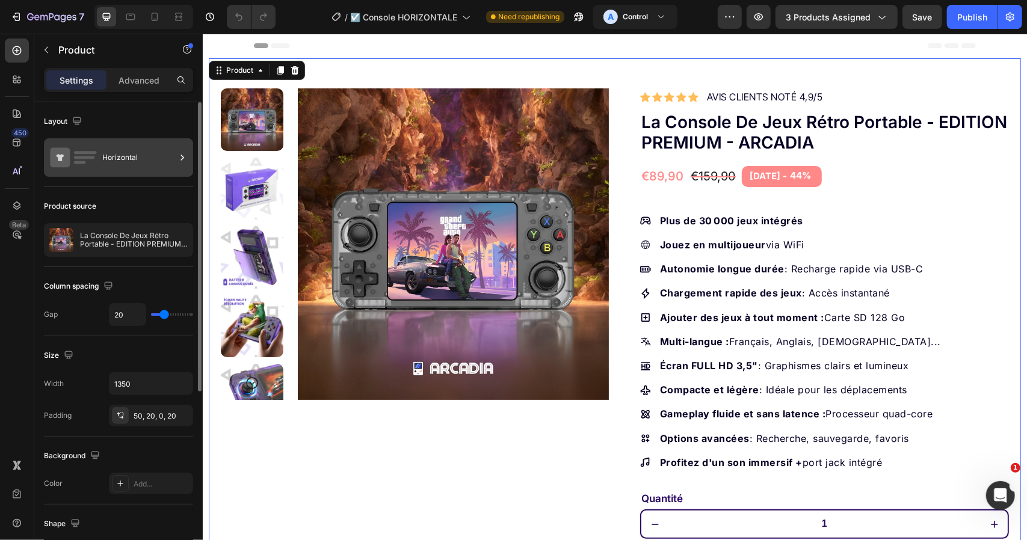
click at [168, 156] on div "Horizontal" at bounding box center [138, 158] width 73 height 28
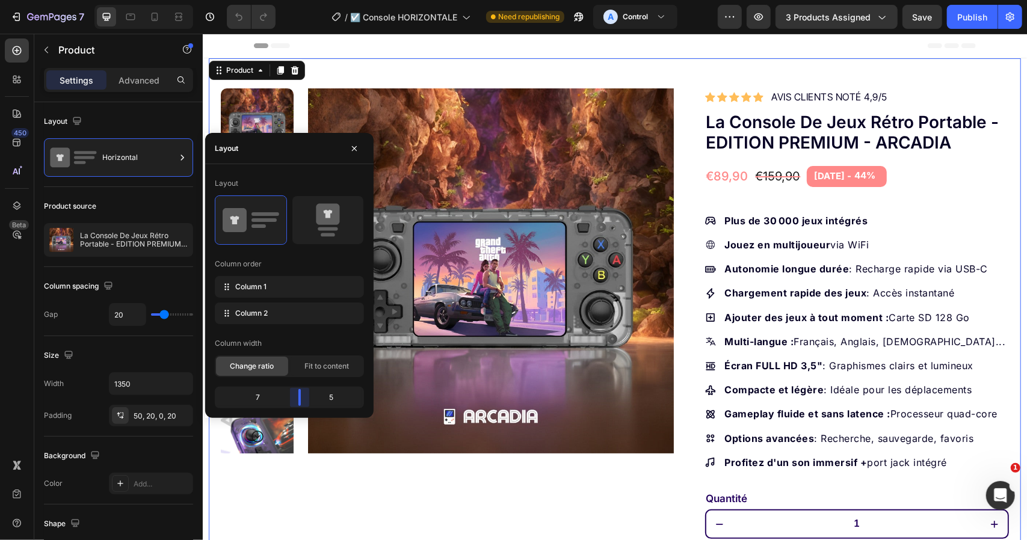
drag, startPoint x: 294, startPoint y: 397, endPoint x: 532, endPoint y: 173, distance: 326.9
click at [299, 101] on body "7 Version history / ☑️ Console HORIZONTALE Need republishing A Control Preview …" at bounding box center [513, 50] width 1027 height 101
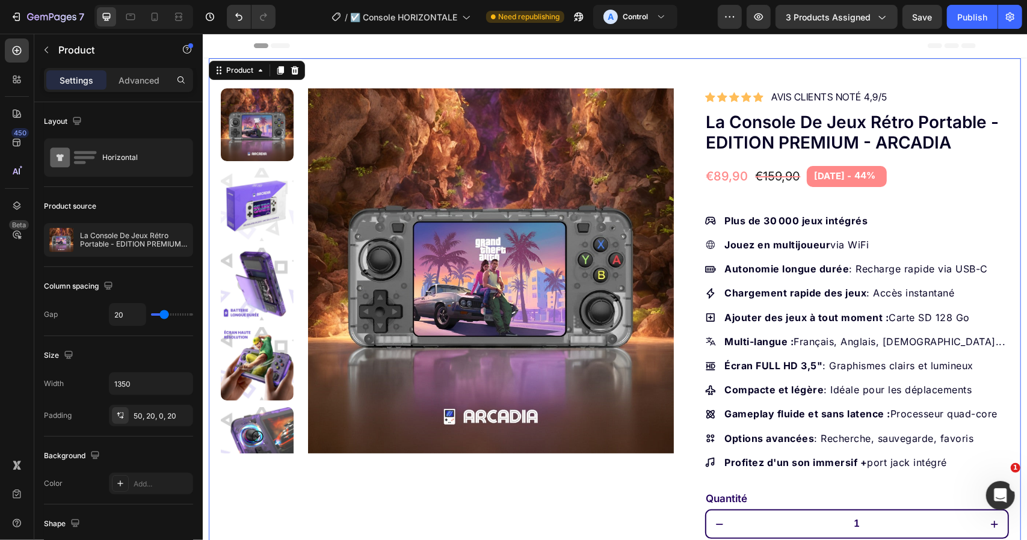
click at [631, 82] on div "Product Images Row Icon Icon Icon Icon Icon Icon List Hoz AVIS CLIENTS NOTÉ 4,9…" at bounding box center [614, 447] width 812 height 779
click at [959, 25] on button "Publish" at bounding box center [972, 17] width 51 height 24
click at [765, 20] on icon "button" at bounding box center [759, 17] width 12 height 12
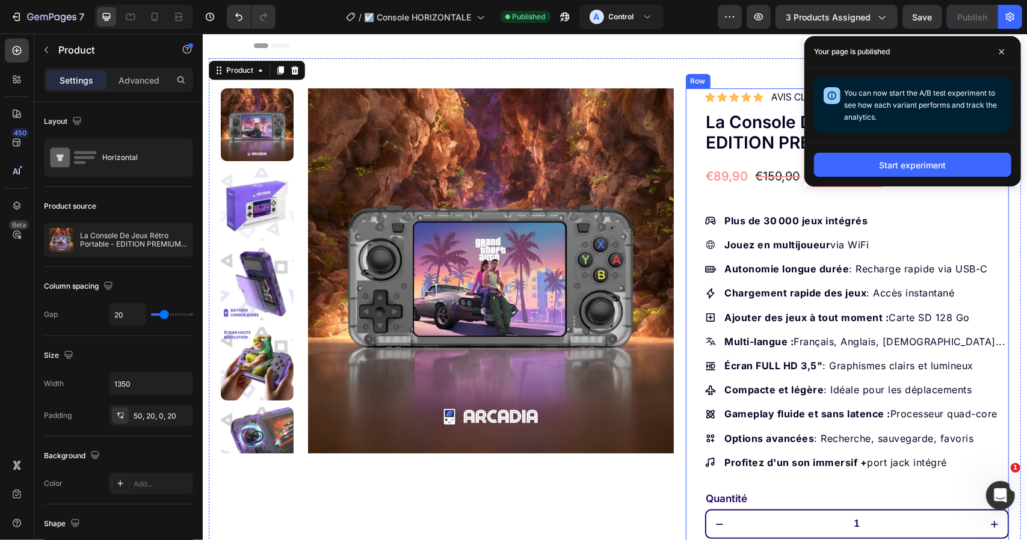
click at [685, 81] on div "Row" at bounding box center [697, 80] width 25 height 14
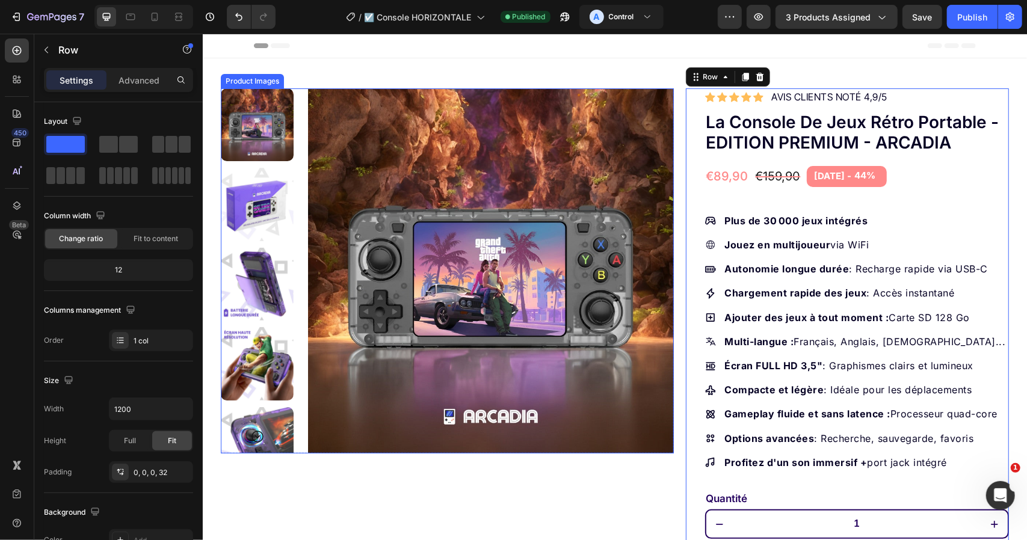
click at [672, 116] on div "Product Images Row Icon Icon Icon Icon Icon Icon List Hoz AVIS CLIENTS NOTÉ 4,9…" at bounding box center [614, 447] width 812 height 779
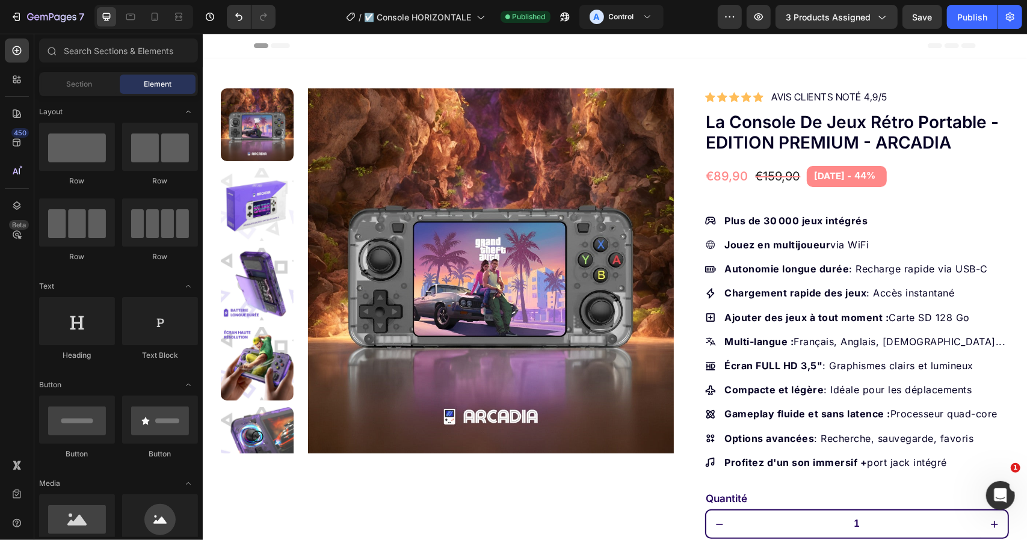
drag, startPoint x: 1024, startPoint y: 84, endPoint x: 1200, endPoint y: 36, distance: 183.2
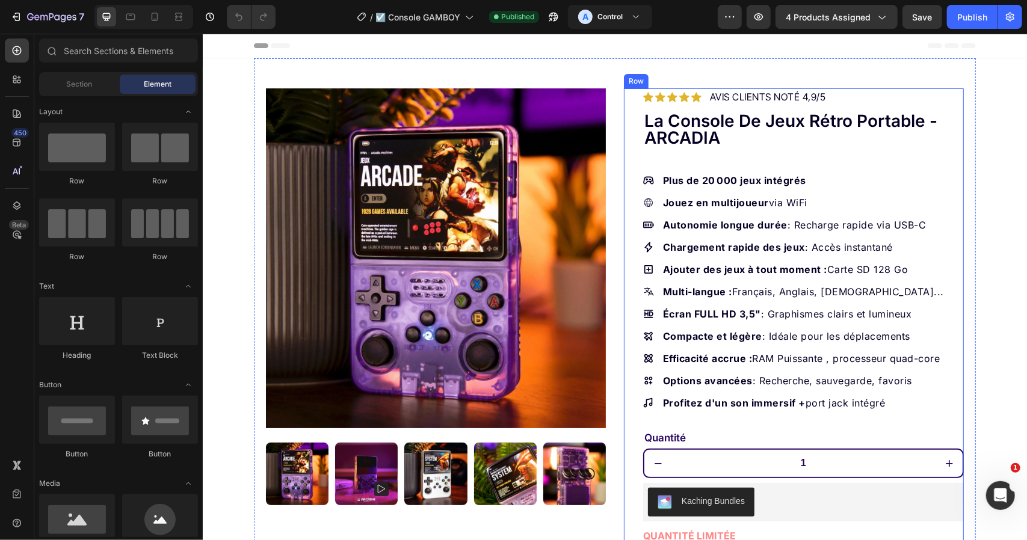
click at [625, 194] on div "Icon Icon Icon Icon Icon Icon List Hoz AVIS CLIENTS NOTÉ 4,9/5 Text block Row L…" at bounding box center [793, 424] width 340 height 673
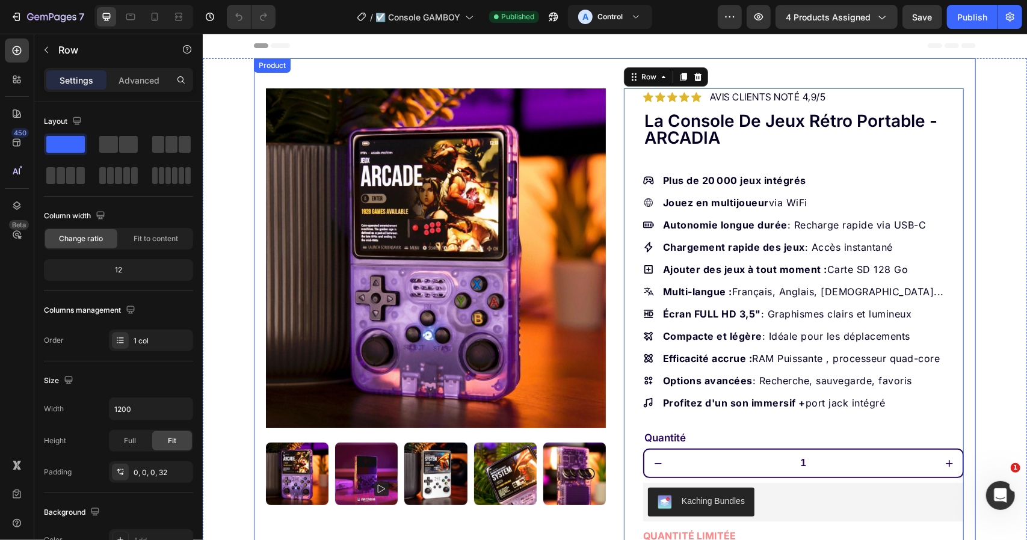
click at [611, 195] on div "Product Images Row Icon Icon Icon Icon Icon Icon List Hoz AVIS CLIENTS NOTÉ 4,9…" at bounding box center [614, 409] width 722 height 703
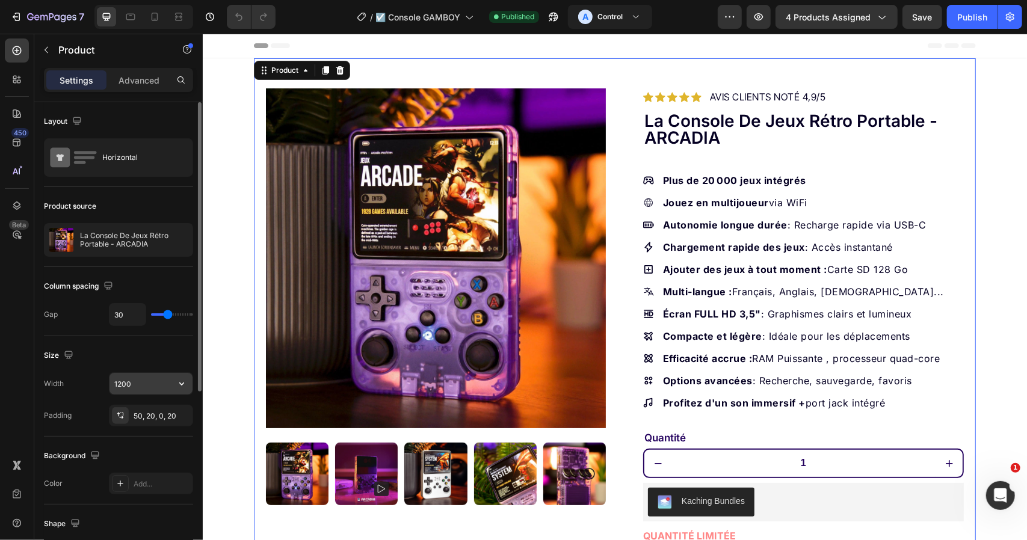
click at [147, 385] on input "1200" at bounding box center [151, 384] width 83 height 22
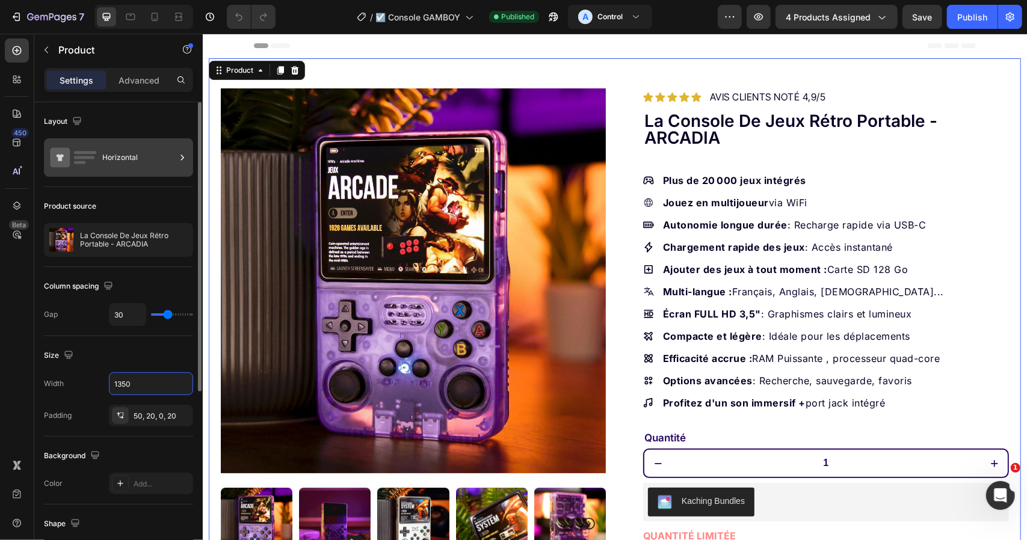
type input "1350"
click at [181, 175] on div at bounding box center [182, 157] width 12 height 39
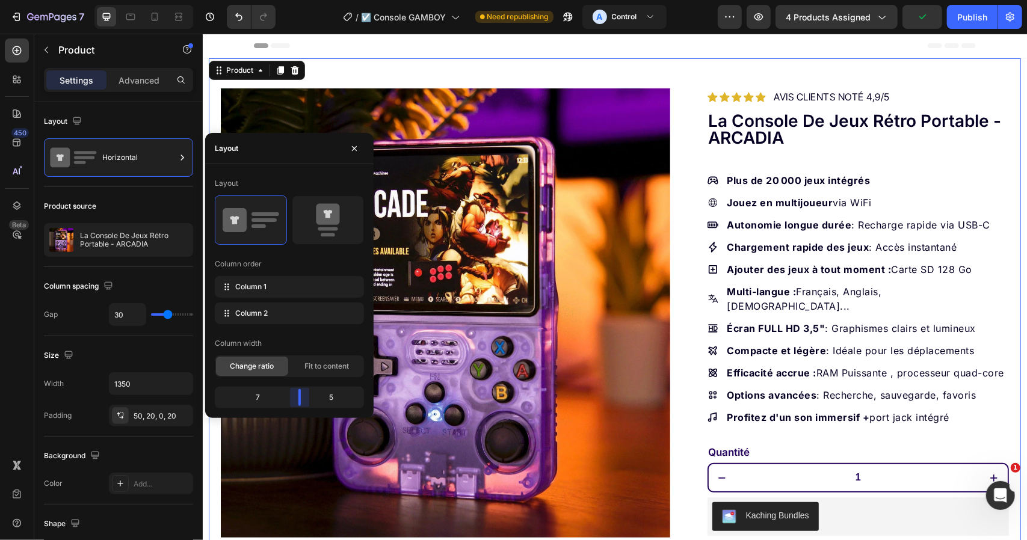
drag, startPoint x: 291, startPoint y: 394, endPoint x: 605, endPoint y: 202, distance: 368.1
click at [300, 101] on body "7 Version history / ☑️ Console GAMBOY Need republishing A Control Preview 4 pro…" at bounding box center [513, 50] width 1027 height 101
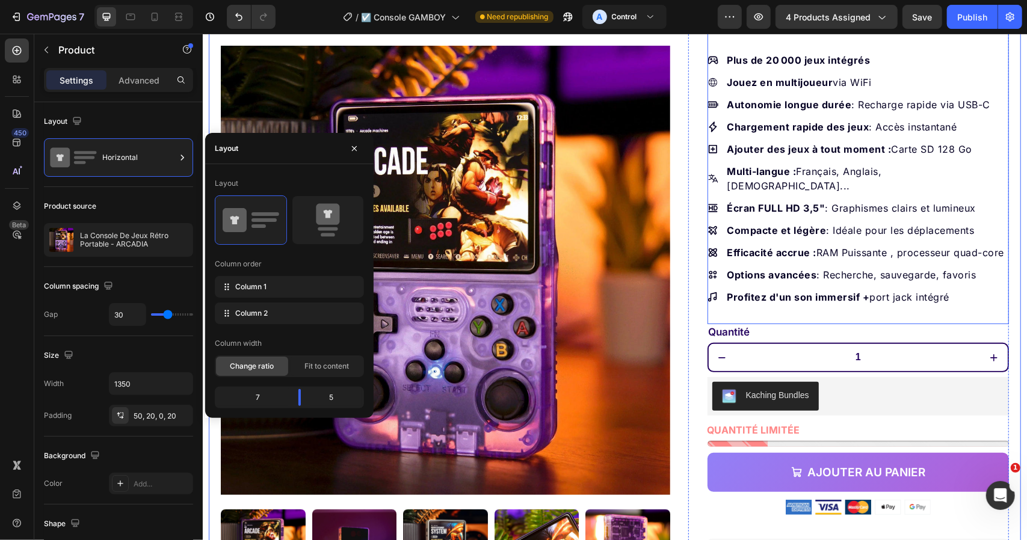
click at [793, 248] on p "Efficacité accrue : RAM Puissante , processeur quad-core" at bounding box center [867, 252] width 280 height 14
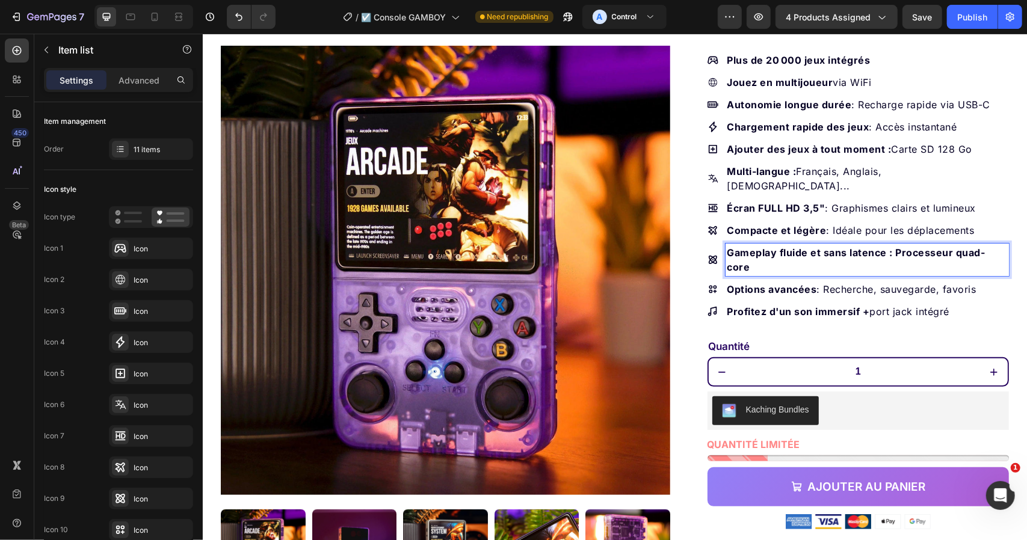
click at [899, 246] on strong "Gameplay fluide et sans latence : Processeur quad-core" at bounding box center [856, 259] width 258 height 26
drag, startPoint x: 890, startPoint y: 232, endPoint x: 998, endPoint y: 231, distance: 108.3
click at [985, 246] on strong "Gameplay fluide et sans latence : Processeur quad-core" at bounding box center [856, 259] width 258 height 26
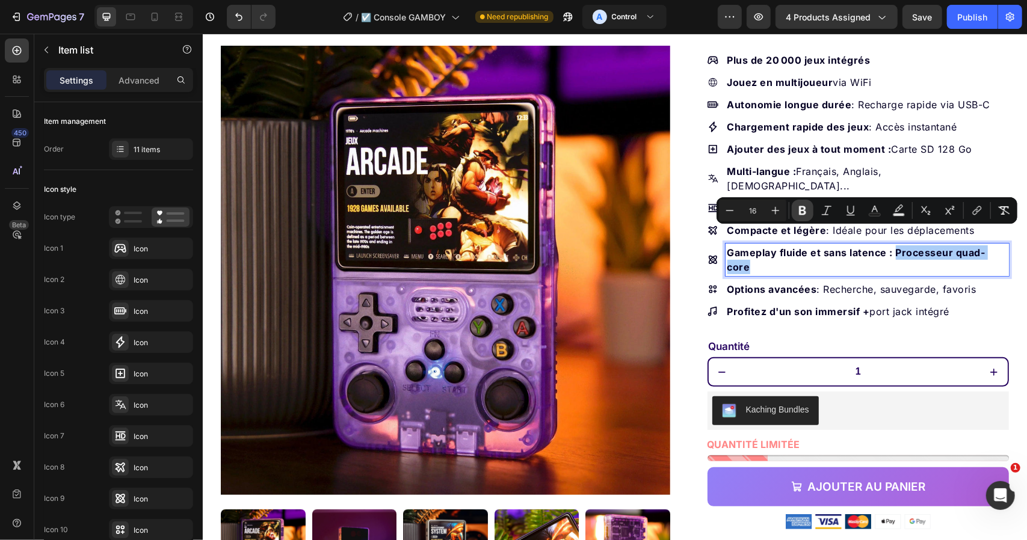
click at [809, 210] on button "Bold" at bounding box center [803, 211] width 22 height 22
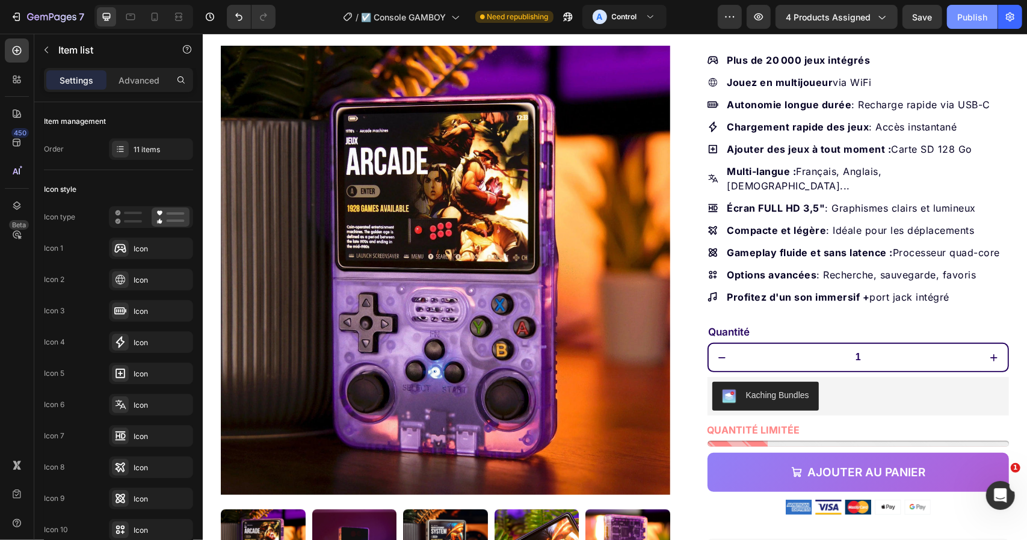
click at [989, 13] on button "Publish" at bounding box center [972, 17] width 51 height 24
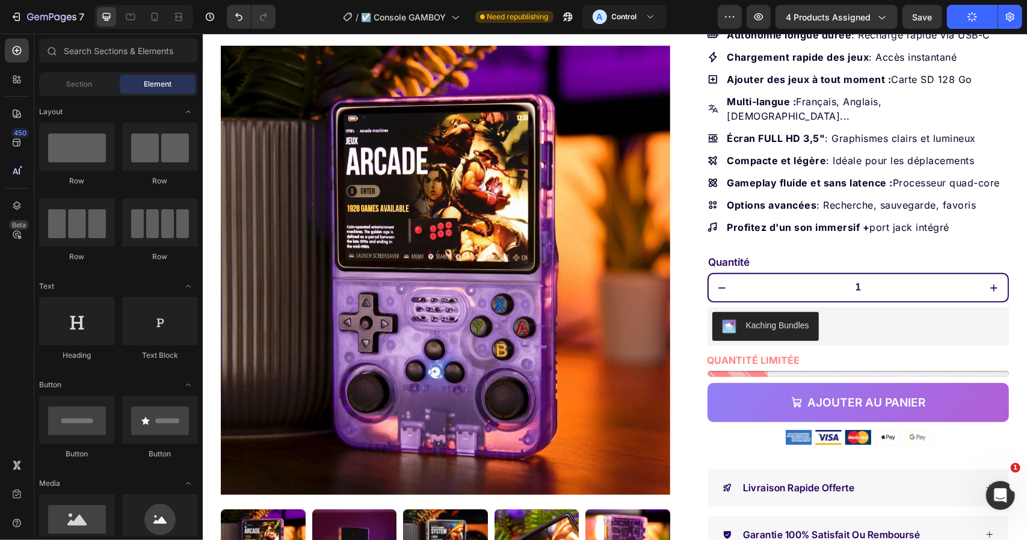
scroll to position [0, 0]
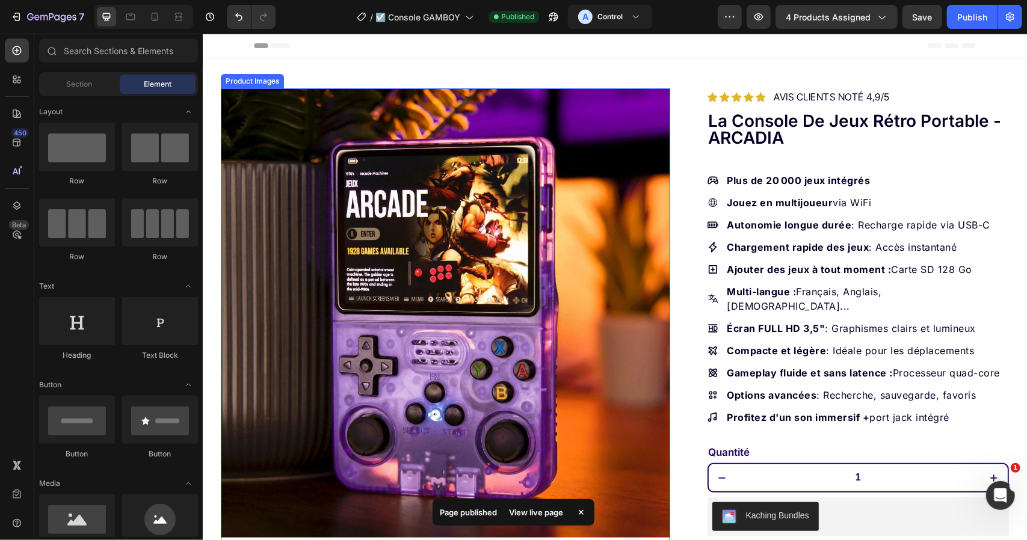
click at [495, 205] on img at bounding box center [445, 313] width 450 height 450
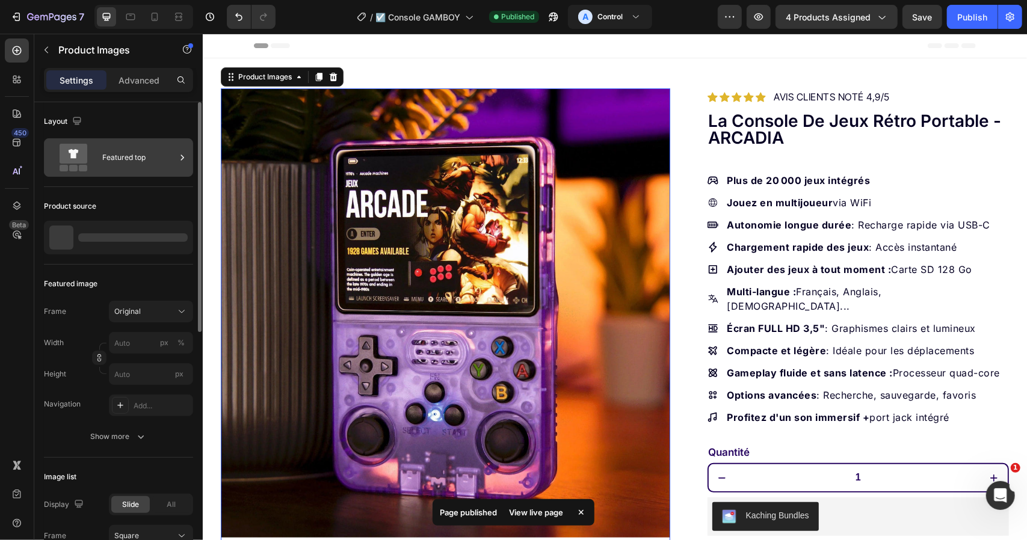
click at [158, 142] on div "Featured top" at bounding box center [118, 157] width 149 height 39
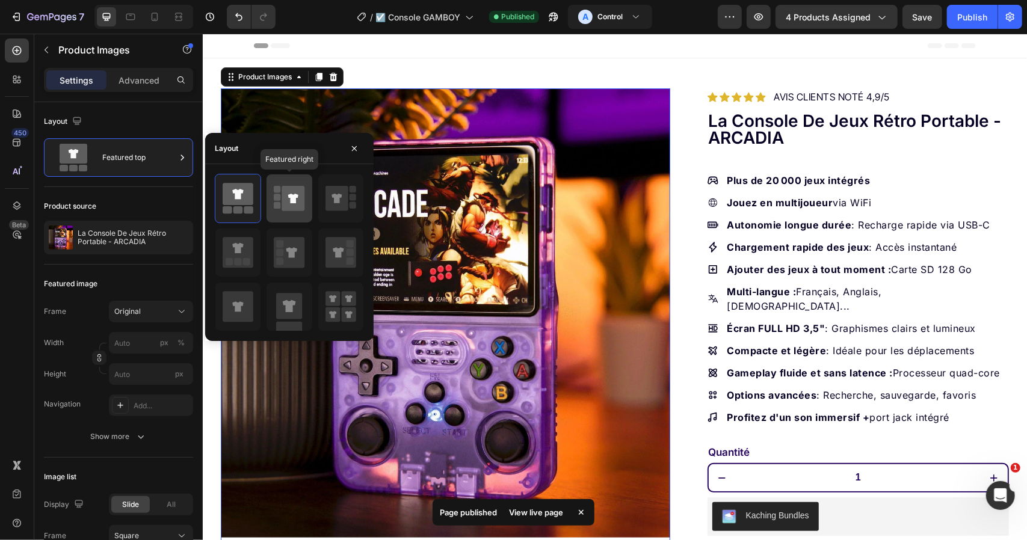
click at [277, 208] on rect at bounding box center [277, 205] width 7 height 7
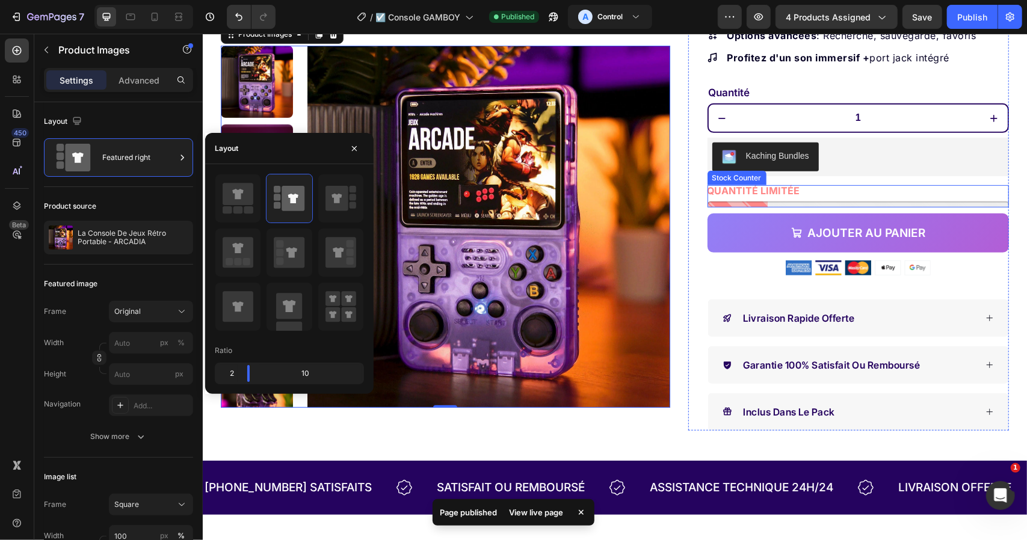
scroll to position [602, 0]
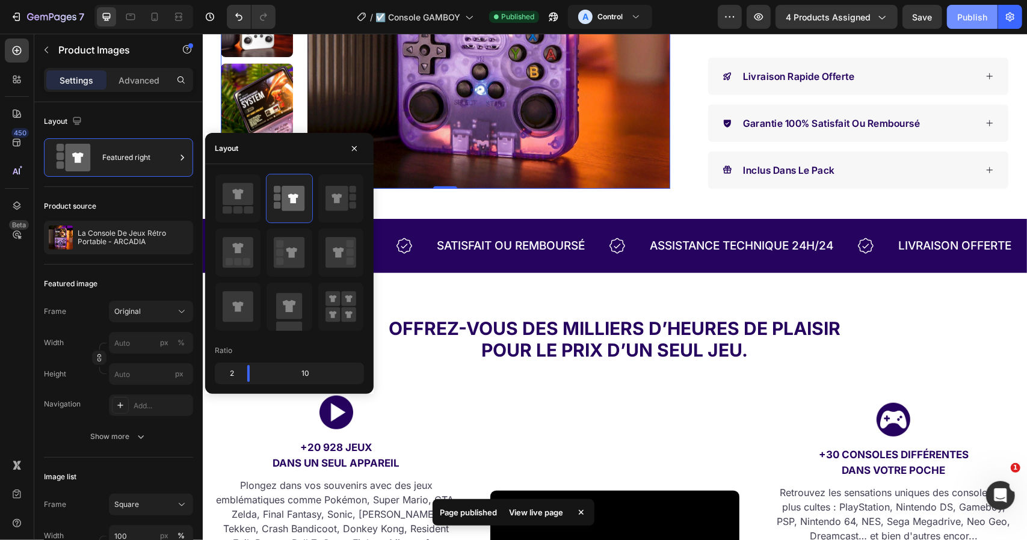
click at [961, 10] on button "Publish" at bounding box center [972, 17] width 51 height 24
